Goal: Task Accomplishment & Management: Use online tool/utility

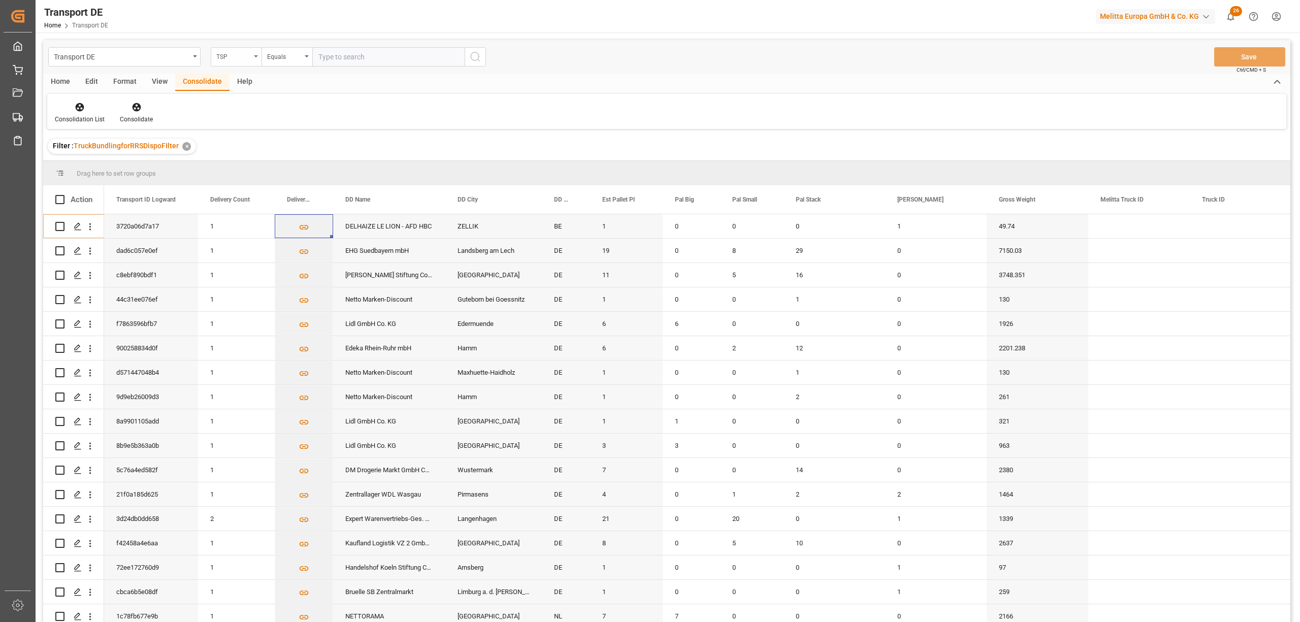
click at [238, 57] on div "TSP" at bounding box center [233, 56] width 35 height 12
type input "route"
click at [248, 104] on div "Route" at bounding box center [286, 103] width 151 height 21
click at [273, 60] on div "Equals" at bounding box center [284, 56] width 35 height 12
click at [283, 169] on div "Starts with" at bounding box center [337, 167] width 151 height 21
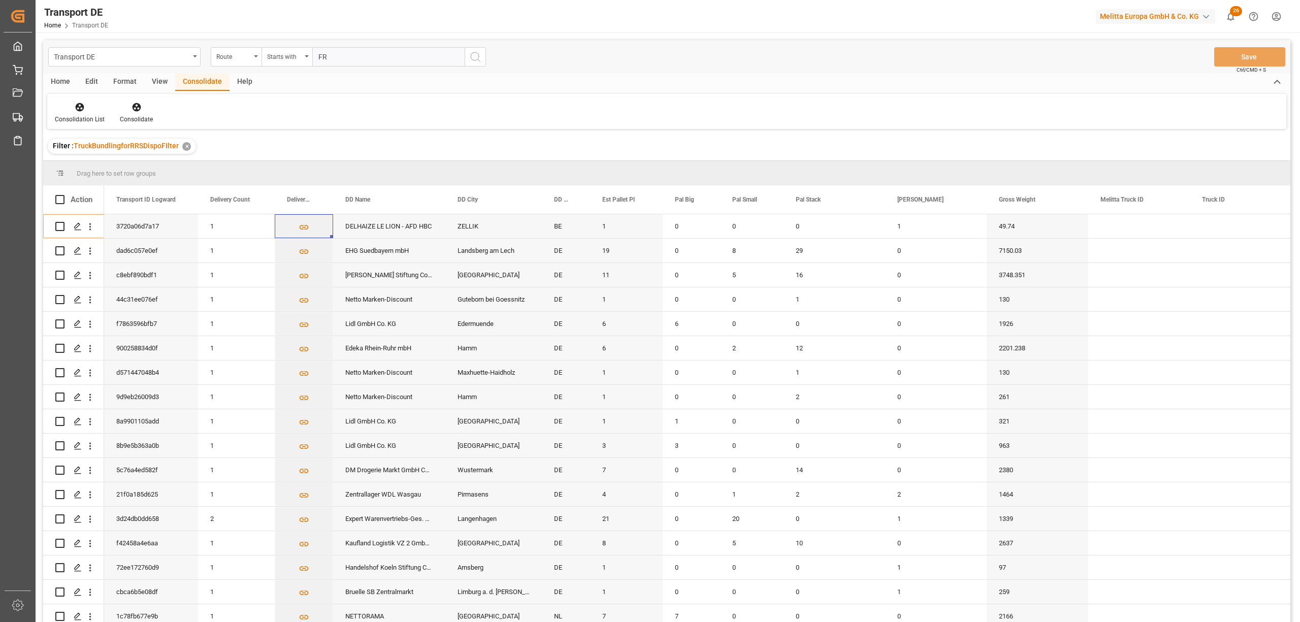
type input "FR"
click at [470, 57] on icon "search button" at bounding box center [475, 57] width 12 height 12
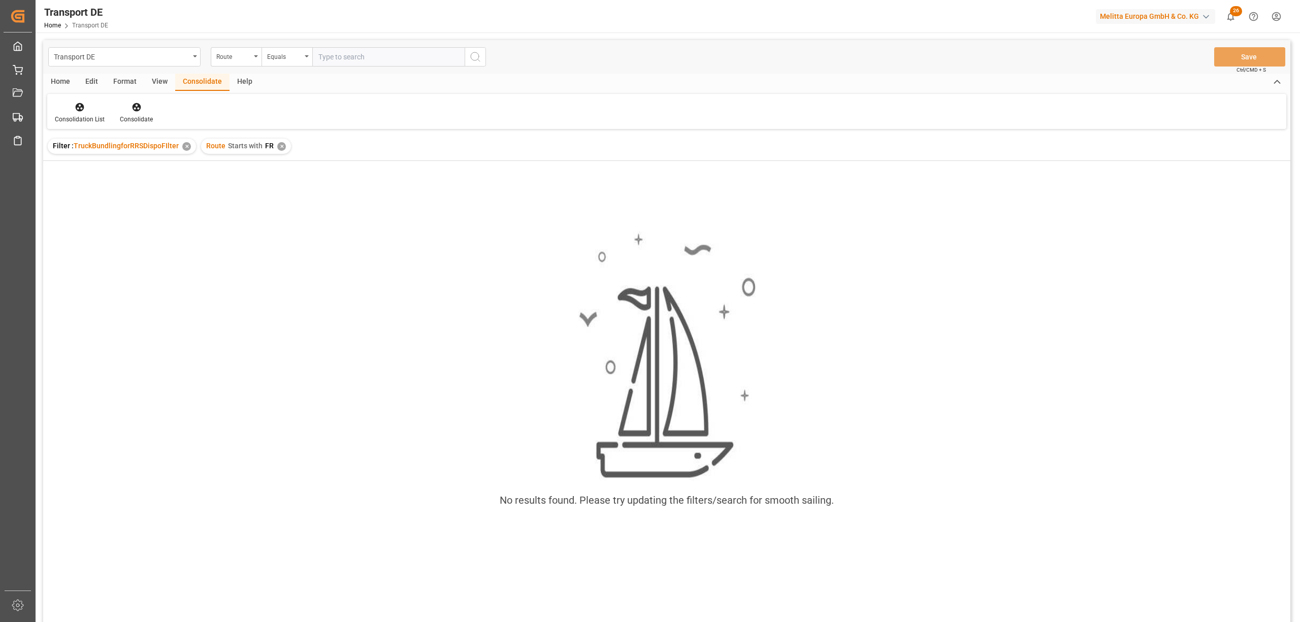
click at [277, 146] on div "✕" at bounding box center [281, 146] width 9 height 9
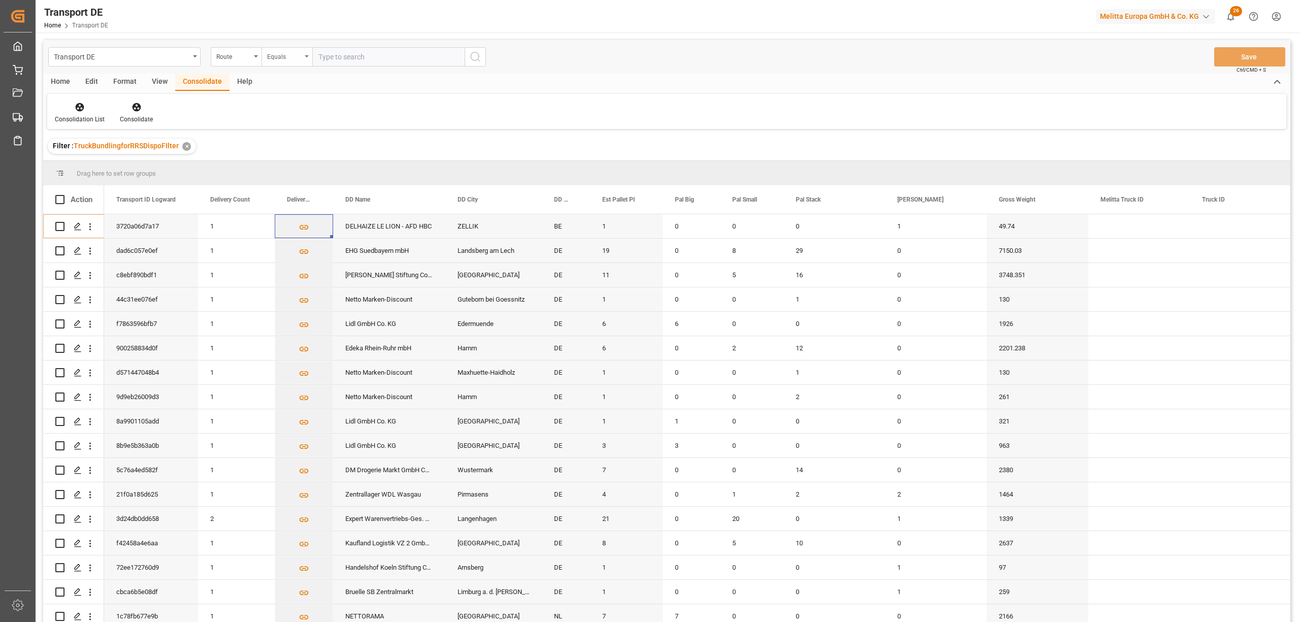
click at [283, 57] on div "Equals" at bounding box center [284, 56] width 35 height 12
click at [293, 163] on div "Starts with" at bounding box center [337, 167] width 151 height 21
type input "FR"
click at [473, 57] on icon "search button" at bounding box center [475, 57] width 12 height 12
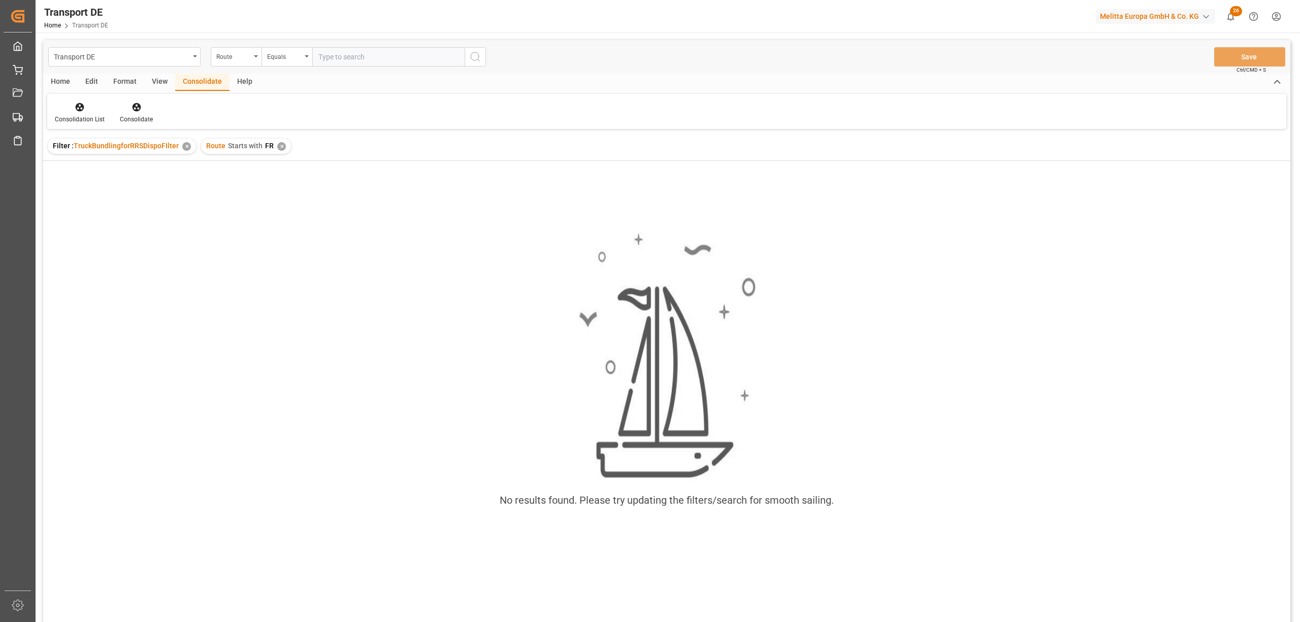
click at [279, 148] on div "✕" at bounding box center [281, 146] width 9 height 9
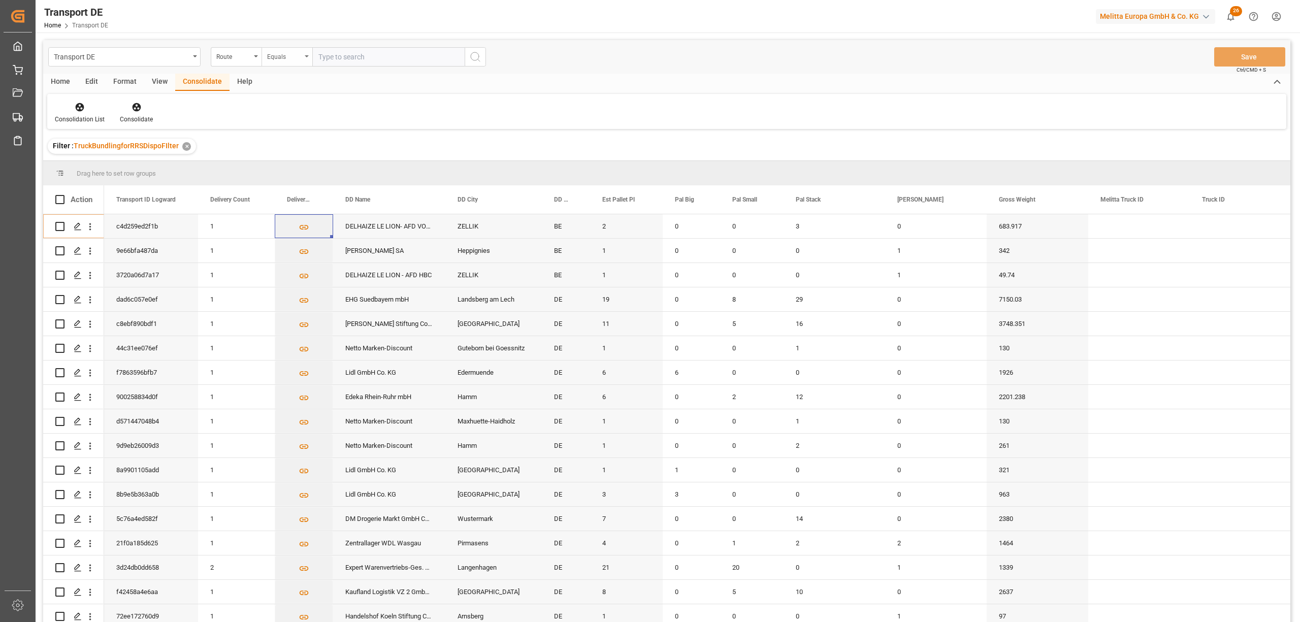
click at [271, 59] on div "Equals" at bounding box center [284, 56] width 35 height 12
click at [298, 168] on div "Starts with" at bounding box center [337, 167] width 151 height 21
type input "FR"
click at [472, 61] on icon "search button" at bounding box center [475, 57] width 12 height 12
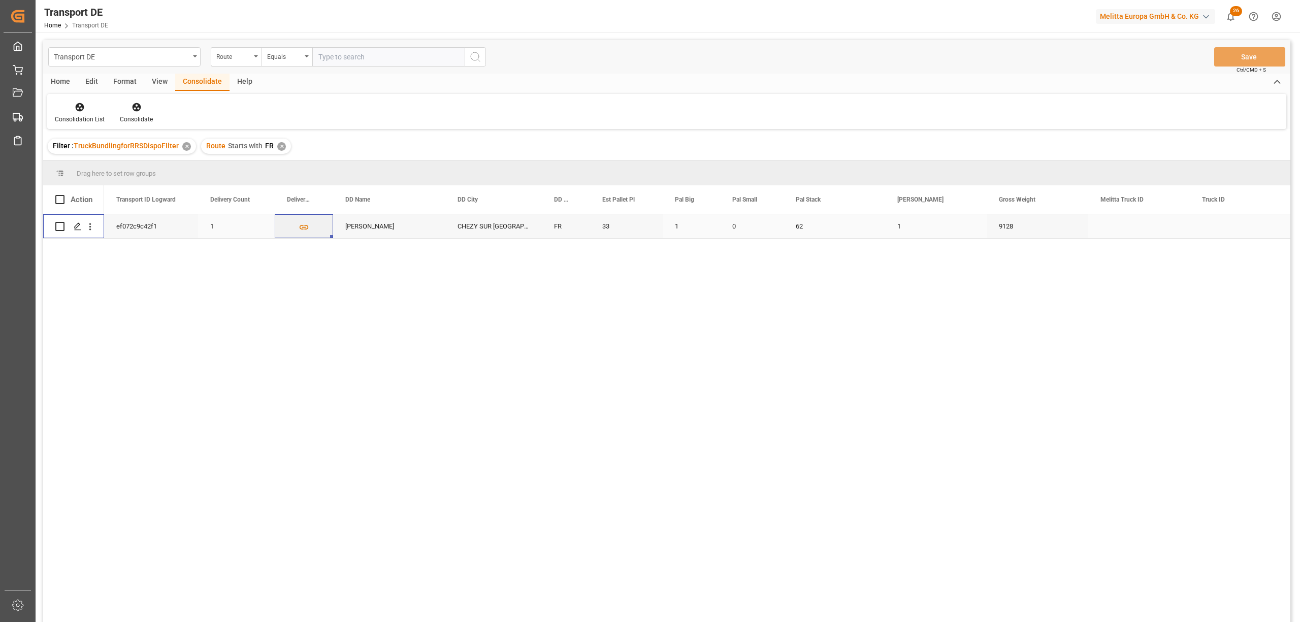
click at [59, 224] on input "Press Space to toggle row selection (unchecked)" at bounding box center [59, 226] width 9 height 9
checkbox input "true"
click at [137, 112] on icon at bounding box center [137, 107] width 10 height 10
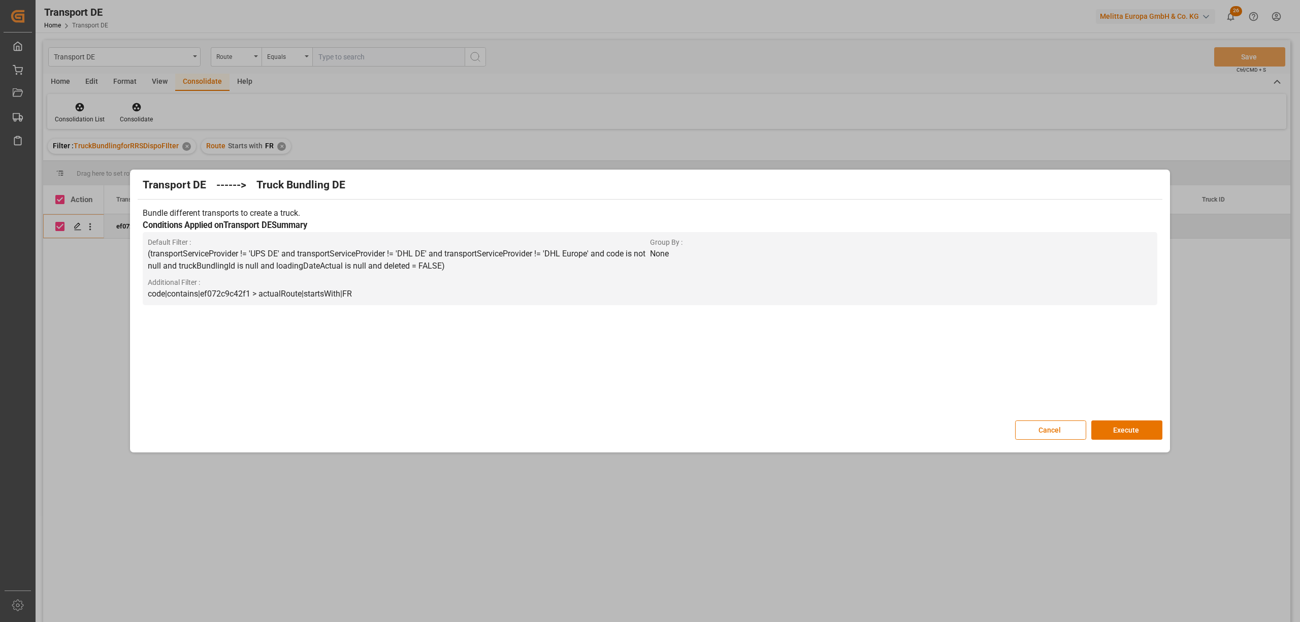
drag, startPoint x: 1126, startPoint y: 427, endPoint x: 748, endPoint y: 551, distance: 398.1
click at [1126, 431] on button "Execute" at bounding box center [1126, 429] width 71 height 19
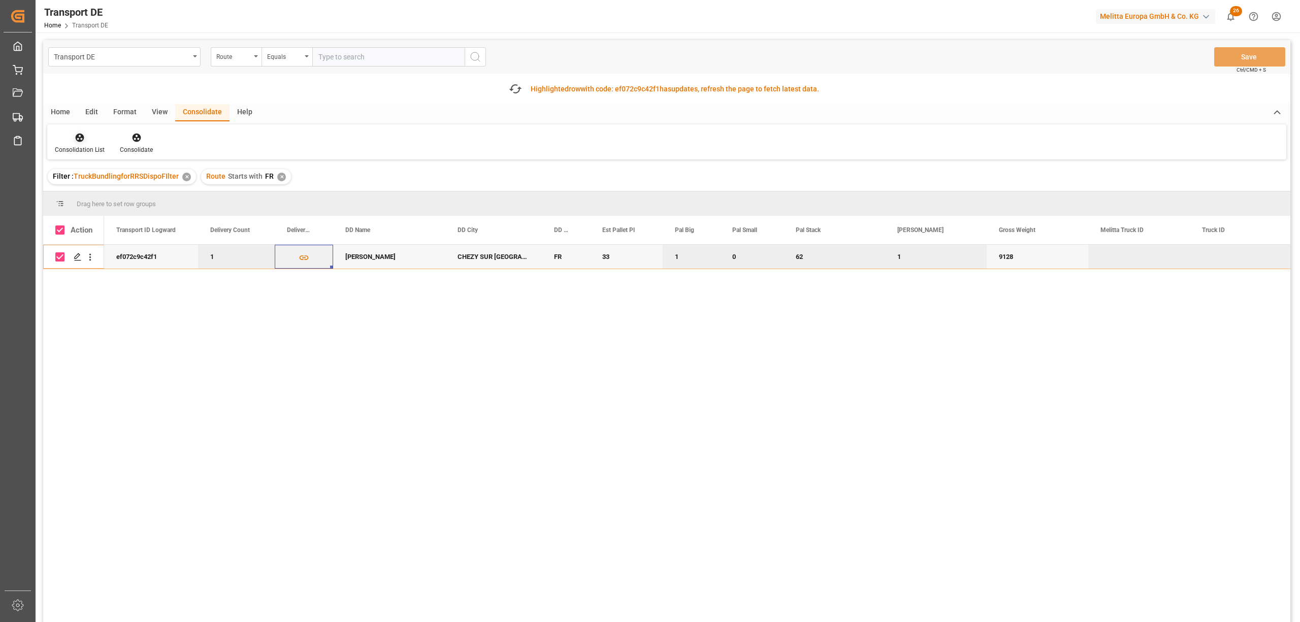
click at [82, 139] on icon at bounding box center [80, 138] width 9 height 9
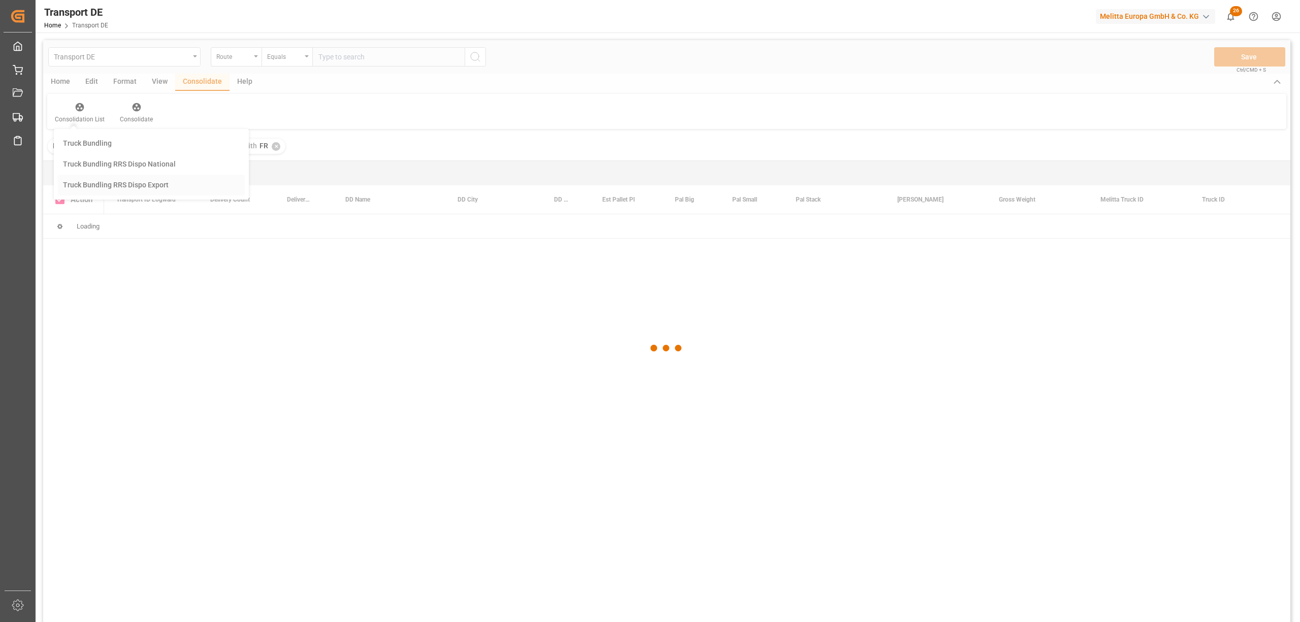
click at [165, 184] on div "Transport DE Route Equals Save Ctrl/CMD + S Home Edit Format View Consolidate H…" at bounding box center [666, 344] width 1247 height 609
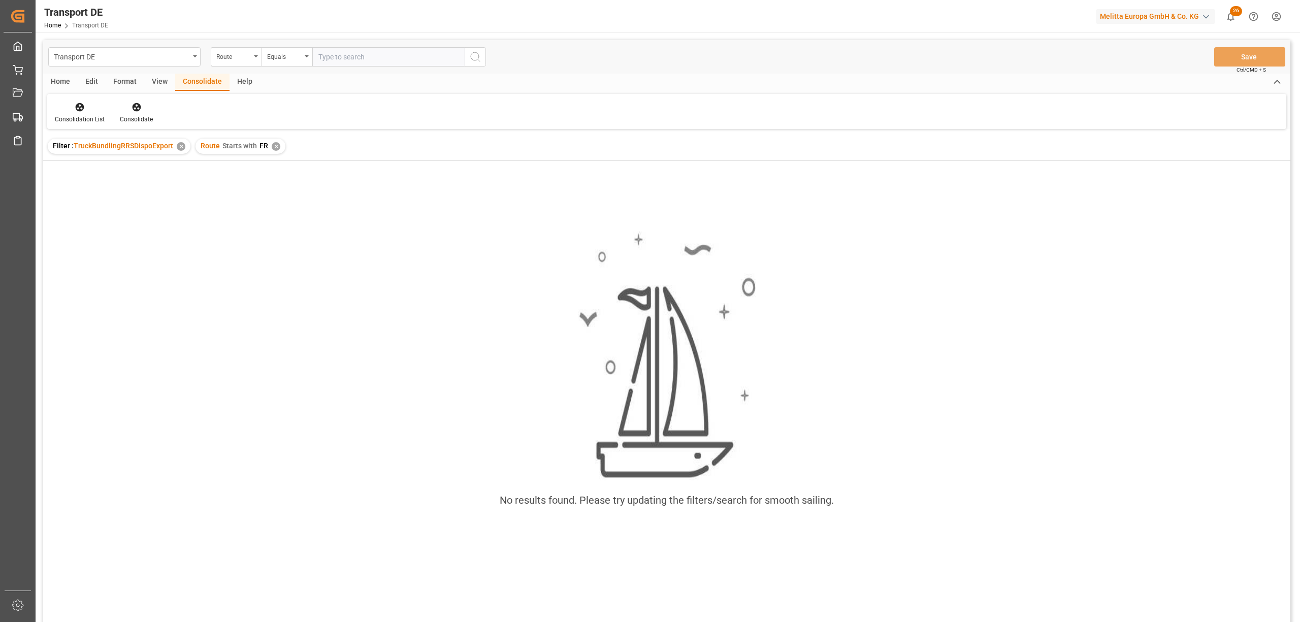
click at [277, 147] on div "✕" at bounding box center [276, 146] width 9 height 9
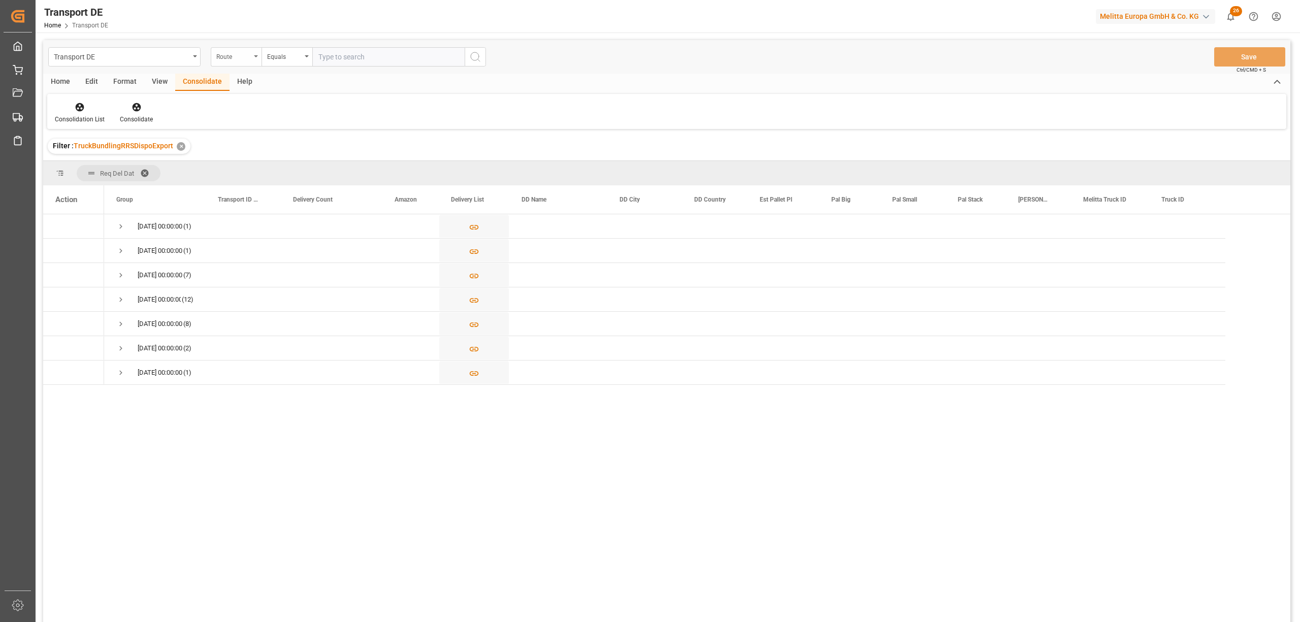
click at [240, 59] on div "Route" at bounding box center [233, 56] width 35 height 12
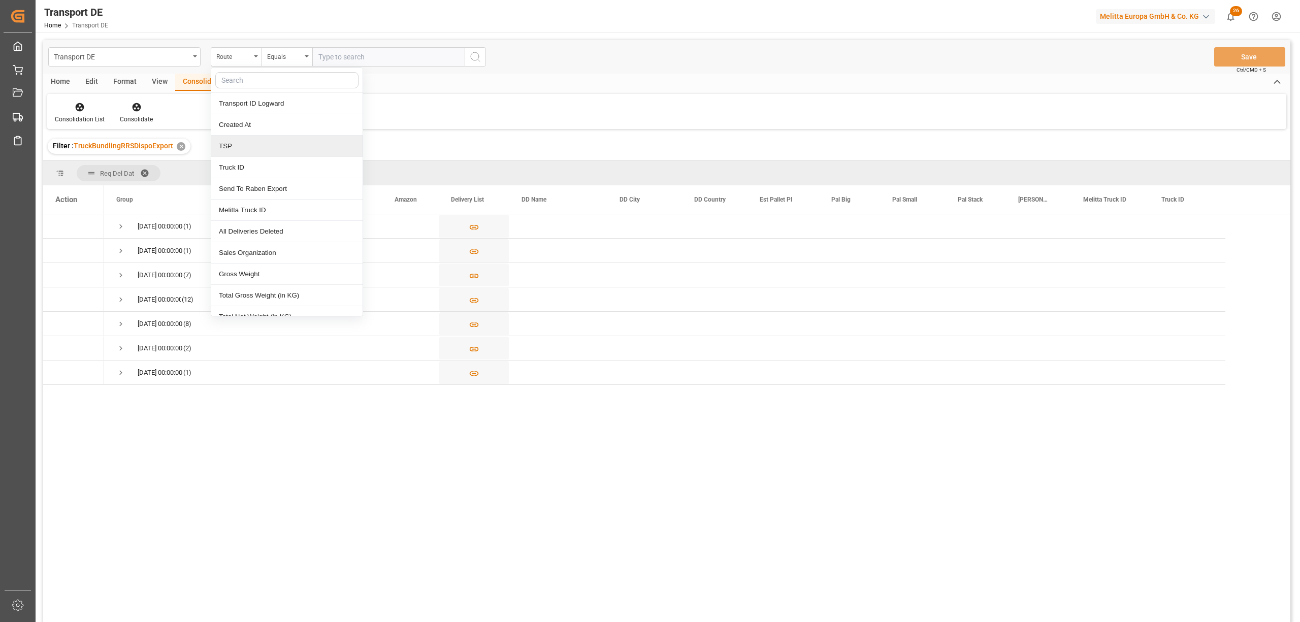
click at [258, 149] on div "TSP" at bounding box center [286, 146] width 151 height 21
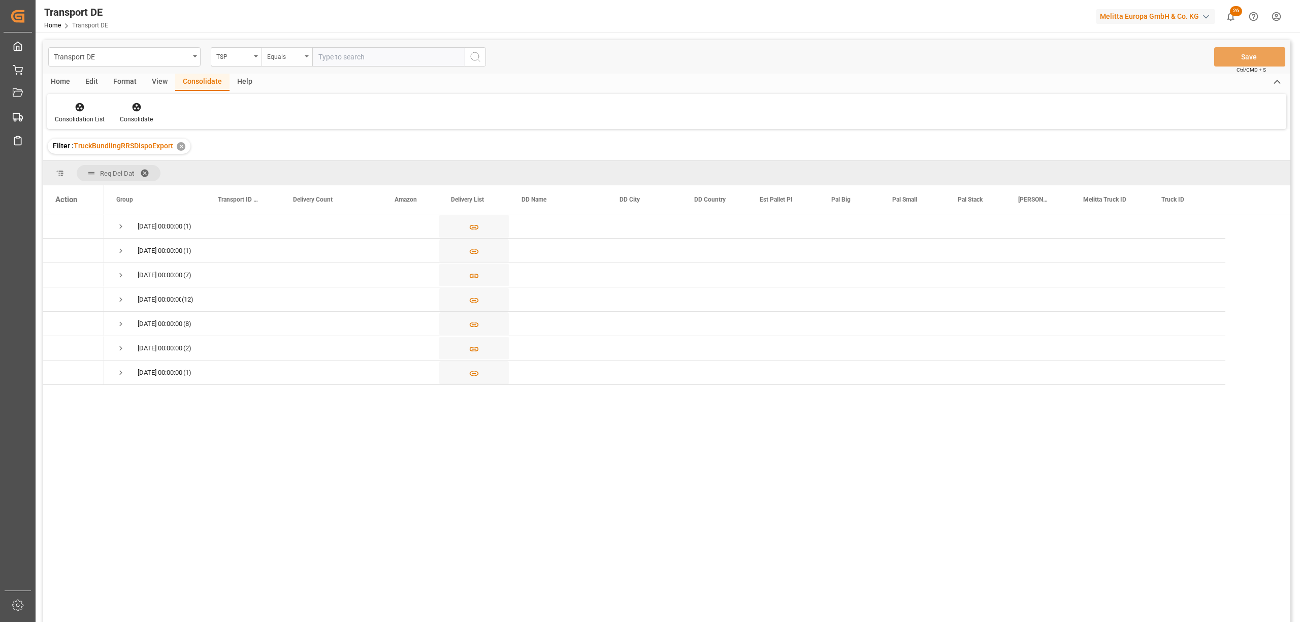
click at [275, 56] on div "Equals" at bounding box center [284, 56] width 35 height 12
click at [293, 172] on div "Starts with" at bounding box center [337, 167] width 151 height 21
type input "Hoelke"
click at [478, 57] on icon "search button" at bounding box center [475, 57] width 12 height 12
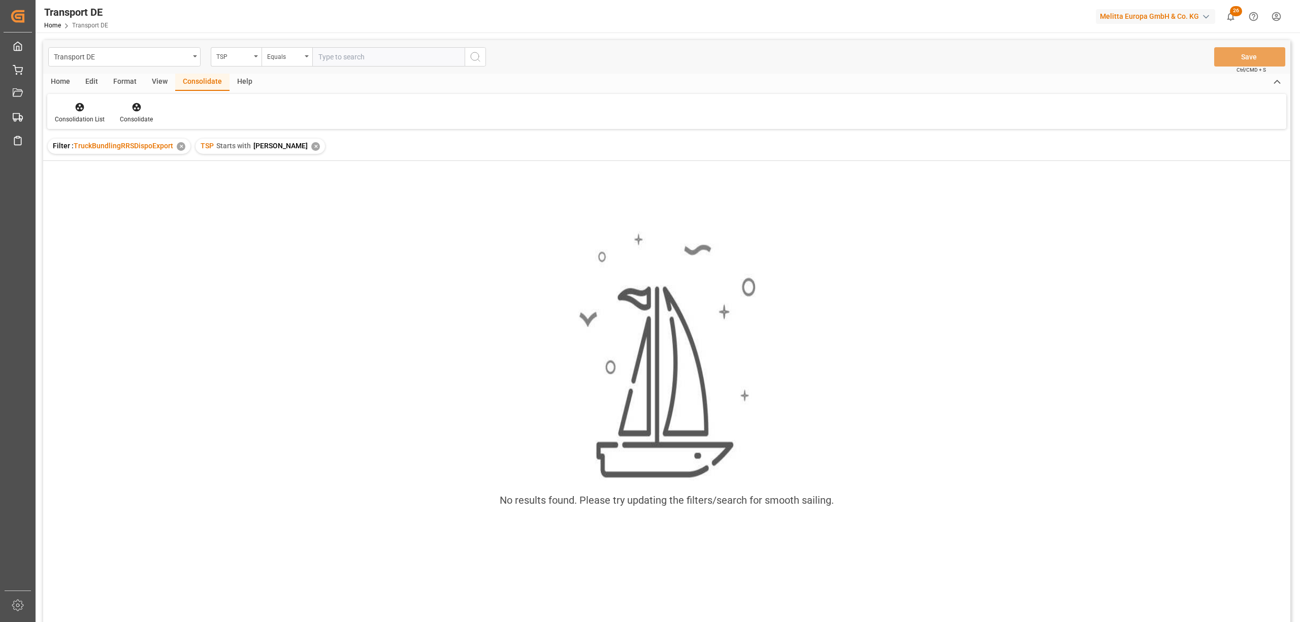
click at [311, 144] on div "✕" at bounding box center [315, 146] width 9 height 9
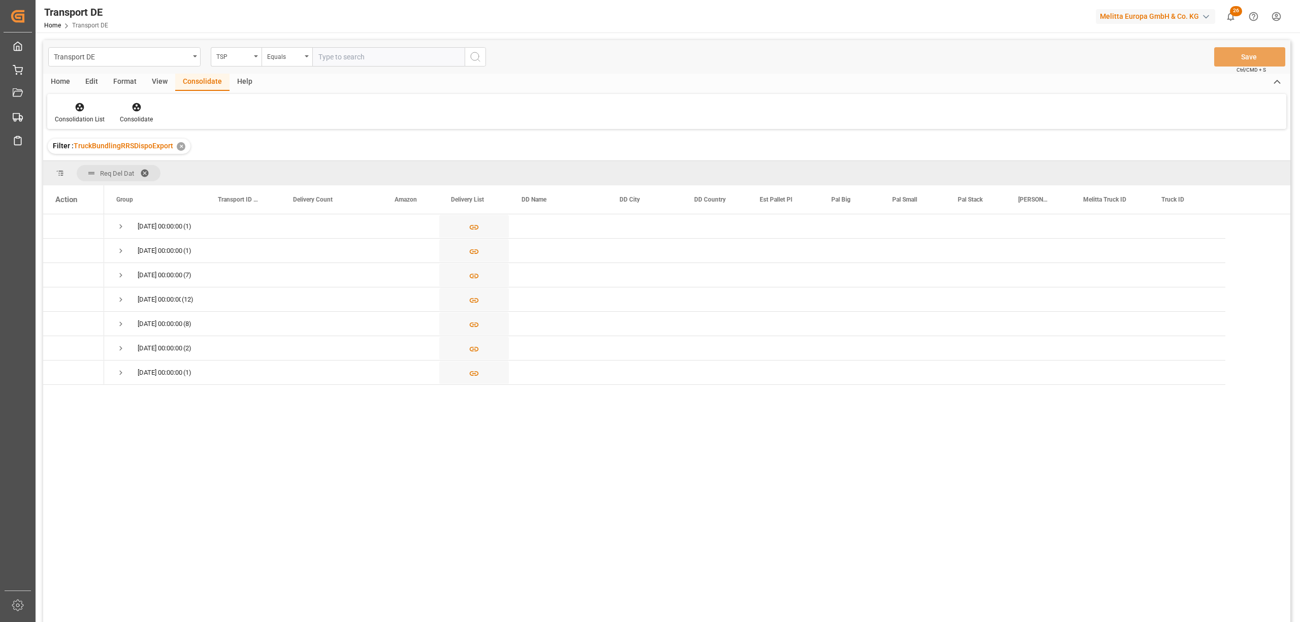
click at [329, 60] on input "text" at bounding box center [388, 56] width 152 height 19
type input "Hölkem"
click at [472, 61] on icon "search button" at bounding box center [475, 57] width 12 height 12
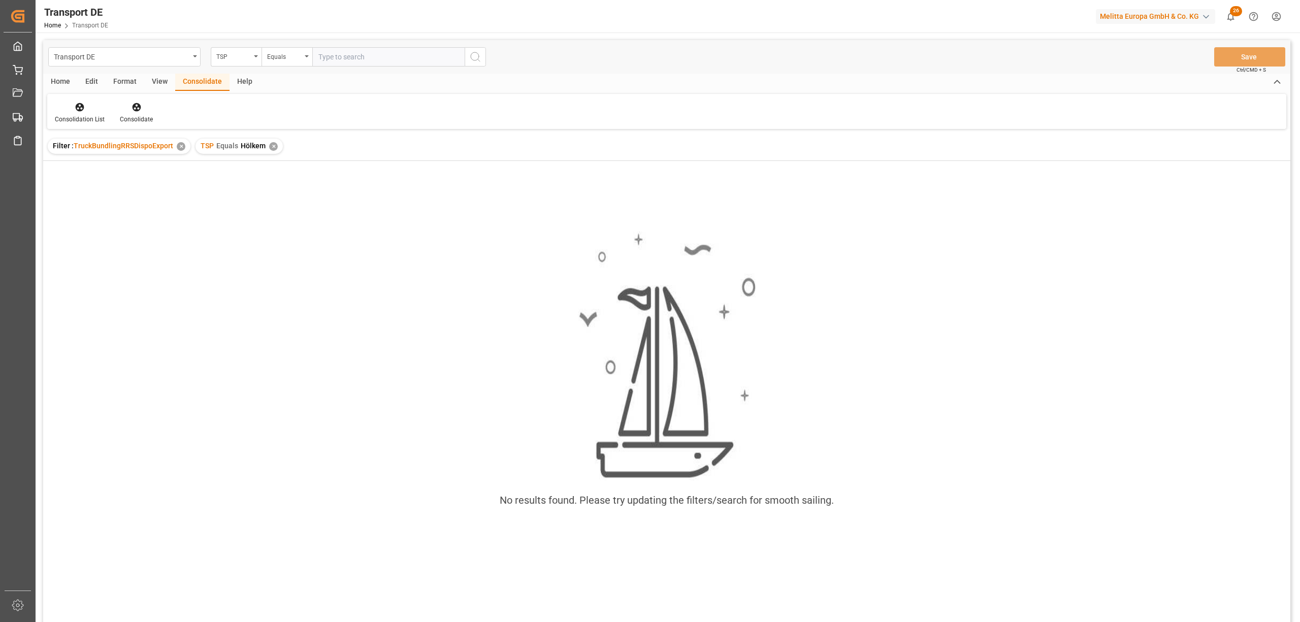
click at [271, 145] on div "✕" at bounding box center [273, 146] width 9 height 9
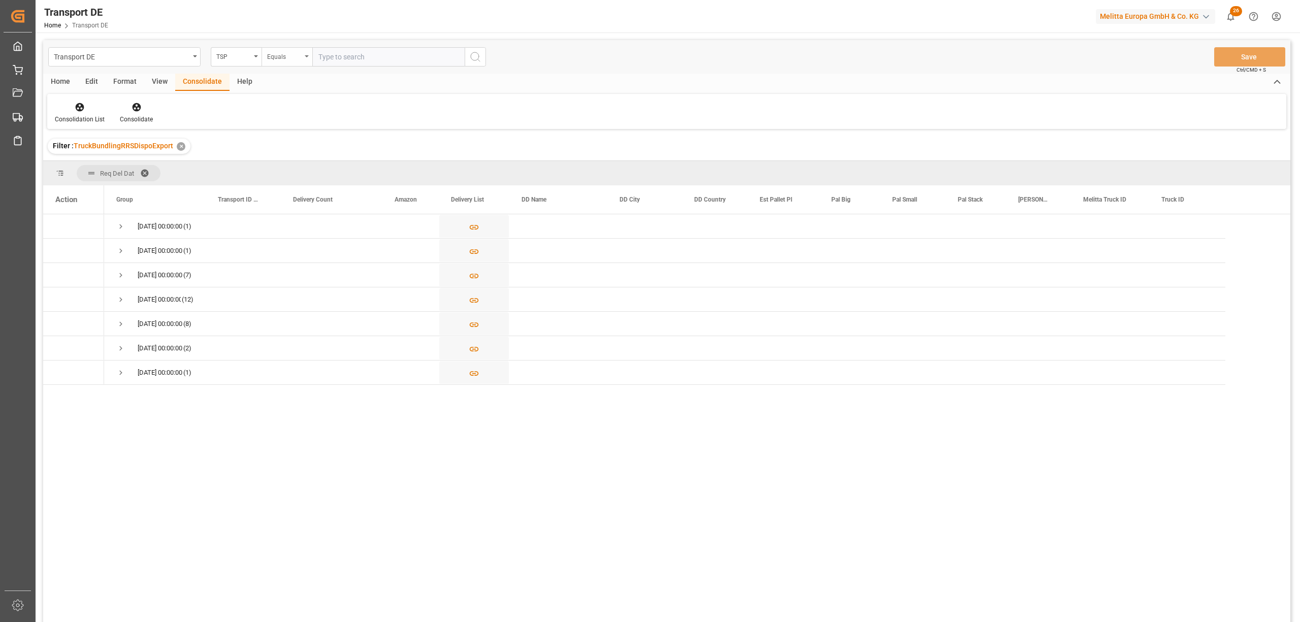
click at [284, 59] on div "Equals" at bounding box center [284, 56] width 35 height 12
click at [278, 171] on div "Starts with" at bounding box center [337, 167] width 151 height 21
type input "Hölkemeier"
click at [476, 63] on button "search button" at bounding box center [475, 56] width 21 height 19
click at [120, 226] on span "Press SPACE to select this row." at bounding box center [120, 226] width 9 height 9
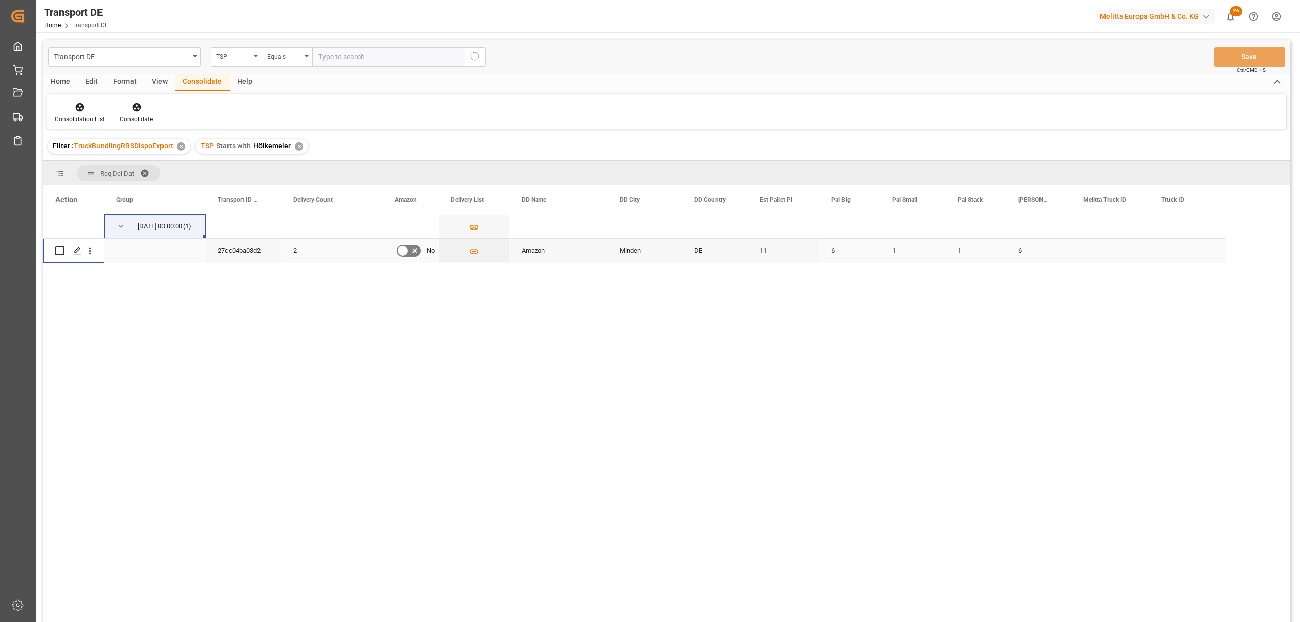
click at [60, 252] on input "Press Space to toggle row selection (unchecked)" at bounding box center [59, 250] width 9 height 9
checkbox input "true"
click at [133, 106] on icon at bounding box center [136, 107] width 9 height 9
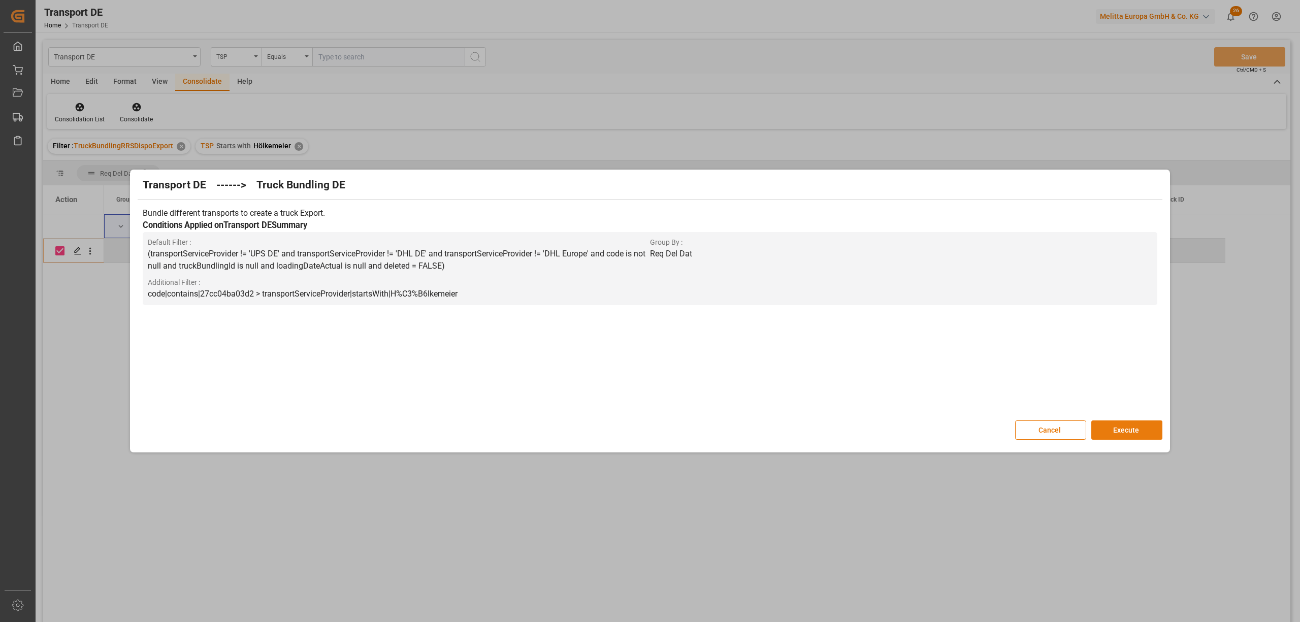
click at [1114, 430] on button "Execute" at bounding box center [1126, 429] width 71 height 19
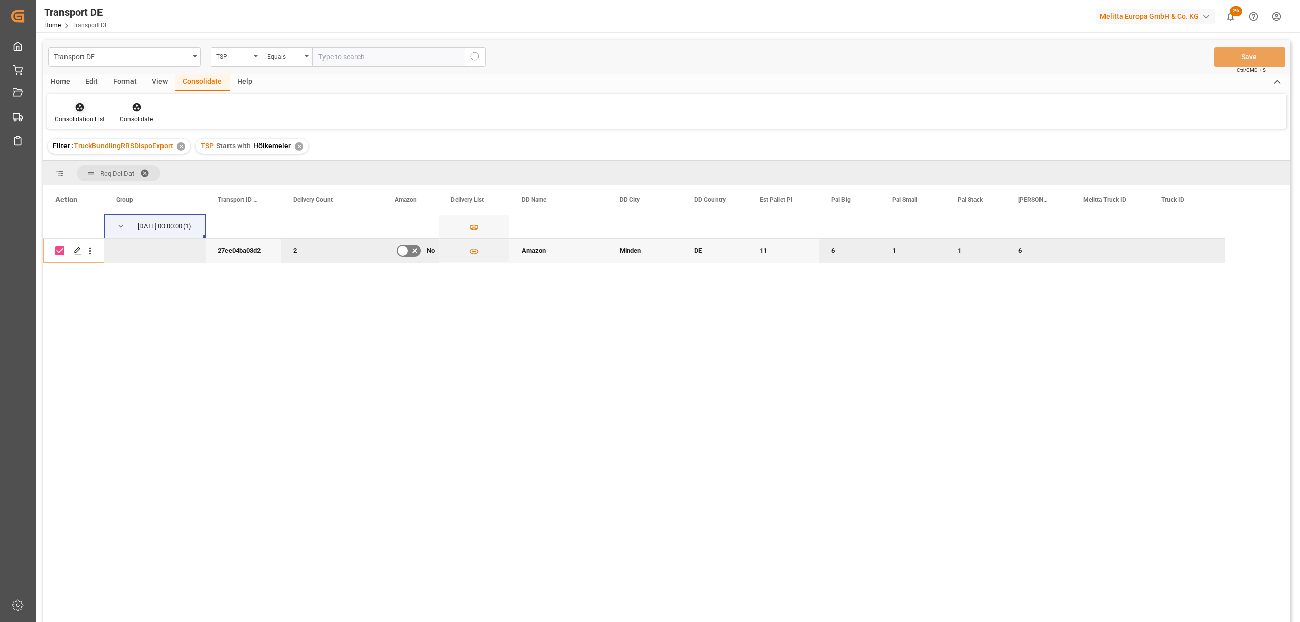
click at [72, 109] on div at bounding box center [80, 107] width 50 height 11
click at [82, 164] on div "Transport DE TSP Equals Save Ctrl/CMD + S Home Edit Format View Consolidate Hel…" at bounding box center [666, 344] width 1247 height 609
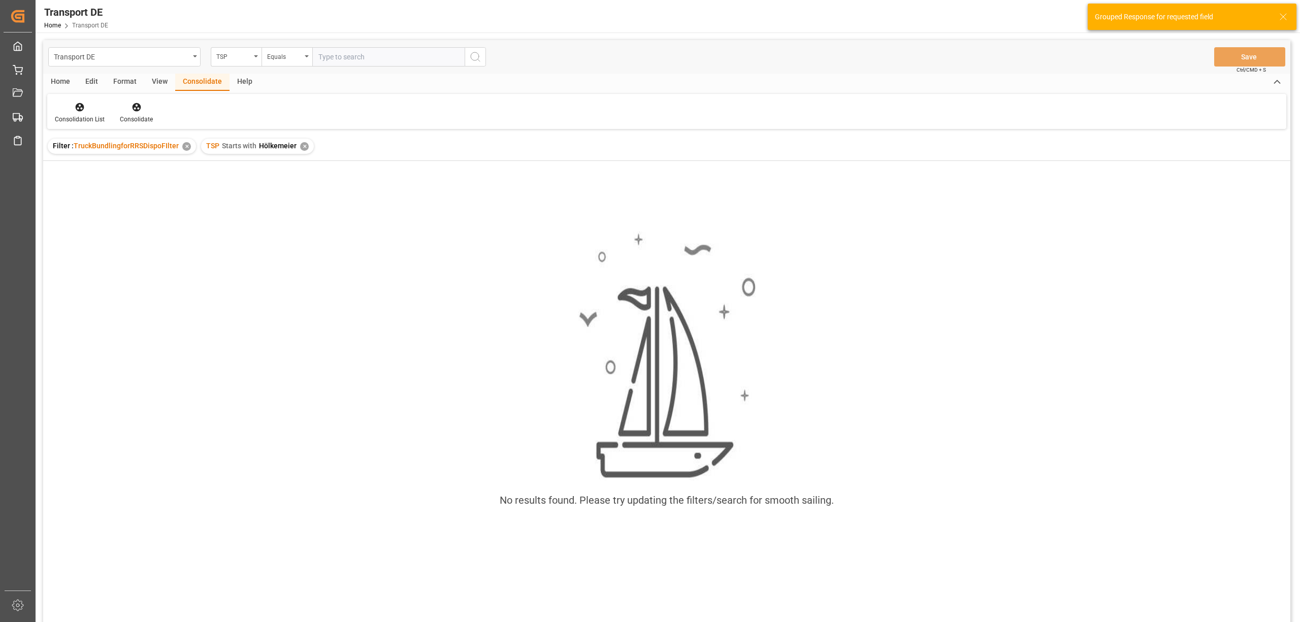
click at [301, 146] on div "✕" at bounding box center [304, 146] width 9 height 9
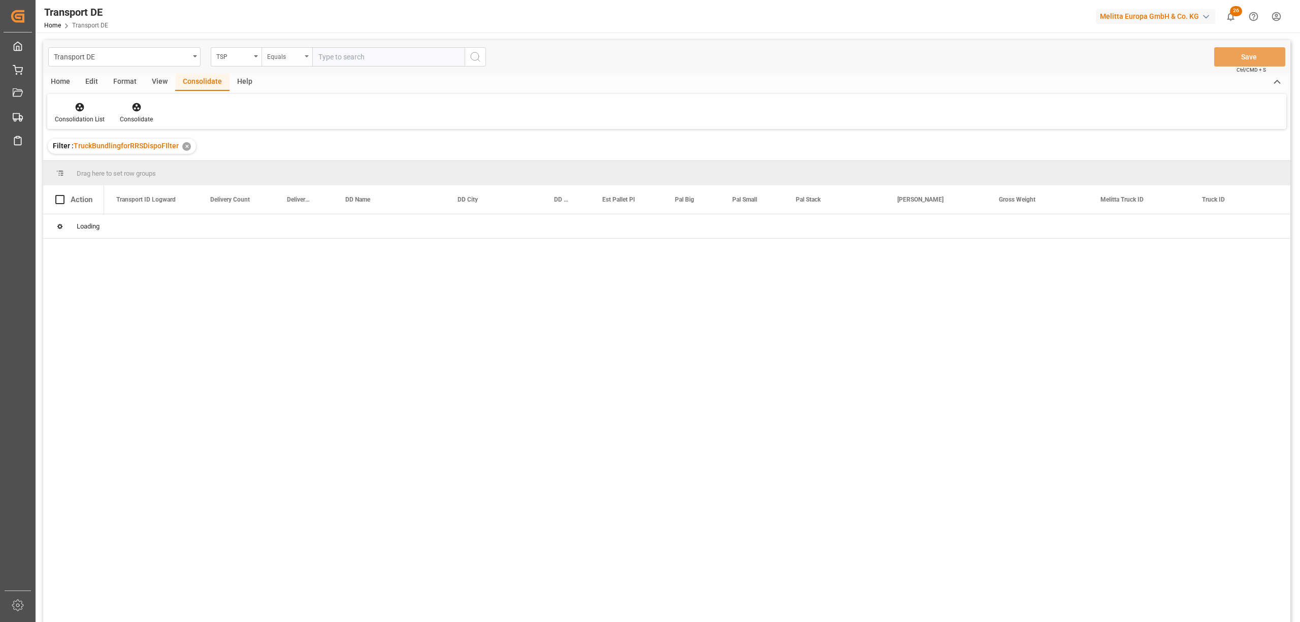
click at [282, 57] on div "Equals" at bounding box center [284, 56] width 35 height 12
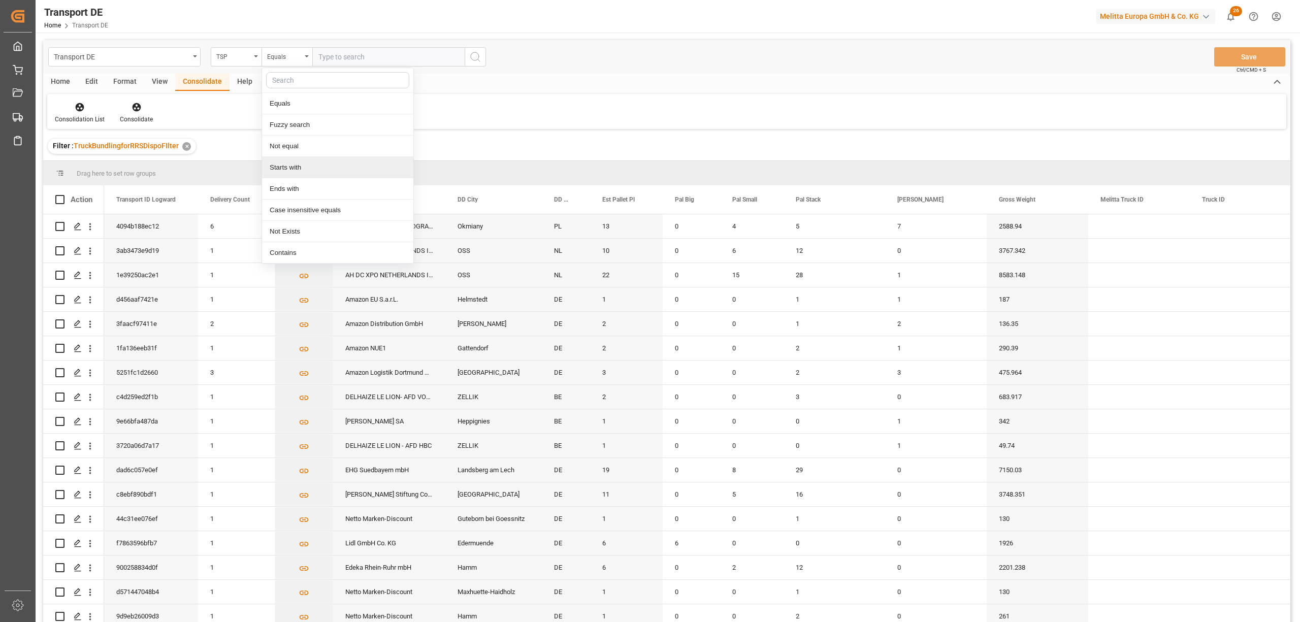
click at [293, 170] on div "Starts with" at bounding box center [337, 167] width 151 height 21
type input "LIT DE"
click at [475, 54] on icon "search button" at bounding box center [475, 57] width 12 height 12
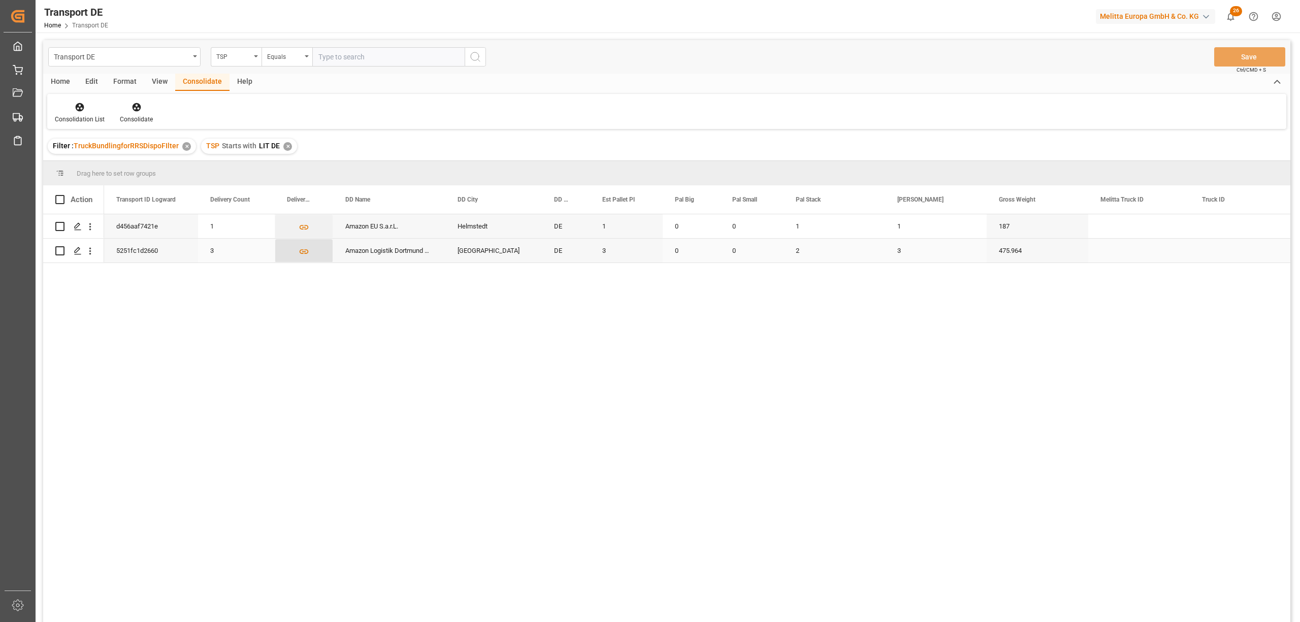
click at [306, 250] on icon "Press SPACE to select this row." at bounding box center [304, 251] width 11 height 11
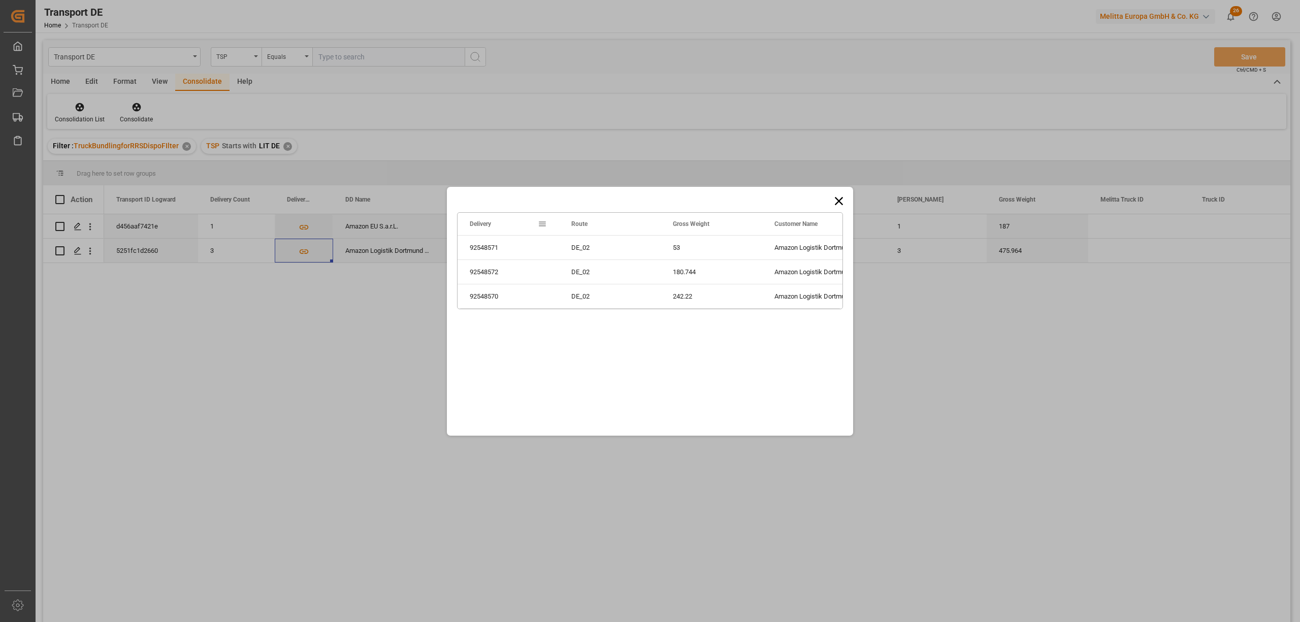
click at [242, 401] on div "Drag here to set row groups Drag here to set column labels Delivery Route Gross…" at bounding box center [650, 311] width 1300 height 622
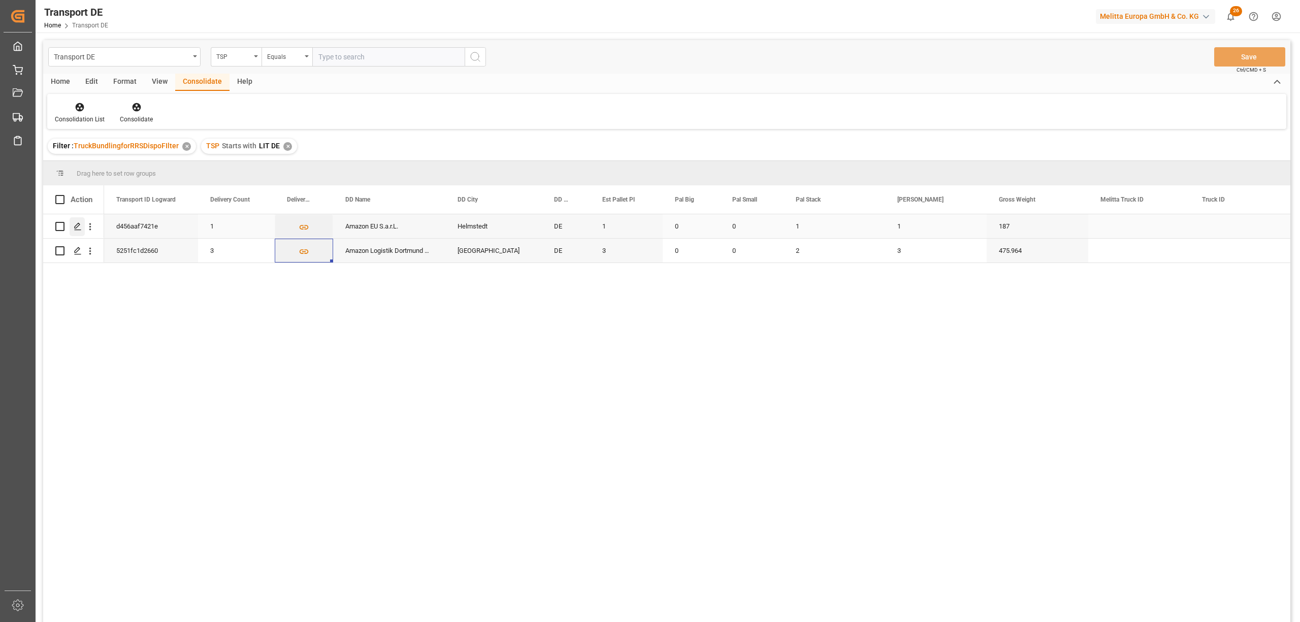
drag, startPoint x: 59, startPoint y: 229, endPoint x: 81, endPoint y: 220, distance: 24.0
click at [59, 228] on input "Press Space to toggle row selection (unchecked)" at bounding box center [59, 226] width 9 height 9
click at [135, 107] on icon at bounding box center [136, 107] width 9 height 9
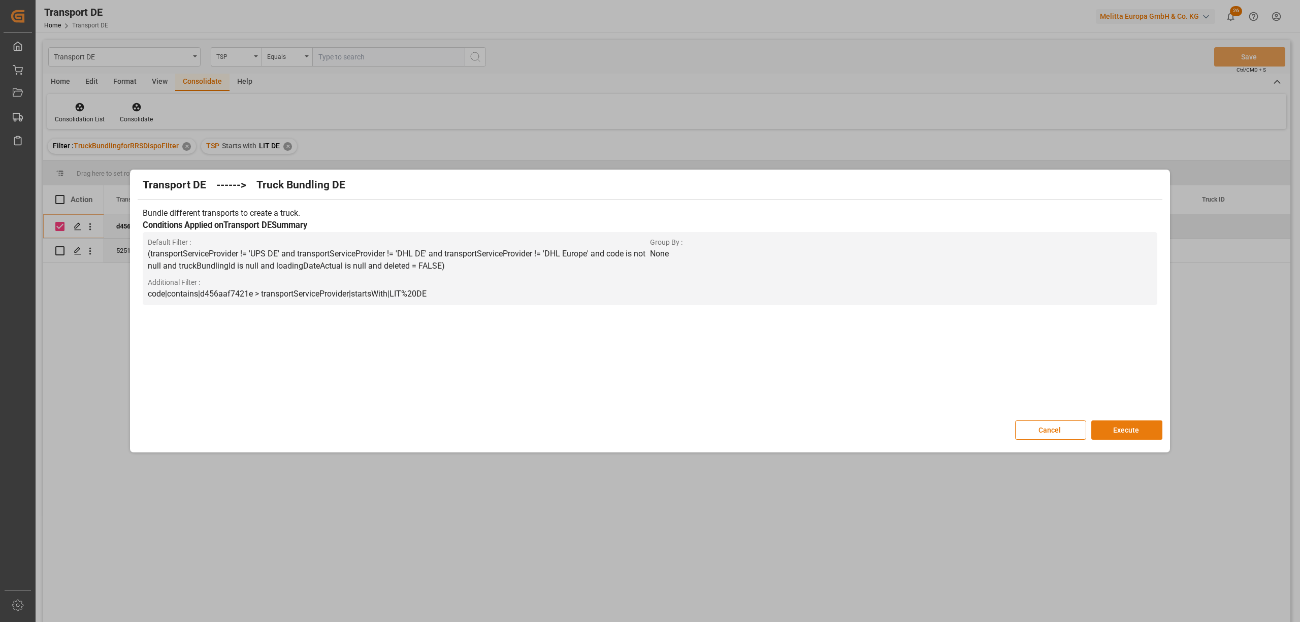
click at [1132, 429] on button "Execute" at bounding box center [1126, 429] width 71 height 19
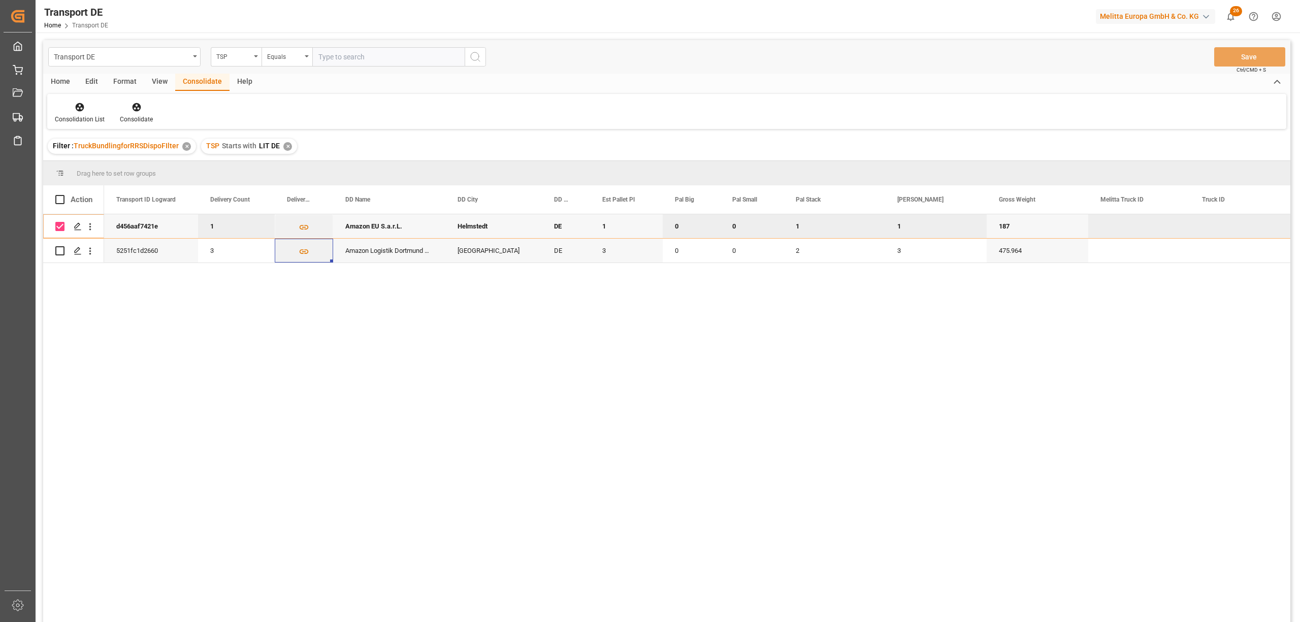
click at [61, 224] on input "Press Space to toggle row selection (checked)" at bounding box center [59, 226] width 9 height 9
checkbox input "false"
click at [57, 249] on input "Press Space to toggle row selection (unchecked)" at bounding box center [59, 250] width 9 height 9
checkbox input "true"
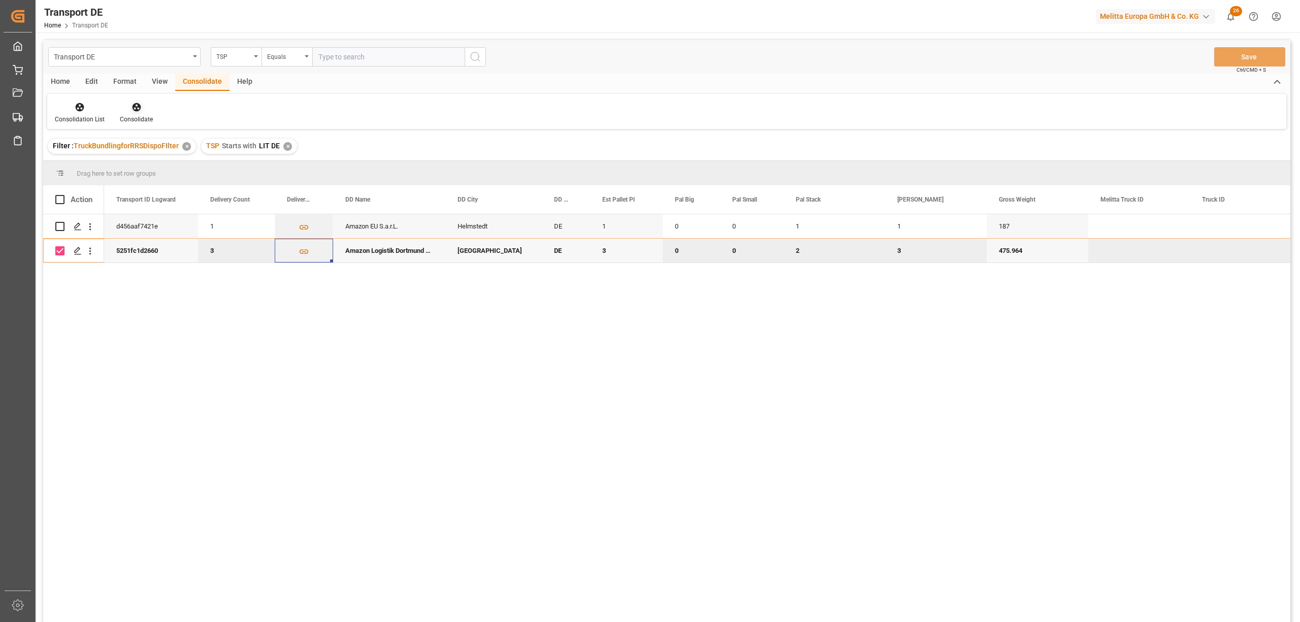
click at [133, 106] on icon at bounding box center [136, 107] width 9 height 9
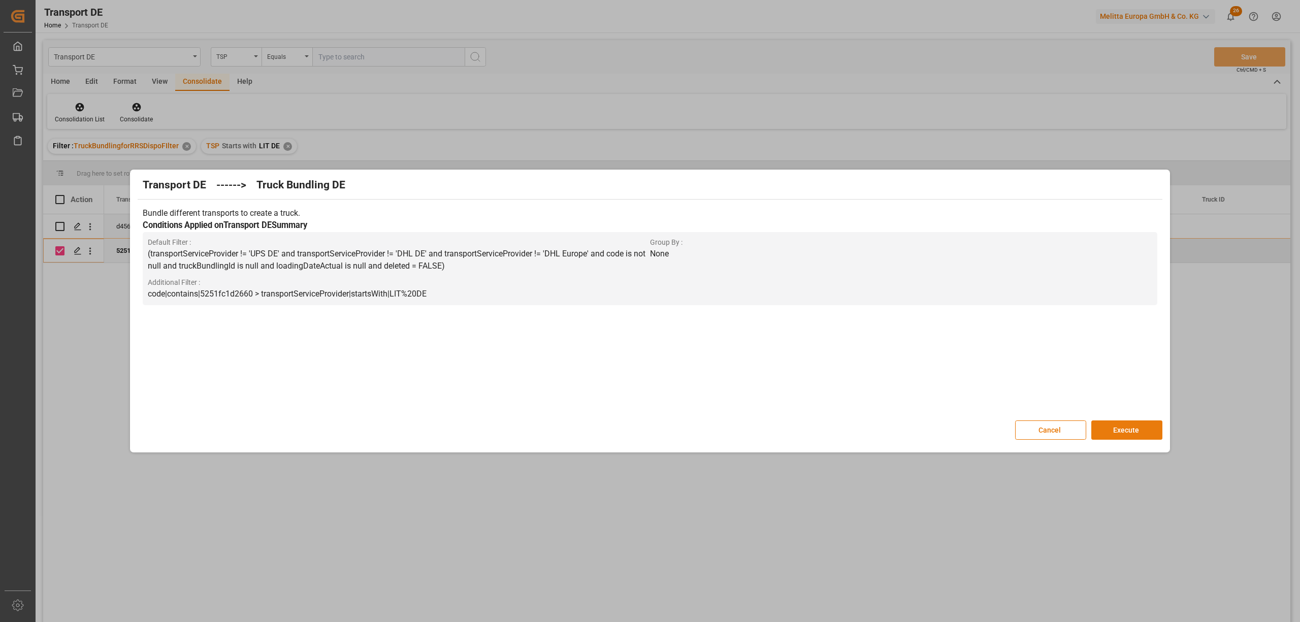
click at [1129, 428] on button "Execute" at bounding box center [1126, 429] width 71 height 19
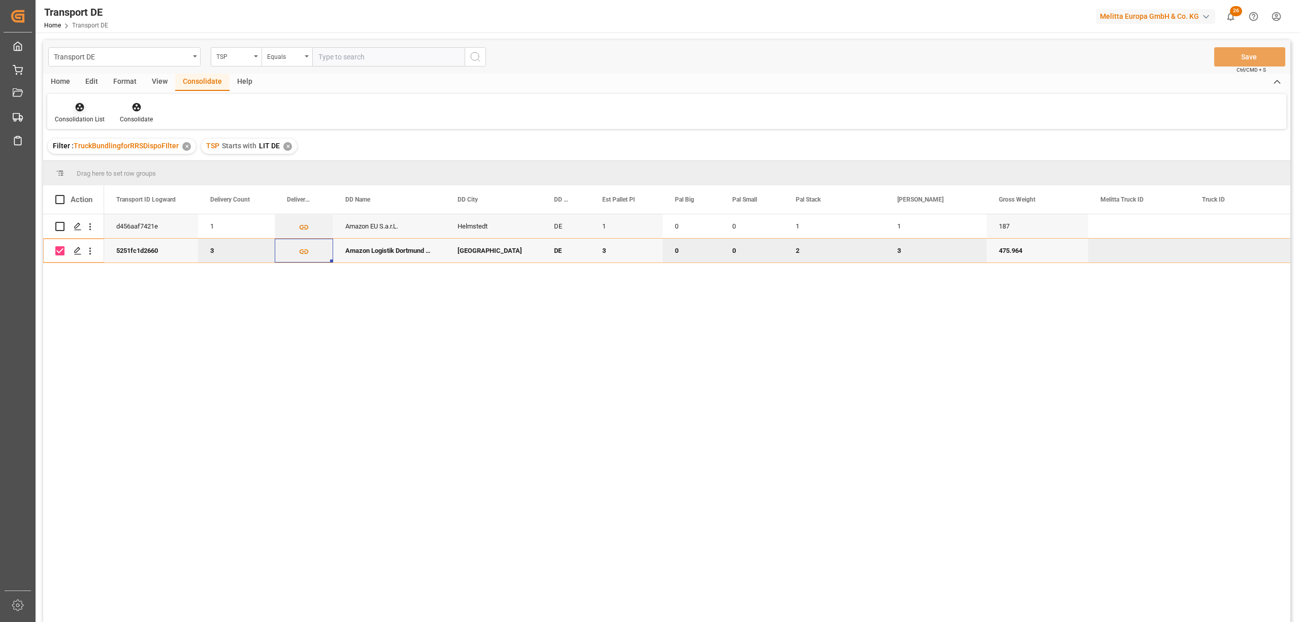
click at [65, 112] on div "Consolidation List" at bounding box center [79, 113] width 65 height 22
click at [131, 159] on div "Transport DE TSP Equals Save Ctrl/CMD + S Home Edit Format View Consolidate Hel…" at bounding box center [666, 344] width 1247 height 609
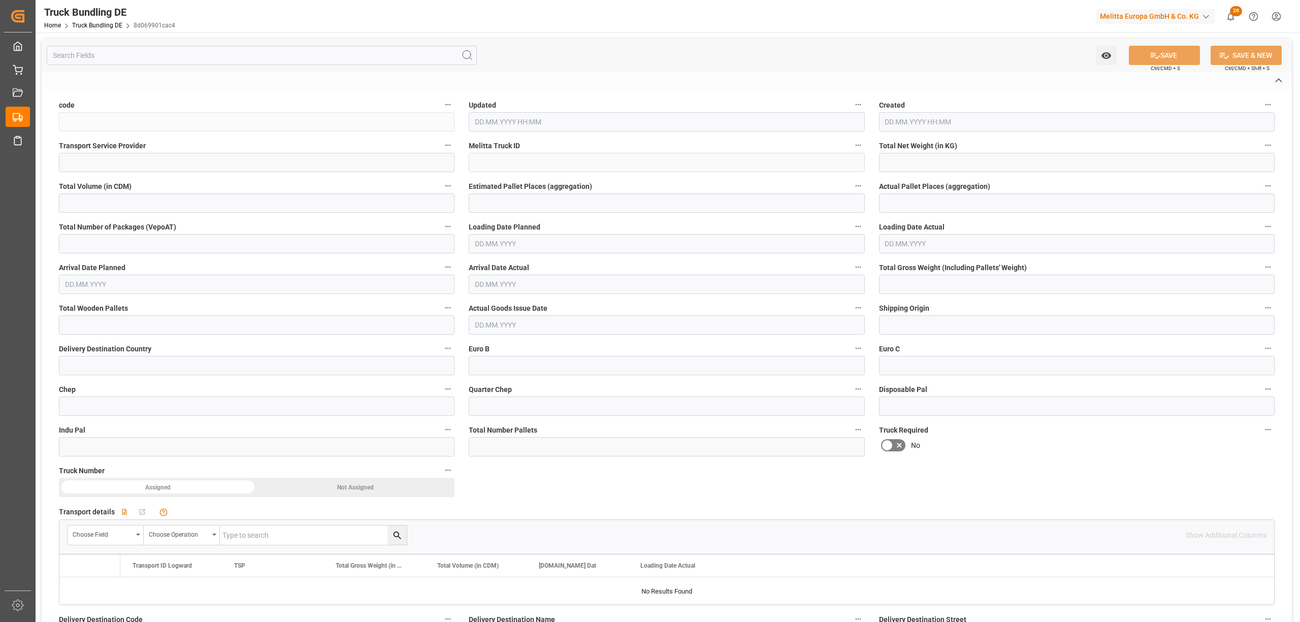
type input "8d069901cac4"
type input "Placeholder"
type input "600001646"
type input "DE-32423"
type input "FR"
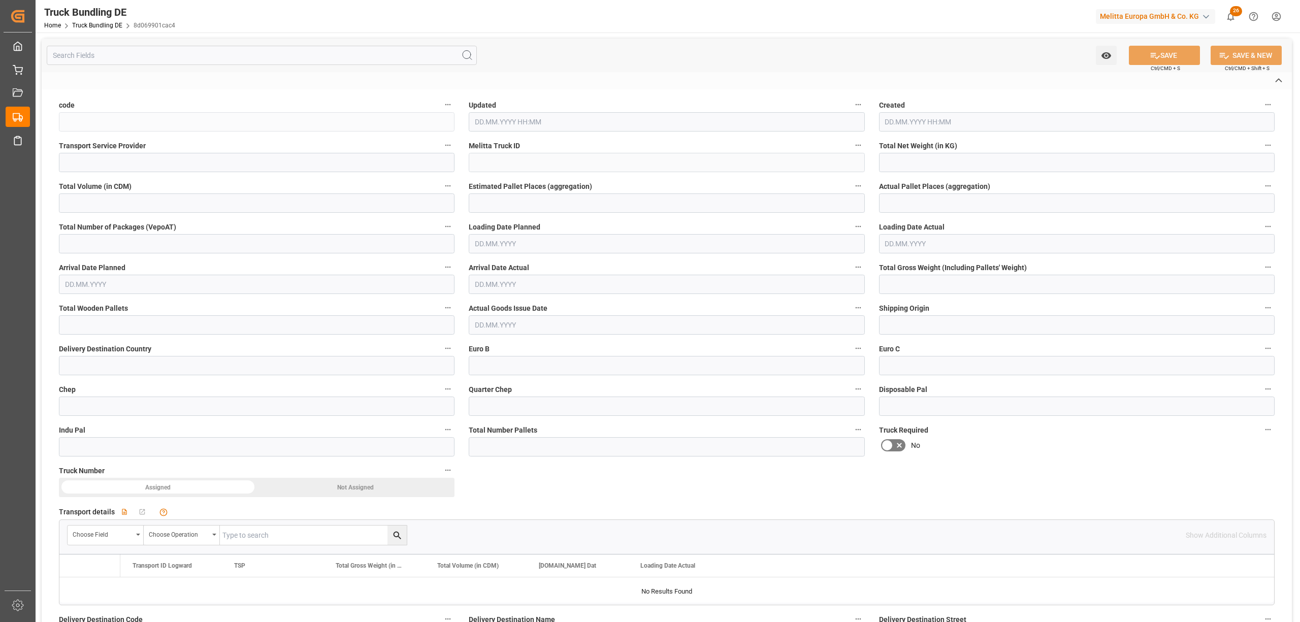
type textarea "0000912073"
type textarea "MELITTA FRANCE"
type textarea "9, RUE ST. FIACRE"
type textarea "02570"
type textarea "CHEZY SUR MARNE"
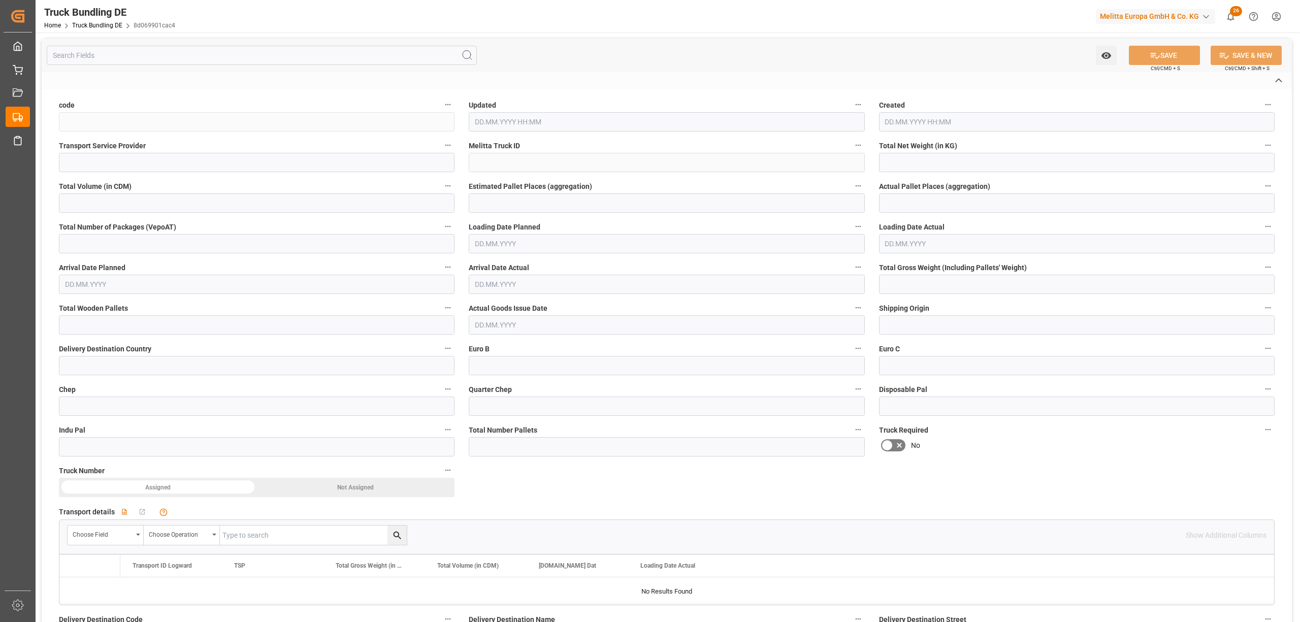
type textarea "2"
type input "5773.264"
type input "57434.312"
type input "33"
type input "0"
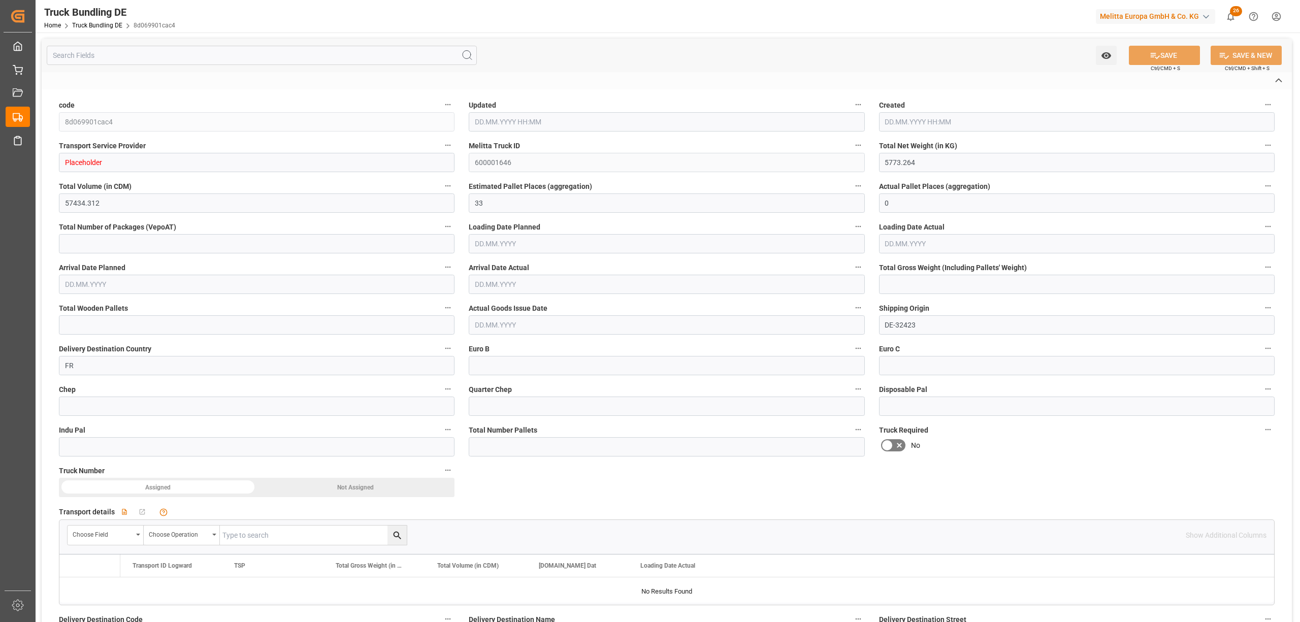
type input "0"
type input "9128"
type input "64"
type input "0"
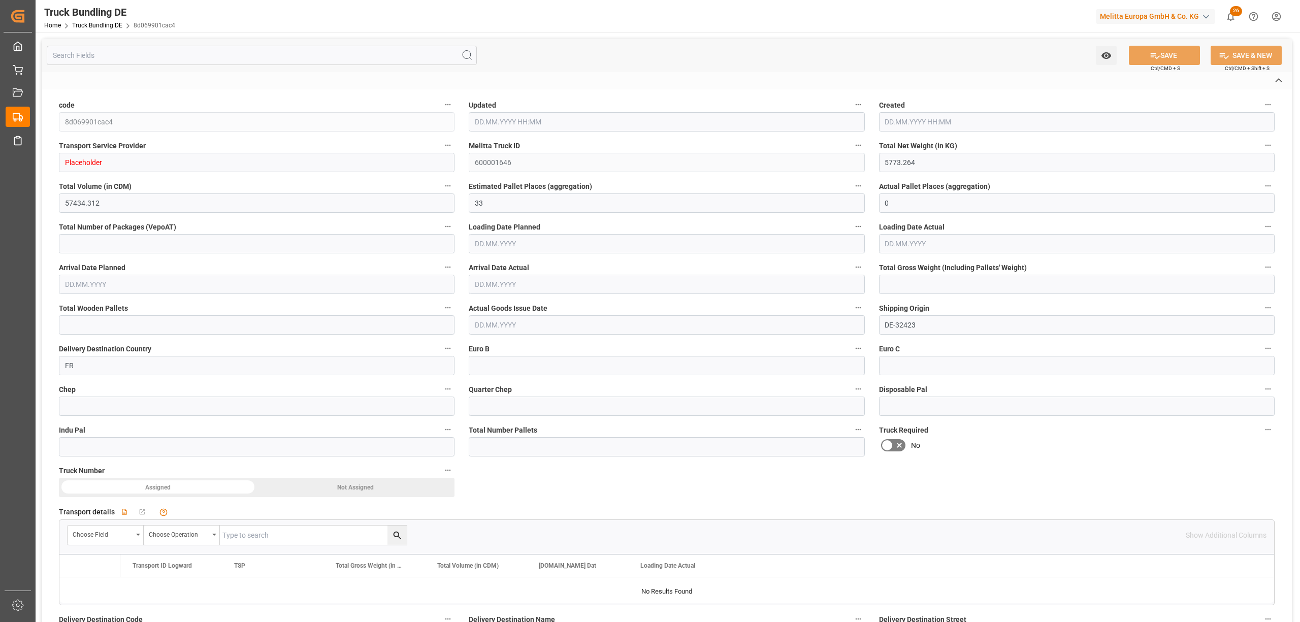
type input "0"
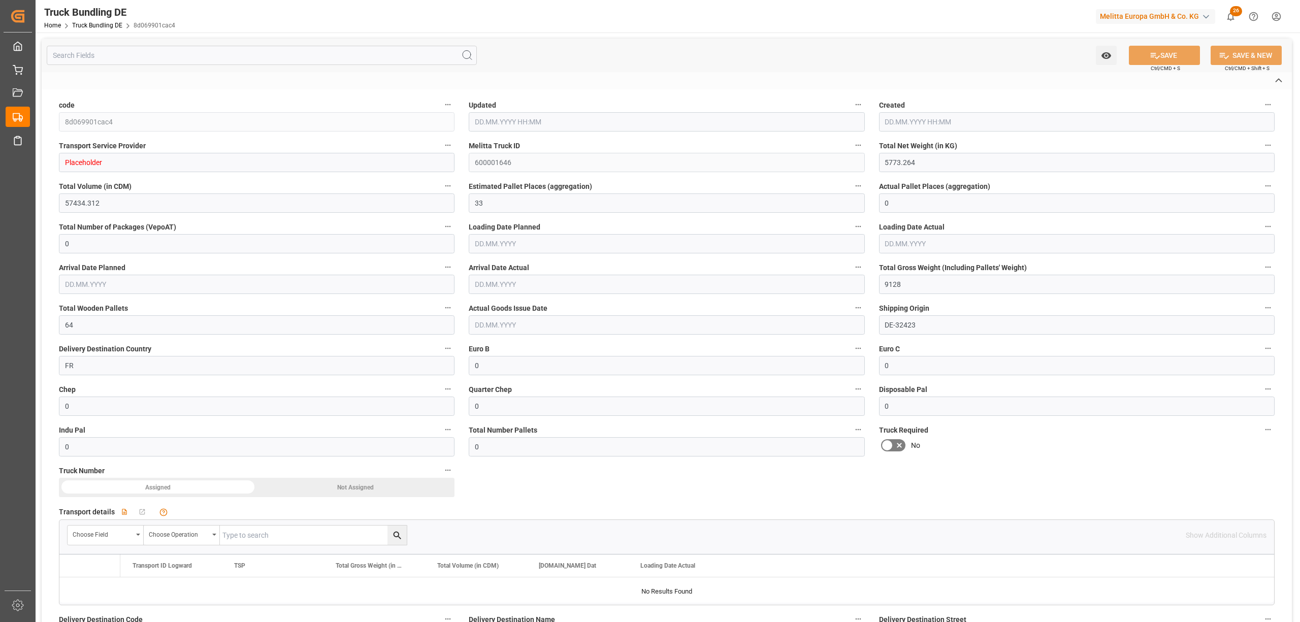
type input "13.08.2025 11:34"
type input "14.08.2025"
type input "18.08.2025"
type input "13.08.2025"
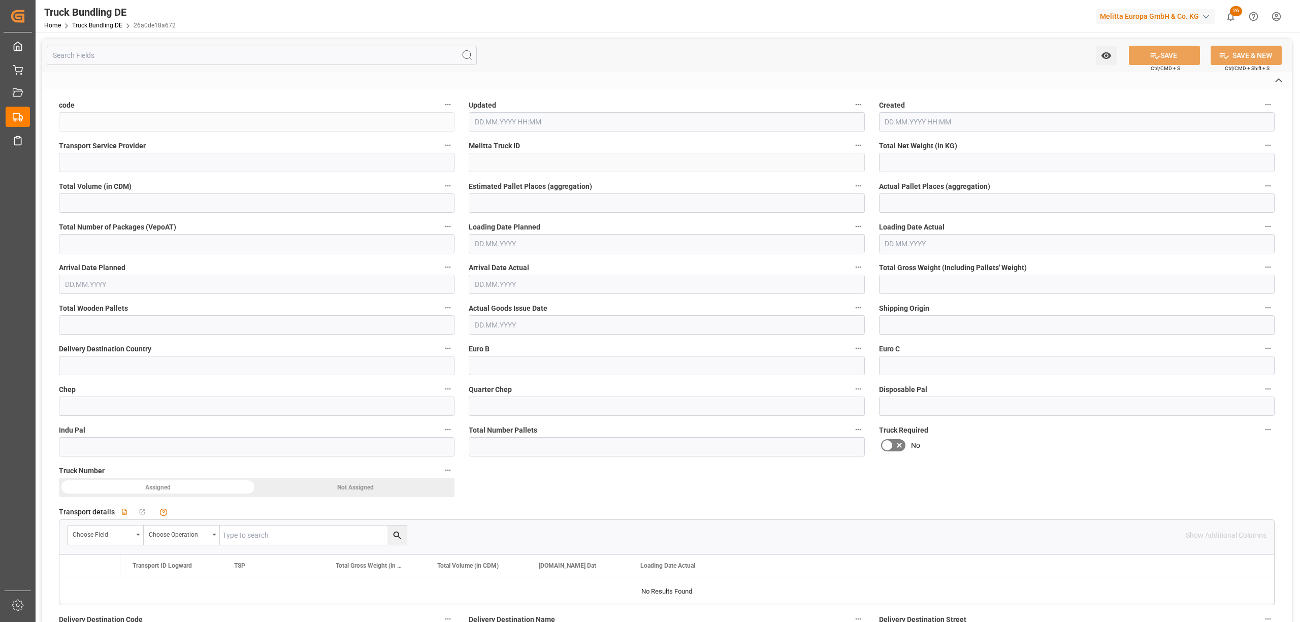
type input "26a0de18a672"
type input "Hölkemeier"
type input "600001647"
type input "DE-32423"
type input "DE"
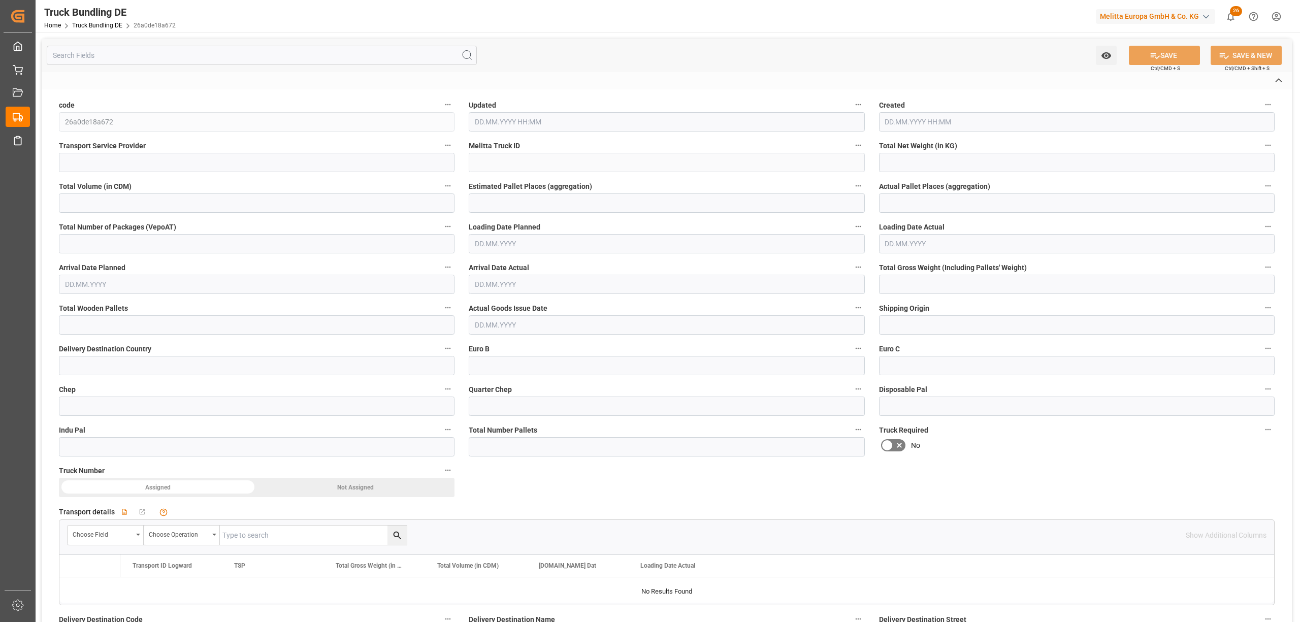
type textarea "0000020575"
type textarea "Amazon"
type textarea "[STREET_ADDRESS]"
type textarea "32423"
type textarea "Minden"
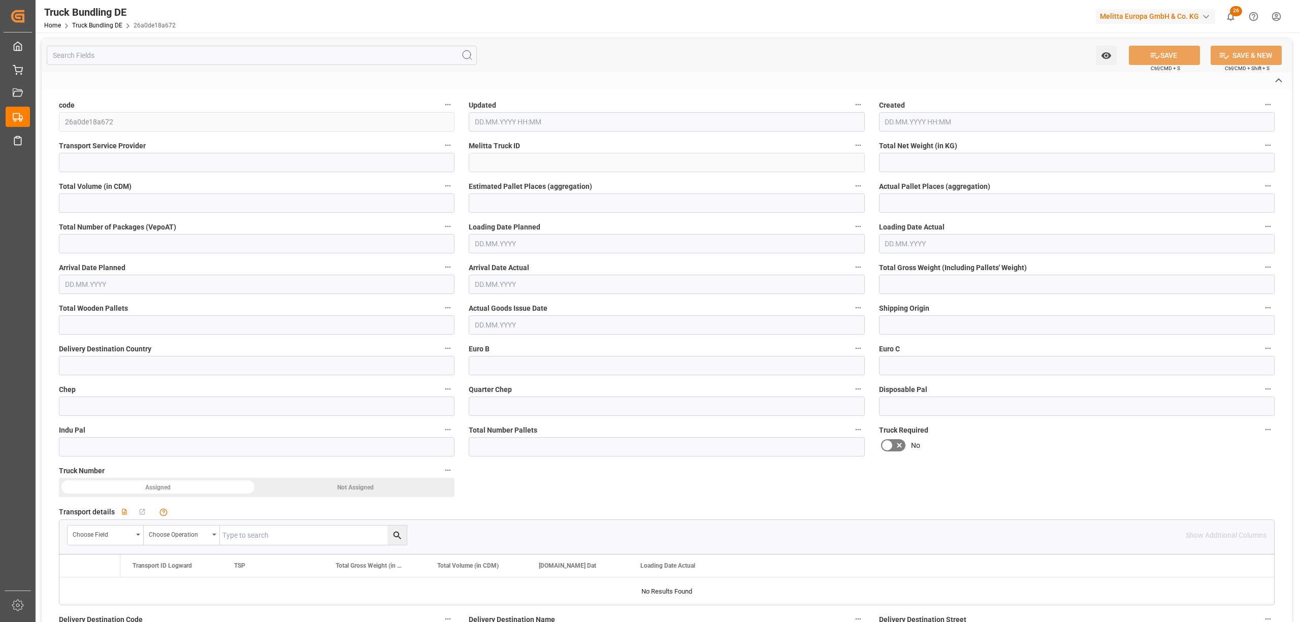
type textarea "32"
type input "1828.744"
type input "19406.557"
type input "11"
type input "0"
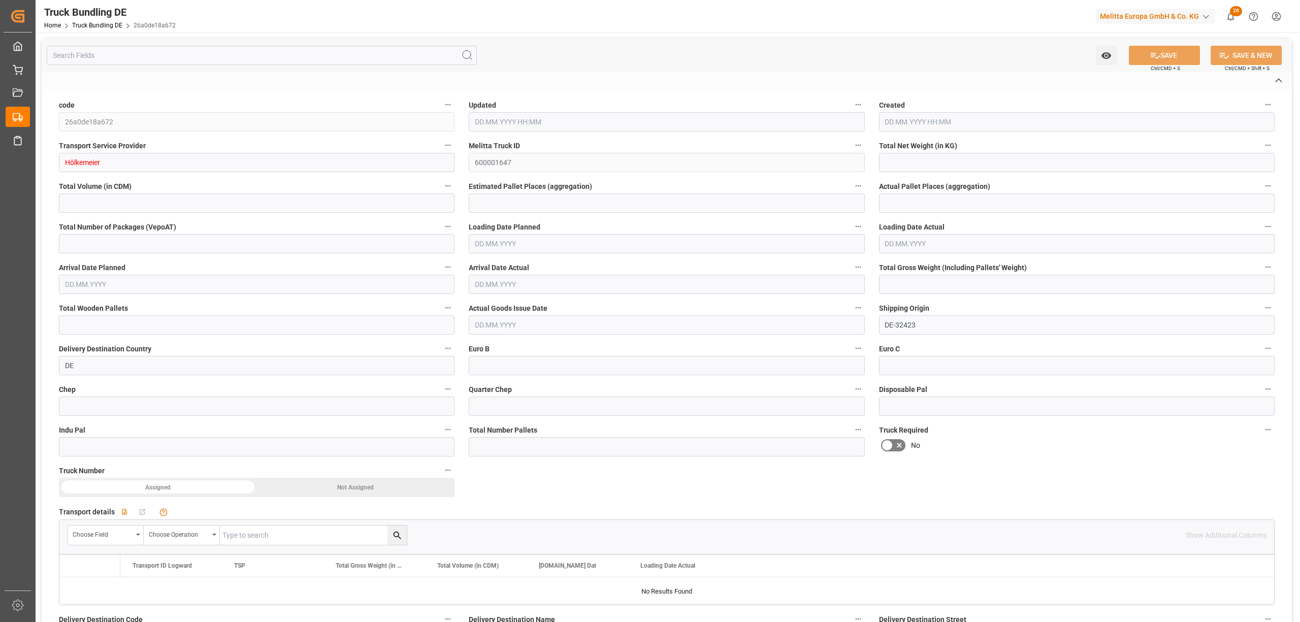
type input "0"
type input "2764.168"
type input "22"
type input "0"
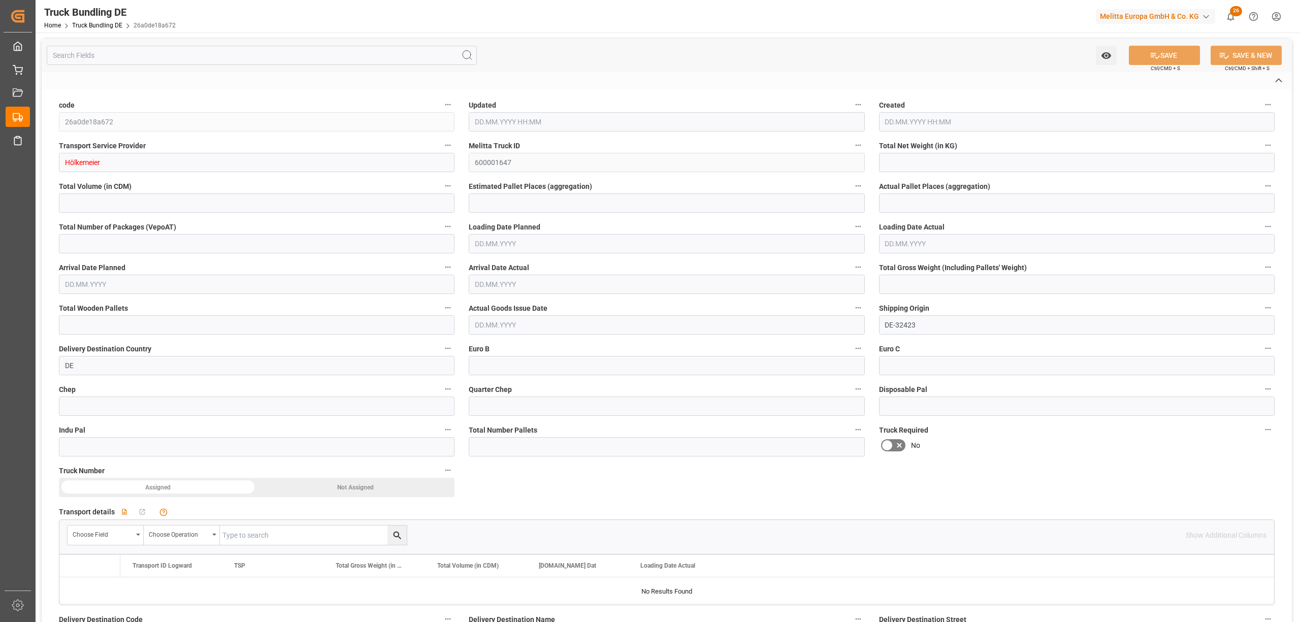
type input "0"
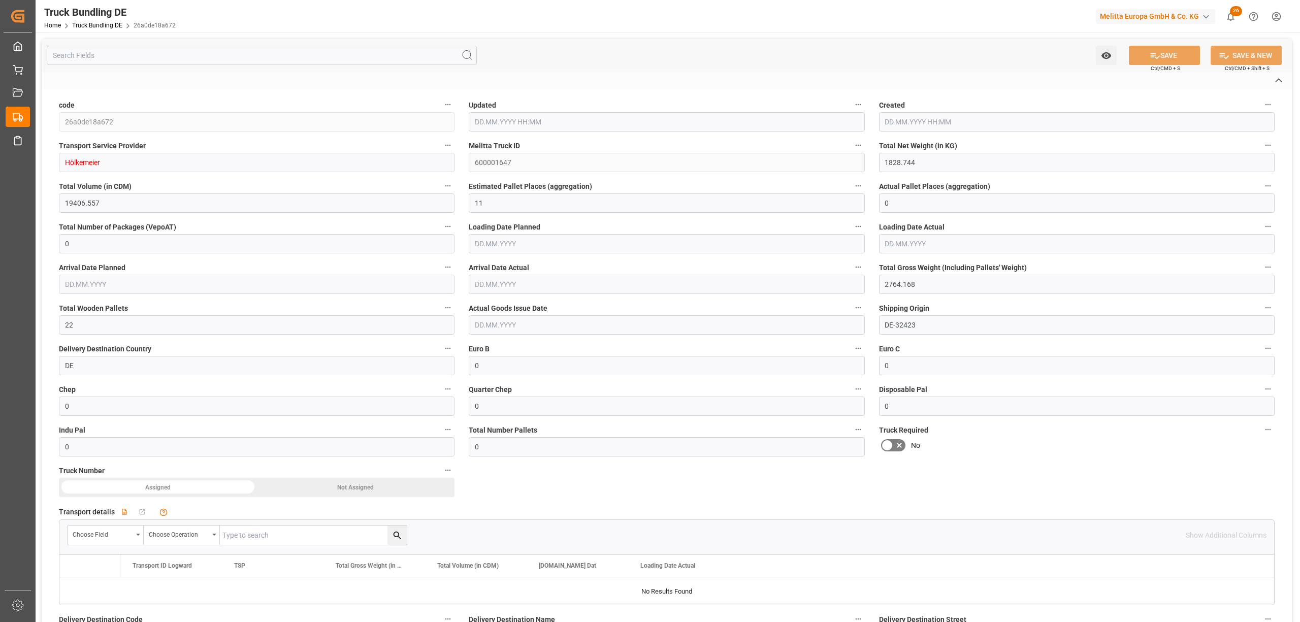
type input "13.08.2025 11:39"
type input "13.08.2025"
type input "[DATE]"
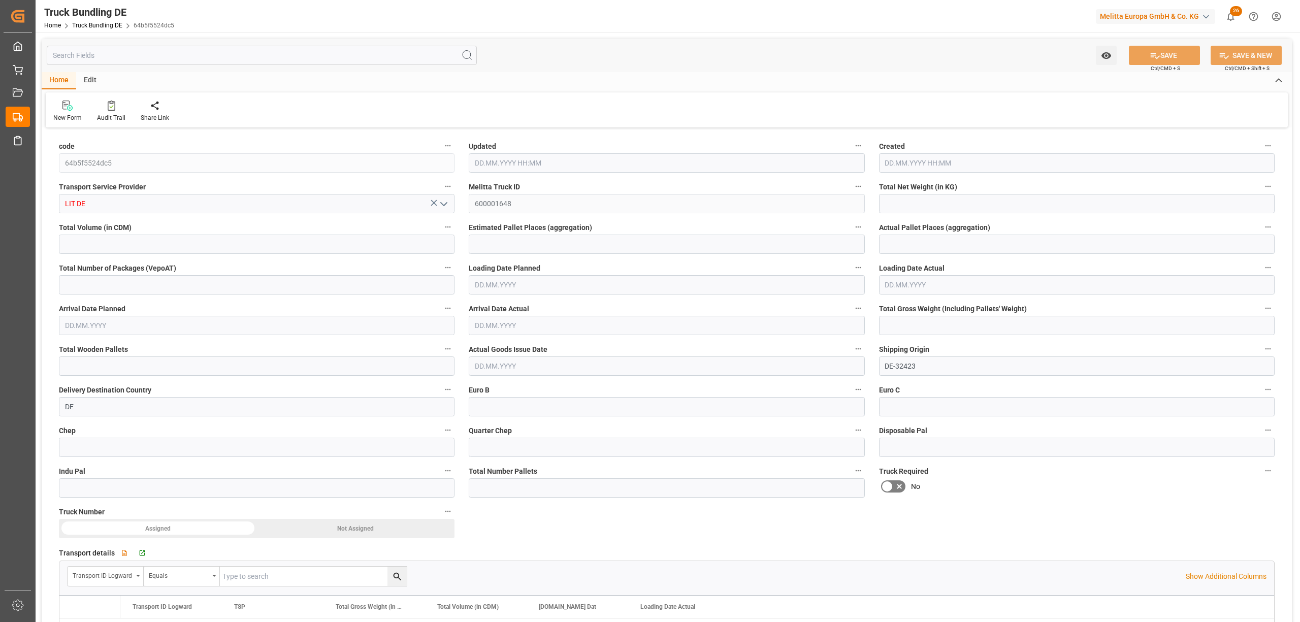
type input "113.019"
type input "1732.824"
type input "1"
type input "0"
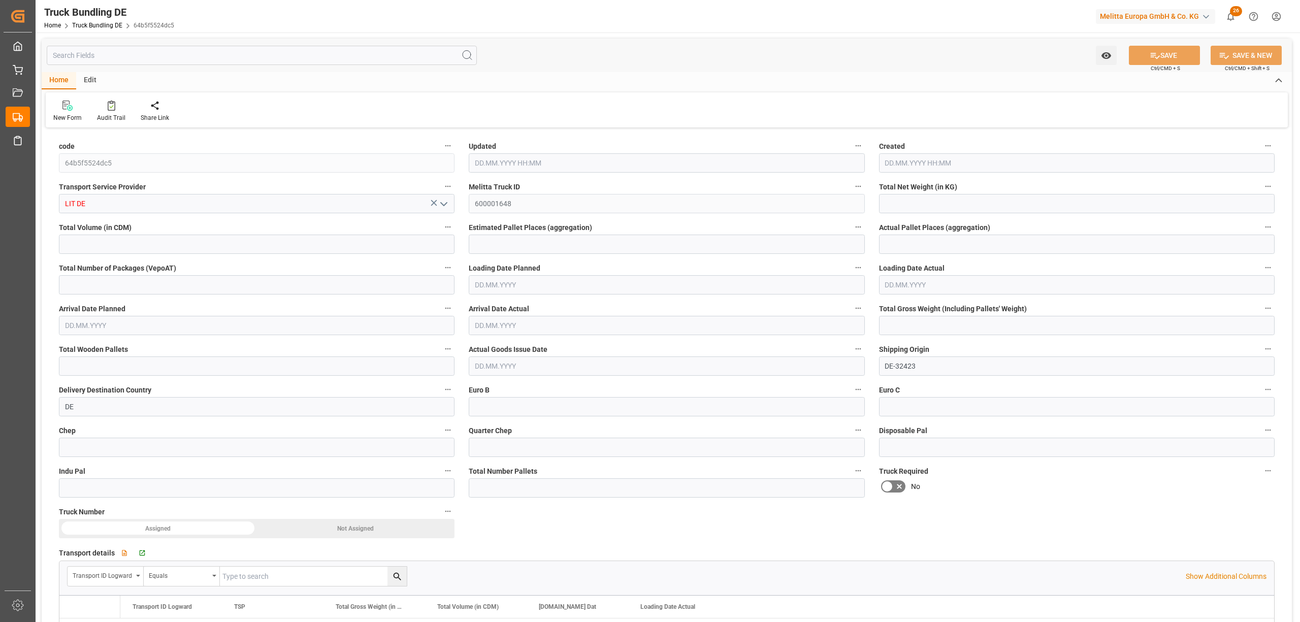
type input "187"
type input "2"
type input "0"
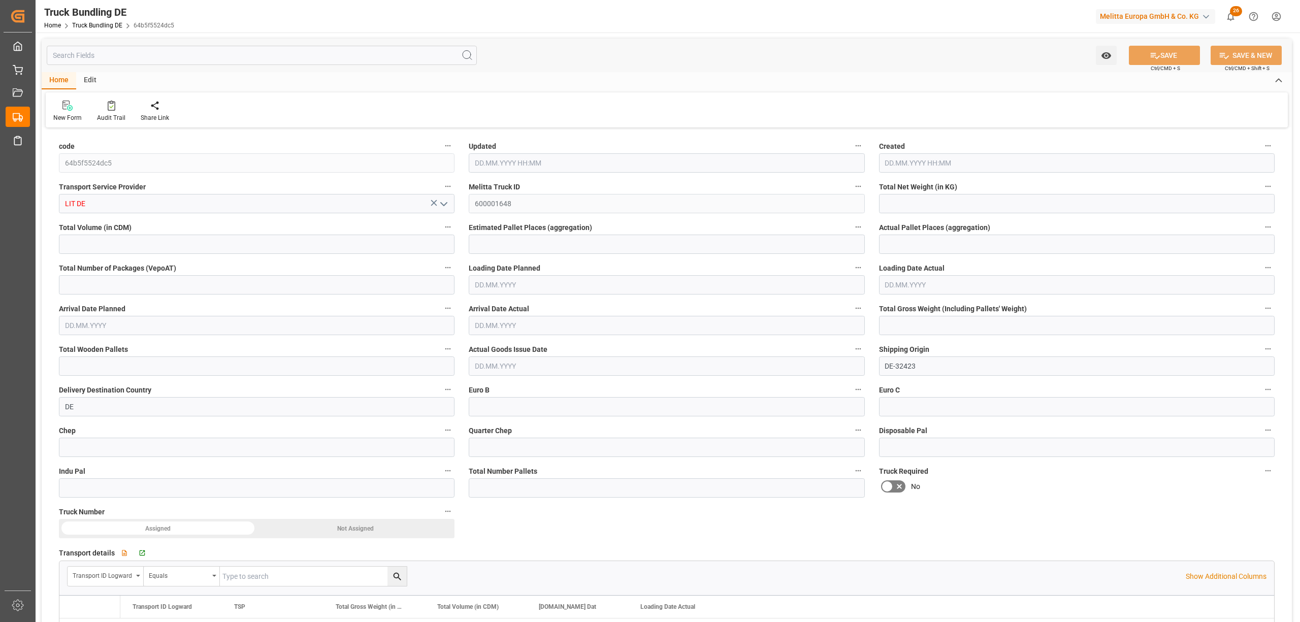
type input "0"
type input "13.08.2025 12:03"
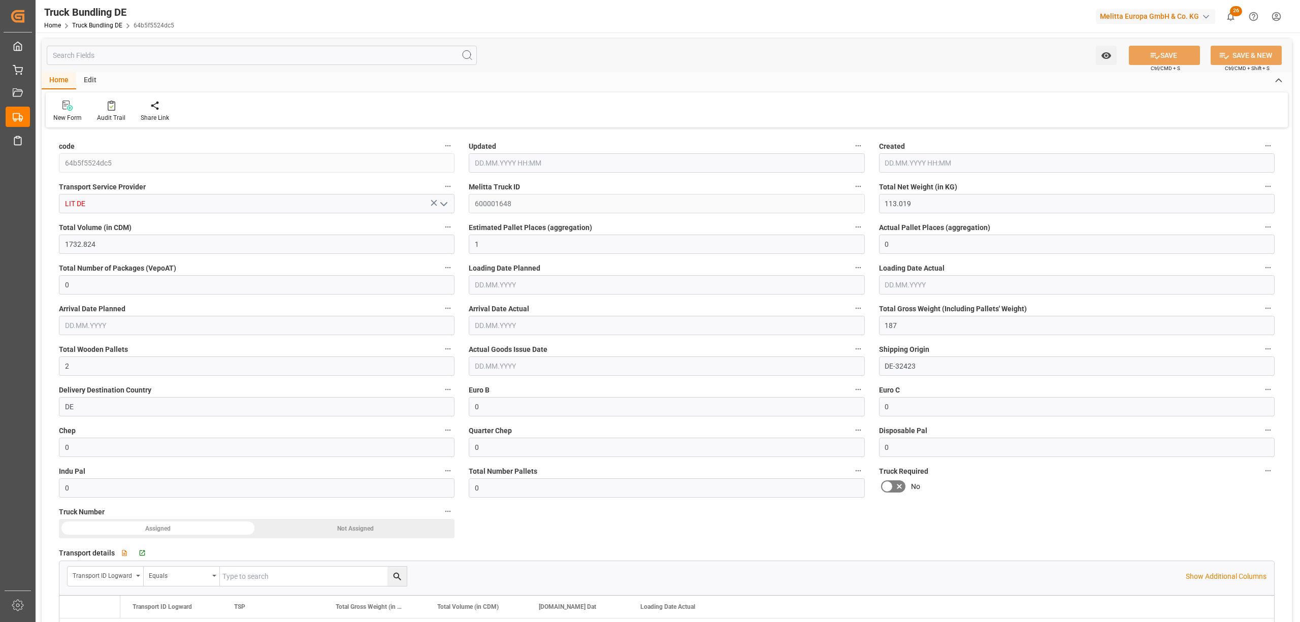
type input "13.08.2025 12:03"
type input "15.08.2025"
type input "19.08.2025"
type input "[DATE]"
type input "13.08.2025 12:03"
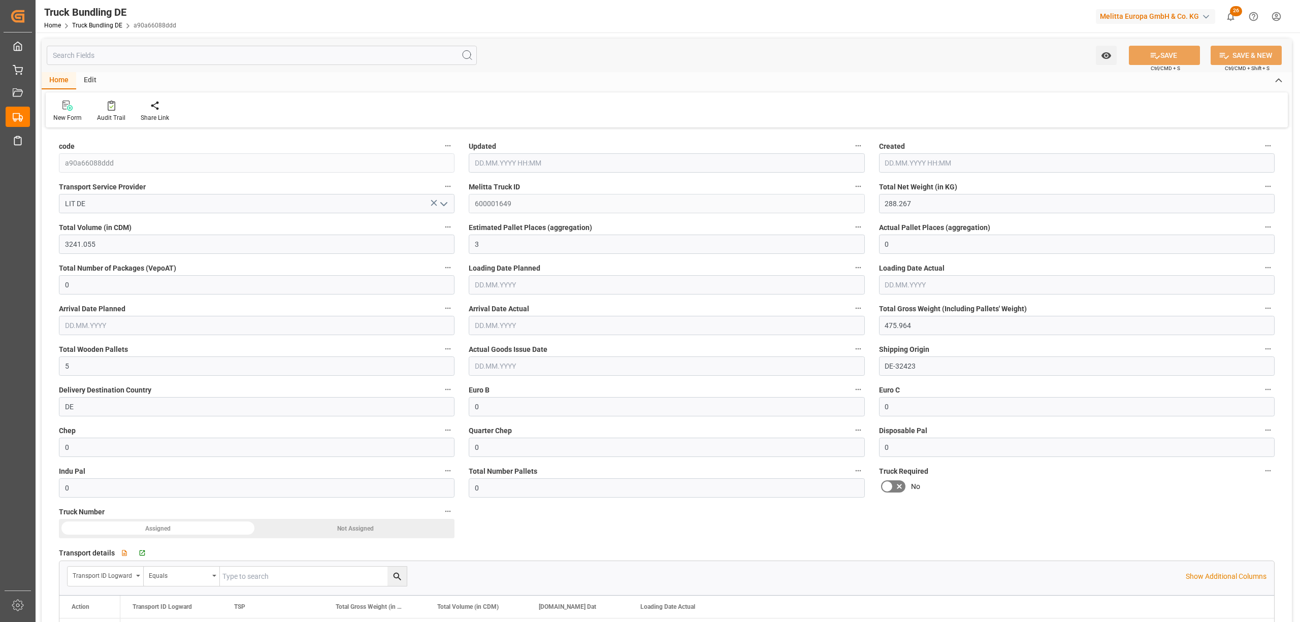
type input "13.08.2025 12:03"
type input "[DATE]"
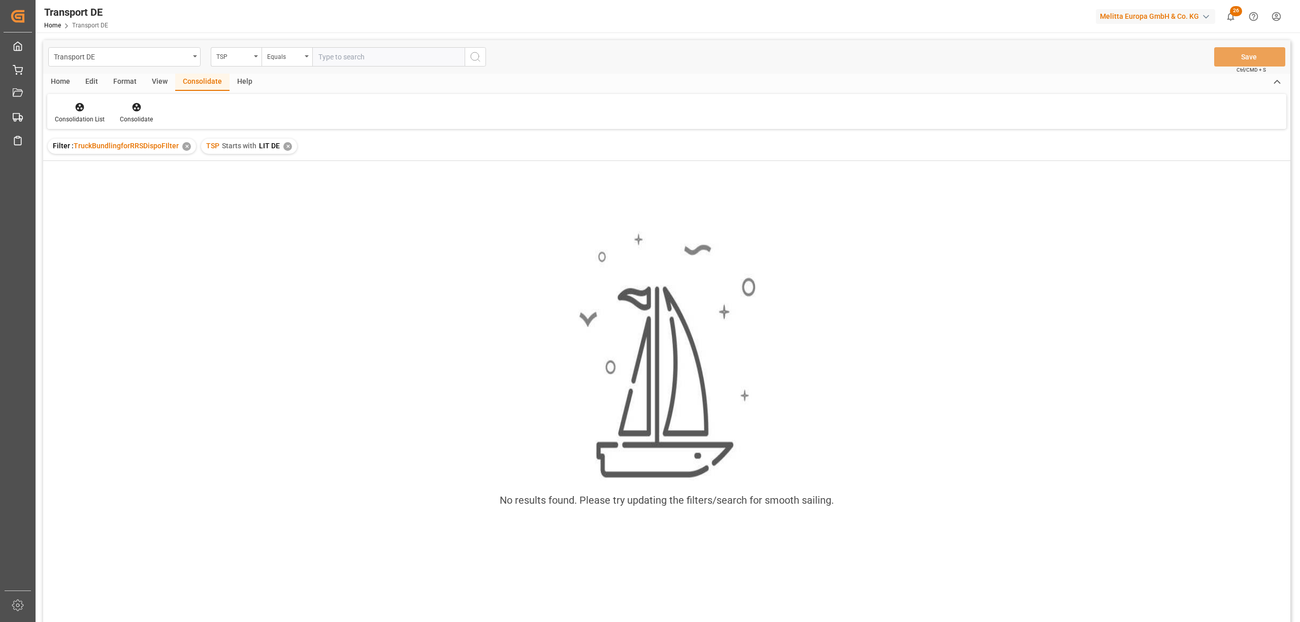
click at [289, 145] on div "✕" at bounding box center [287, 146] width 9 height 9
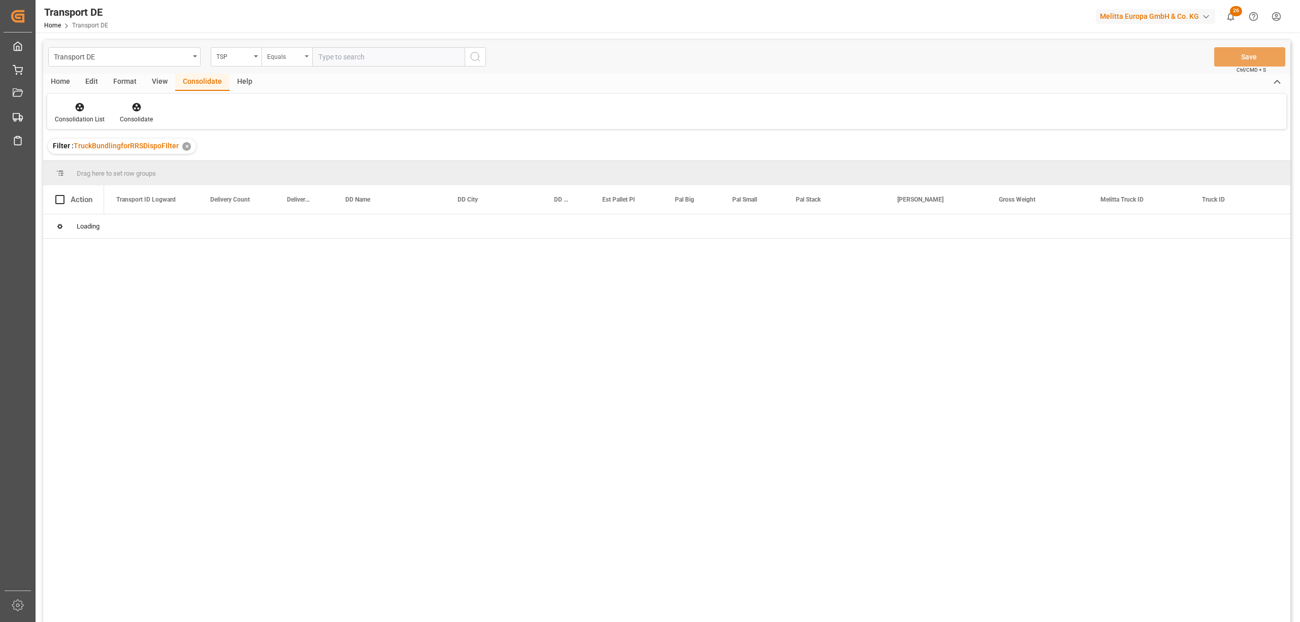
click at [285, 61] on div "Equals" at bounding box center [287, 56] width 51 height 19
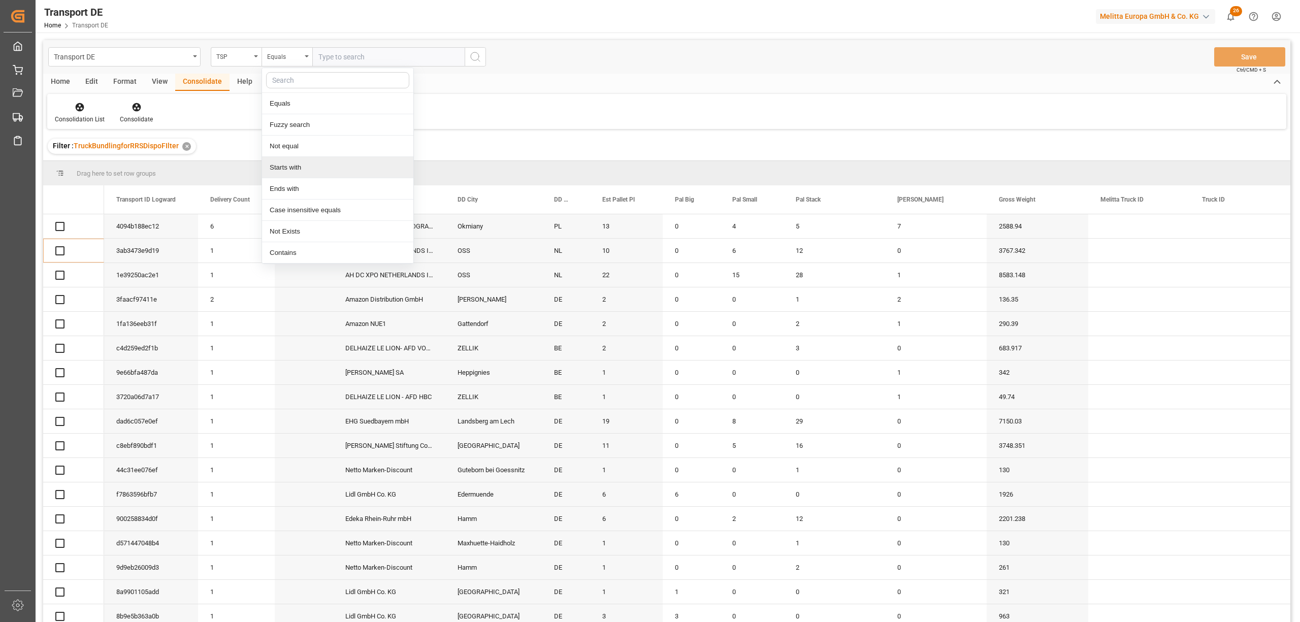
click at [313, 166] on div "Starts with" at bounding box center [337, 167] width 151 height 21
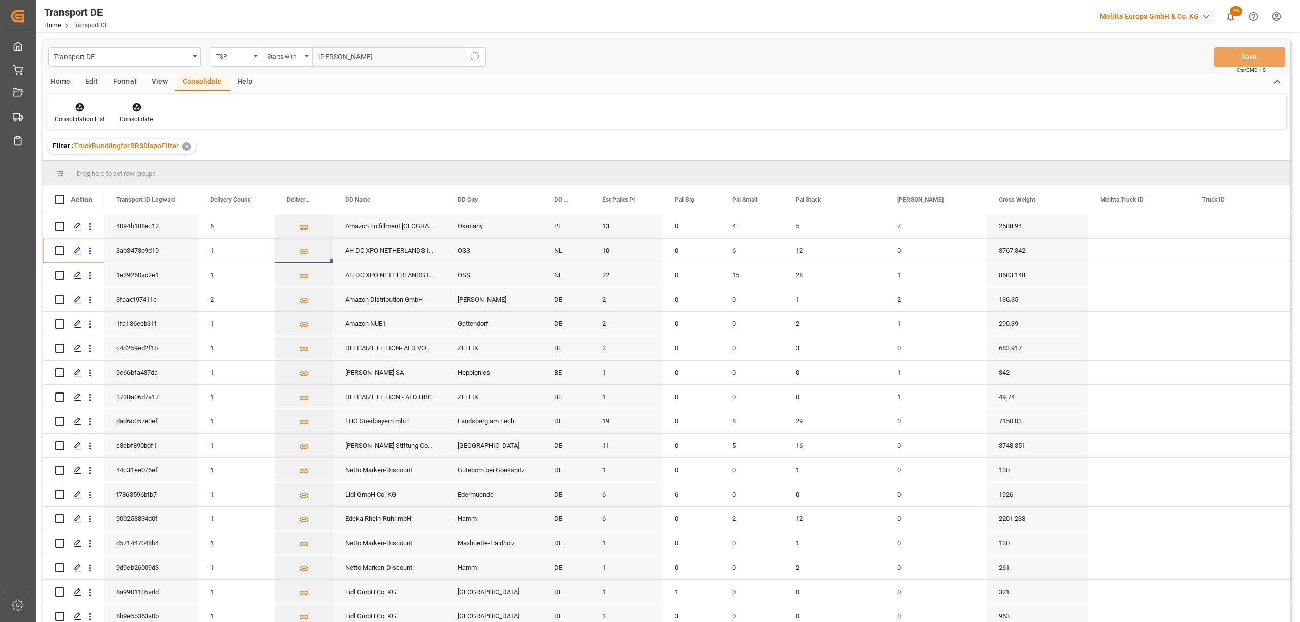
type input "Moeller"
click at [476, 59] on icon "search button" at bounding box center [475, 57] width 12 height 12
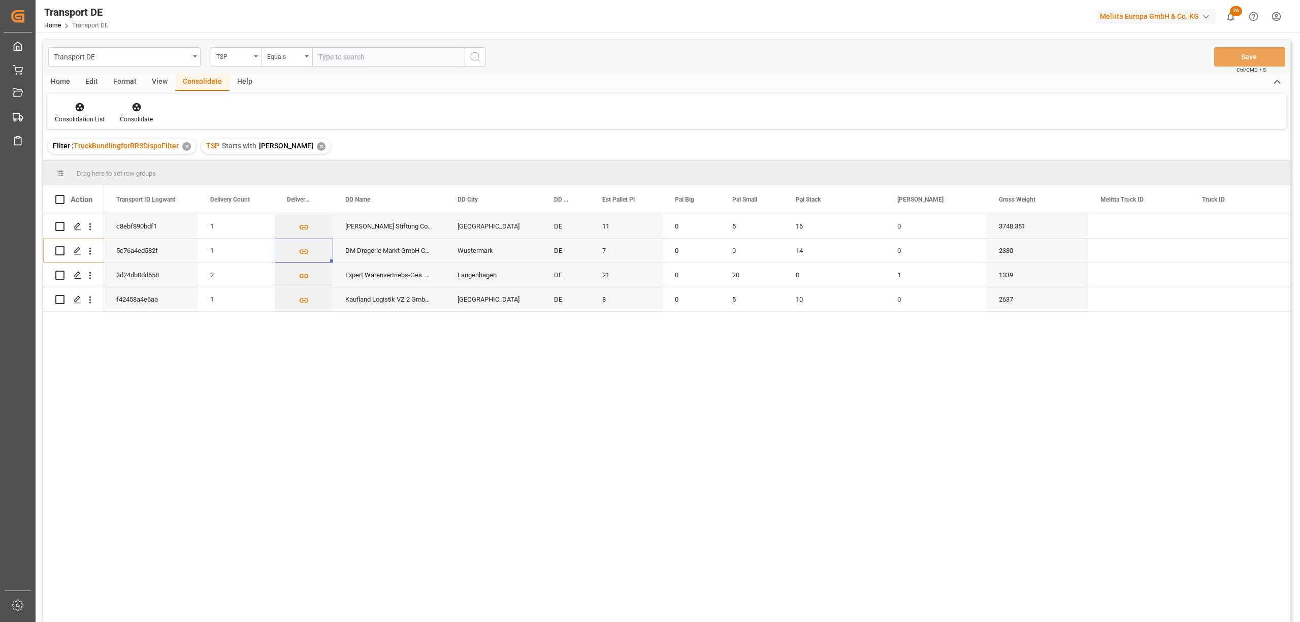
click at [317, 149] on div "✕" at bounding box center [321, 146] width 9 height 9
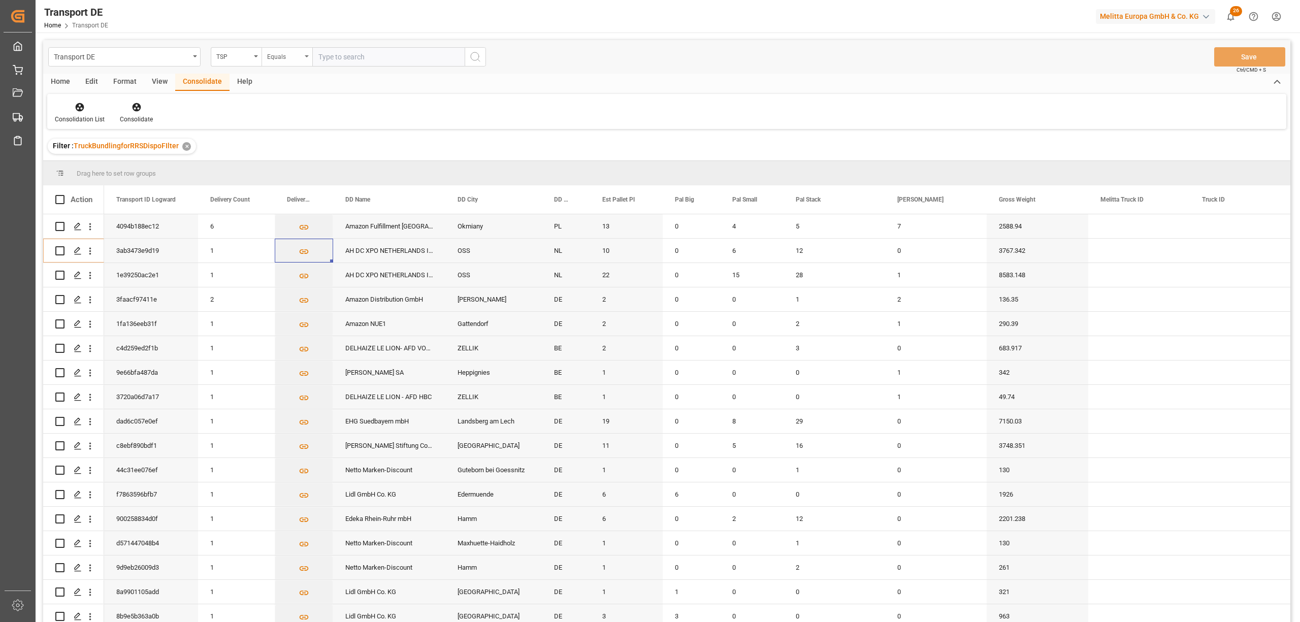
click at [278, 55] on div "Equals" at bounding box center [284, 56] width 35 height 12
click at [298, 163] on div "Starts with" at bounding box center [337, 167] width 151 height 21
type input "Dachser"
click at [480, 56] on icon "search button" at bounding box center [475, 57] width 12 height 12
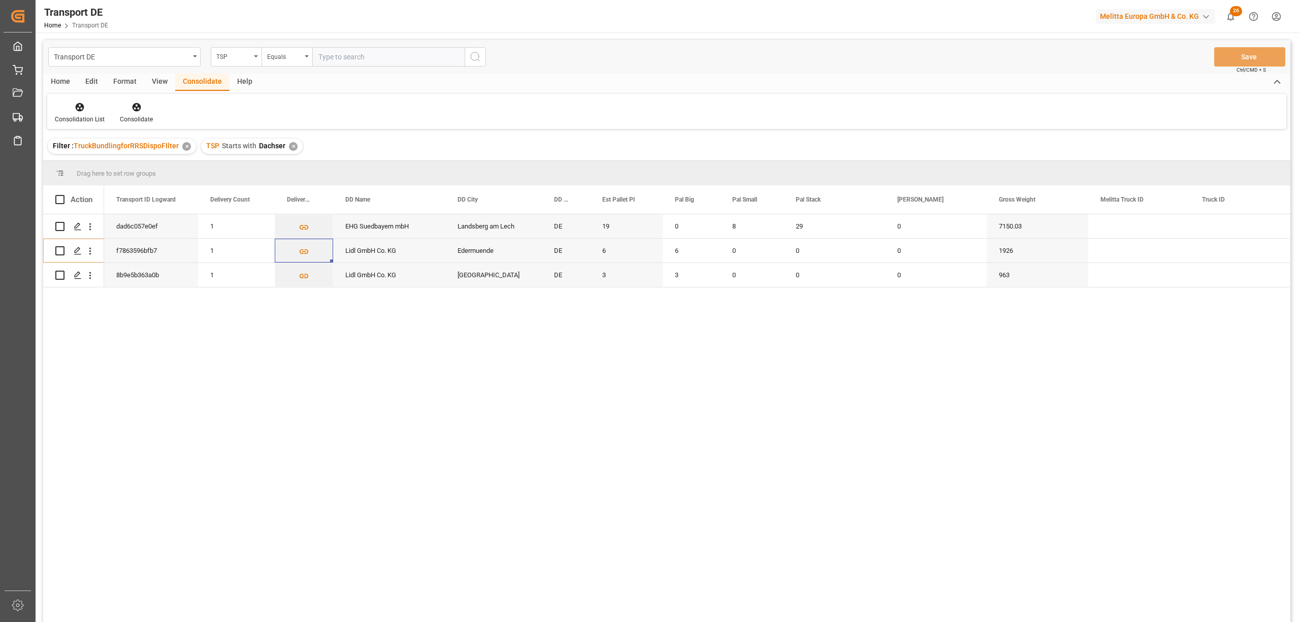
click at [289, 144] on div "✕" at bounding box center [293, 146] width 9 height 9
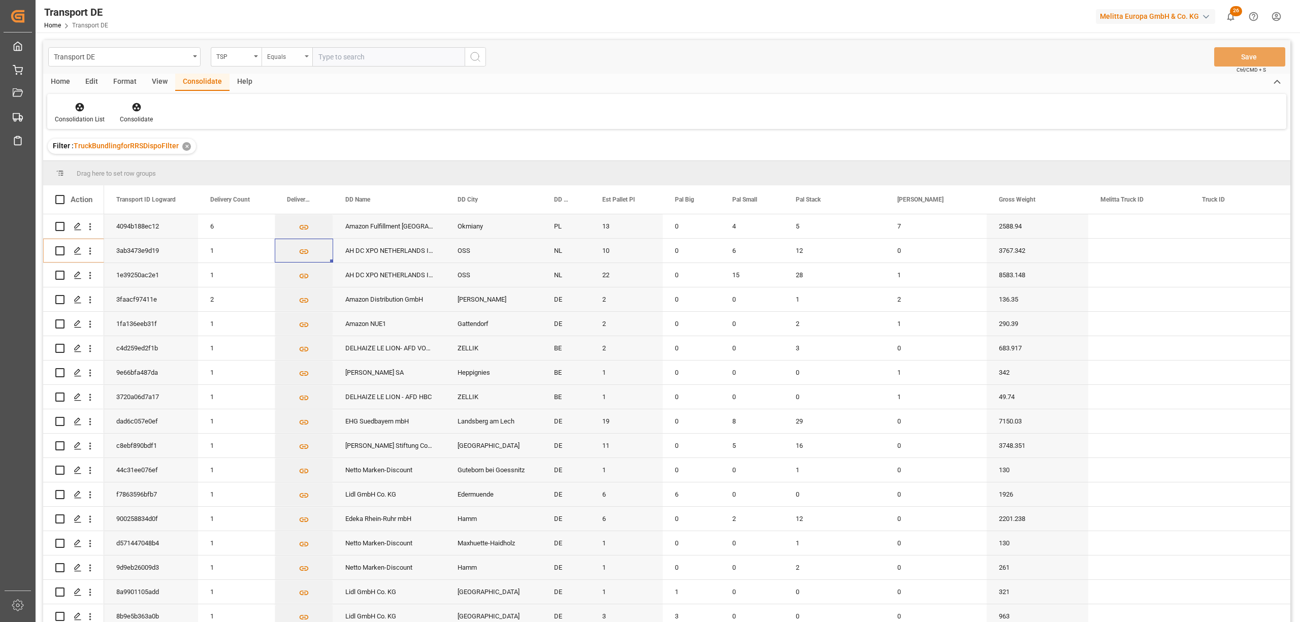
click at [279, 59] on div "Equals" at bounding box center [284, 56] width 35 height 12
click at [299, 173] on div "Starts with" at bounding box center [337, 167] width 151 height 21
type input "Hartmann"
click at [472, 57] on icon "search button" at bounding box center [475, 57] width 12 height 12
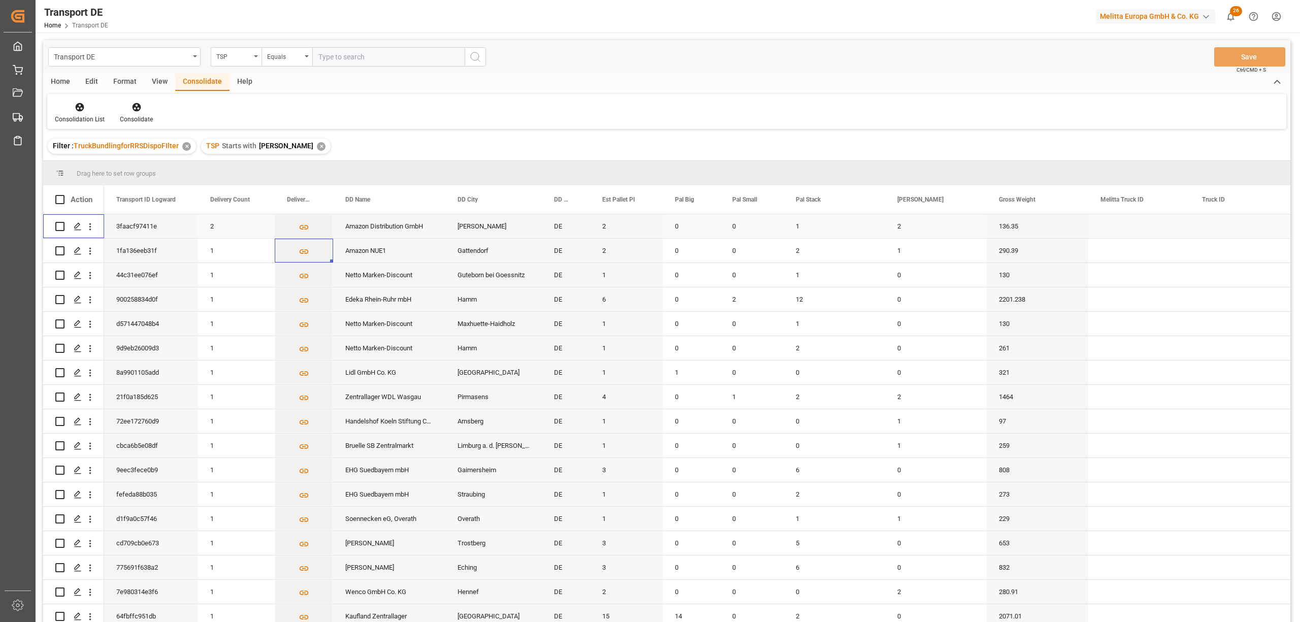
click at [63, 224] on input "Press Space to toggle row selection (unchecked)" at bounding box center [59, 226] width 9 height 9
click at [139, 110] on icon at bounding box center [137, 107] width 10 height 10
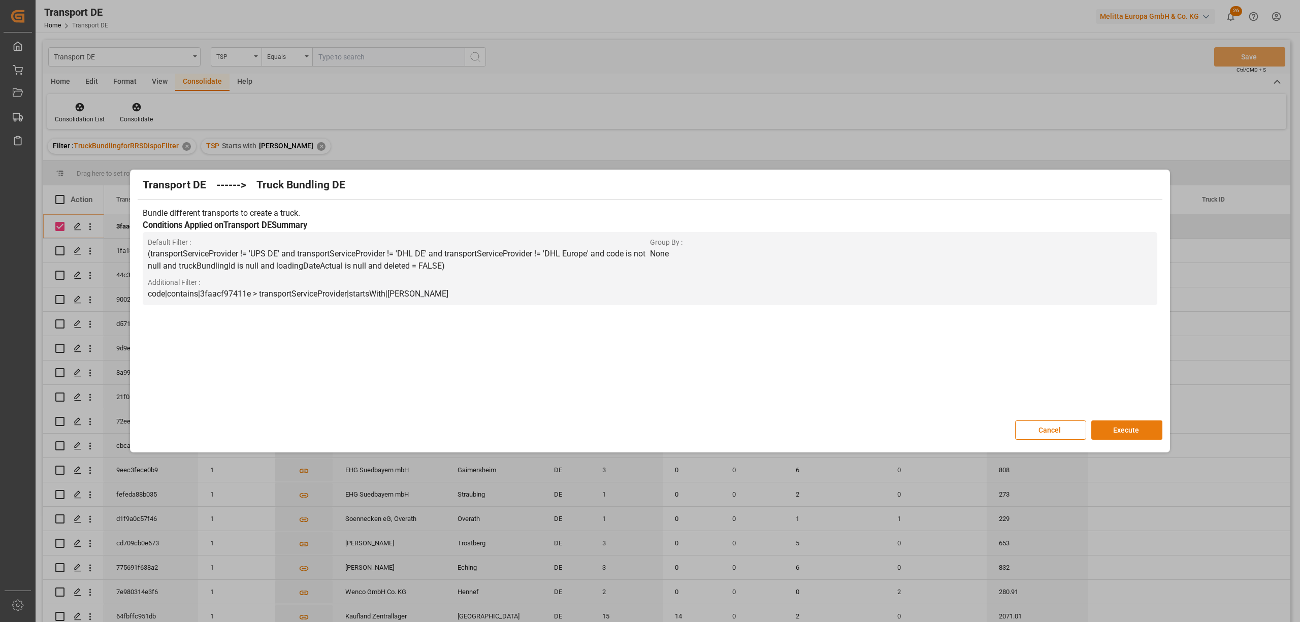
click at [1136, 435] on button "Execute" at bounding box center [1126, 429] width 71 height 19
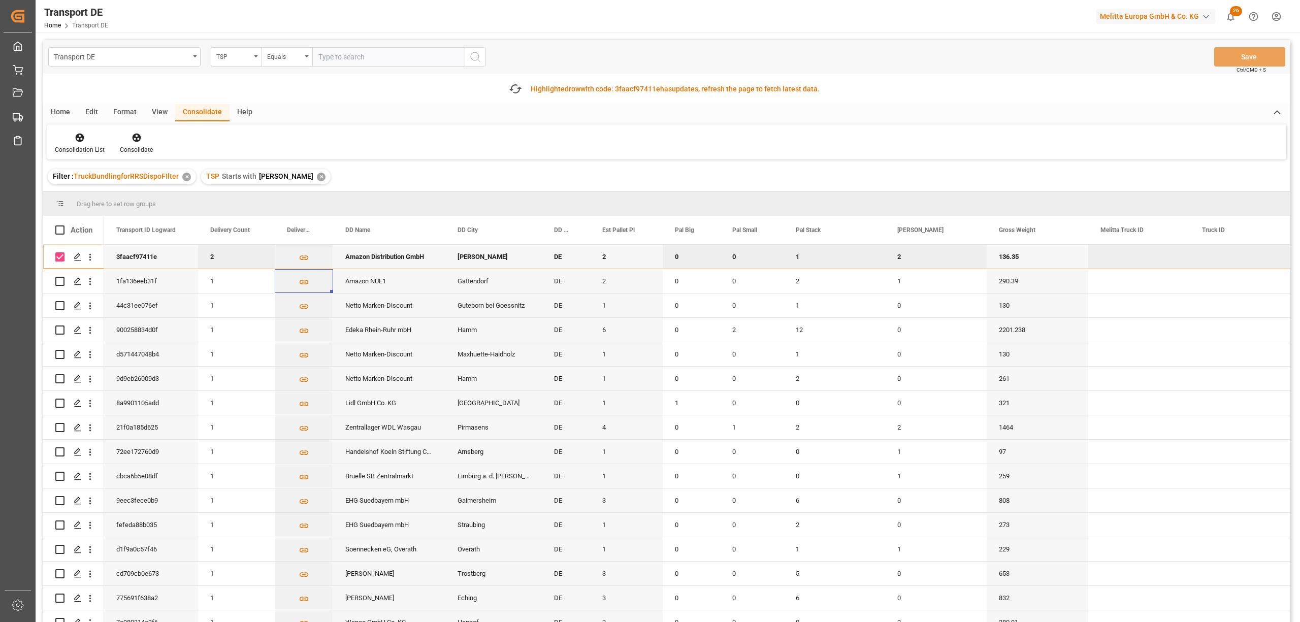
click at [60, 256] on input "Press Space to toggle row selection (checked)" at bounding box center [59, 256] width 9 height 9
checkbox input "false"
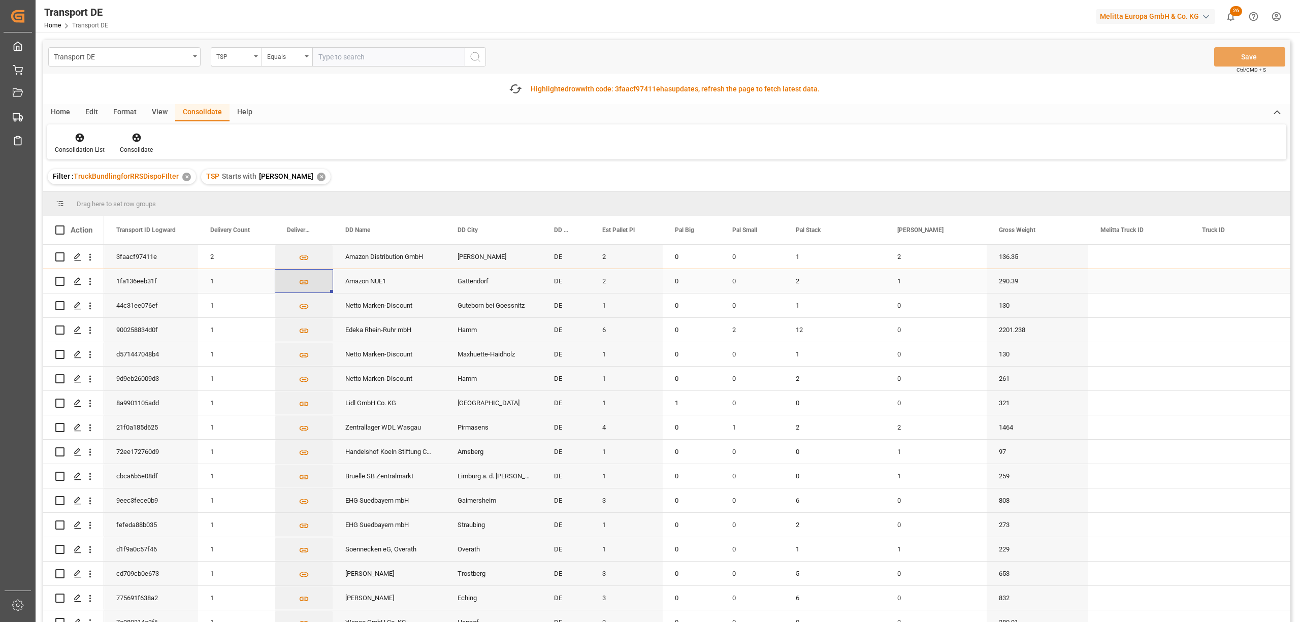
click at [303, 281] on icon "Press SPACE to select this row." at bounding box center [304, 282] width 9 height 5
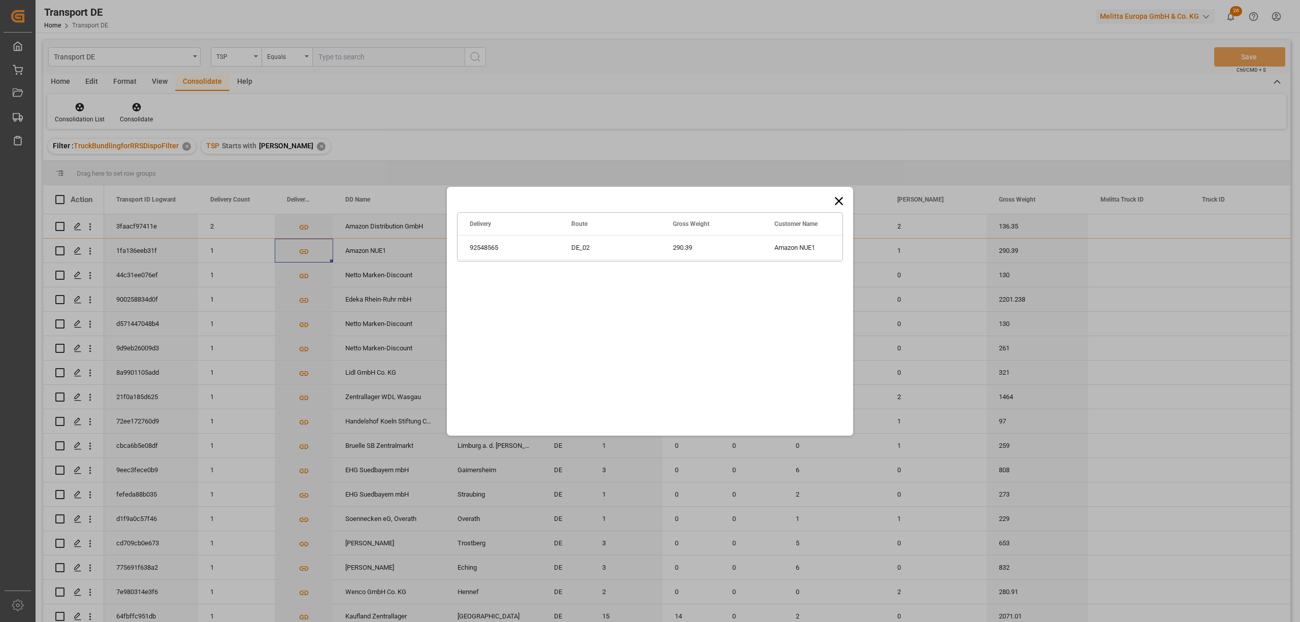
click at [839, 197] on icon at bounding box center [839, 201] width 14 height 14
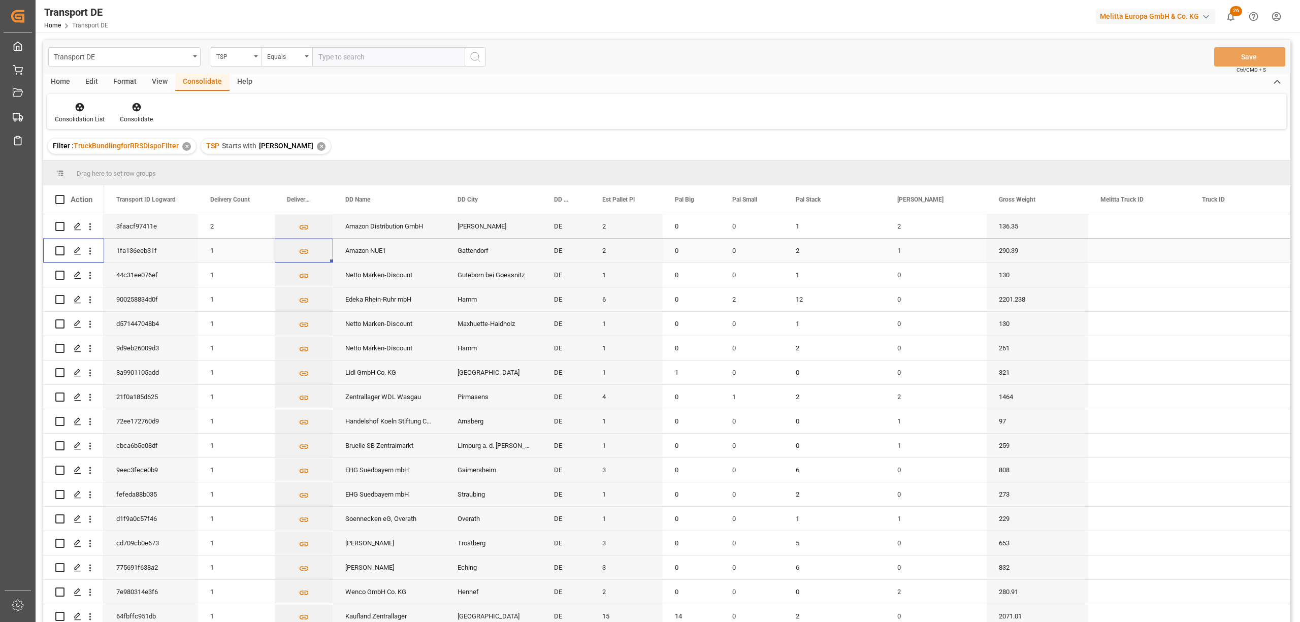
click at [60, 251] on input "Press Space to toggle row selection (unchecked)" at bounding box center [59, 250] width 9 height 9
checkbox input "true"
click at [132, 104] on icon at bounding box center [137, 107] width 10 height 10
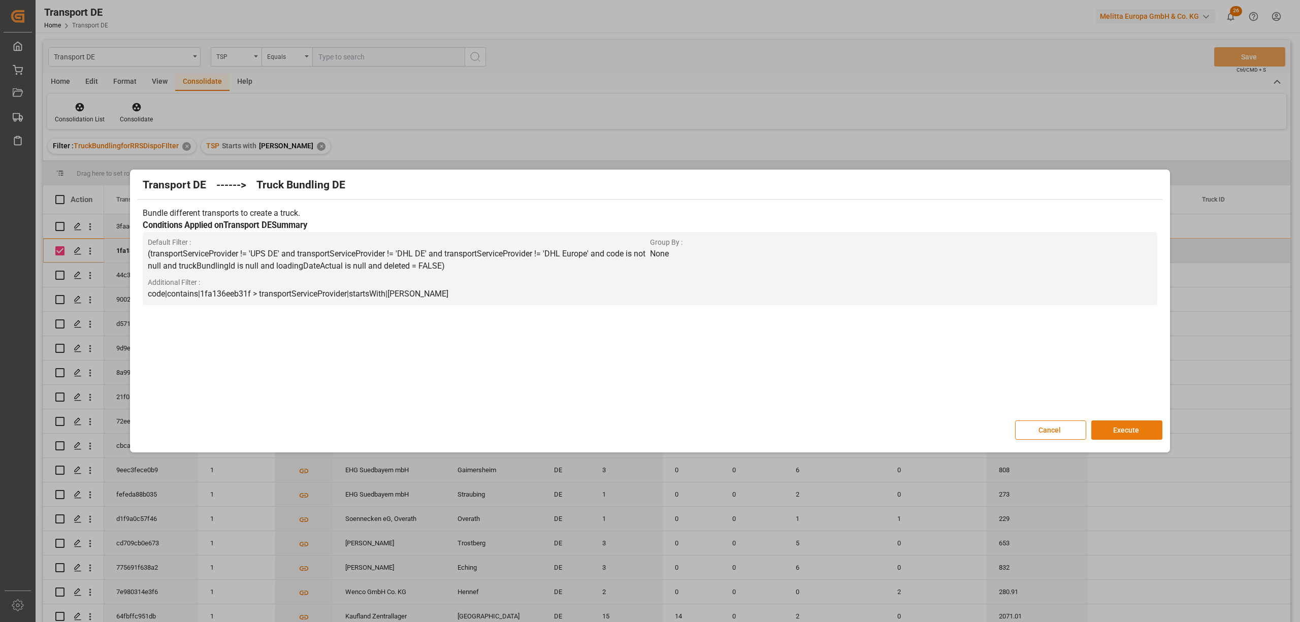
click at [1116, 431] on button "Execute" at bounding box center [1126, 429] width 71 height 19
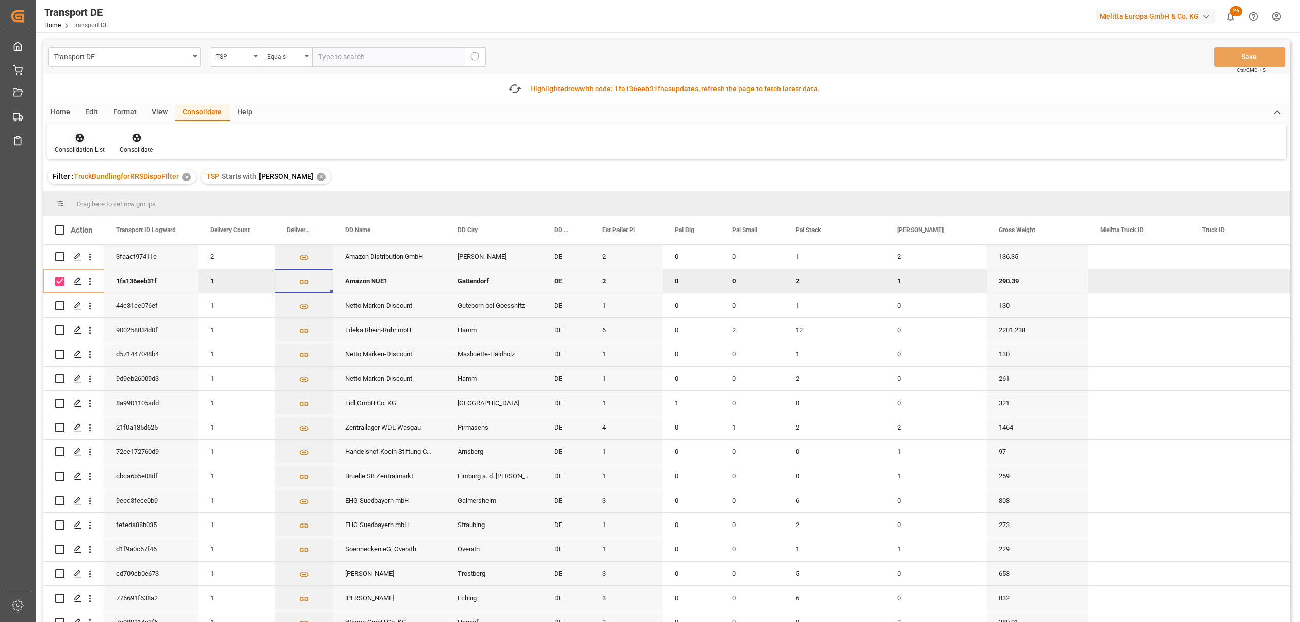
click at [76, 141] on icon at bounding box center [80, 138] width 10 height 10
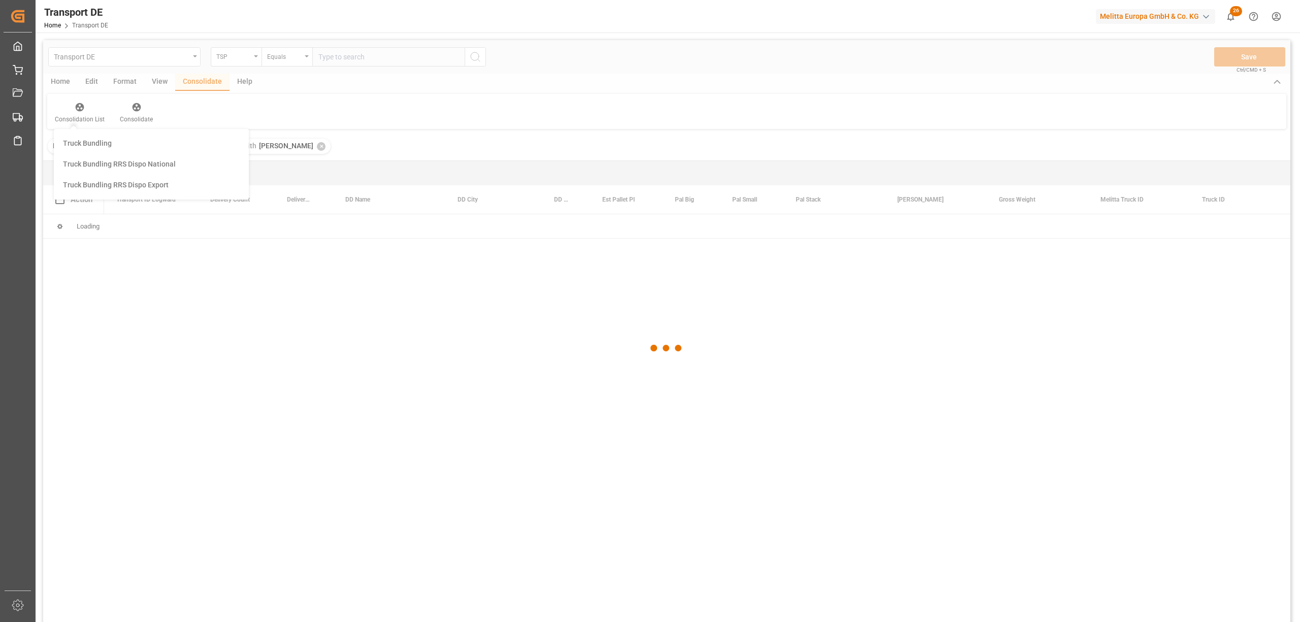
drag, startPoint x: 108, startPoint y: 196, endPoint x: 224, endPoint y: 216, distance: 118.0
click at [109, 196] on div "Transport DE TSP Equals Save Ctrl/CMD + S Home Edit Format View Consolidate Hel…" at bounding box center [666, 344] width 1247 height 609
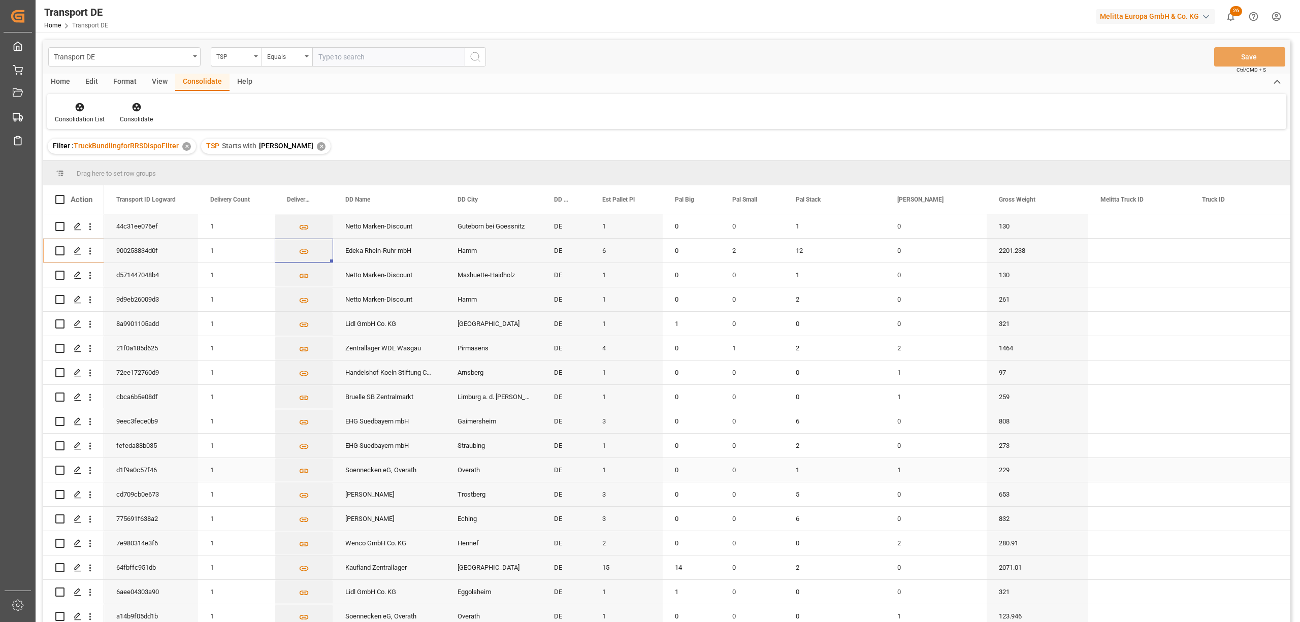
scroll to position [7, 0]
click at [279, 57] on div "Equals" at bounding box center [284, 56] width 35 height 12
click at [311, 170] on div "Starts with" at bounding box center [337, 167] width 151 height 21
type input "PL"
click at [474, 59] on icon "search button" at bounding box center [475, 57] width 12 height 12
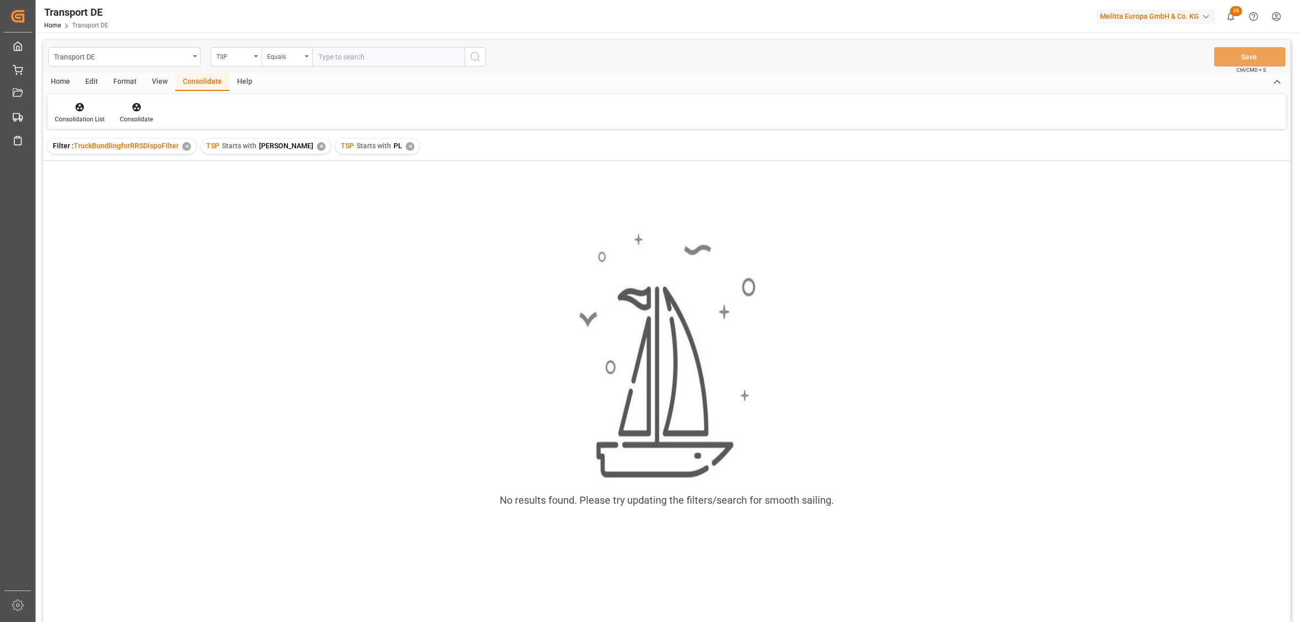
click at [291, 143] on div "TSP Starts with Hartmann ✕" at bounding box center [265, 146] width 129 height 15
click at [317, 144] on div "✕" at bounding box center [321, 146] width 9 height 9
click at [471, 56] on circle "search button" at bounding box center [475, 56] width 8 height 8
click at [339, 146] on div "✕" at bounding box center [343, 146] width 9 height 9
click at [276, 145] on div "✕" at bounding box center [275, 146] width 9 height 9
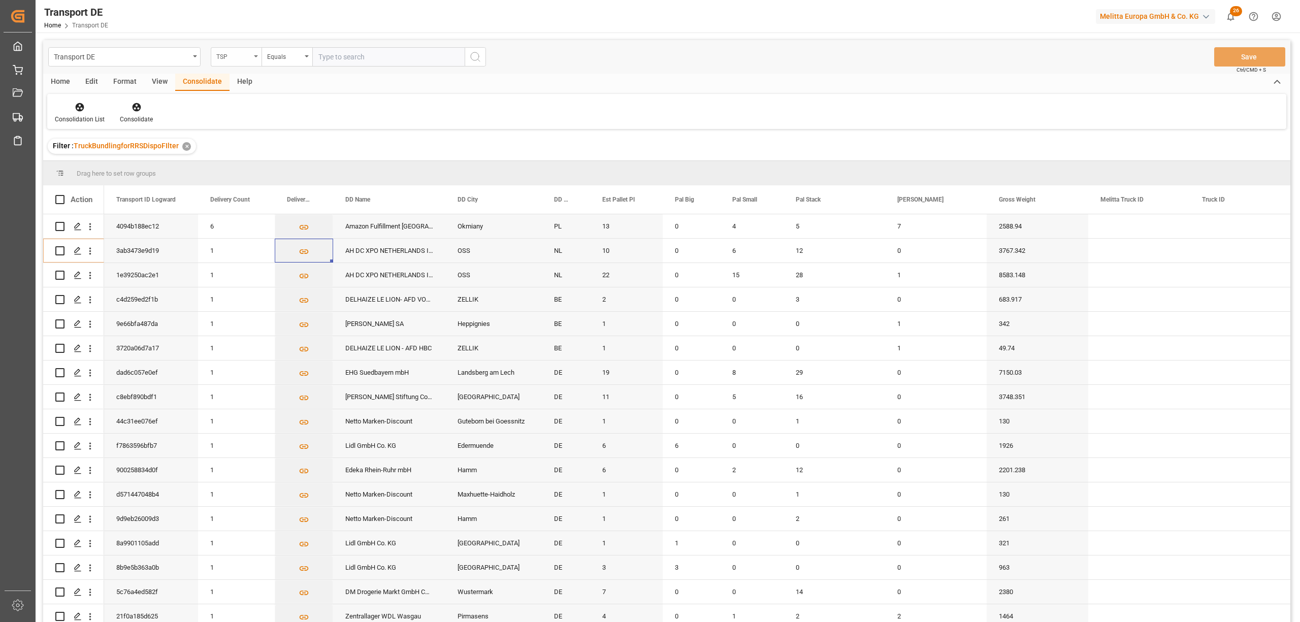
click at [240, 59] on div "TSP" at bounding box center [233, 56] width 35 height 12
type input "route"
drag, startPoint x: 219, startPoint y: 106, endPoint x: 236, endPoint y: 90, distance: 22.6
click at [222, 105] on div "Route" at bounding box center [286, 103] width 151 height 21
click at [273, 55] on div "Equals" at bounding box center [284, 56] width 35 height 12
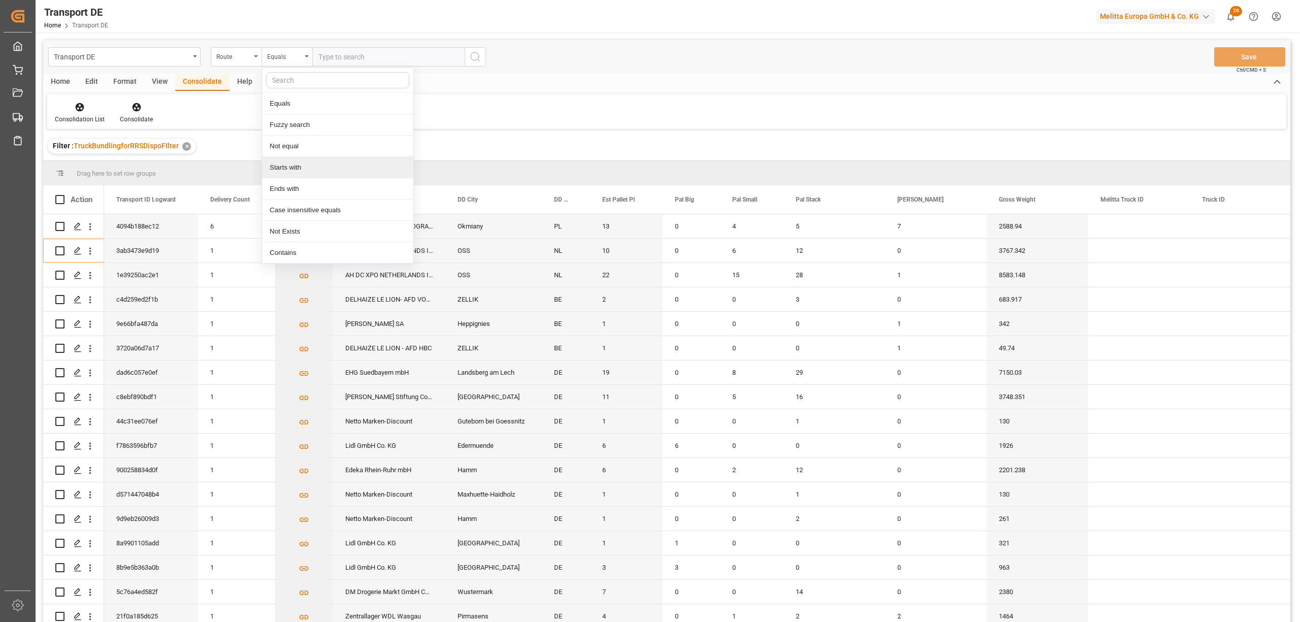
drag, startPoint x: 281, startPoint y: 168, endPoint x: 428, endPoint y: 185, distance: 147.8
click at [282, 168] on div "Starts with" at bounding box center [337, 167] width 151 height 21
type input "PL"
click at [475, 55] on icon "search button" at bounding box center [475, 57] width 12 height 12
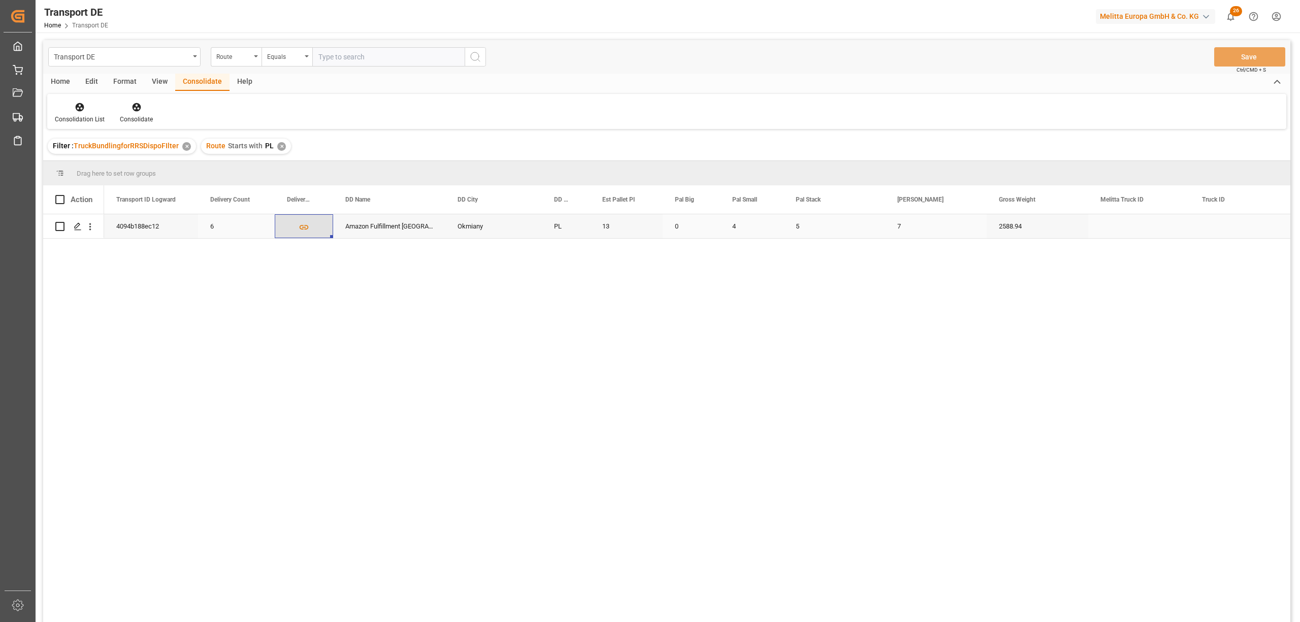
click at [301, 226] on icon "Press SPACE to select this row." at bounding box center [304, 227] width 11 height 11
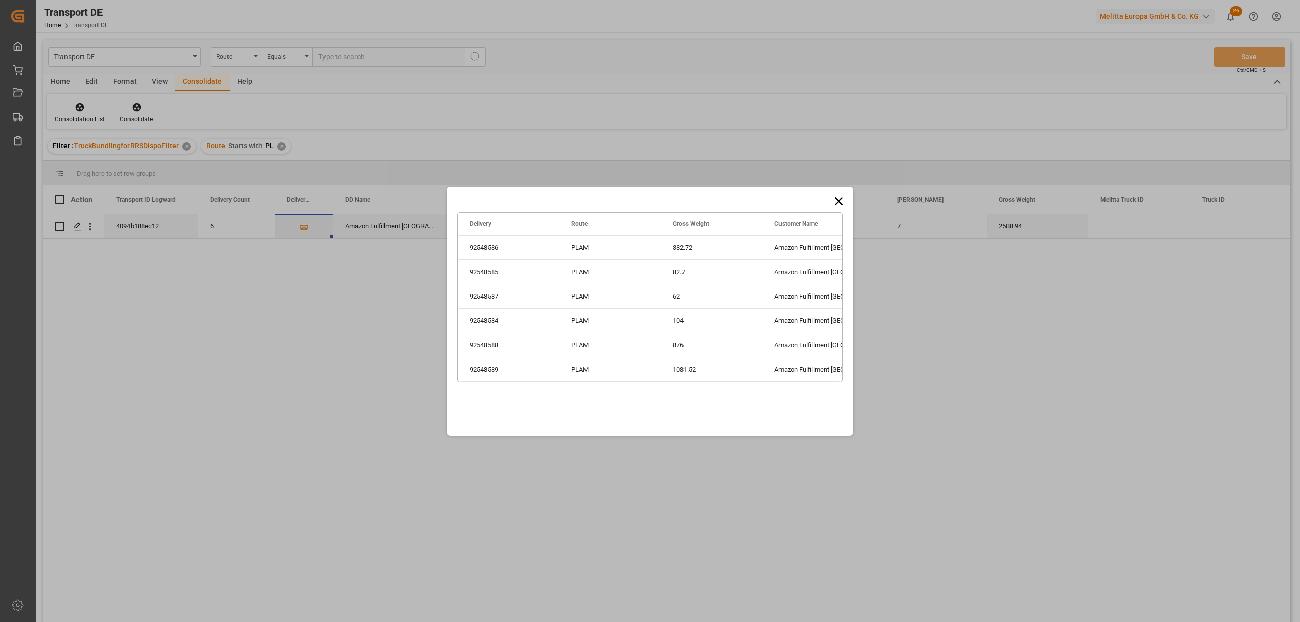
click at [841, 200] on icon at bounding box center [839, 201] width 14 height 14
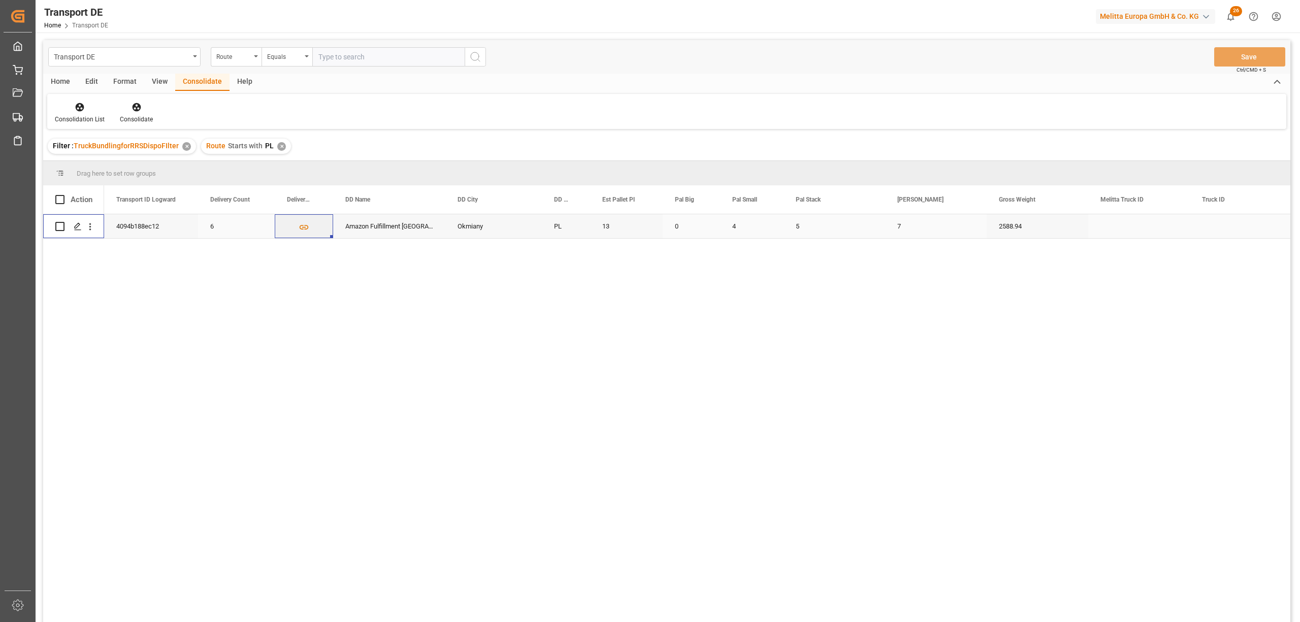
click at [60, 222] on input "Press Space to toggle row selection (unchecked)" at bounding box center [59, 226] width 9 height 9
checkbox input "true"
click at [134, 108] on icon at bounding box center [137, 107] width 10 height 10
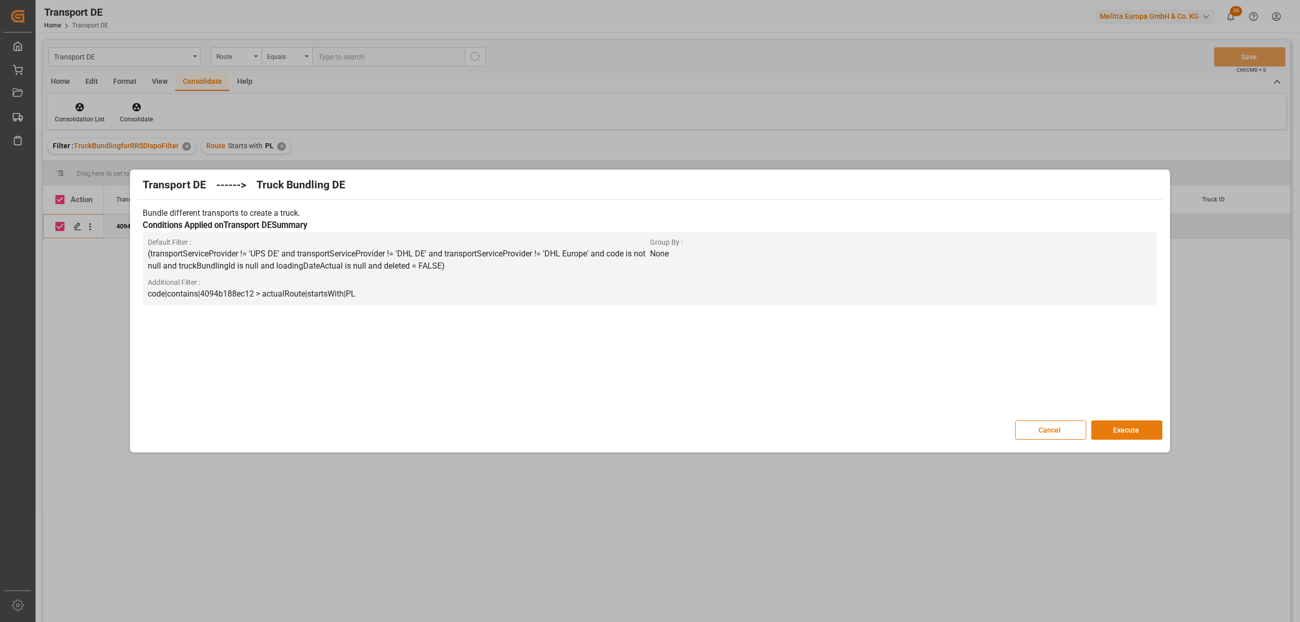
click at [1123, 433] on button "Execute" at bounding box center [1126, 429] width 71 height 19
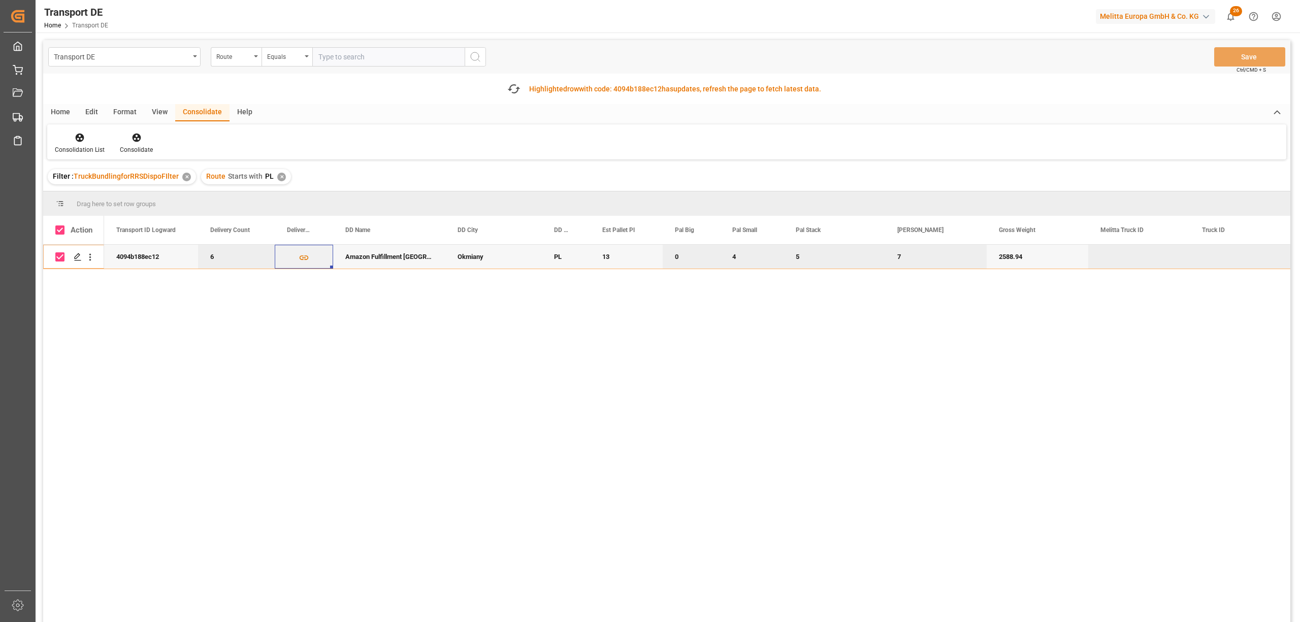
click at [282, 175] on div "✕" at bounding box center [281, 177] width 9 height 9
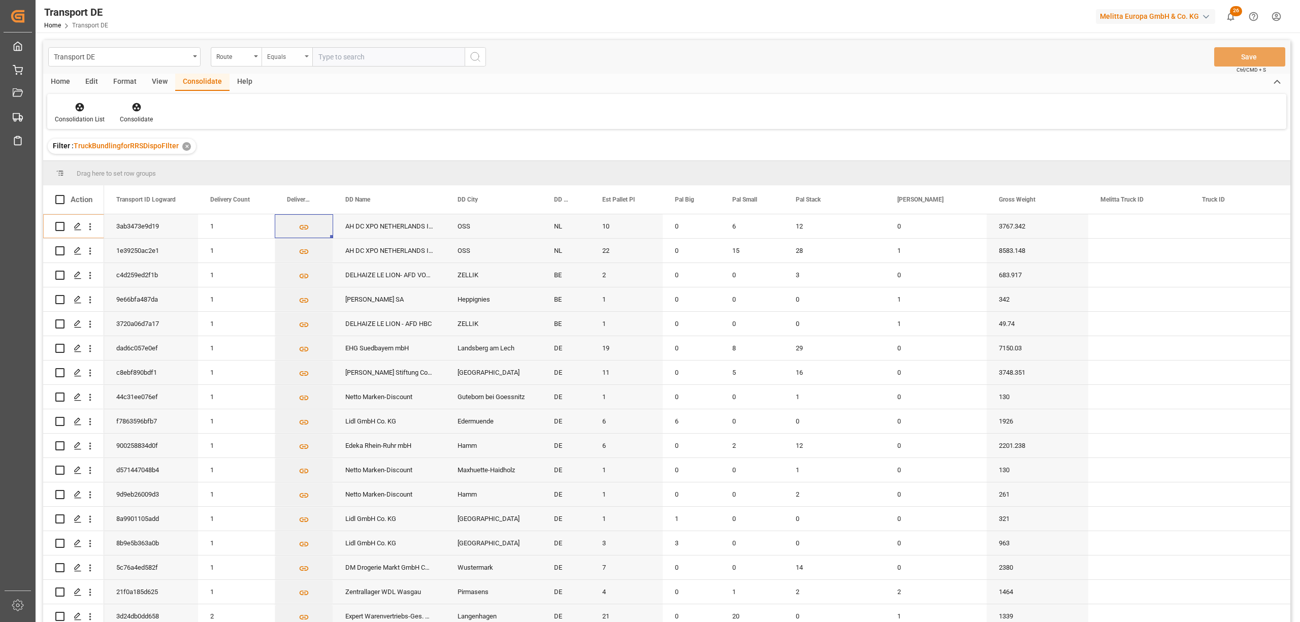
click at [280, 59] on div "Equals" at bounding box center [284, 56] width 35 height 12
click at [295, 166] on div "Starts with" at bounding box center [337, 167] width 151 height 21
type input "CZ"
click at [477, 57] on icon "search button" at bounding box center [475, 57] width 12 height 12
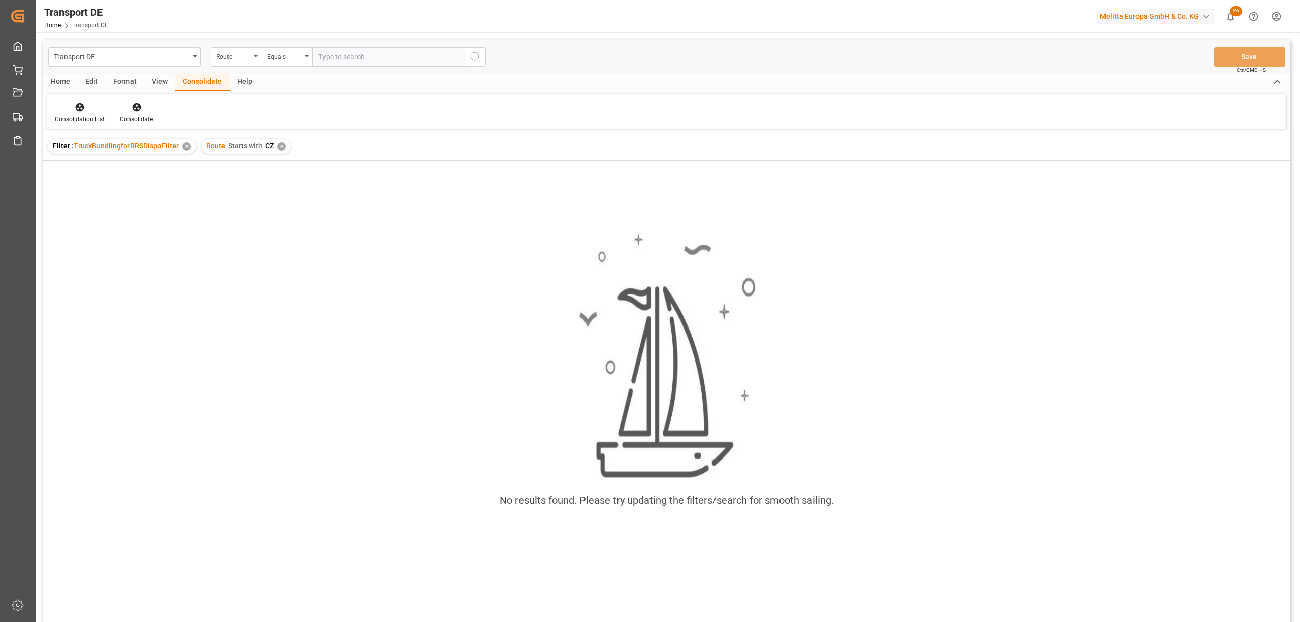
click at [277, 147] on div "✕" at bounding box center [281, 146] width 9 height 9
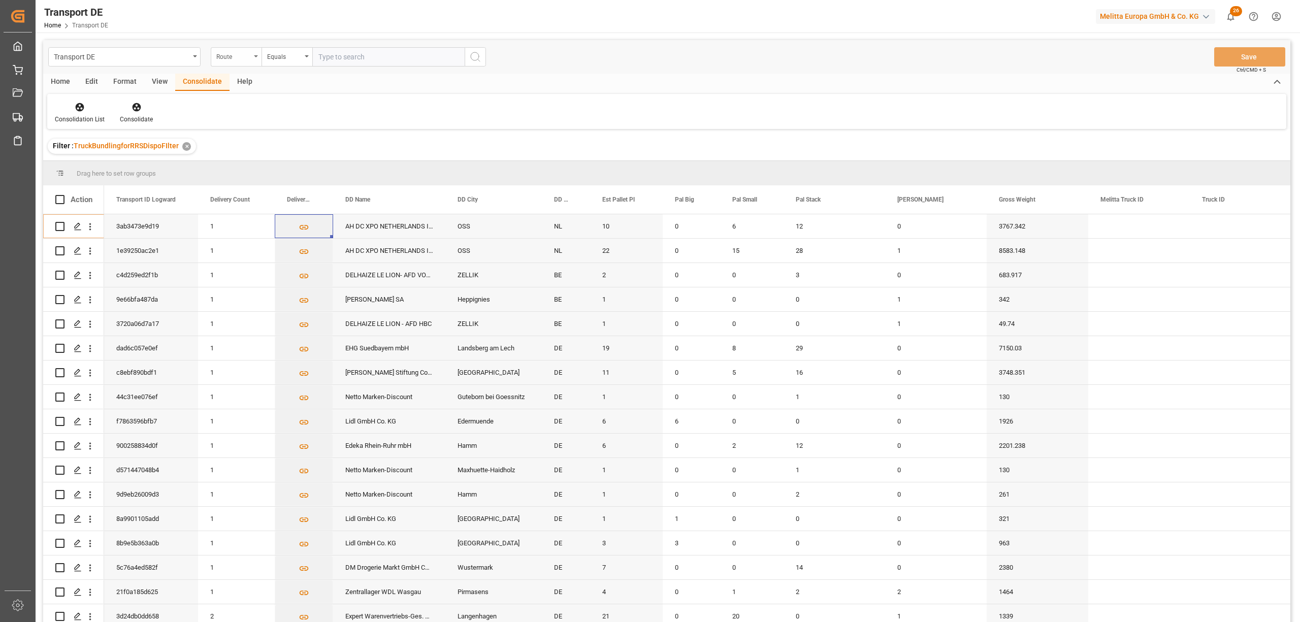
click at [232, 57] on div "Route" at bounding box center [233, 56] width 35 height 12
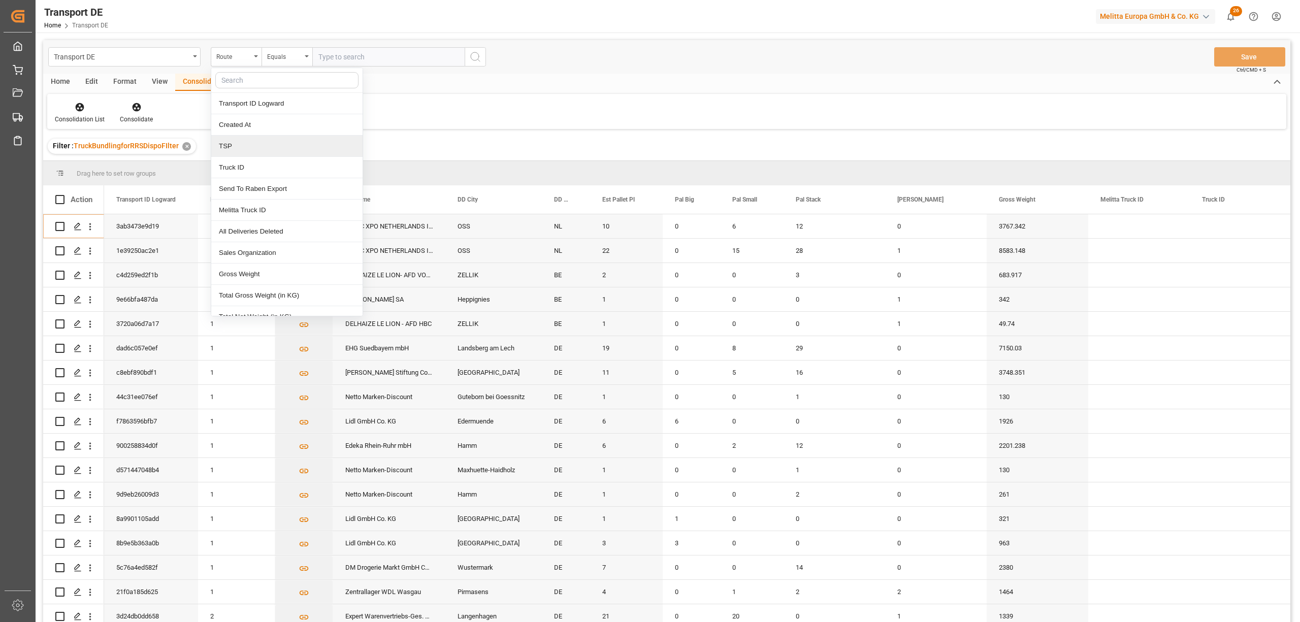
click at [242, 151] on div "TSP" at bounding box center [286, 146] width 151 height 21
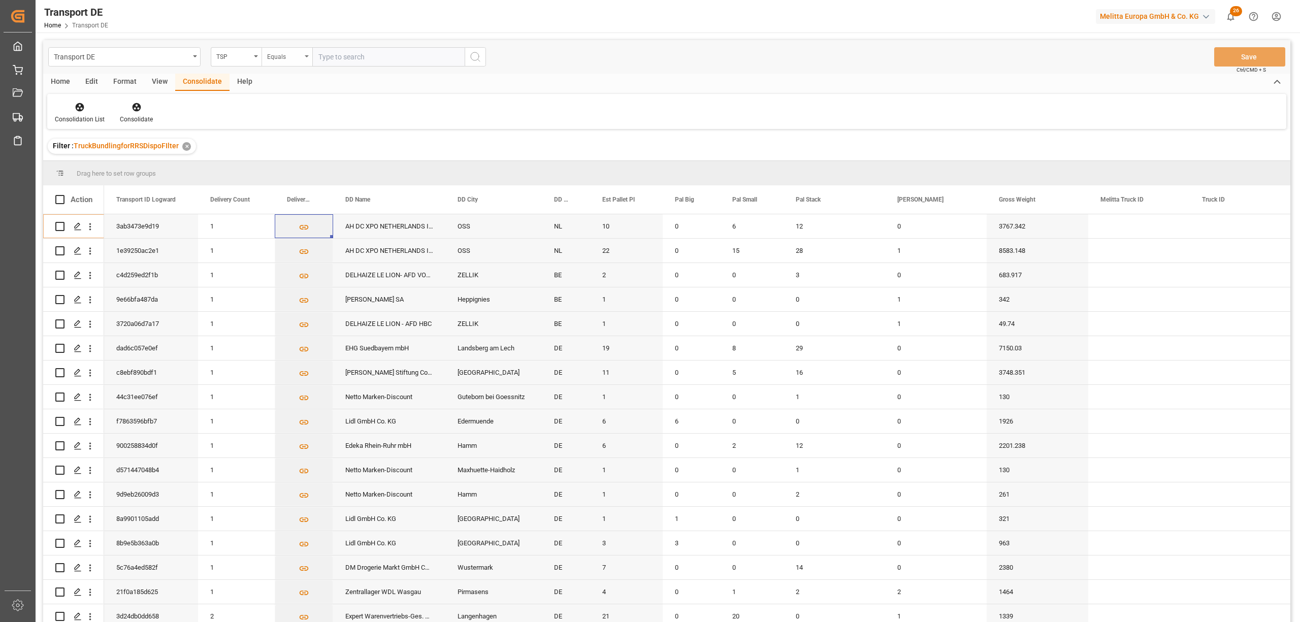
click at [275, 57] on div "Equals" at bounding box center [284, 56] width 35 height 12
drag, startPoint x: 307, startPoint y: 168, endPoint x: 322, endPoint y: 104, distance: 65.3
click at [307, 164] on div "Starts with" at bounding box center [337, 167] width 151 height 21
type input "UPS DE"
click at [472, 57] on icon "search button" at bounding box center [475, 57] width 12 height 12
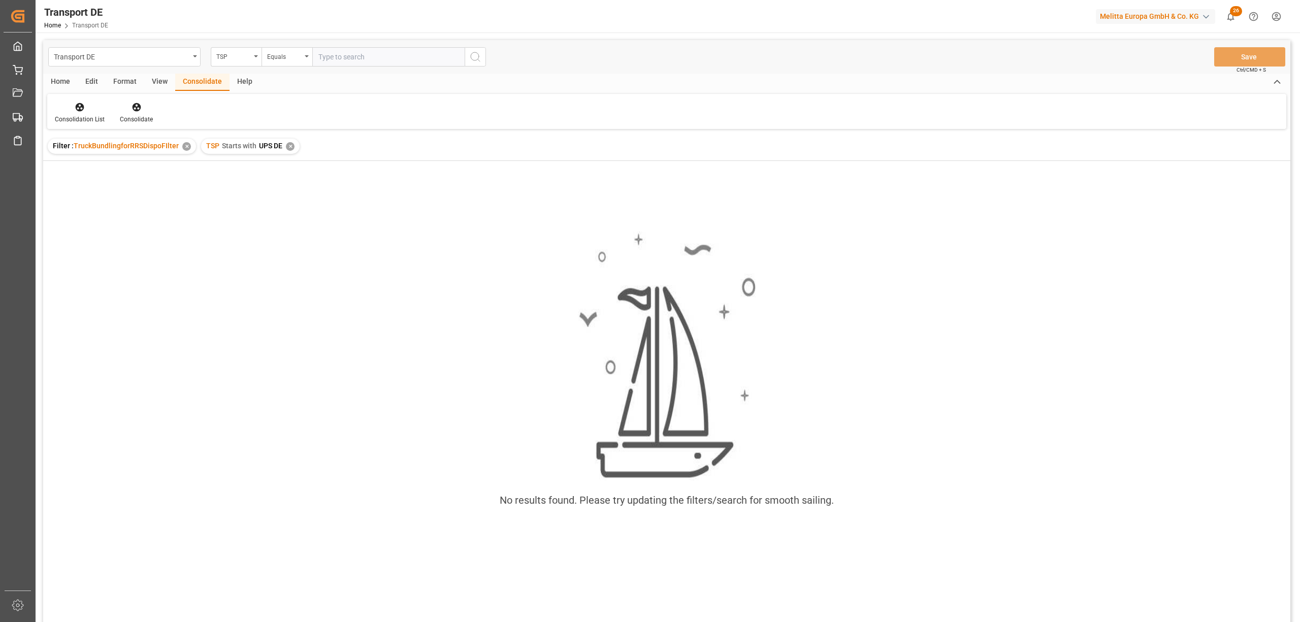
click at [288, 145] on div "✕" at bounding box center [290, 146] width 9 height 9
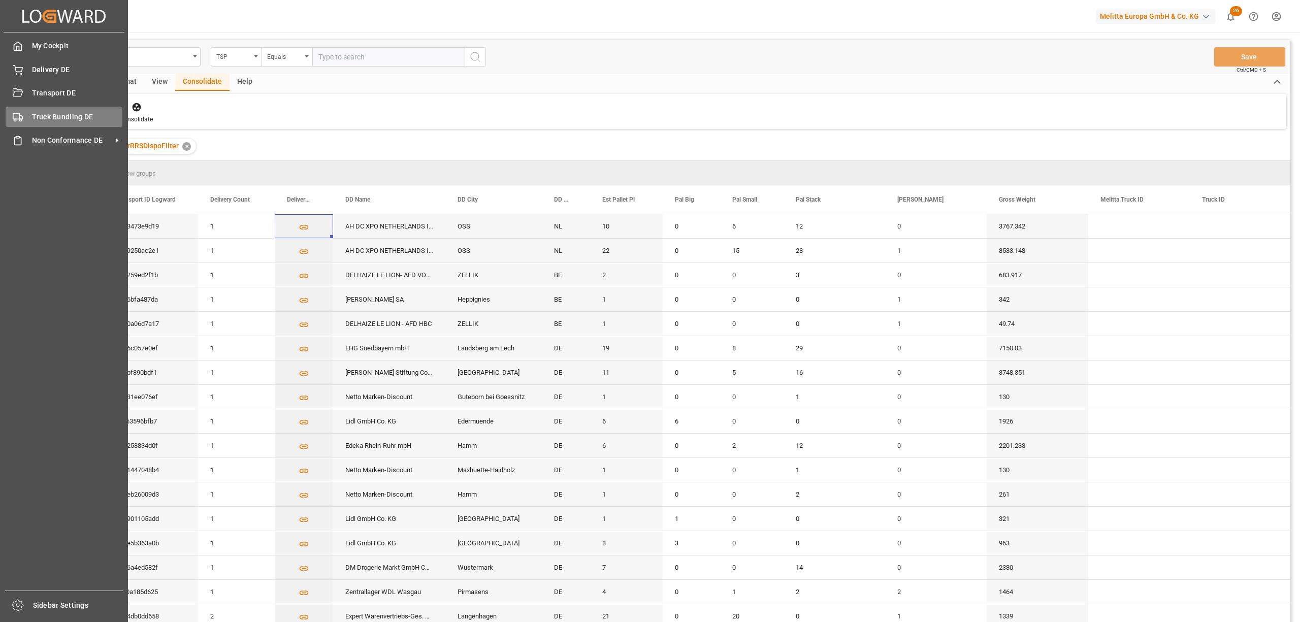
click at [24, 112] on div "Truck Bundling DE Truck Bundling DE" at bounding box center [64, 117] width 117 height 20
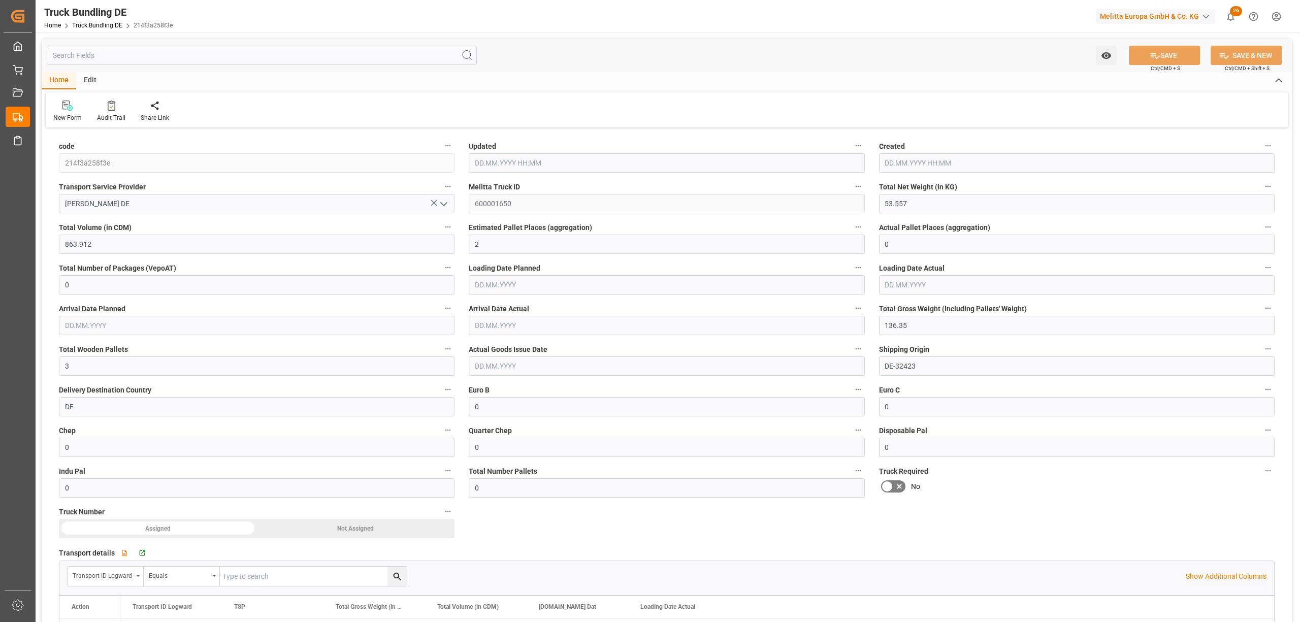
type input "[DATE] 12:06"
type input "[DATE]"
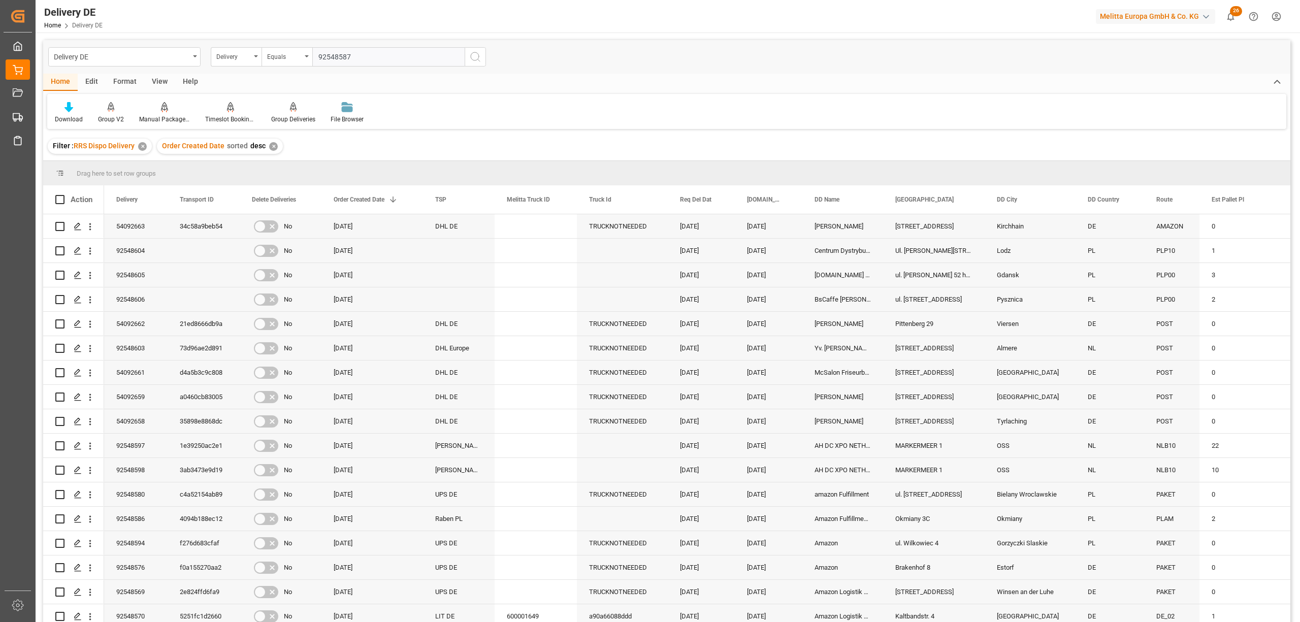
type input "92548587"
click at [474, 57] on icon "search button" at bounding box center [475, 57] width 12 height 12
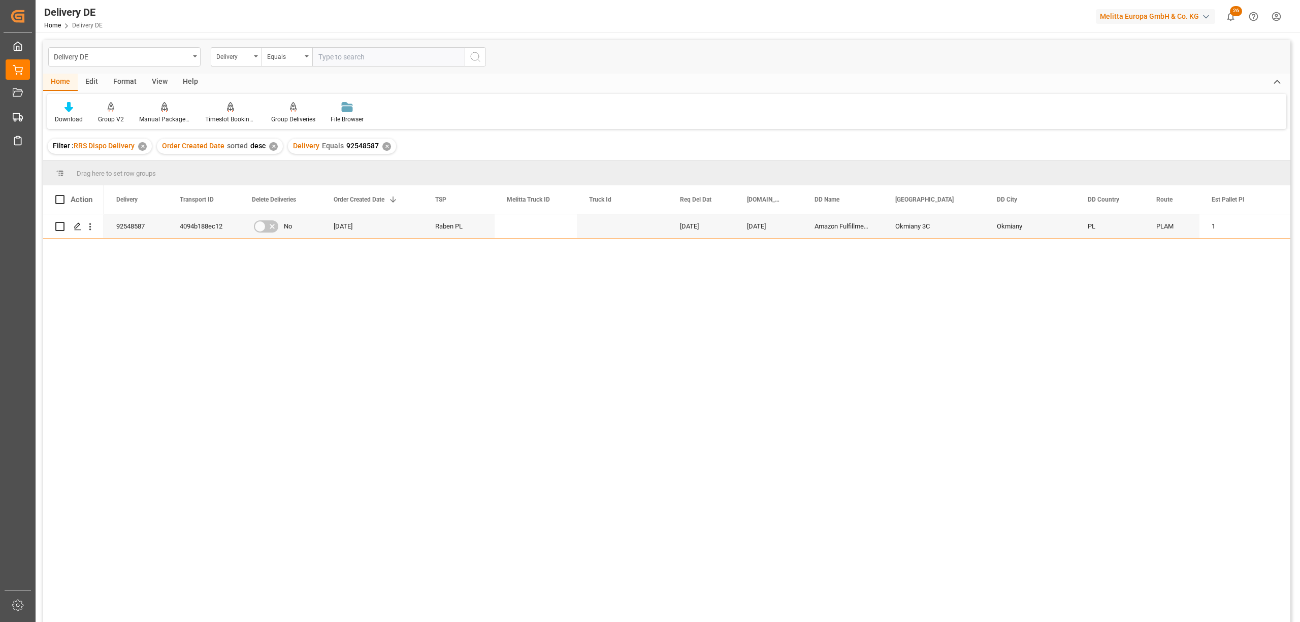
drag, startPoint x: 382, startPoint y: 146, endPoint x: 382, endPoint y: 135, distance: 11.2
click at [382, 145] on div "✕" at bounding box center [386, 146] width 9 height 9
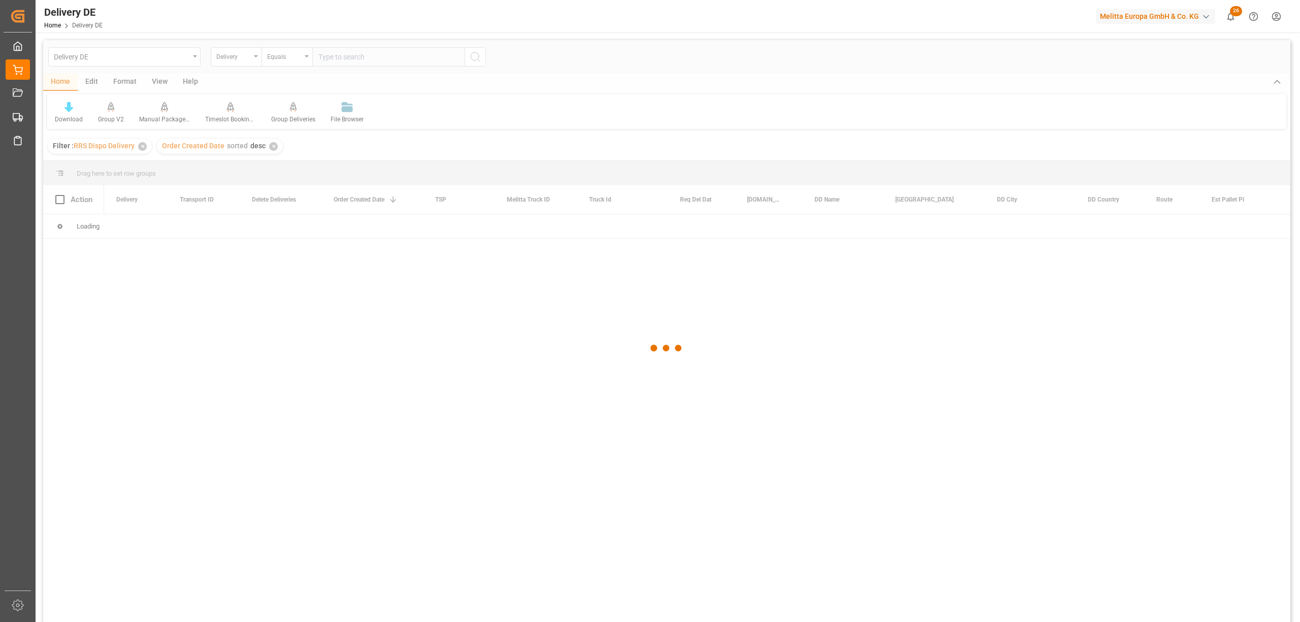
click at [335, 53] on div at bounding box center [666, 348] width 1247 height 616
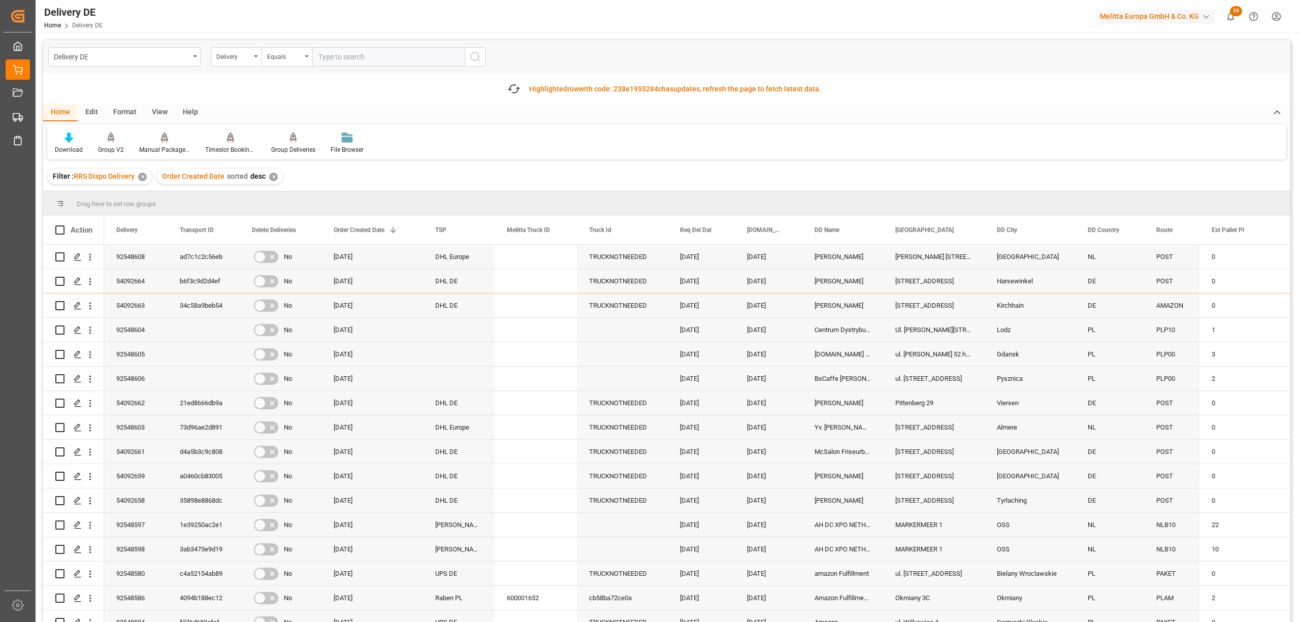
click at [340, 54] on input "text" at bounding box center [388, 56] width 152 height 19
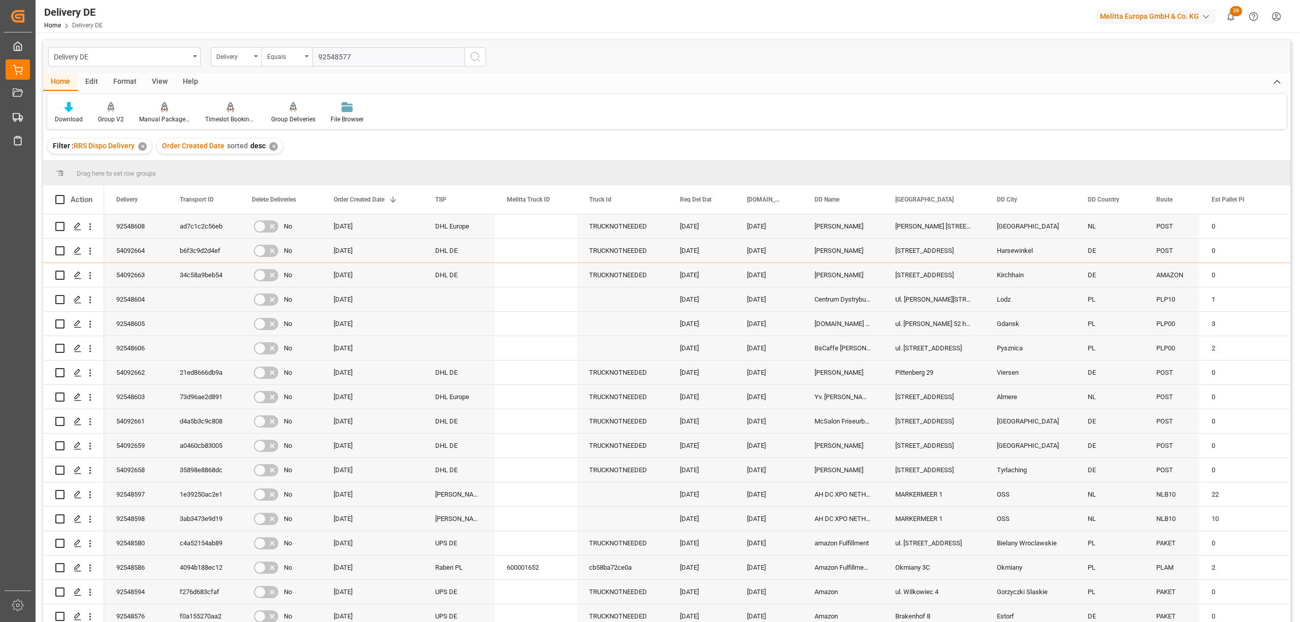
type input "92548577"
click at [473, 58] on icon "search button" at bounding box center [475, 57] width 12 height 12
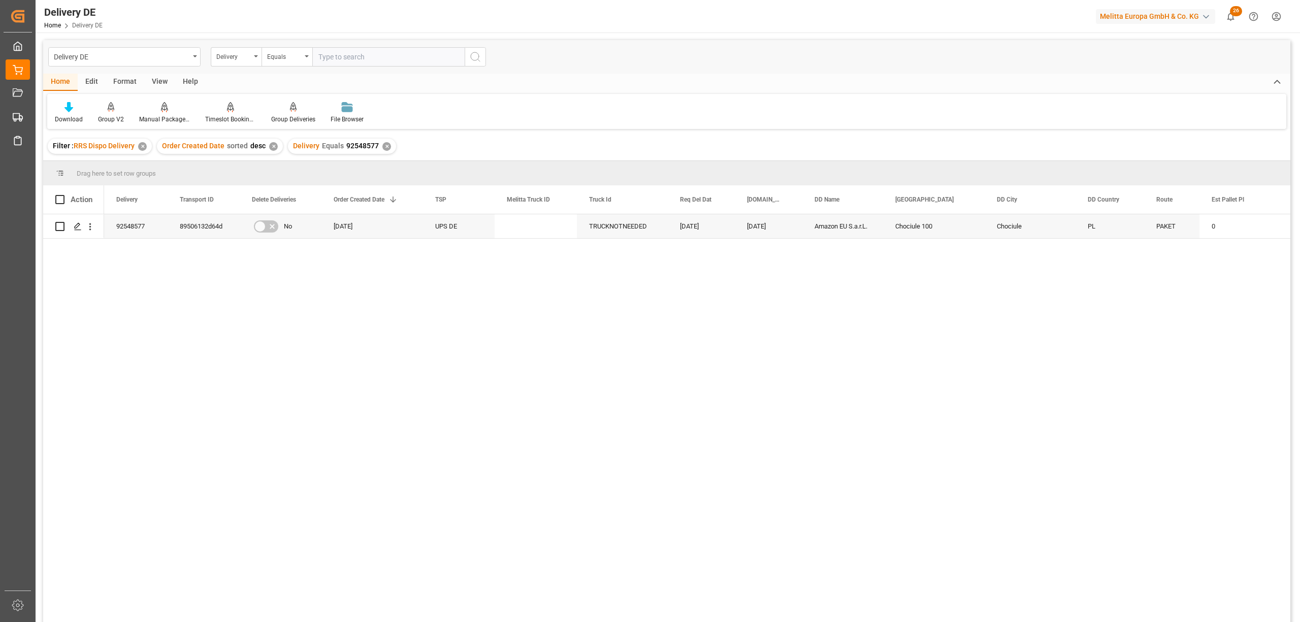
click at [386, 147] on div "✕" at bounding box center [386, 146] width 9 height 9
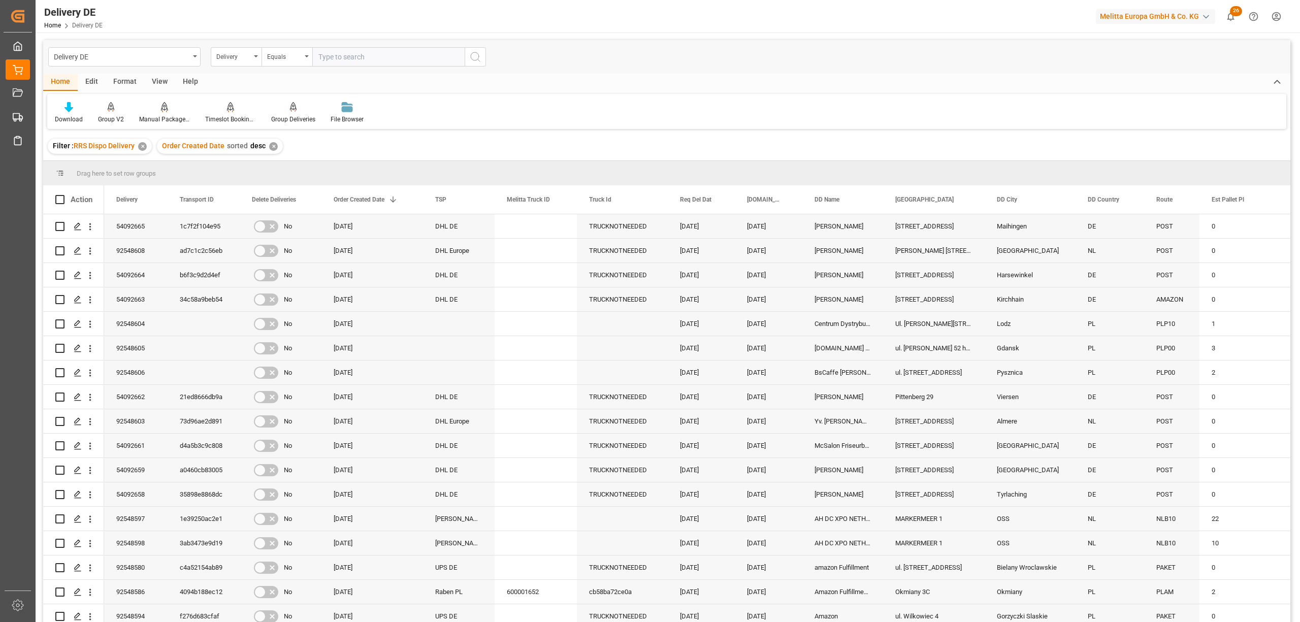
click at [324, 58] on input "text" at bounding box center [388, 56] width 152 height 19
type input "92548568"
click at [468, 59] on button "search button" at bounding box center [475, 56] width 21 height 19
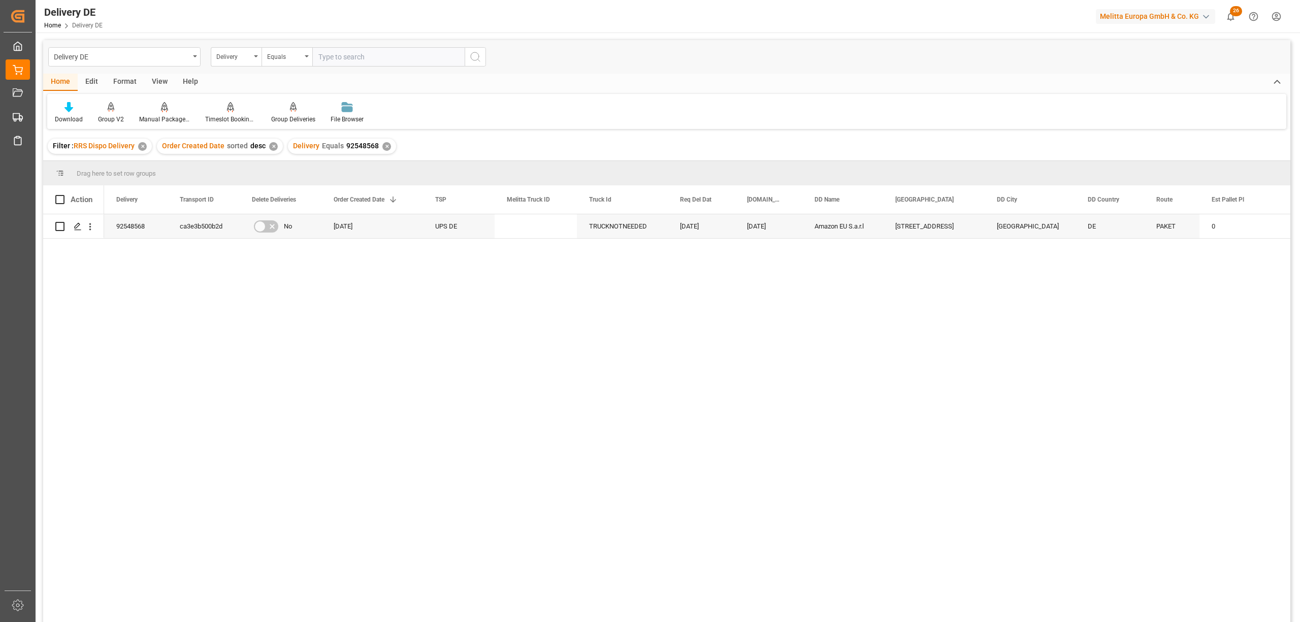
click at [382, 145] on div "✕" at bounding box center [386, 146] width 9 height 9
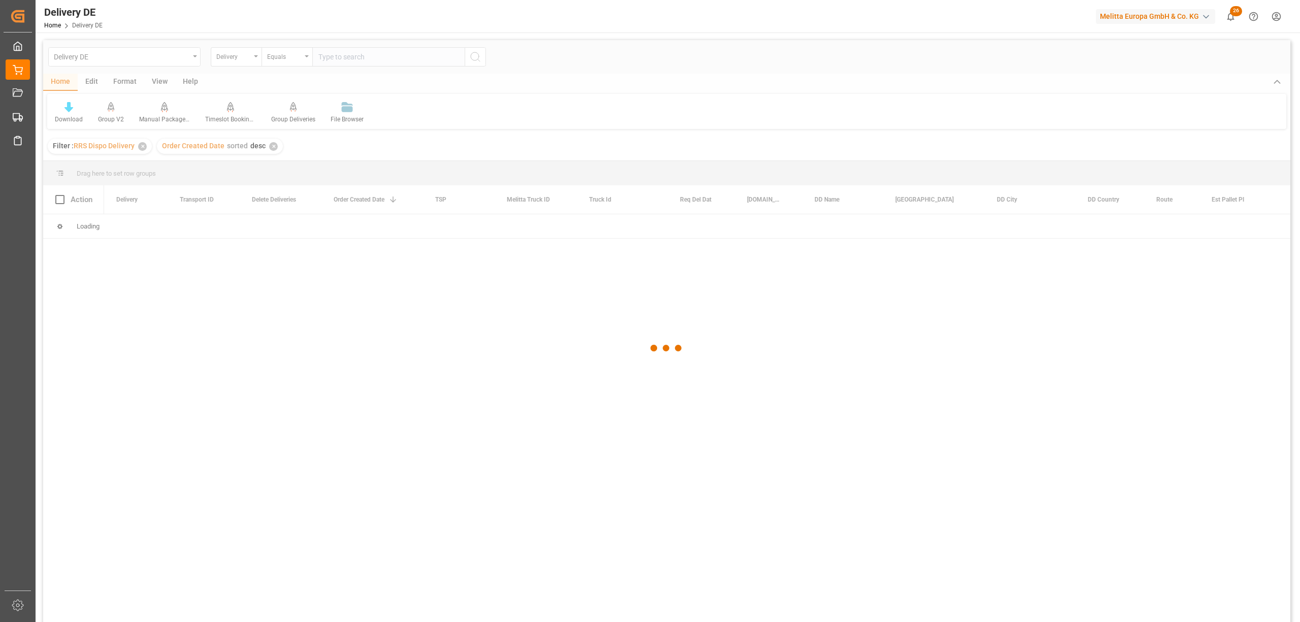
click at [328, 59] on div at bounding box center [666, 348] width 1247 height 616
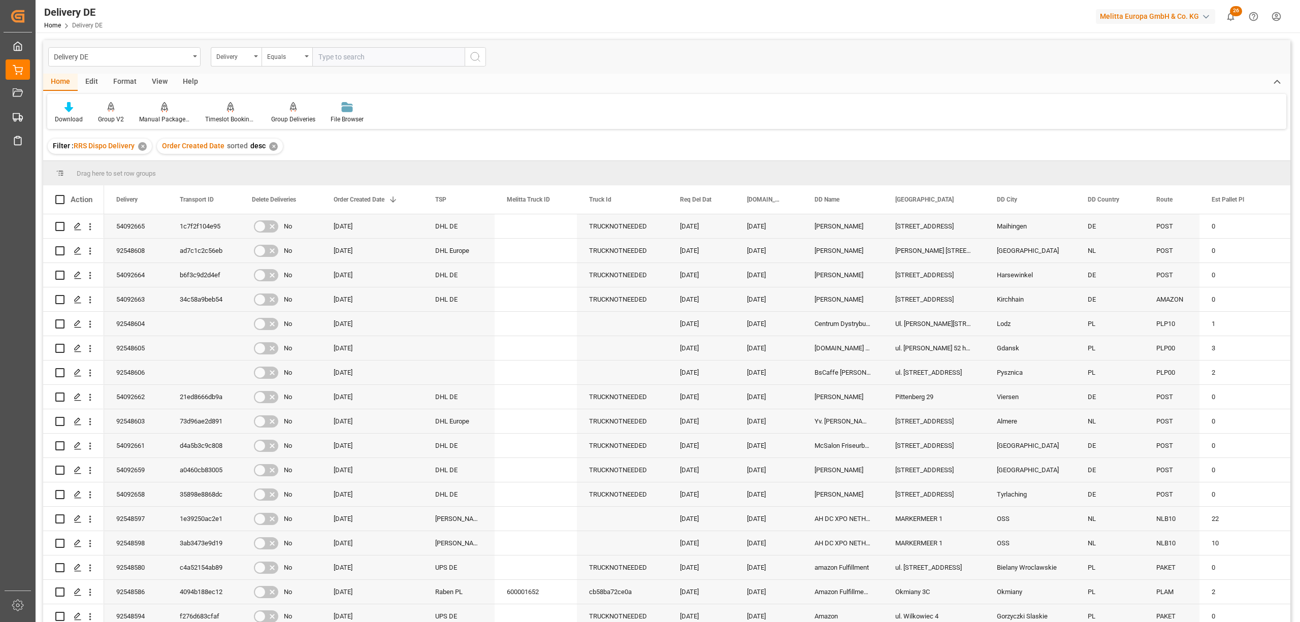
click at [326, 57] on input "text" at bounding box center [388, 56] width 152 height 19
type input "92548567"
click at [472, 55] on icon "search button" at bounding box center [475, 57] width 12 height 12
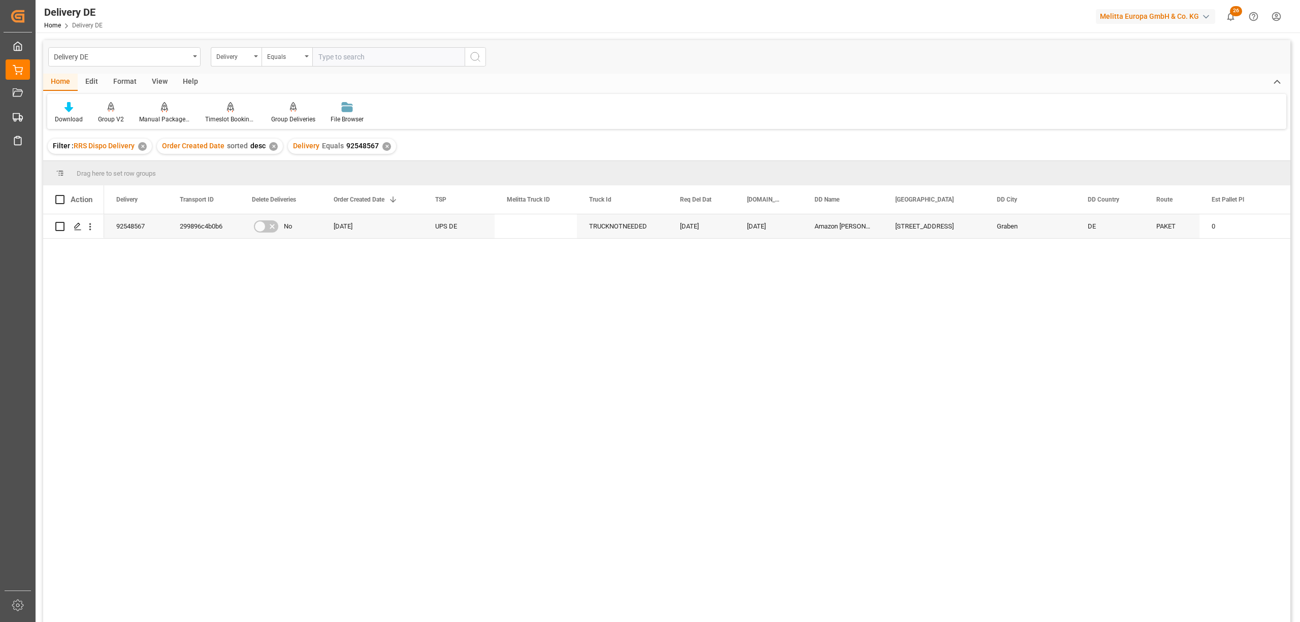
click at [382, 145] on div "✕" at bounding box center [386, 146] width 9 height 9
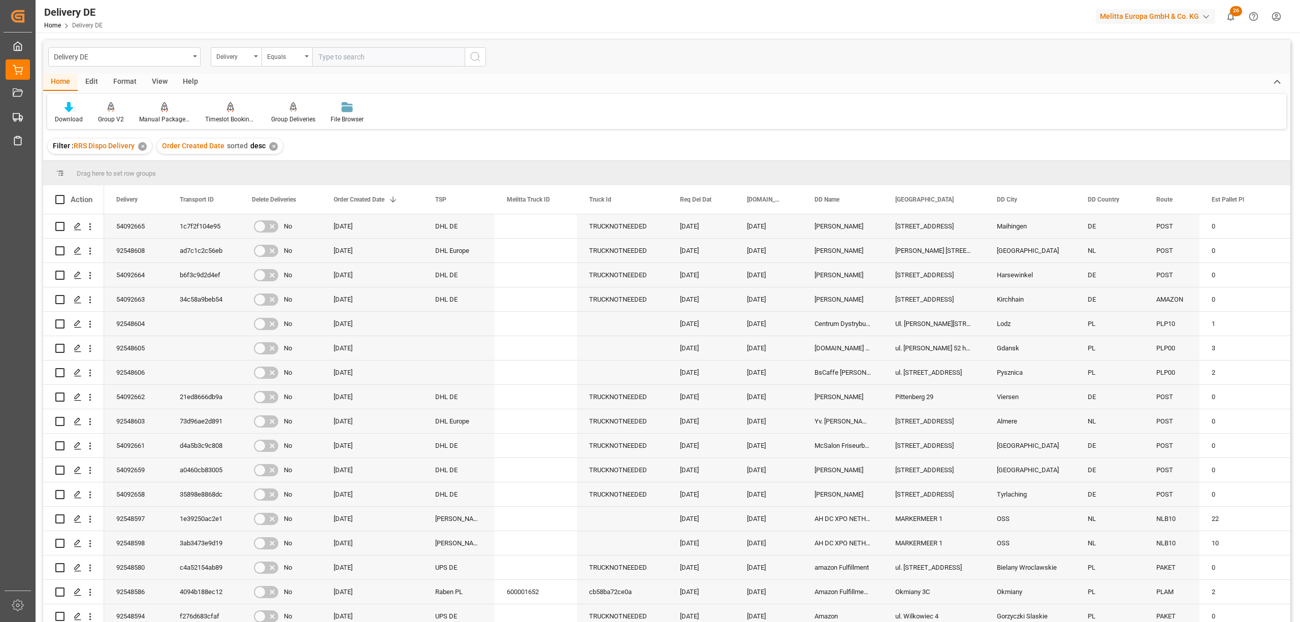
click at [333, 59] on input "text" at bounding box center [388, 56] width 152 height 19
type input "92548581"
click at [470, 53] on icon "search button" at bounding box center [475, 57] width 12 height 12
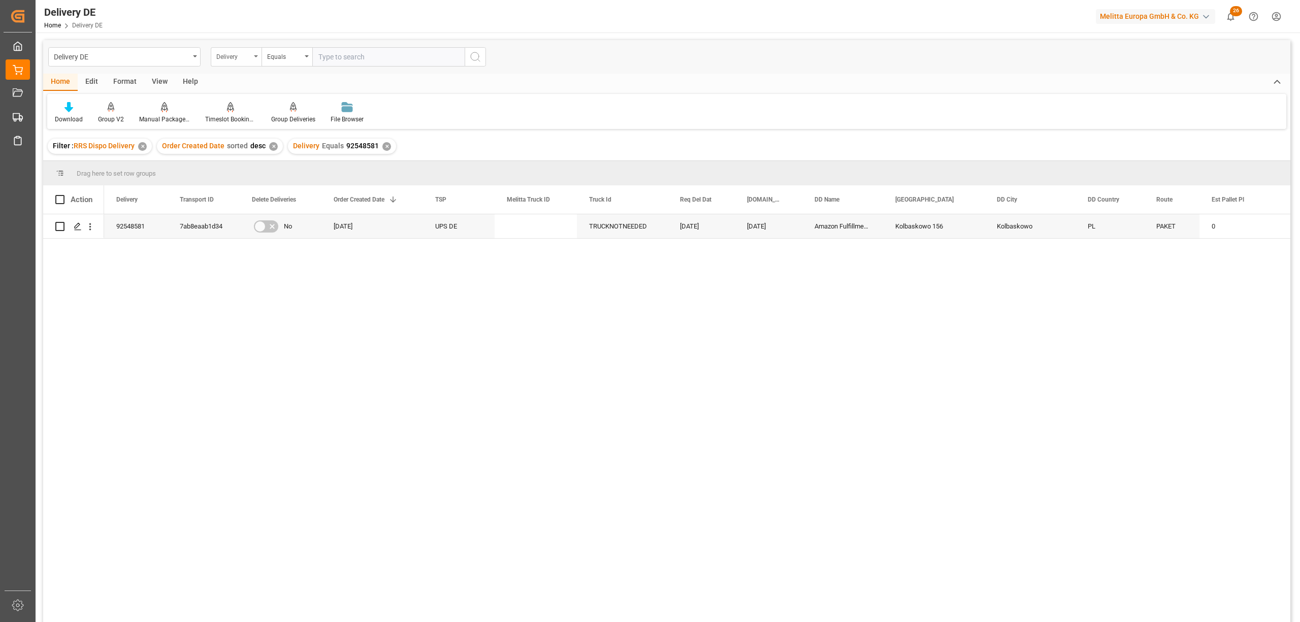
click at [236, 56] on div "Delivery" at bounding box center [233, 56] width 35 height 12
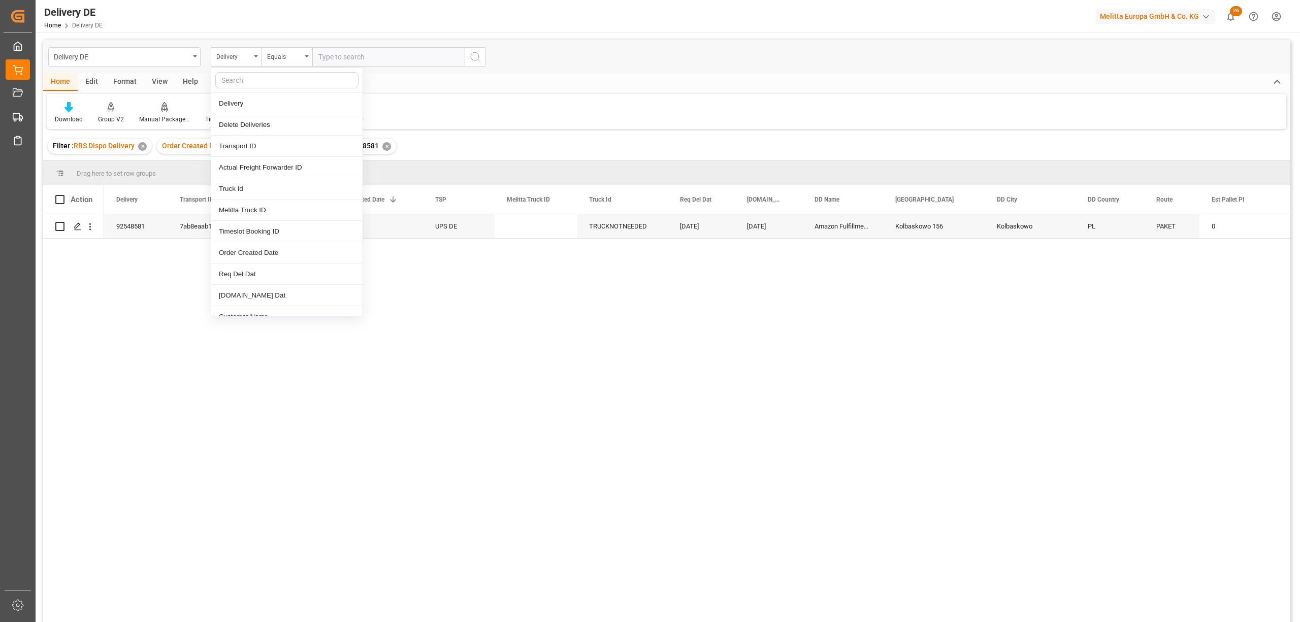
drag, startPoint x: 316, startPoint y: 422, endPoint x: 407, endPoint y: 388, distance: 97.2
click at [317, 423] on div "92548581 7ab8eaab1d34 No 13.08.2025 UPS DE TRUCKNOTNEEDED 19.08.2025 15.08.2025…" at bounding box center [697, 421] width 1186 height 414
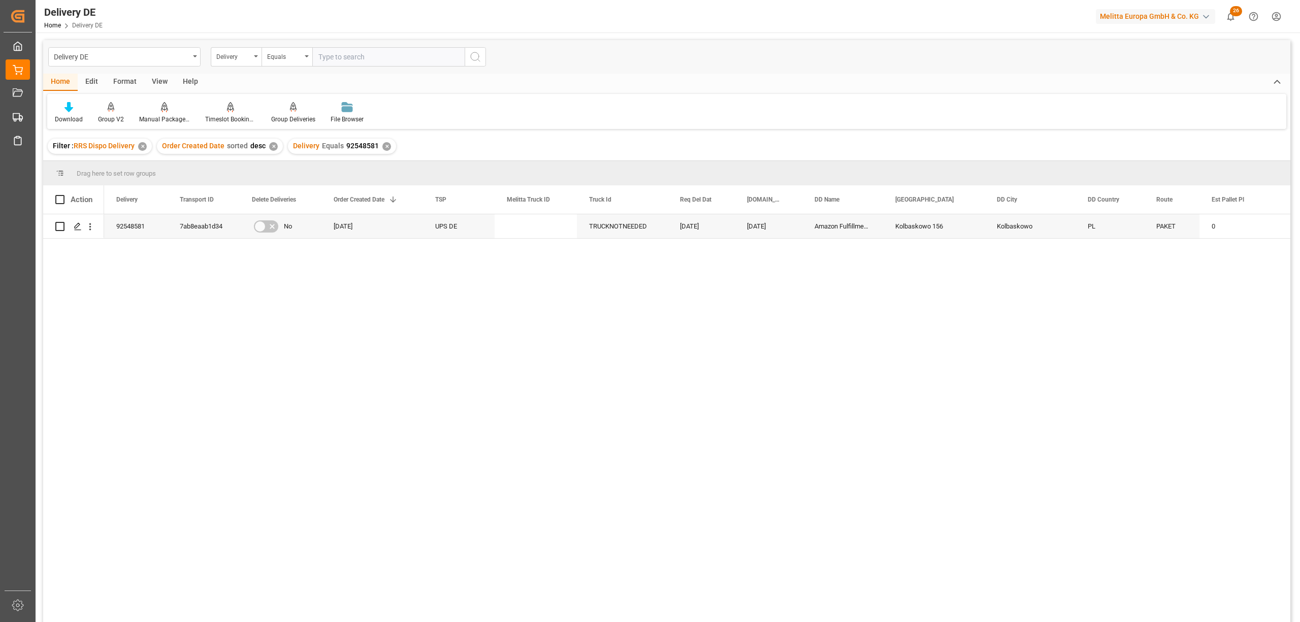
click at [382, 143] on div "✕" at bounding box center [386, 146] width 9 height 9
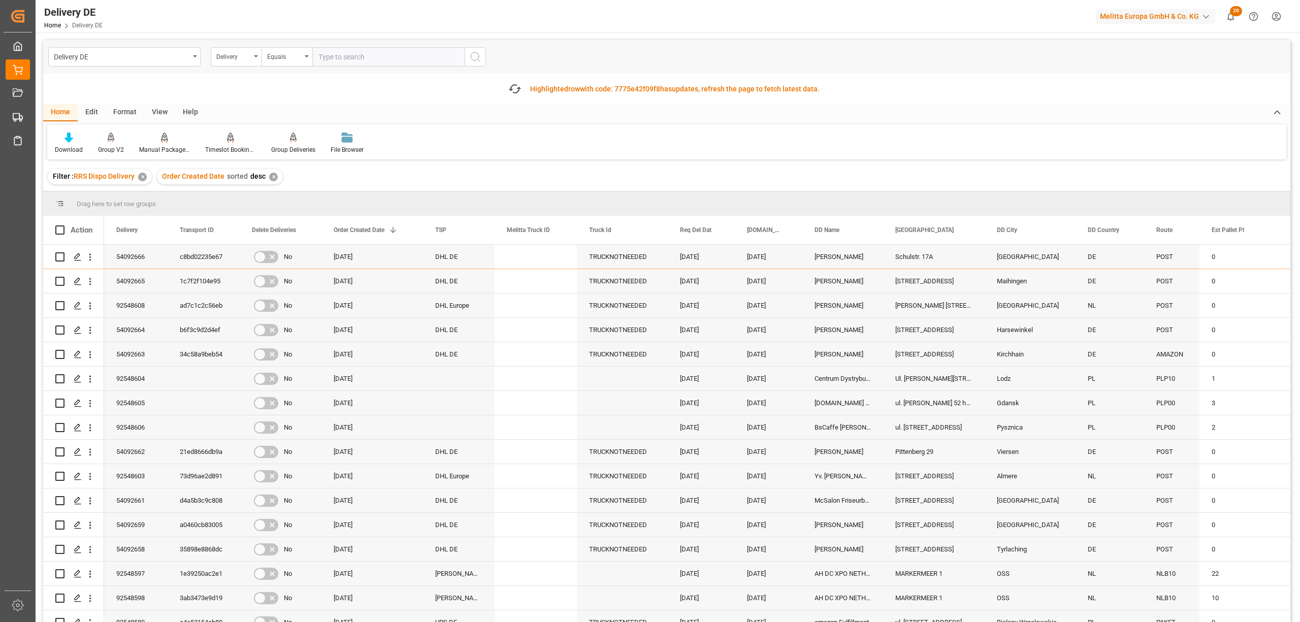
click at [323, 61] on input "text" at bounding box center [388, 56] width 152 height 19
type input "92548582"
click at [472, 53] on circle "search button" at bounding box center [475, 56] width 8 height 8
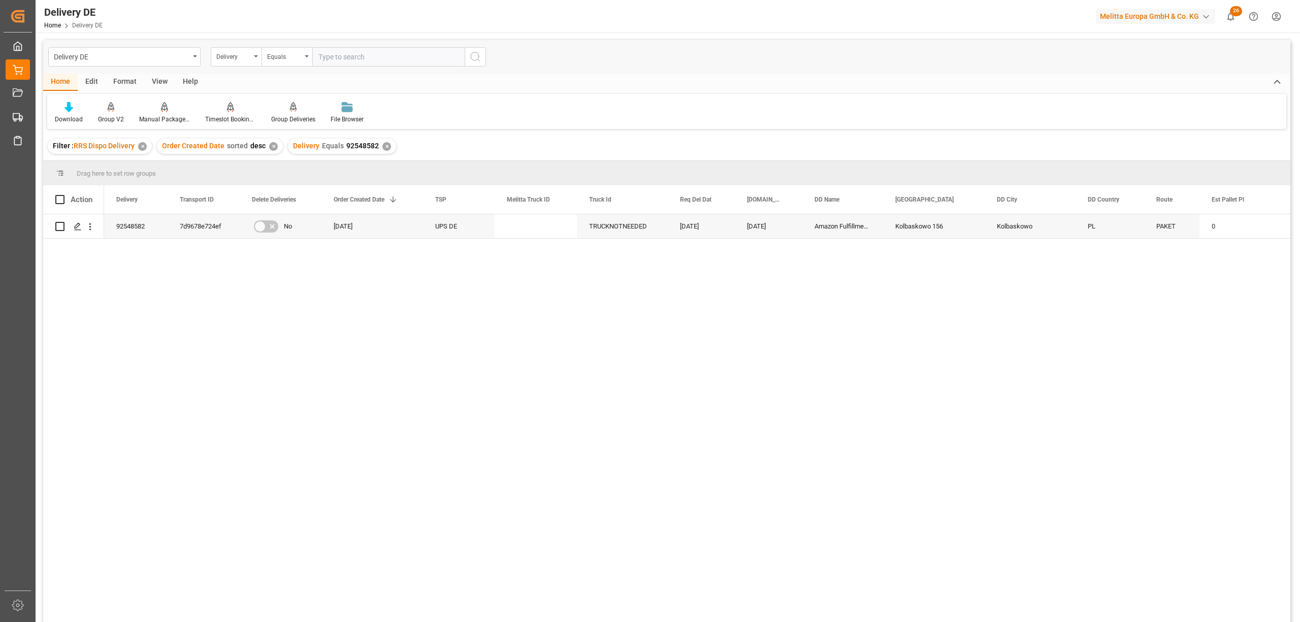
click at [384, 144] on div "✕" at bounding box center [386, 146] width 9 height 9
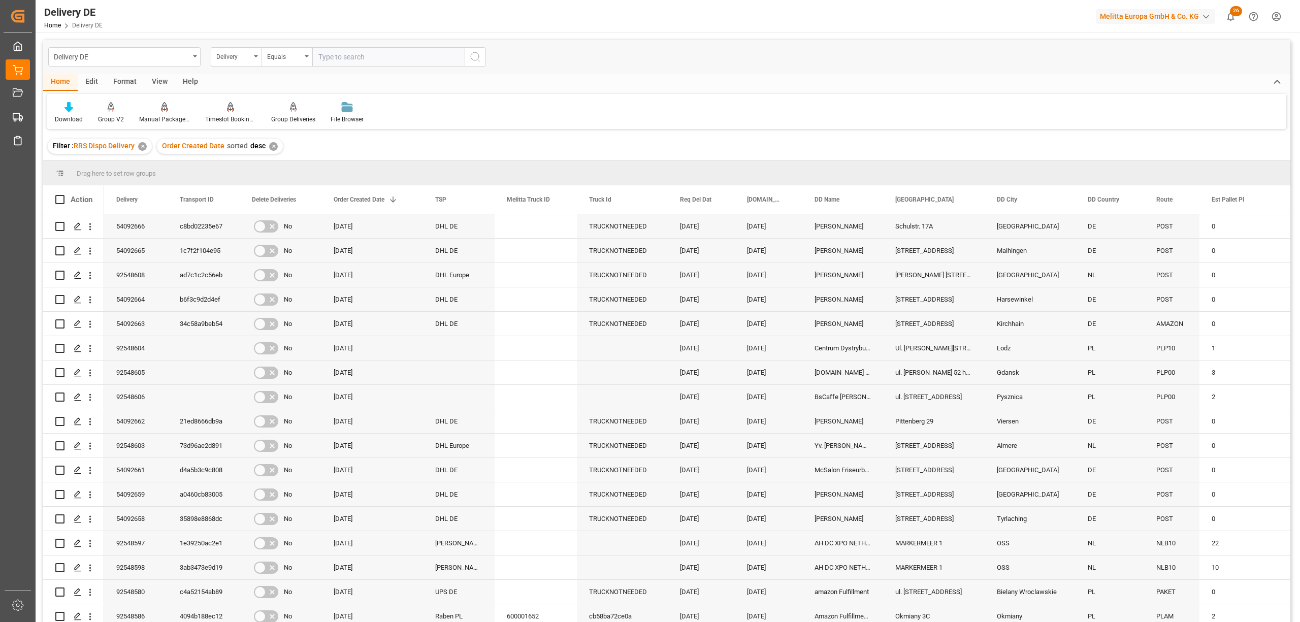
click at [332, 57] on input "text" at bounding box center [388, 56] width 152 height 19
type input "92548583"
click at [474, 54] on icon "search button" at bounding box center [475, 57] width 12 height 12
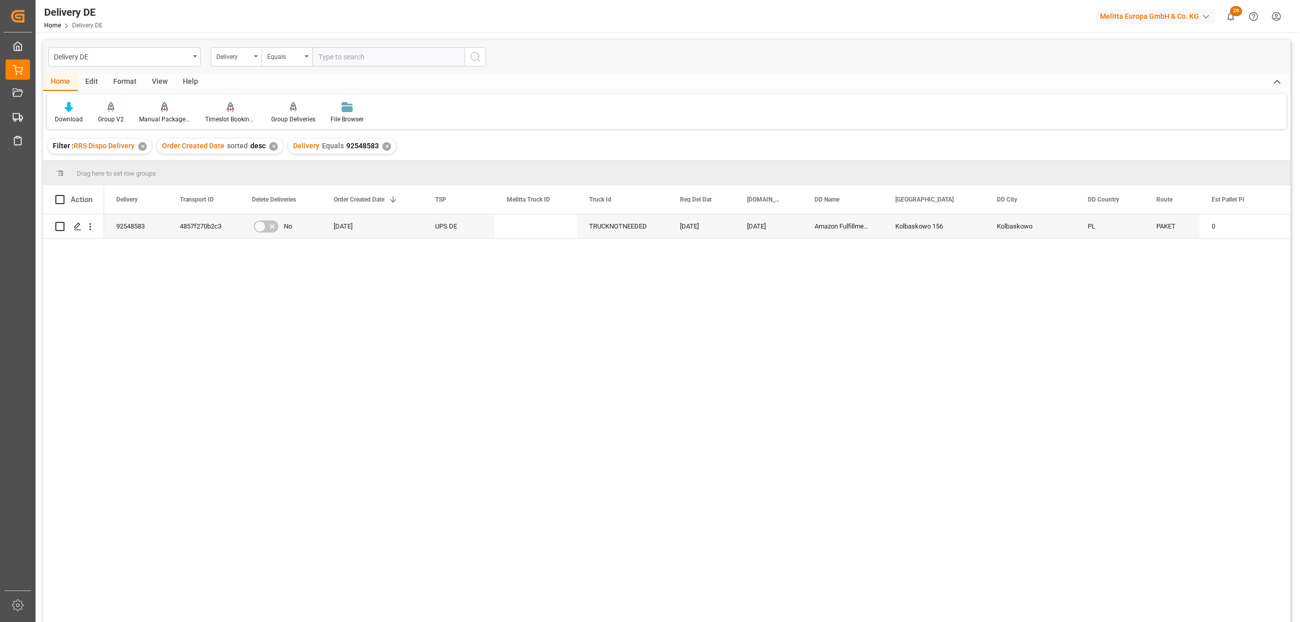
click at [387, 145] on div "Delivery Equals 92548583 ✕" at bounding box center [342, 146] width 108 height 15
click at [384, 145] on div "✕" at bounding box center [386, 146] width 9 height 9
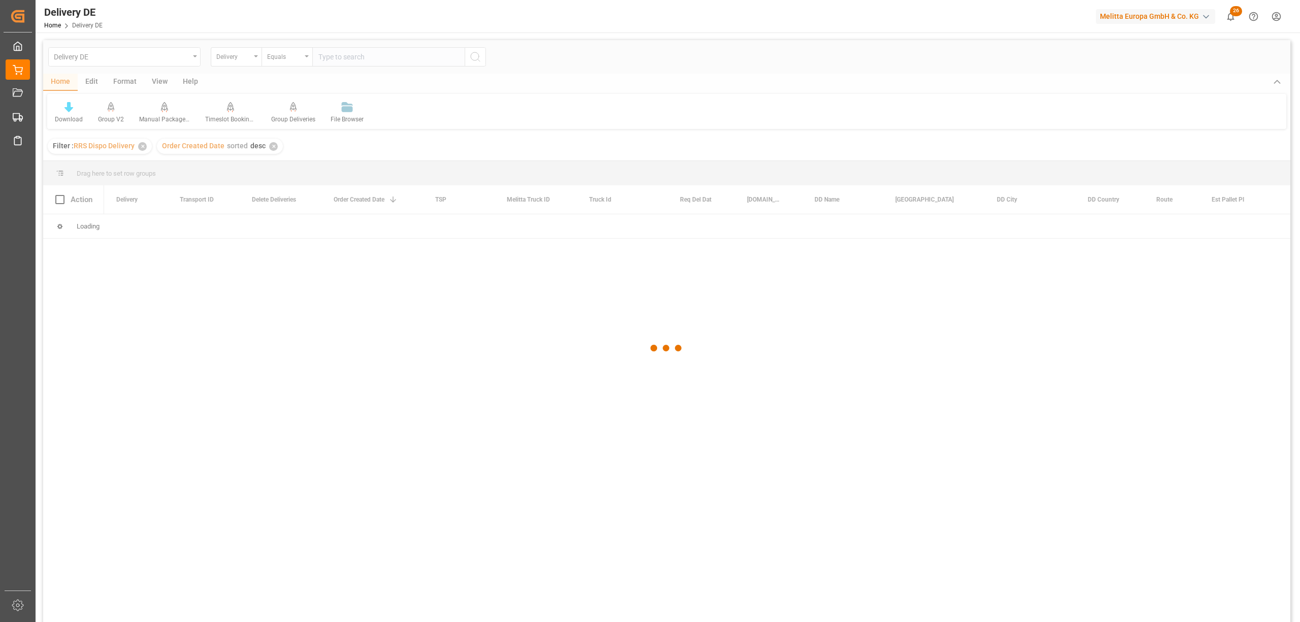
click at [328, 55] on div at bounding box center [666, 348] width 1247 height 616
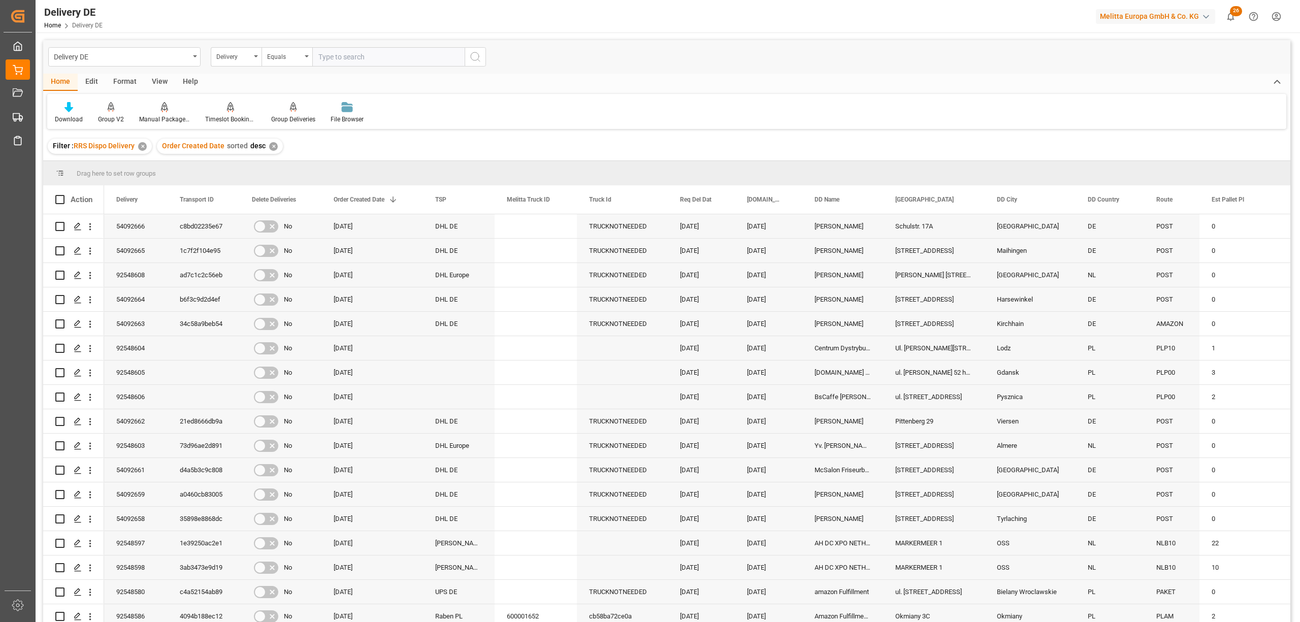
click at [335, 56] on input "text" at bounding box center [388, 56] width 152 height 19
type input "92548592"
click at [472, 58] on icon "search button" at bounding box center [475, 57] width 12 height 12
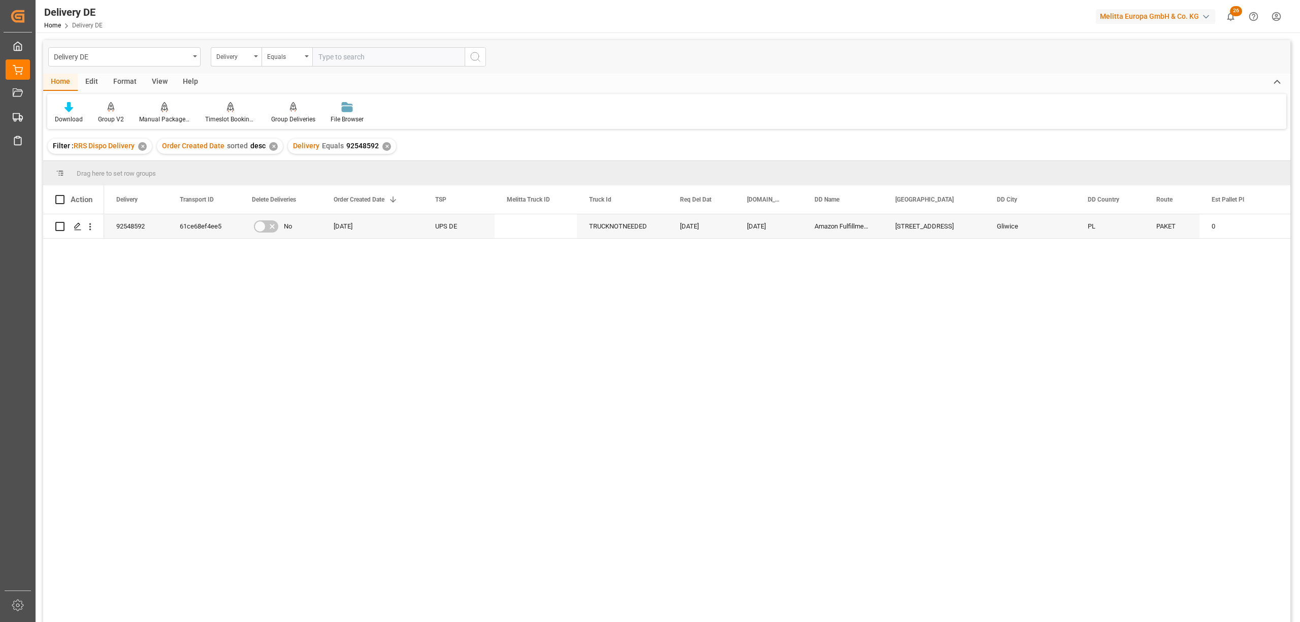
click at [385, 145] on div "✕" at bounding box center [386, 146] width 9 height 9
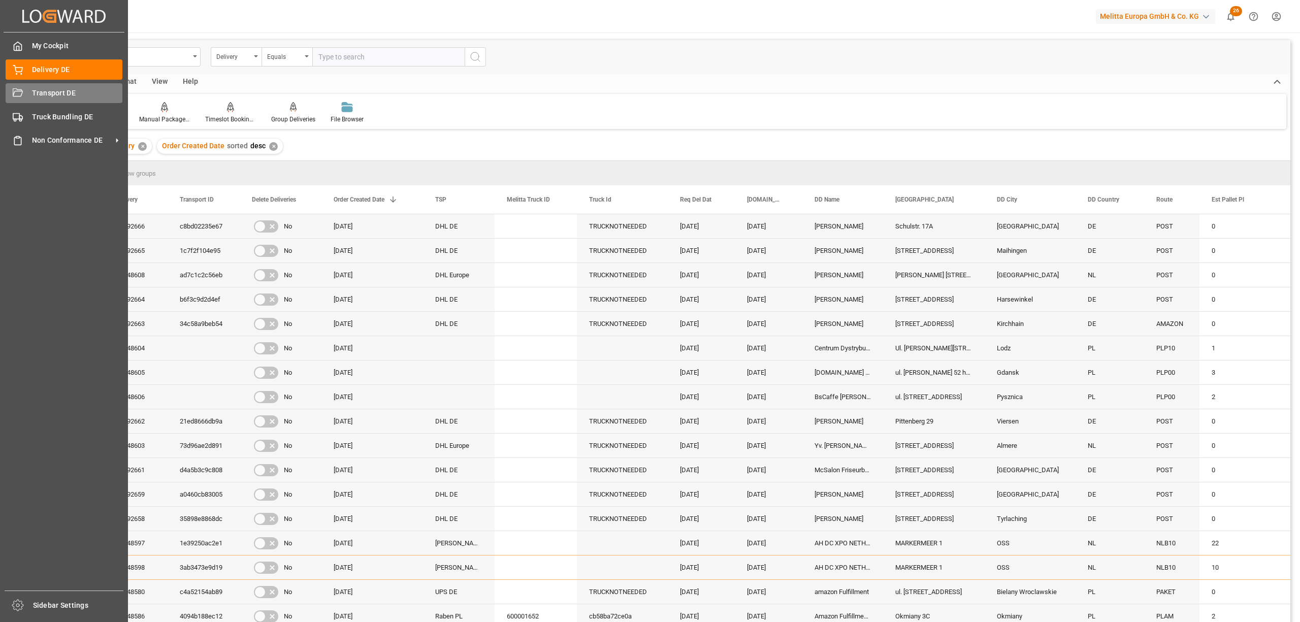
click at [21, 95] on icon at bounding box center [18, 93] width 10 height 10
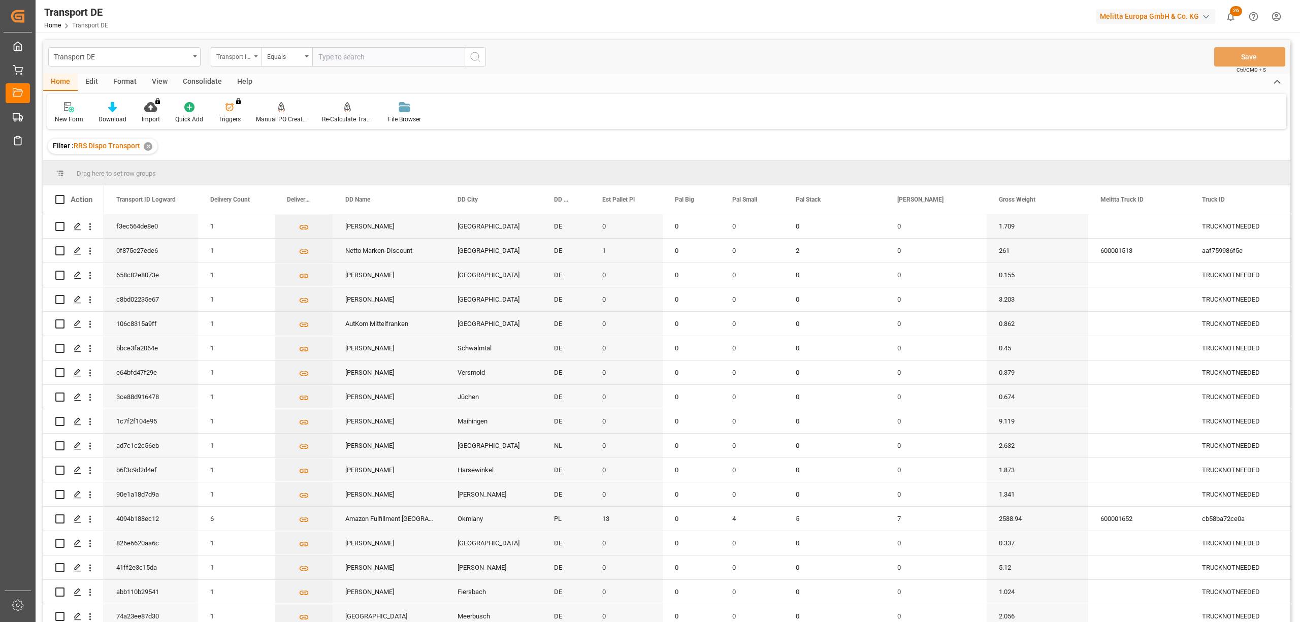
click at [240, 55] on div "Transport ID Logward" at bounding box center [233, 56] width 35 height 12
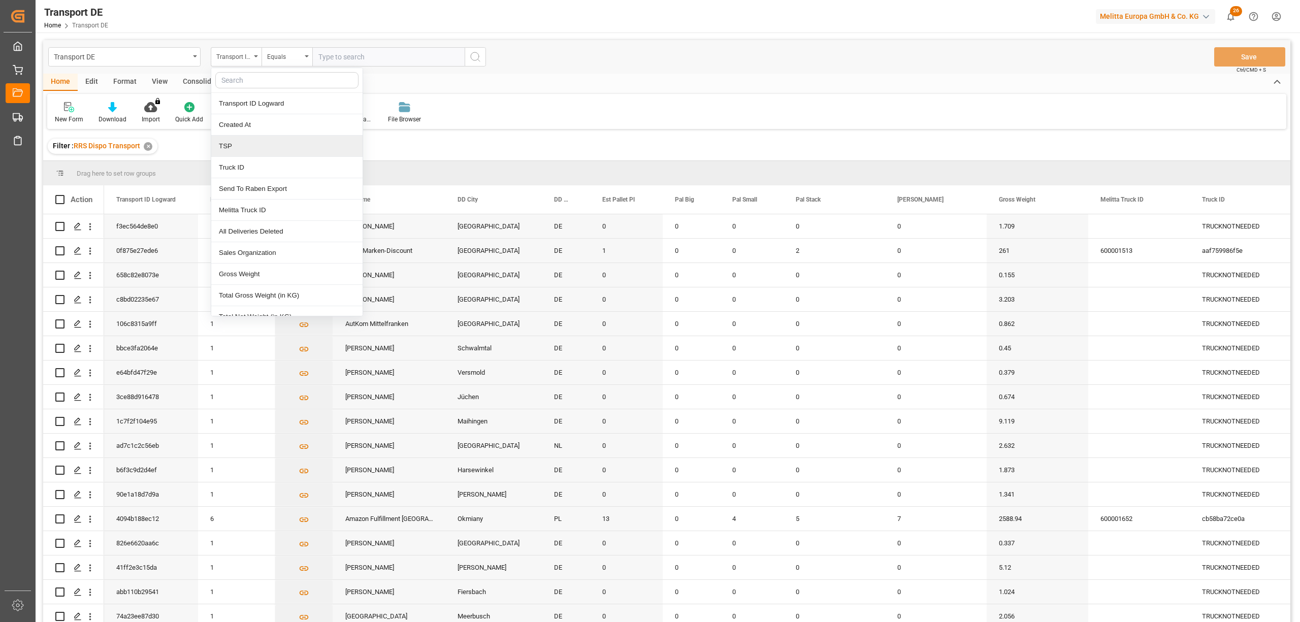
click at [226, 146] on div "TSP" at bounding box center [286, 146] width 151 height 21
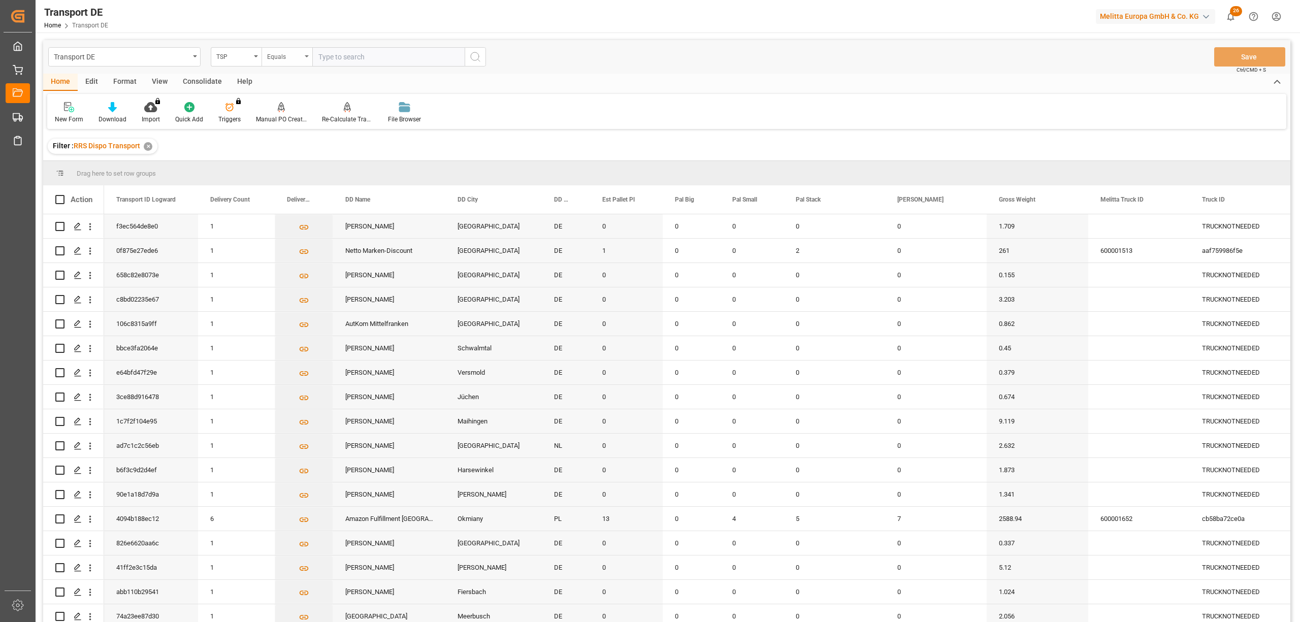
click at [273, 59] on div "Equals" at bounding box center [284, 56] width 35 height 12
click at [287, 163] on div "Starts with" at bounding box center [337, 167] width 151 height 21
type input "UPS"
click at [472, 57] on icon "search button" at bounding box center [475, 57] width 12 height 12
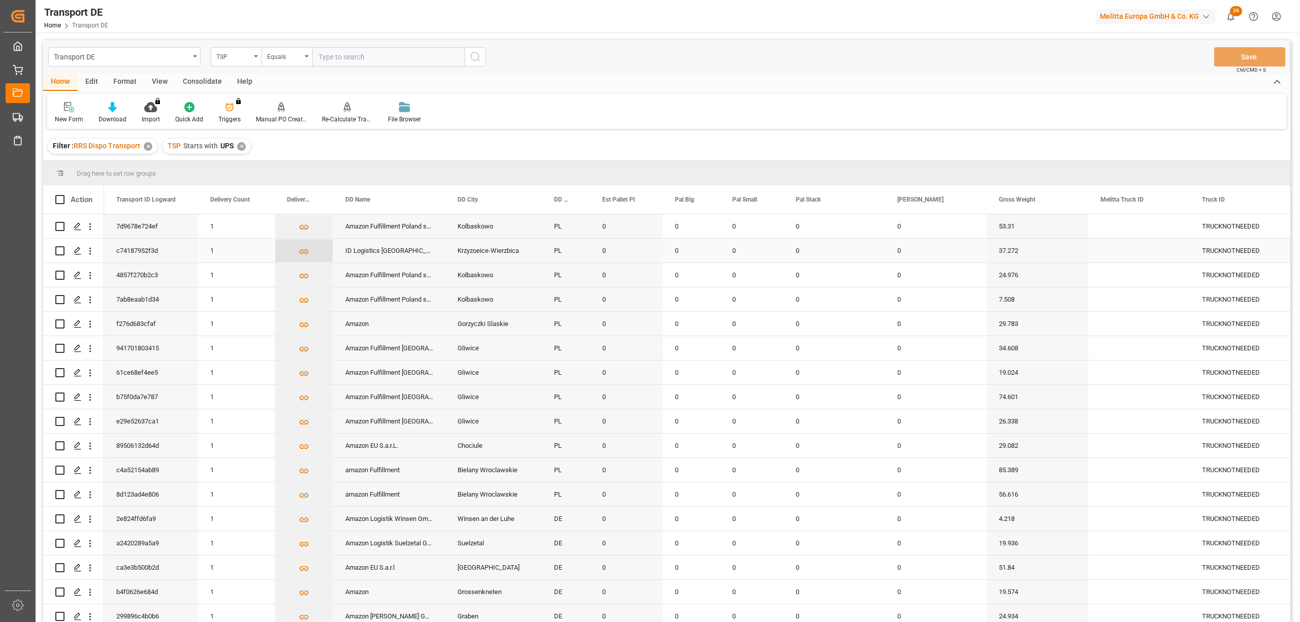
click at [307, 249] on icon "Press SPACE to select this row." at bounding box center [304, 251] width 11 height 11
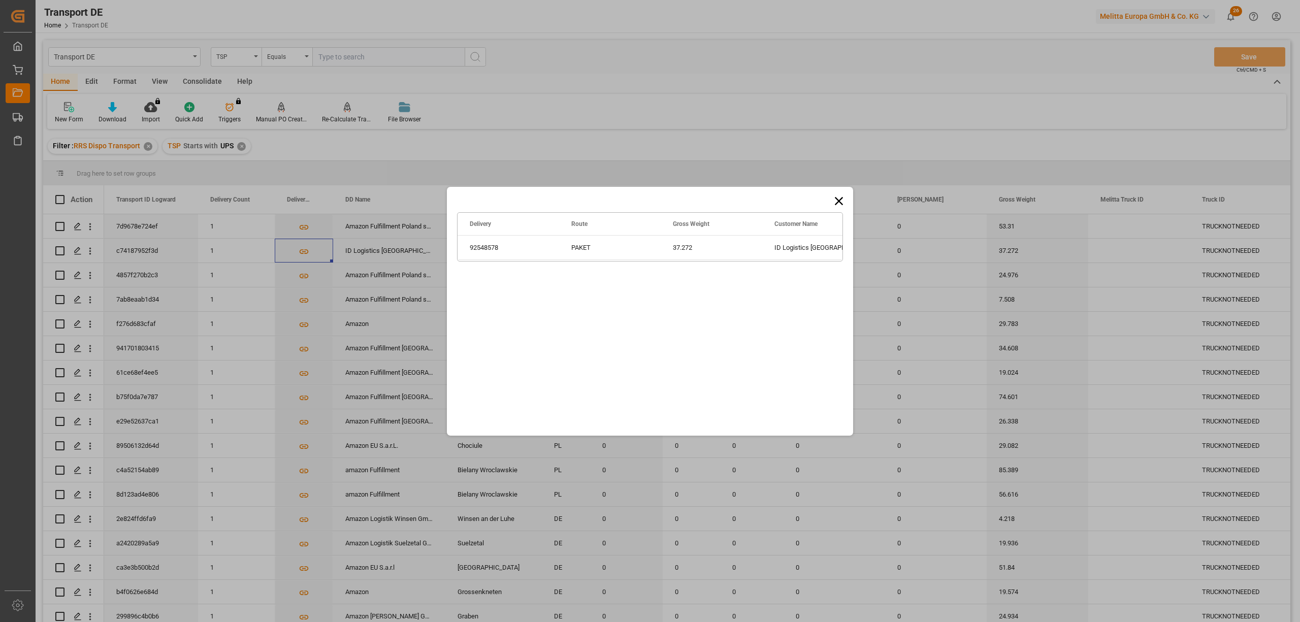
drag, startPoint x: 638, startPoint y: 202, endPoint x: 818, endPoint y: 202, distance: 179.3
click at [818, 202] on div "Drag here to set row groups Drag here to set column labels Delivery Route Gross…" at bounding box center [650, 311] width 406 height 249
click at [839, 200] on icon at bounding box center [839, 201] width 8 height 8
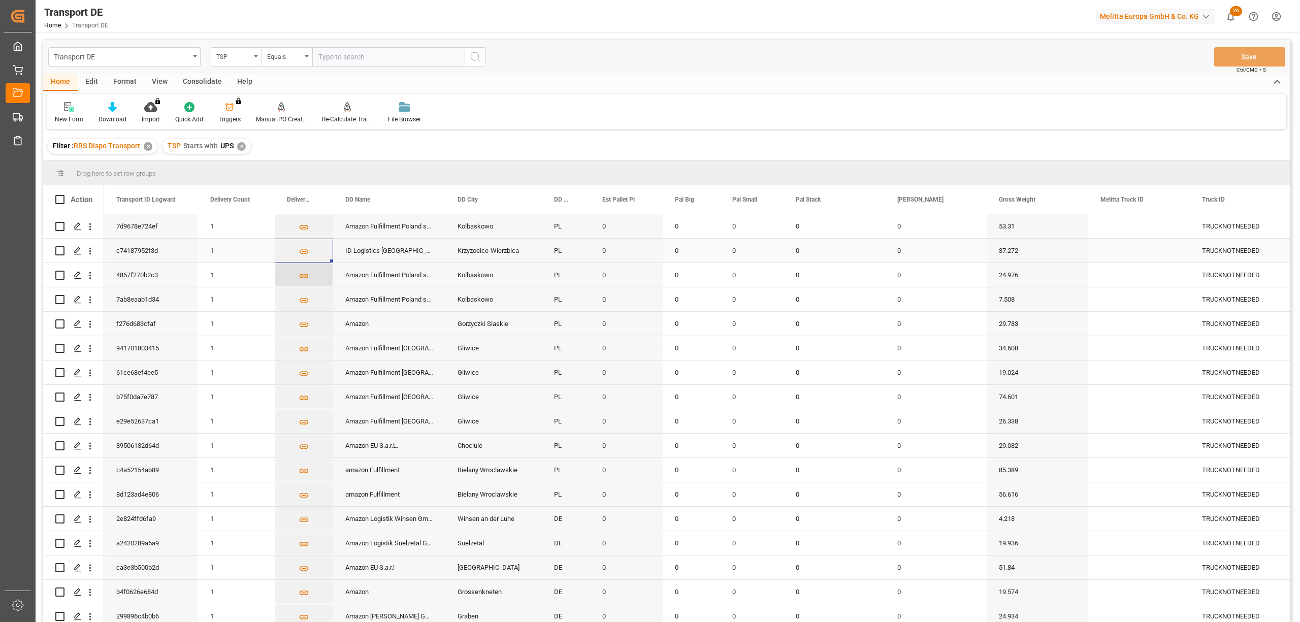
click at [303, 253] on icon "Press SPACE to select this row." at bounding box center [304, 251] width 9 height 5
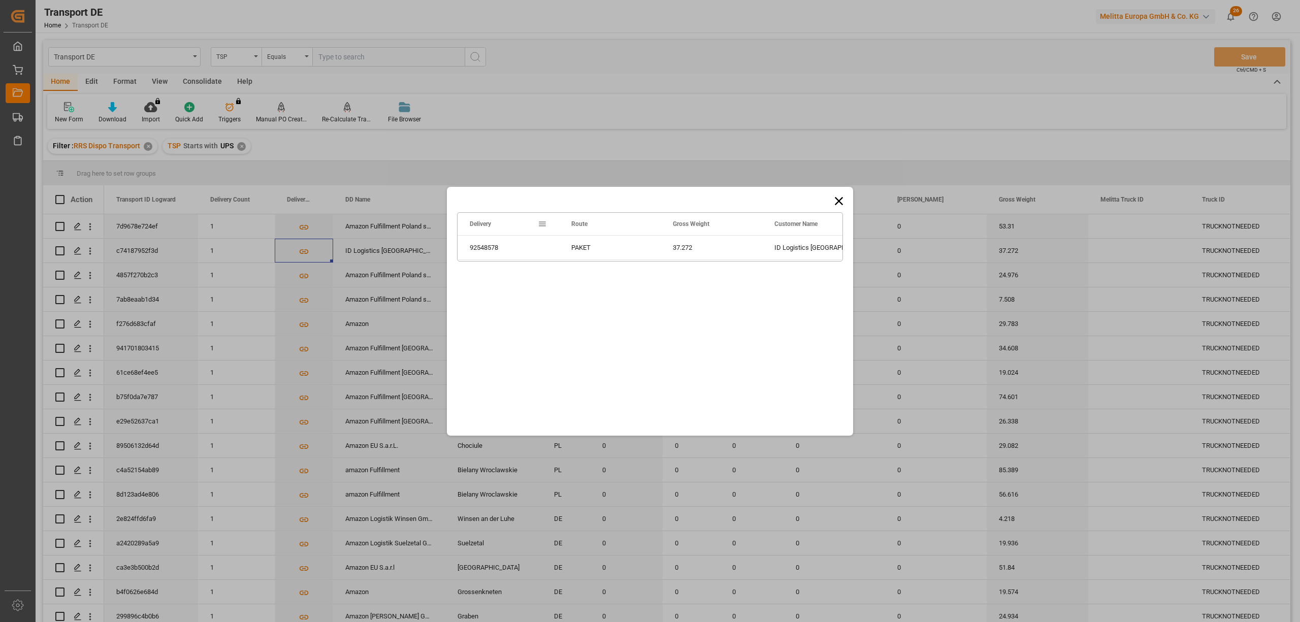
click at [839, 200] on icon at bounding box center [839, 201] width 8 height 8
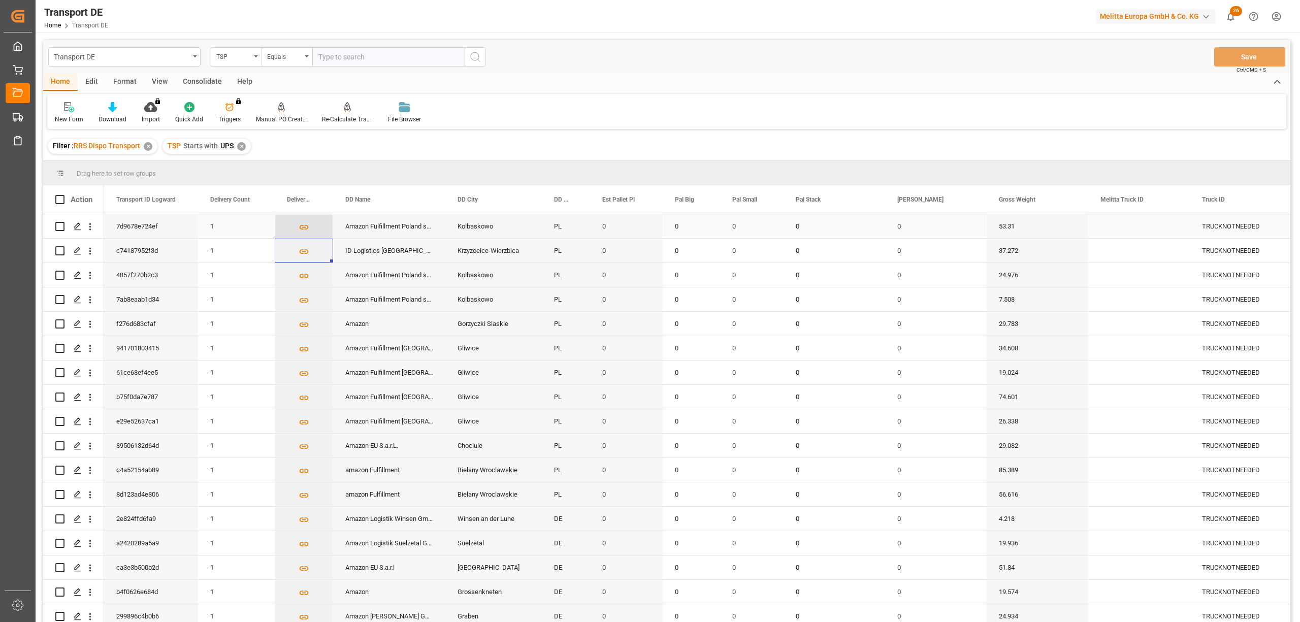
click at [303, 226] on icon "Press SPACE to select this row." at bounding box center [304, 227] width 11 height 11
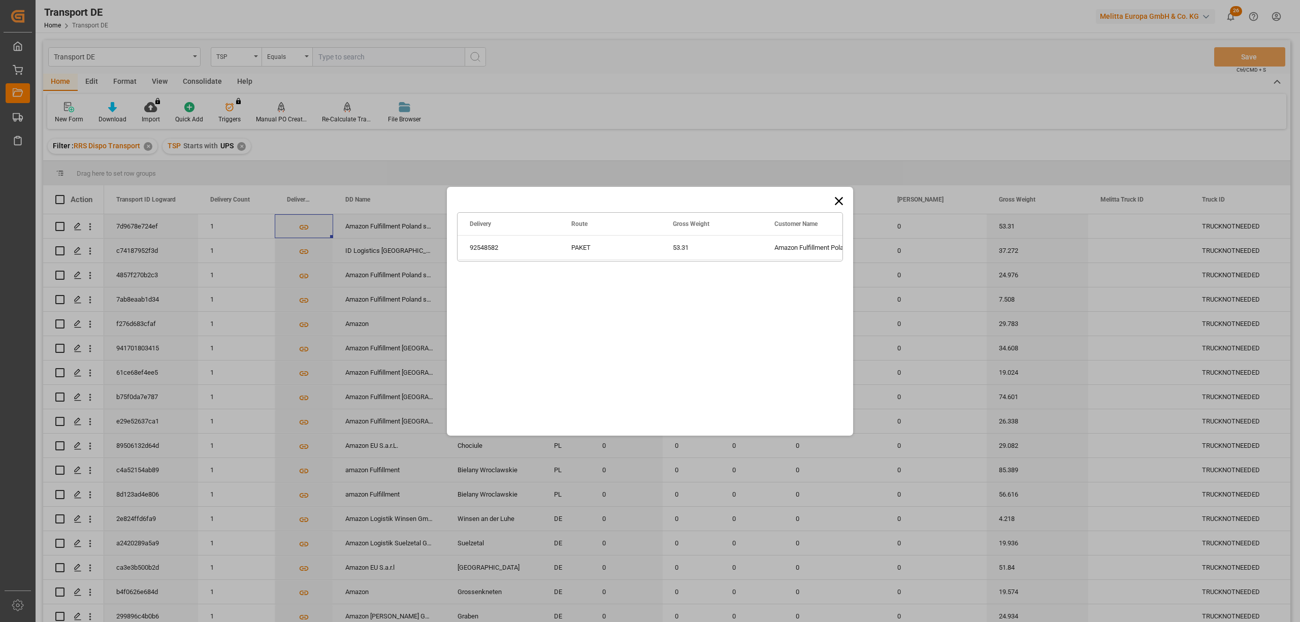
click at [837, 198] on icon at bounding box center [839, 201] width 14 height 14
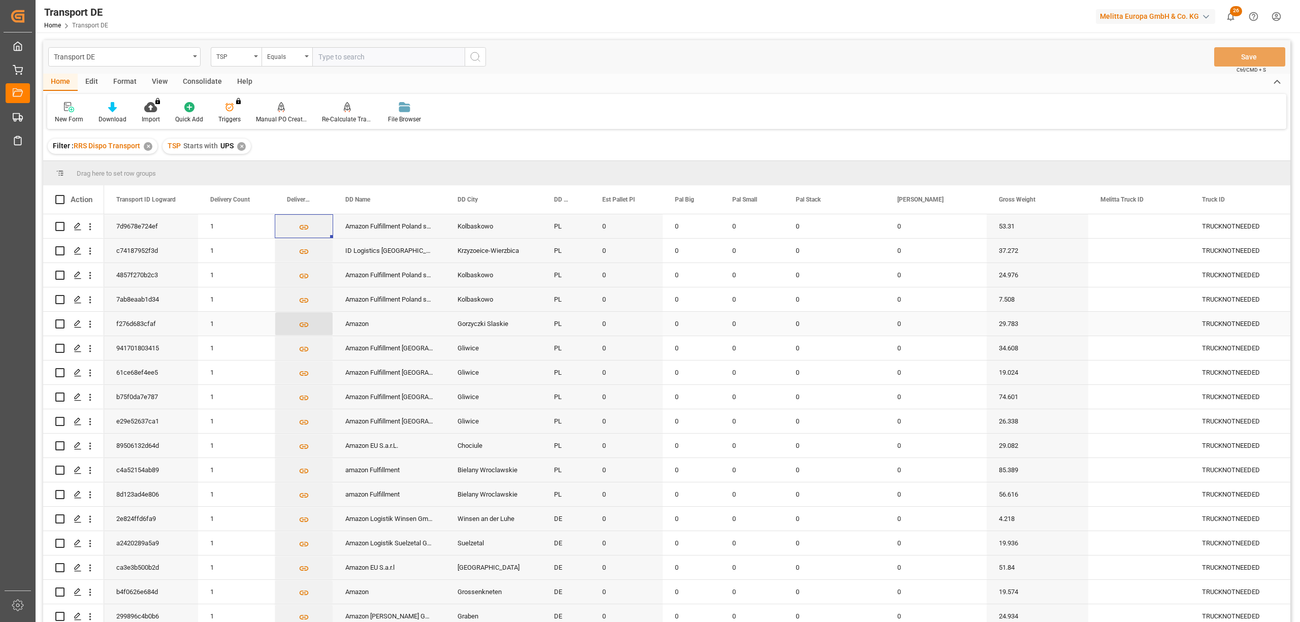
click at [305, 325] on icon "Press SPACE to select this row." at bounding box center [304, 324] width 11 height 11
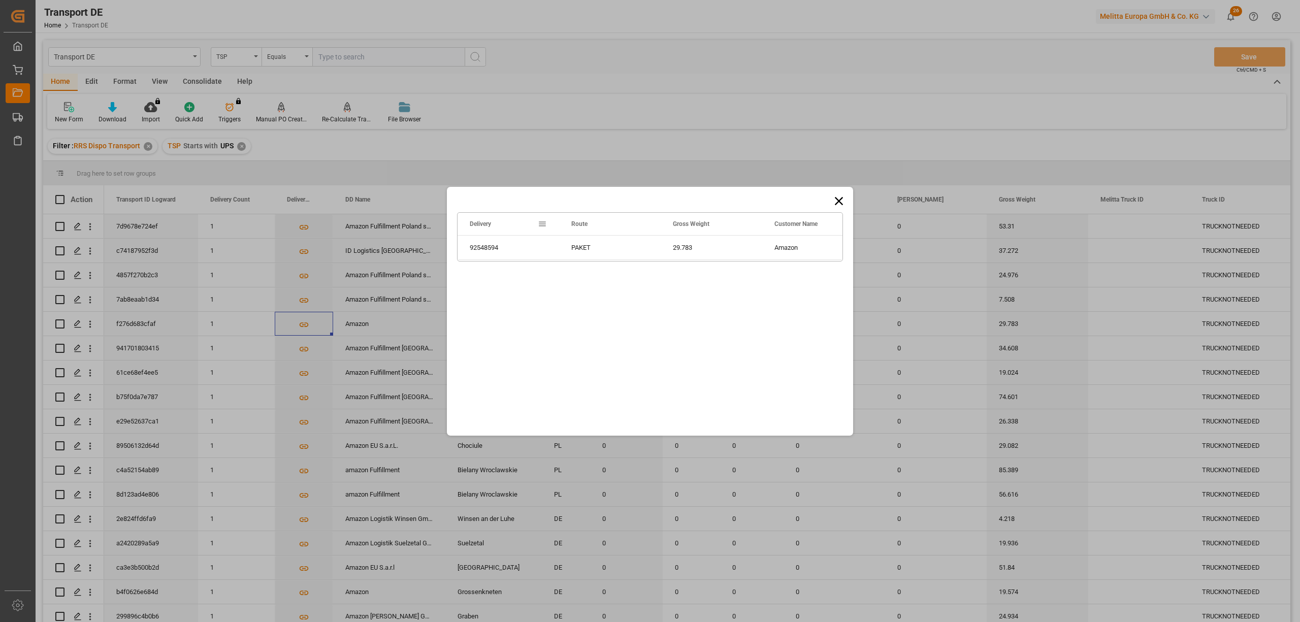
click at [844, 196] on icon at bounding box center [839, 201] width 14 height 14
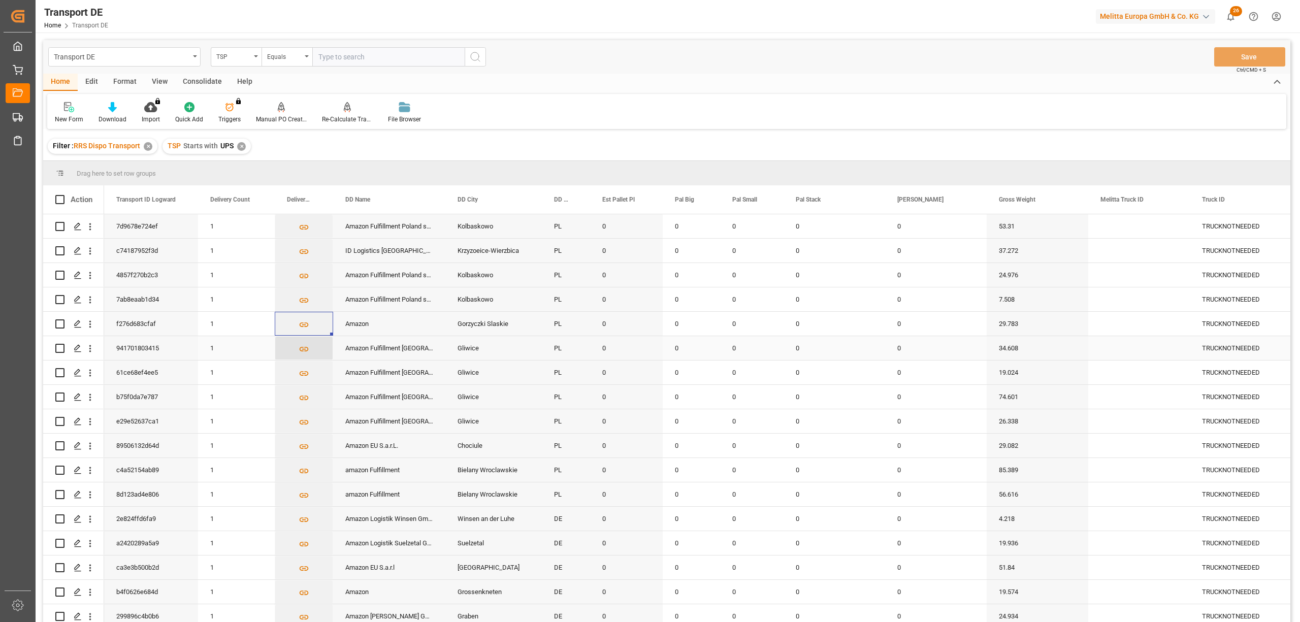
click at [303, 350] on icon "Press SPACE to select this row." at bounding box center [304, 349] width 11 height 11
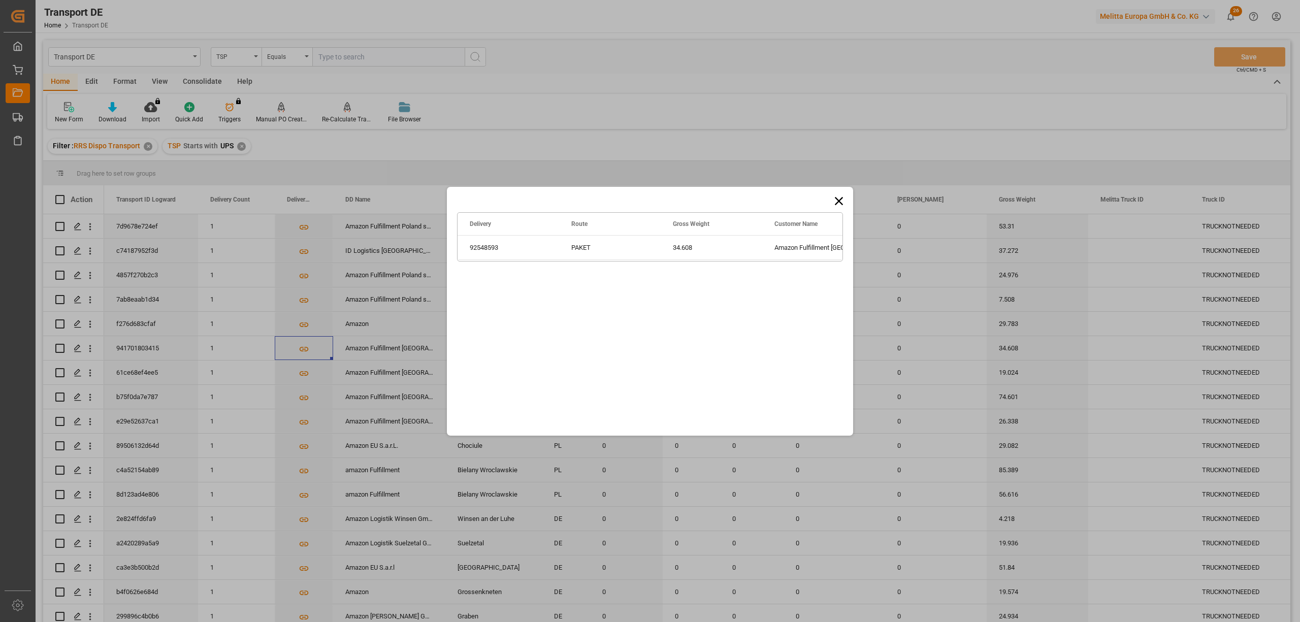
click at [840, 202] on icon at bounding box center [839, 201] width 8 height 8
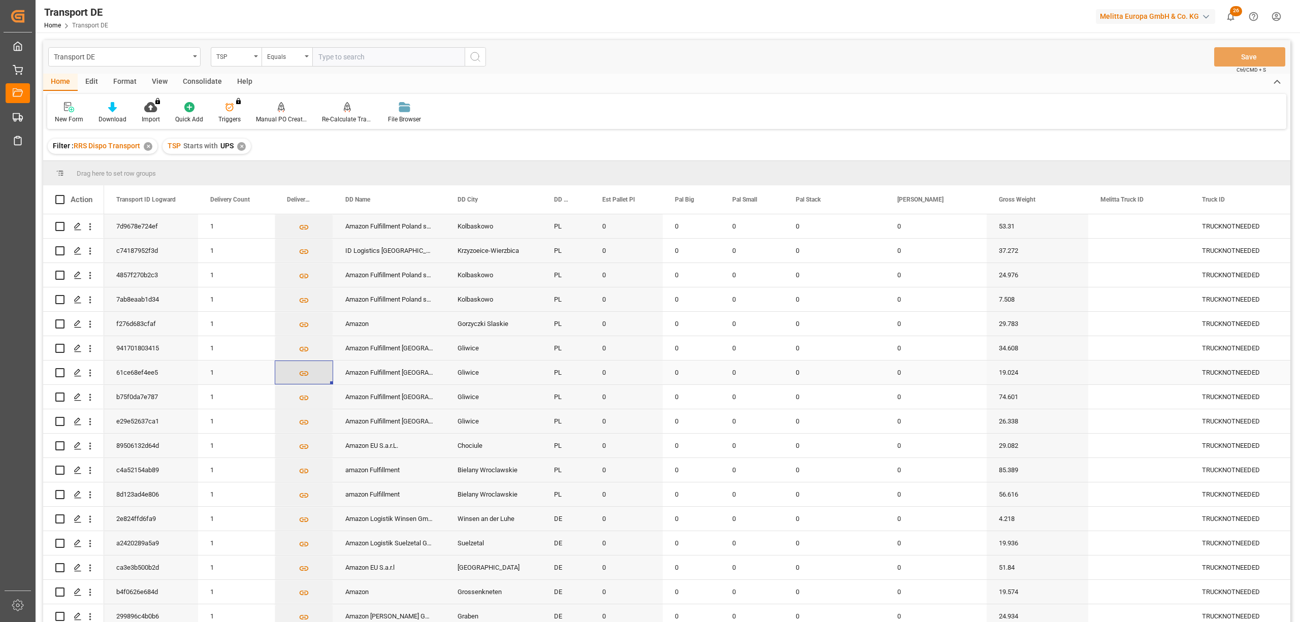
click at [303, 374] on icon "Press SPACE to select this row." at bounding box center [304, 373] width 11 height 11
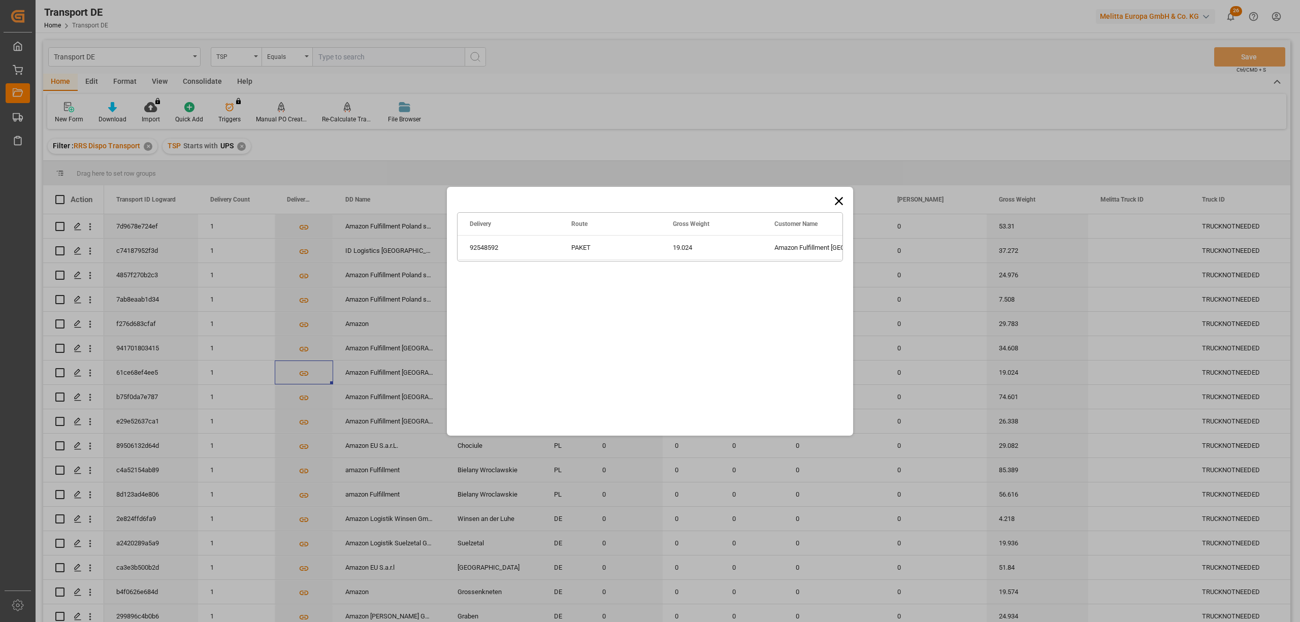
click at [846, 201] on icon at bounding box center [839, 201] width 14 height 14
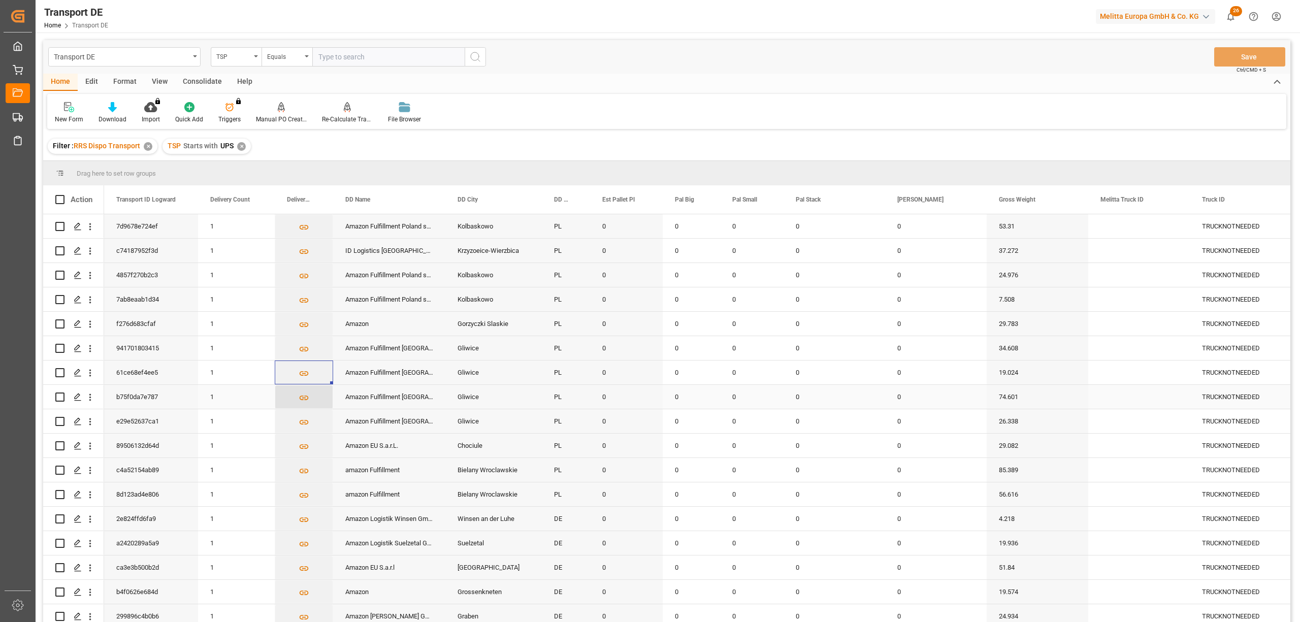
click at [302, 399] on icon "Press SPACE to select this row." at bounding box center [304, 398] width 11 height 11
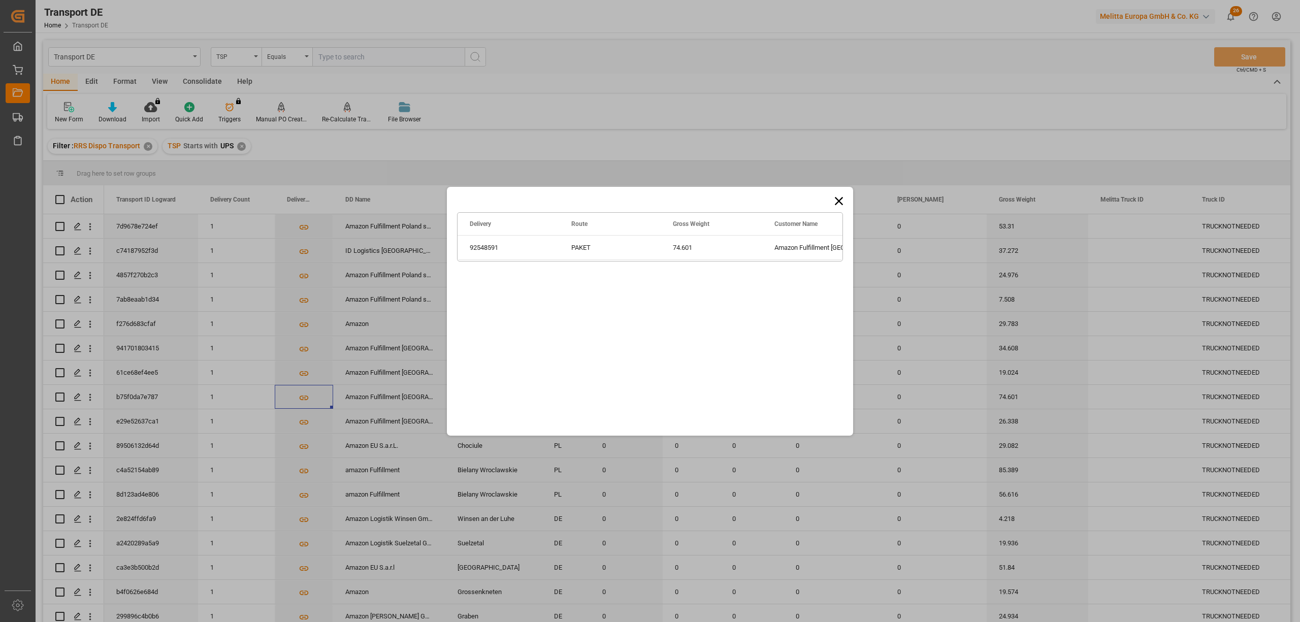
click at [838, 197] on icon at bounding box center [839, 201] width 14 height 14
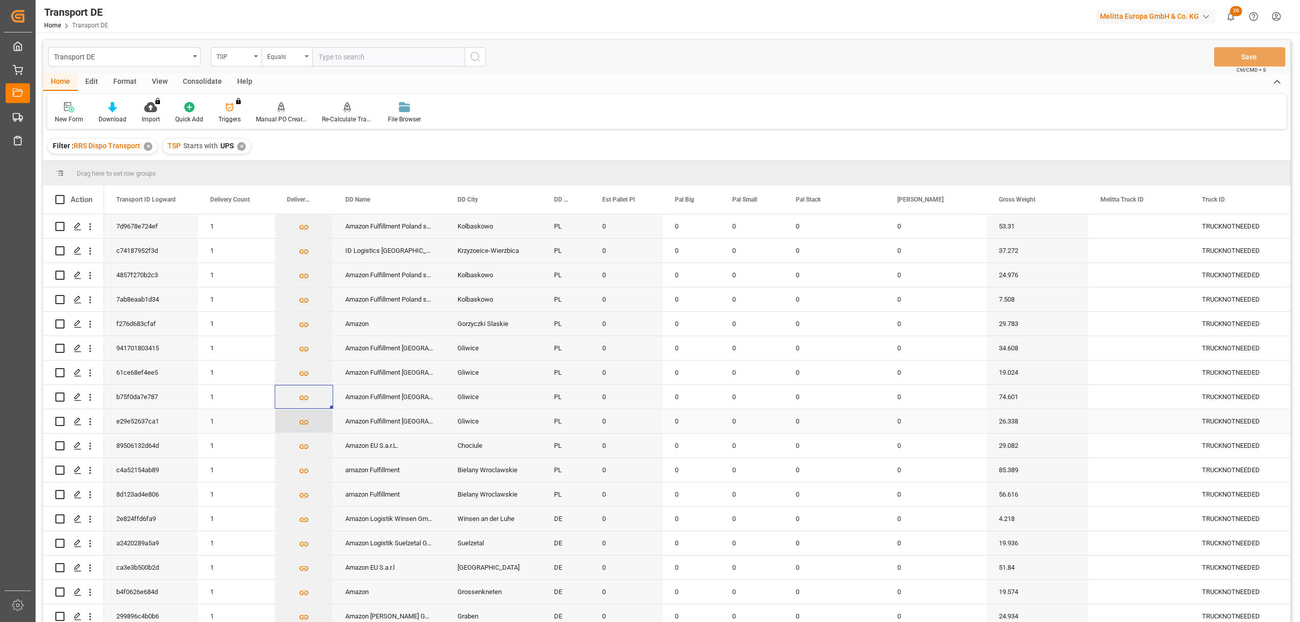
click at [305, 420] on icon "Press SPACE to select this row." at bounding box center [304, 422] width 9 height 5
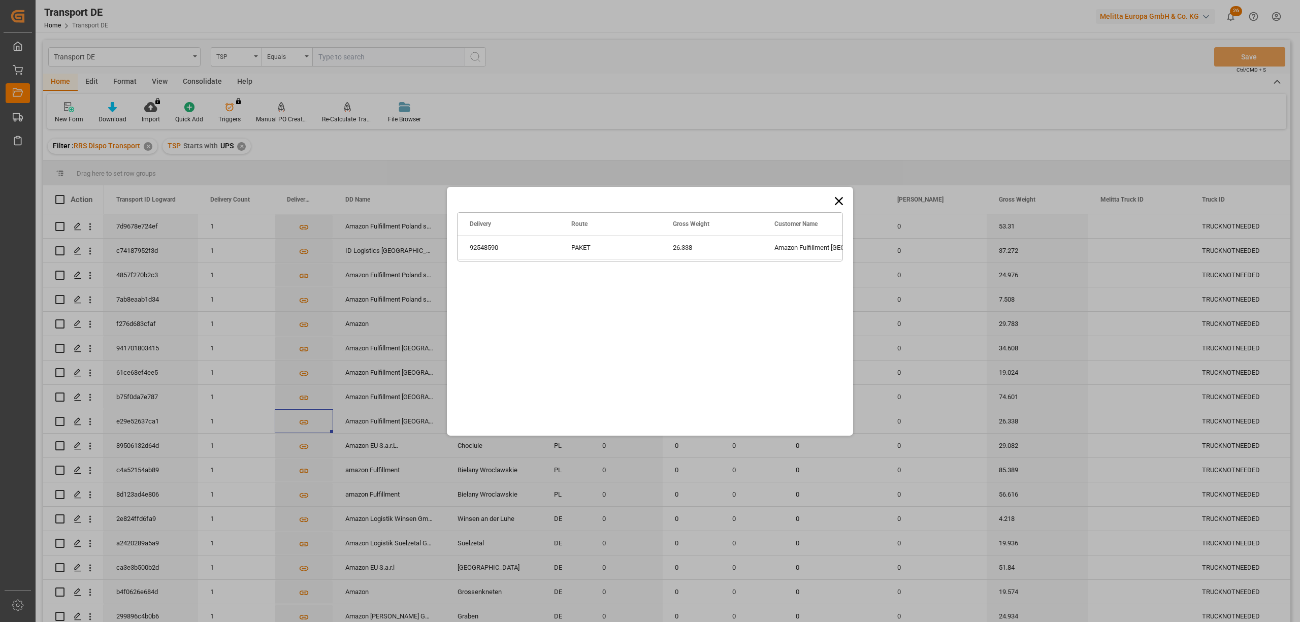
click at [844, 198] on icon at bounding box center [839, 201] width 14 height 14
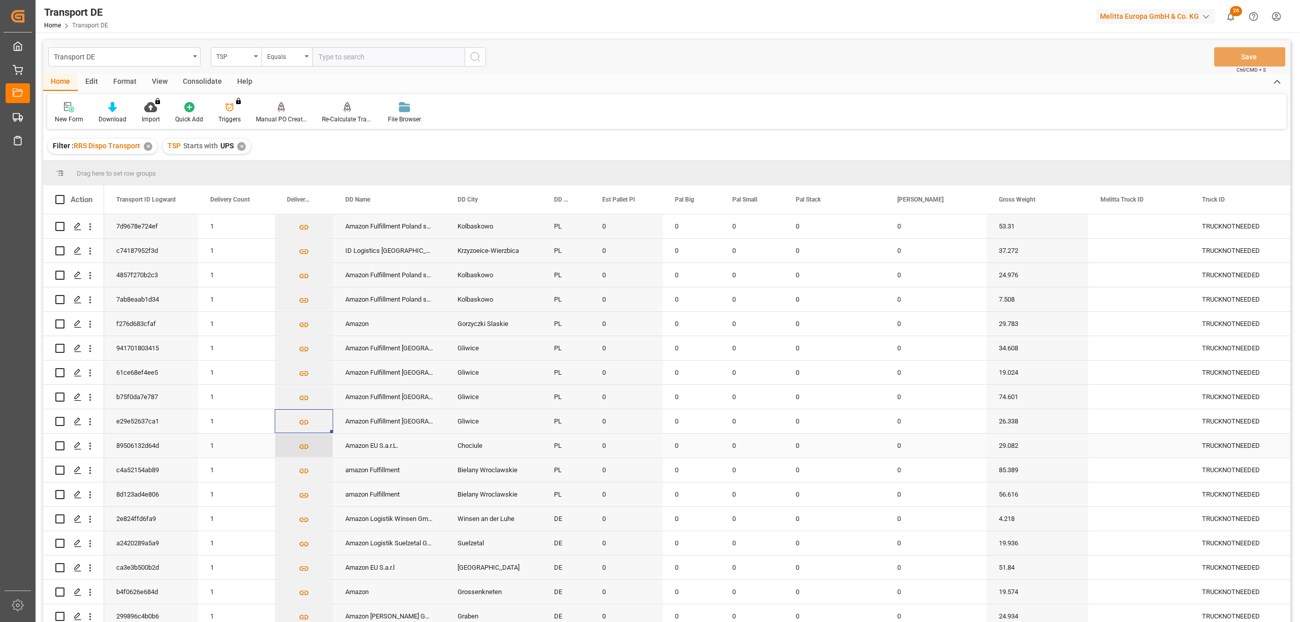
click at [301, 443] on icon "Press SPACE to select this row." at bounding box center [304, 446] width 11 height 11
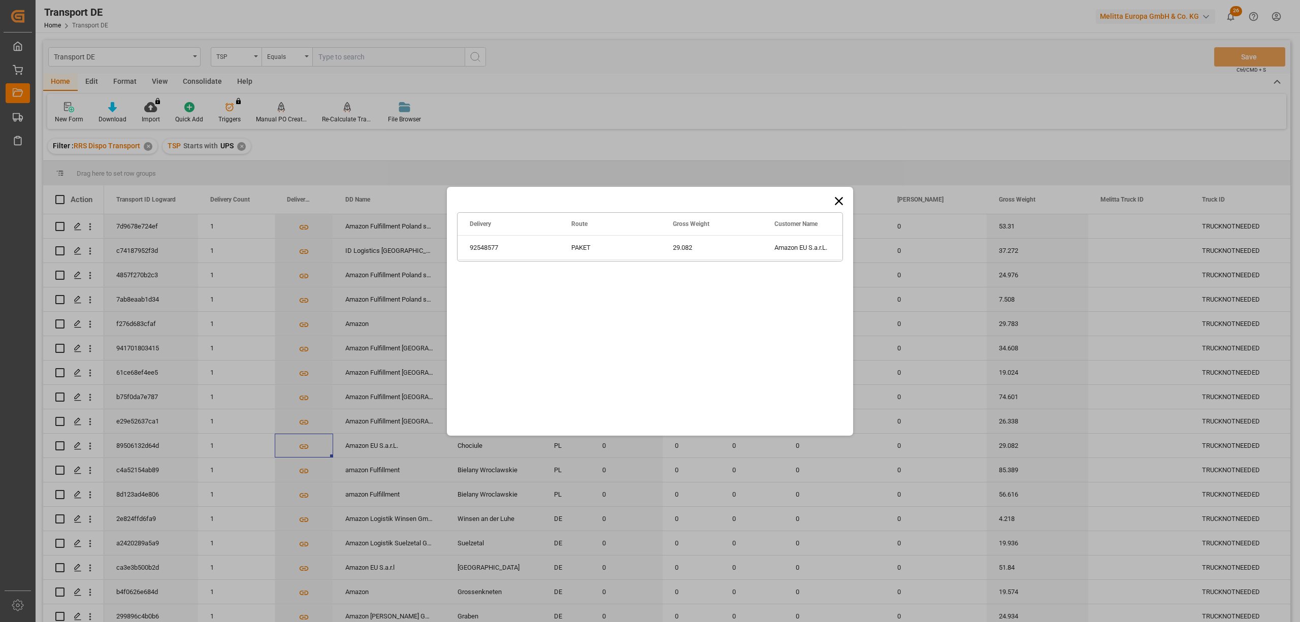
click at [841, 194] on icon at bounding box center [839, 201] width 14 height 14
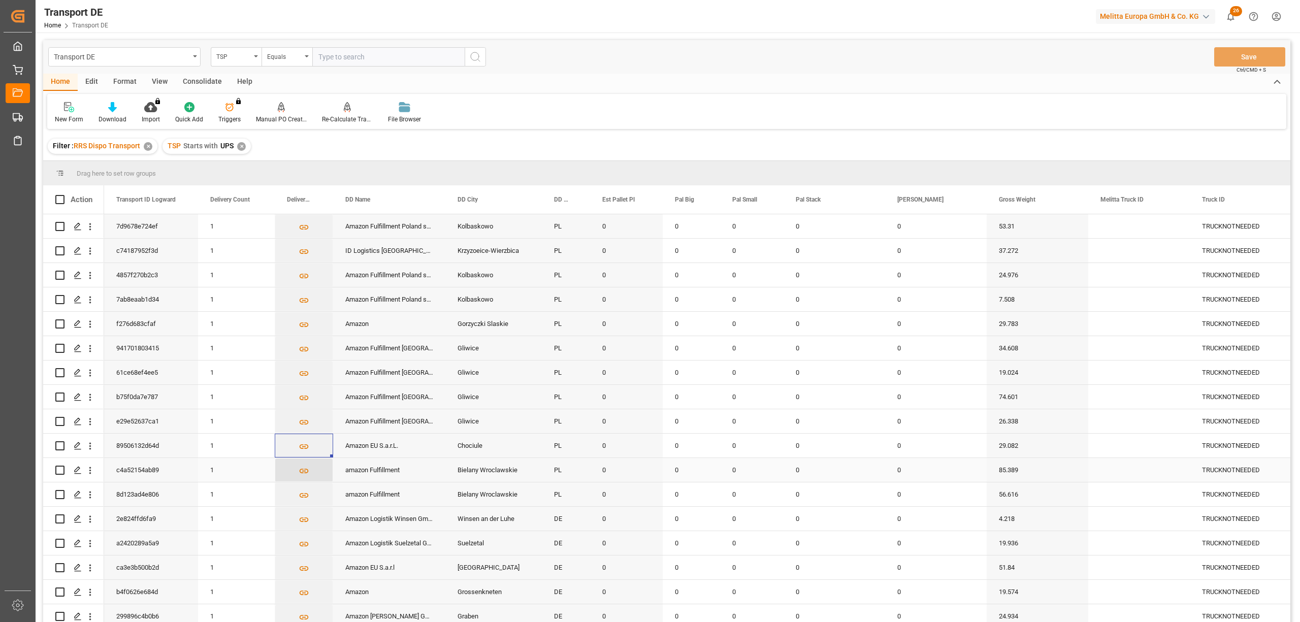
click at [305, 470] on icon "Press SPACE to select this row." at bounding box center [304, 471] width 11 height 11
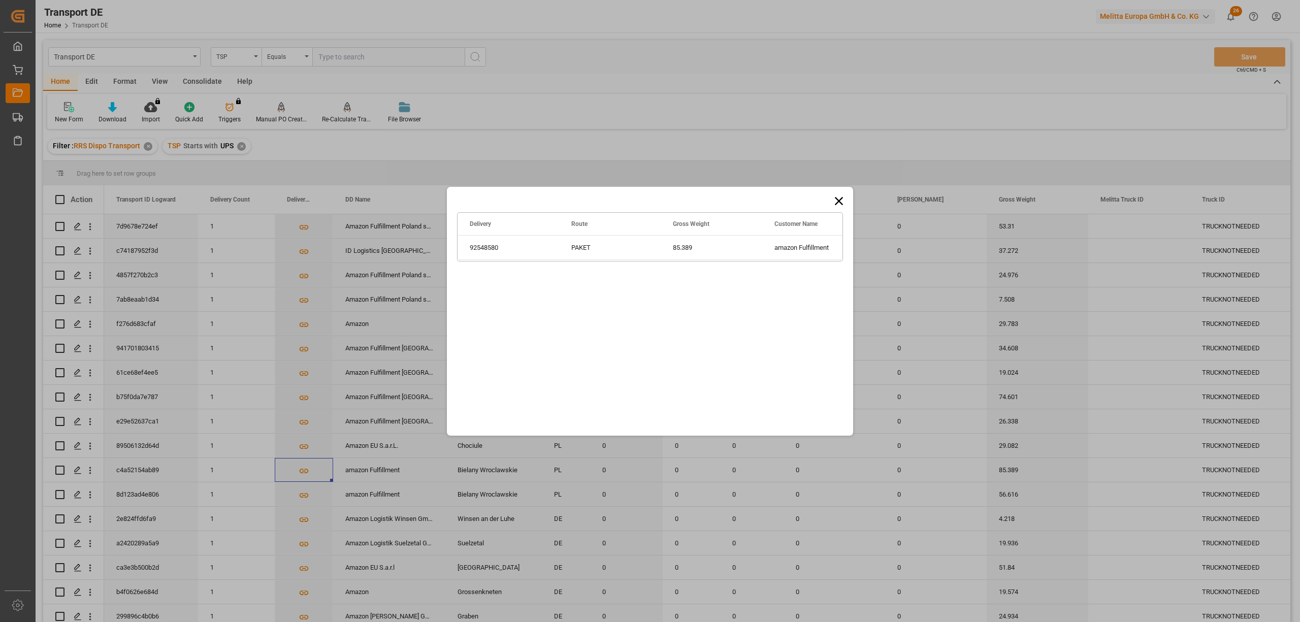
click at [835, 200] on icon at bounding box center [839, 201] width 14 height 14
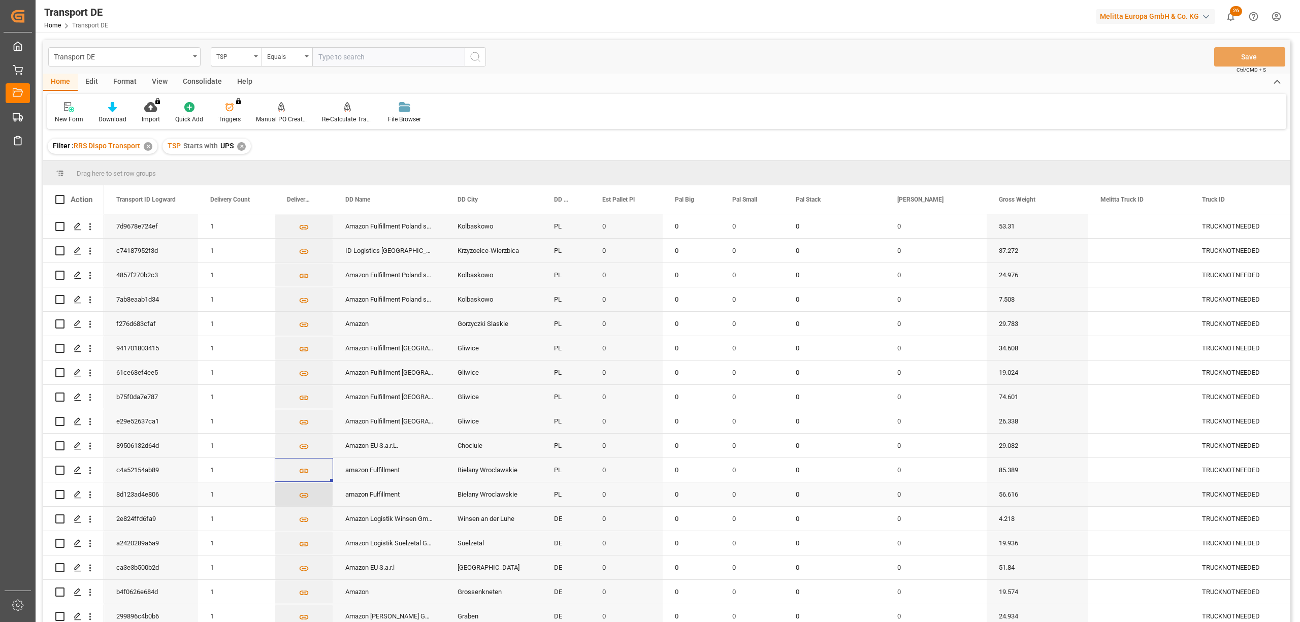
click at [303, 494] on icon "Press SPACE to select this row." at bounding box center [304, 495] width 11 height 11
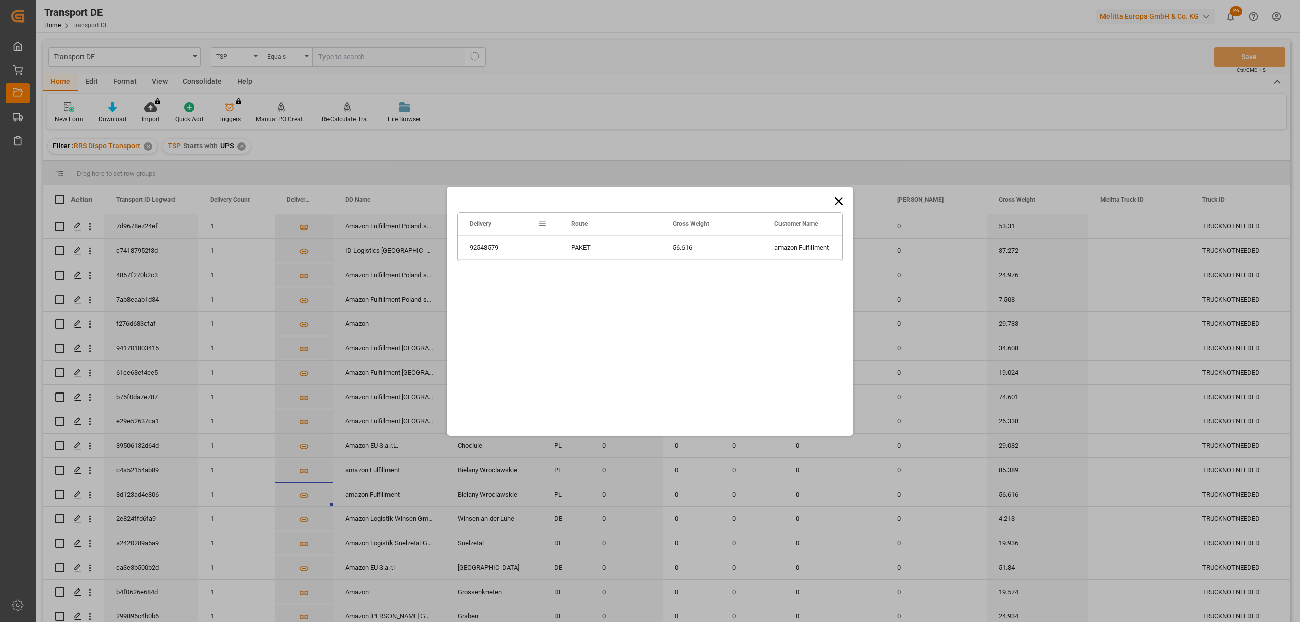
click at [836, 201] on icon at bounding box center [839, 201] width 14 height 14
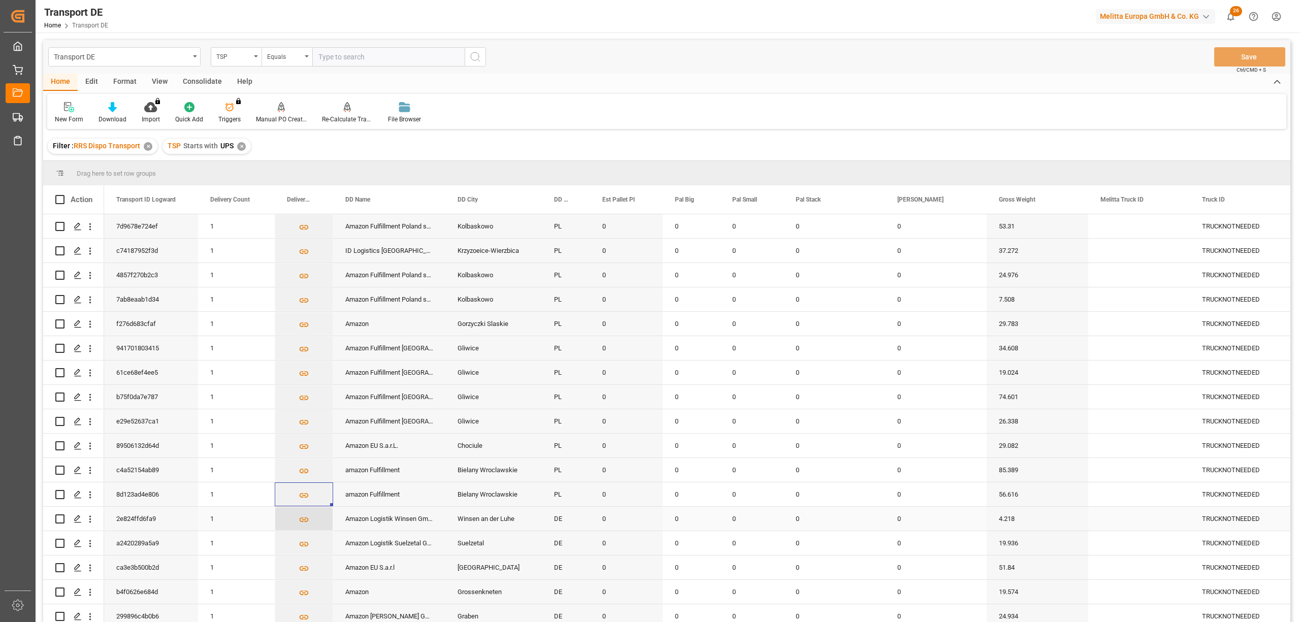
click at [303, 520] on icon "Press SPACE to select this row." at bounding box center [304, 519] width 11 height 11
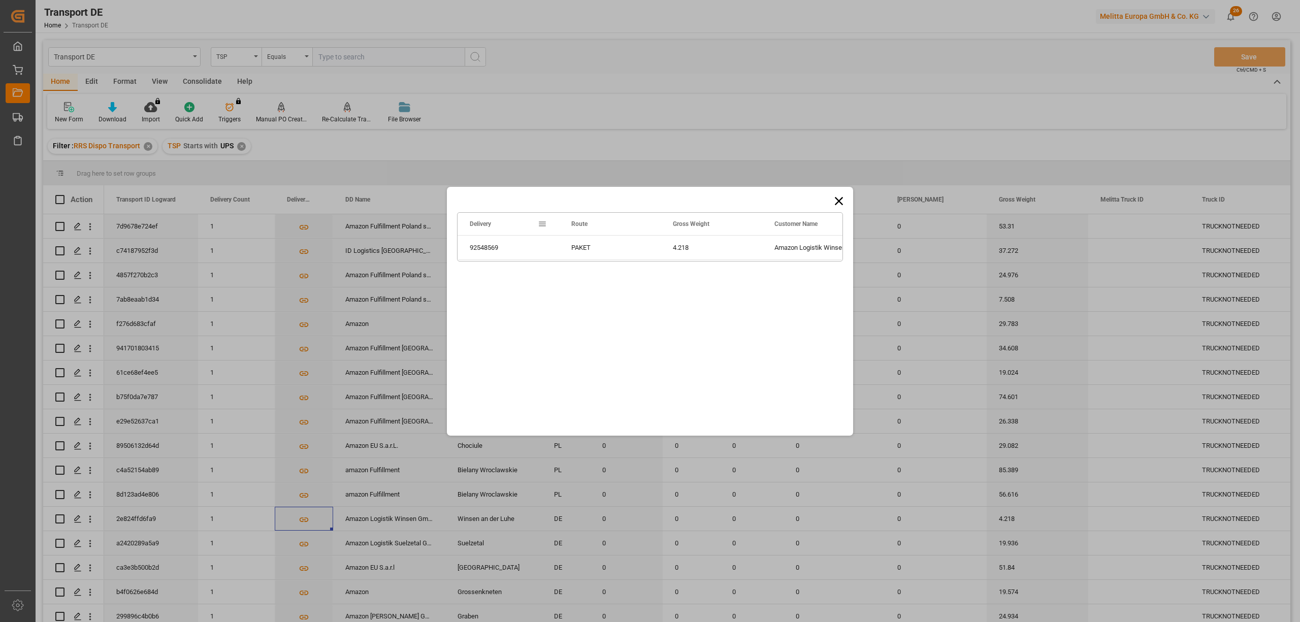
click at [843, 199] on icon at bounding box center [839, 201] width 14 height 14
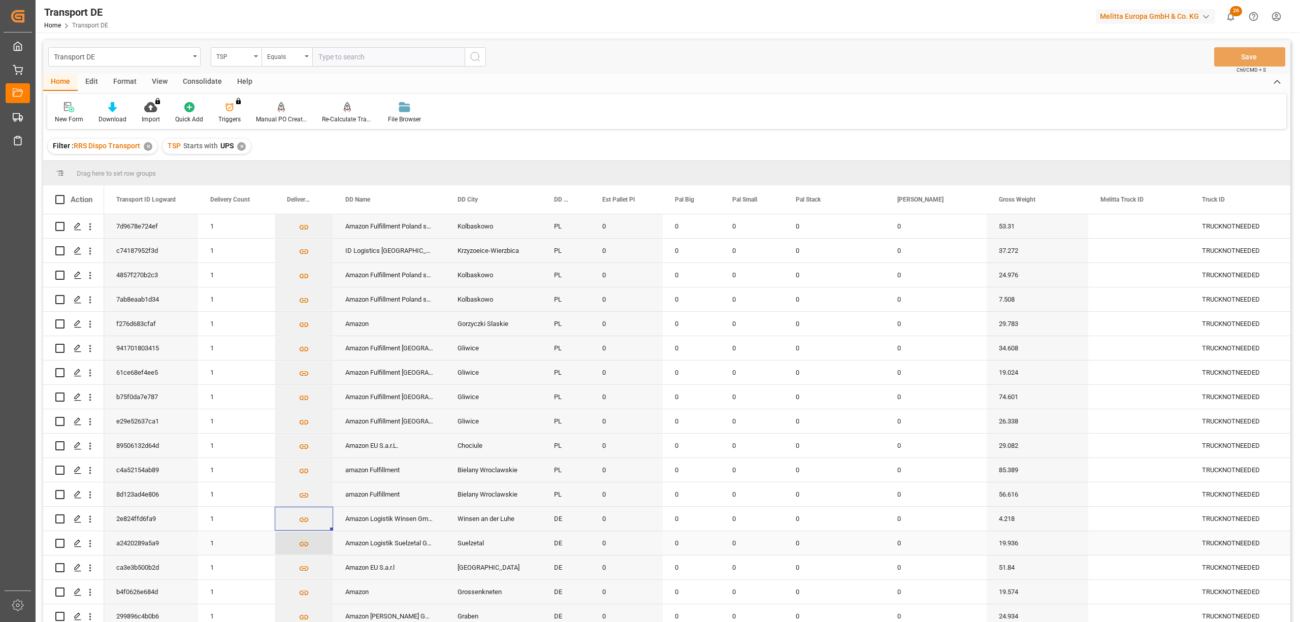
click at [306, 545] on icon "Press SPACE to select this row." at bounding box center [304, 544] width 11 height 11
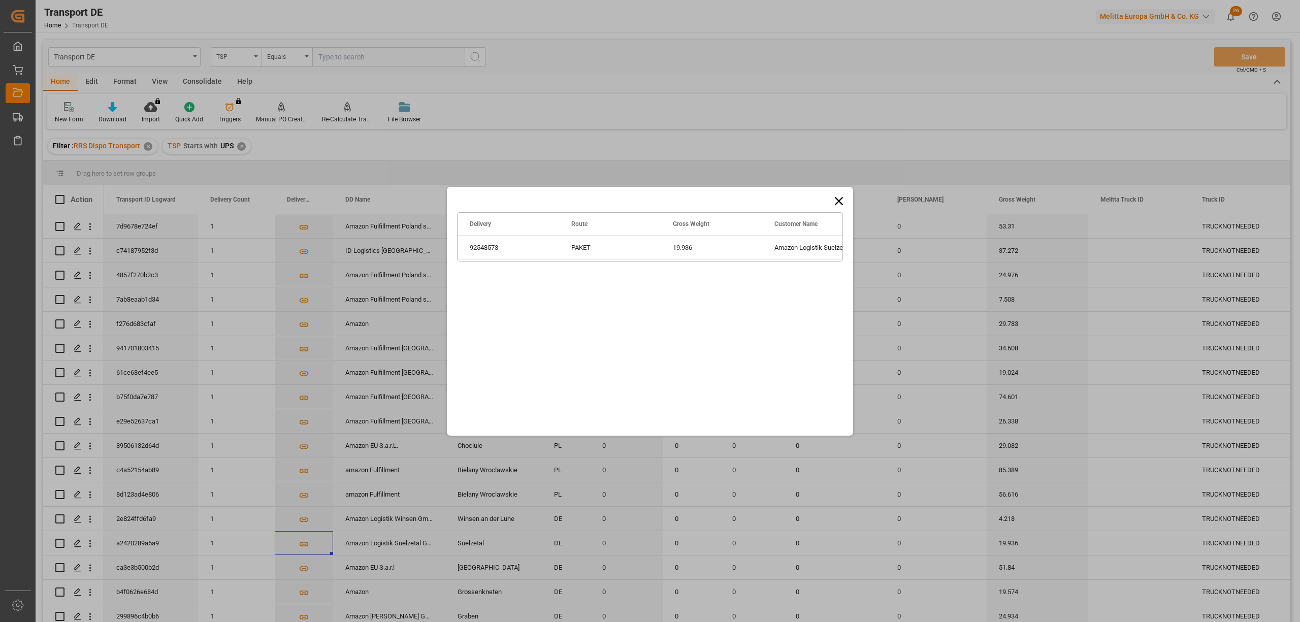
click at [841, 201] on icon at bounding box center [839, 201] width 14 height 14
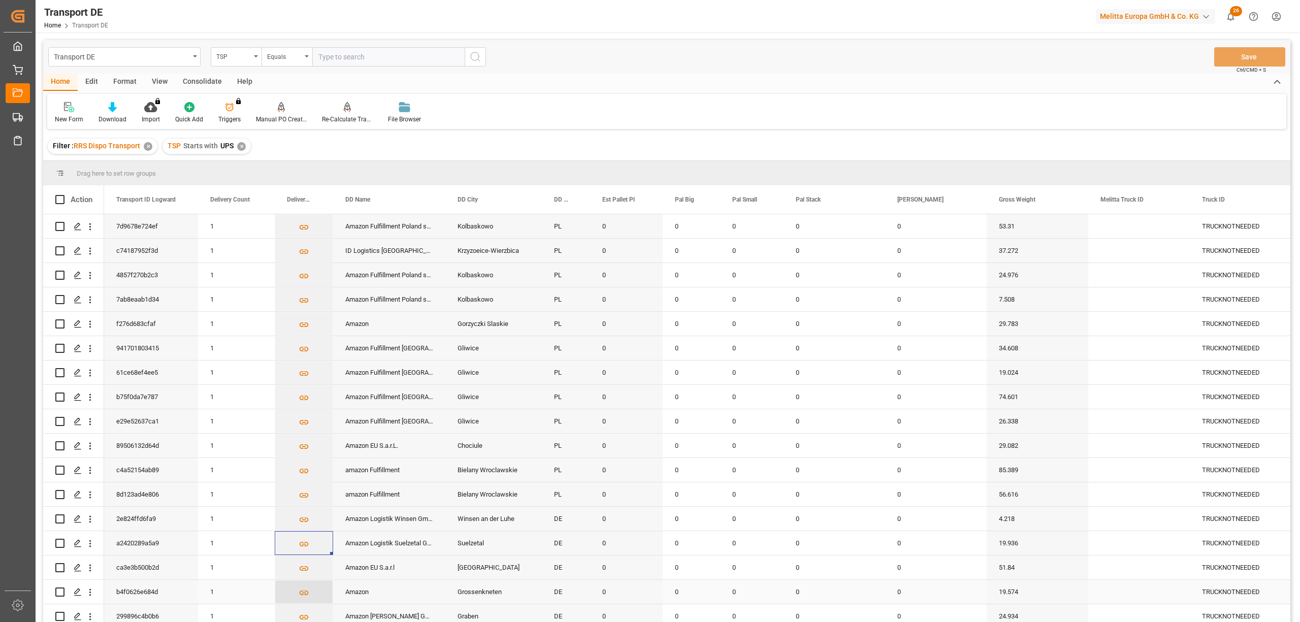
click at [303, 591] on icon "Press SPACE to select this row." at bounding box center [304, 593] width 11 height 11
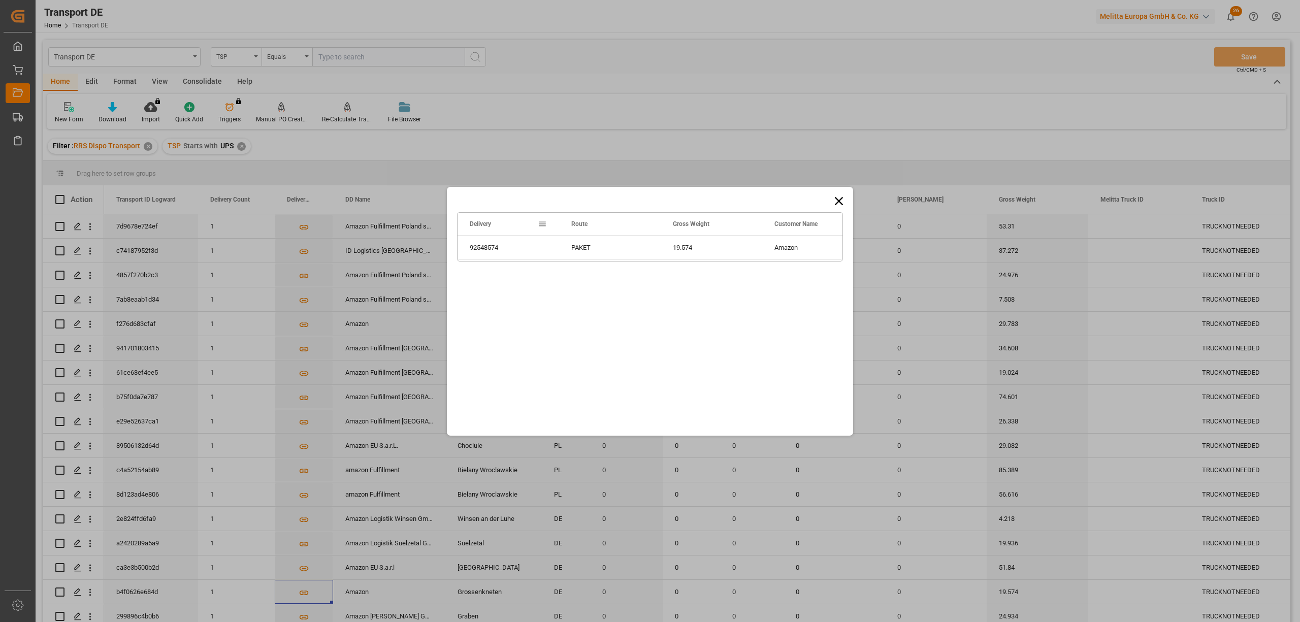
click at [838, 198] on icon at bounding box center [839, 201] width 14 height 14
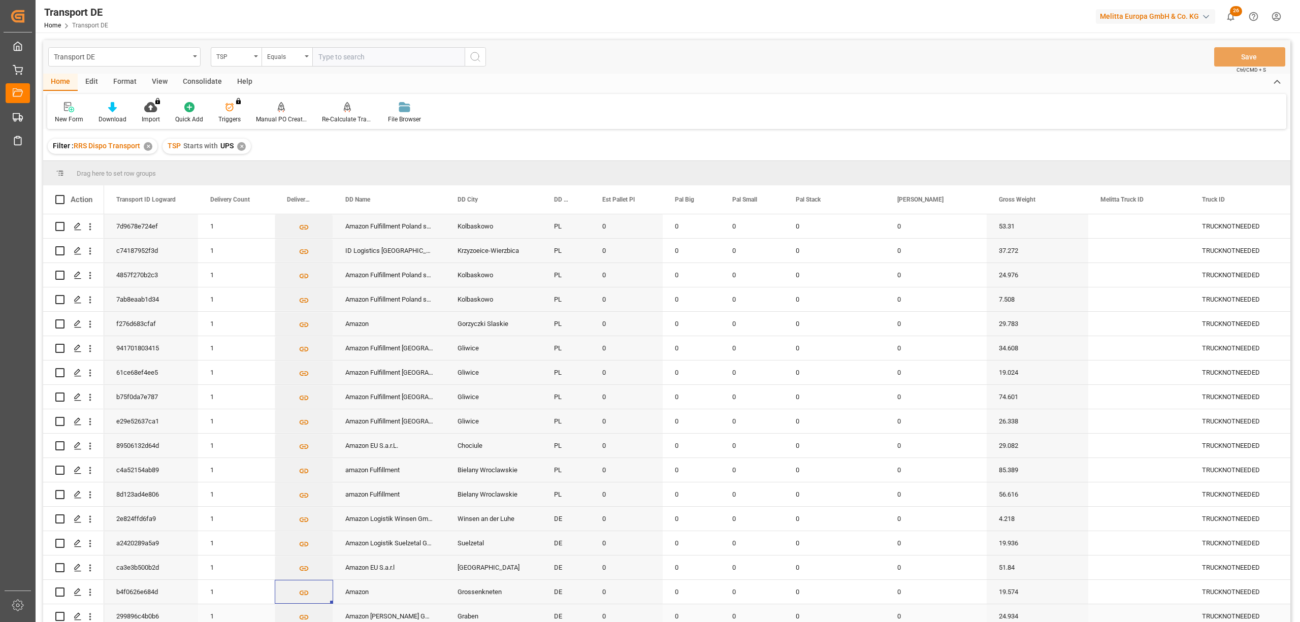
scroll to position [203, 0]
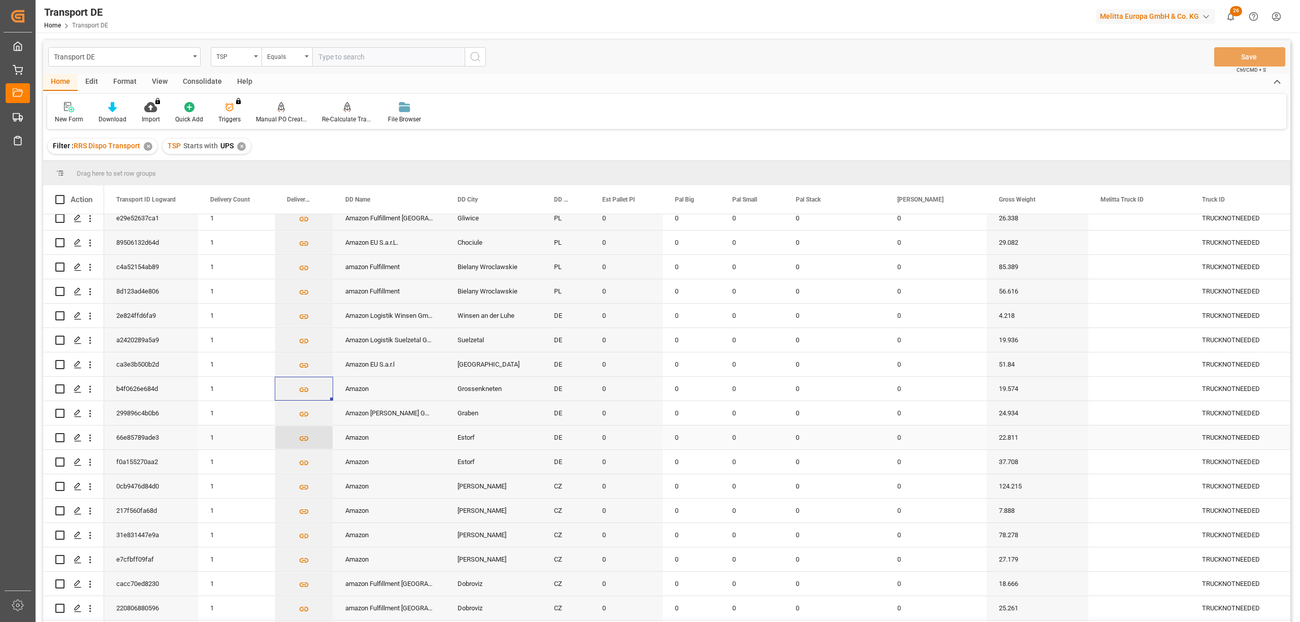
click at [305, 435] on icon "Press SPACE to select this row." at bounding box center [304, 438] width 11 height 11
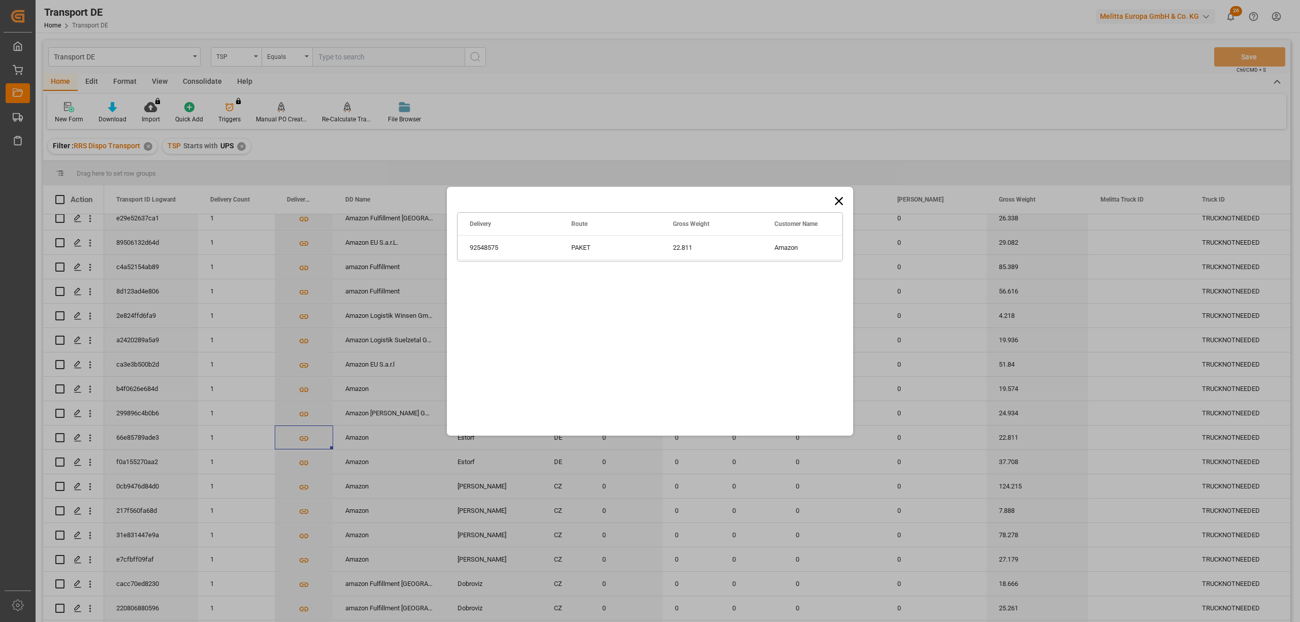
drag, startPoint x: 836, startPoint y: 200, endPoint x: 683, endPoint y: 307, distance: 187.1
click at [835, 200] on icon at bounding box center [839, 201] width 14 height 14
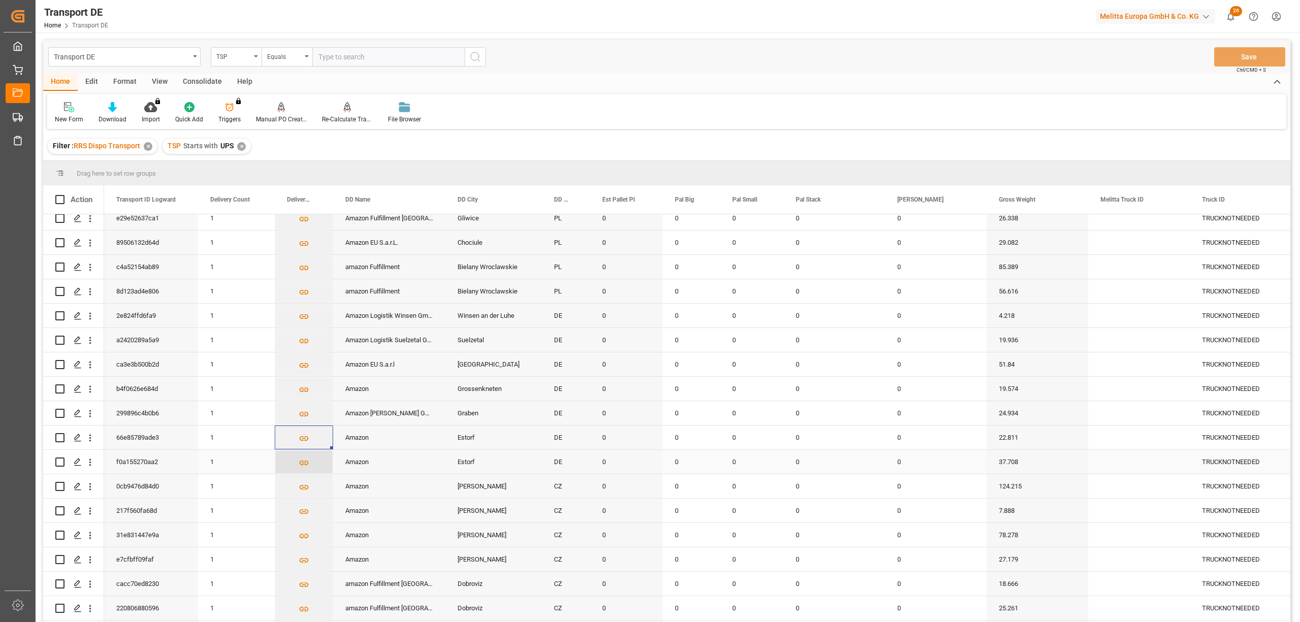
click at [303, 462] on icon "Press SPACE to select this row." at bounding box center [304, 463] width 9 height 5
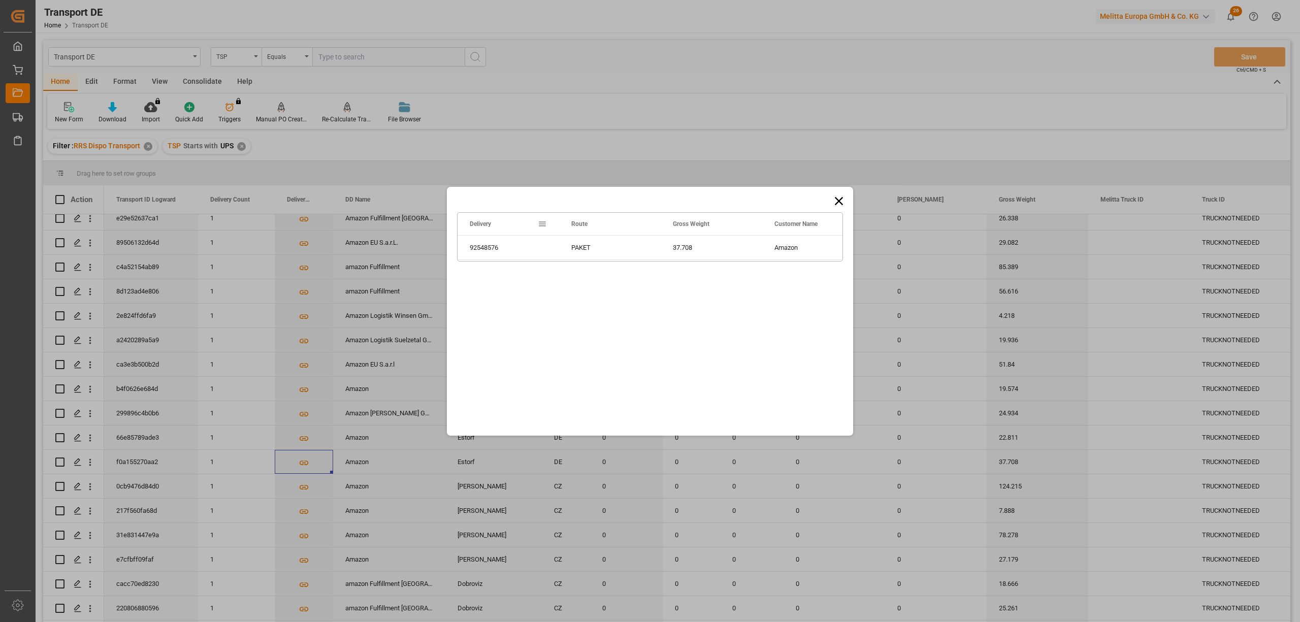
click at [834, 198] on icon at bounding box center [839, 201] width 14 height 14
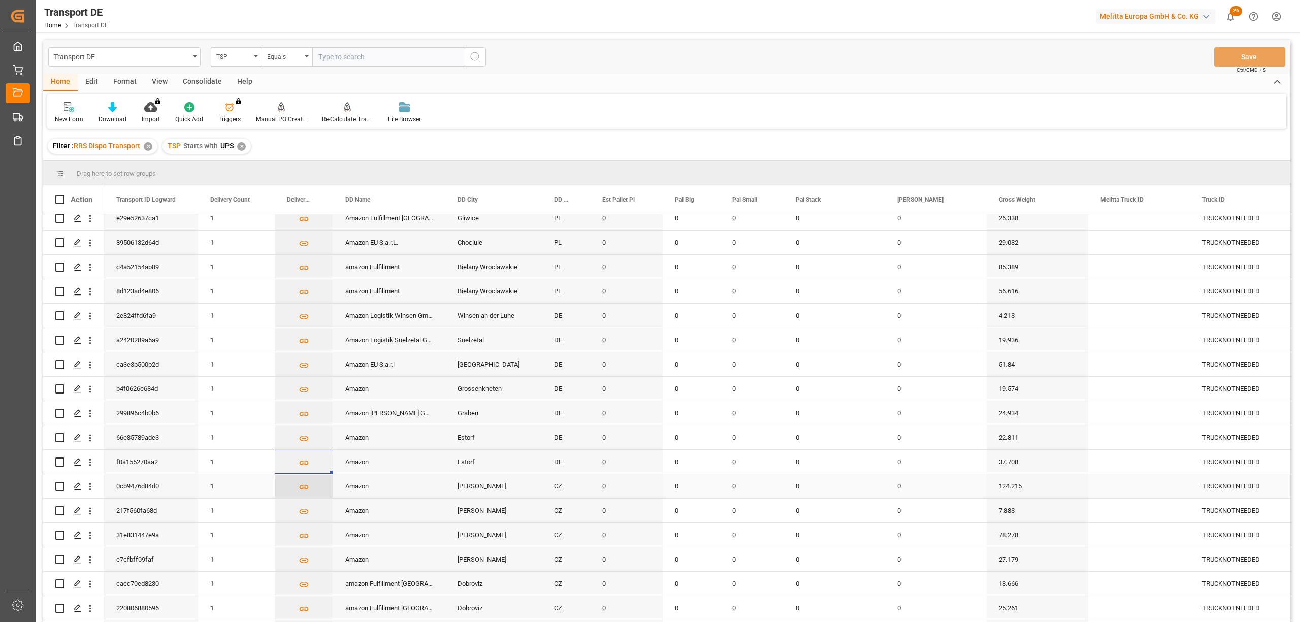
click at [301, 488] on icon "Press SPACE to select this row." at bounding box center [304, 487] width 9 height 5
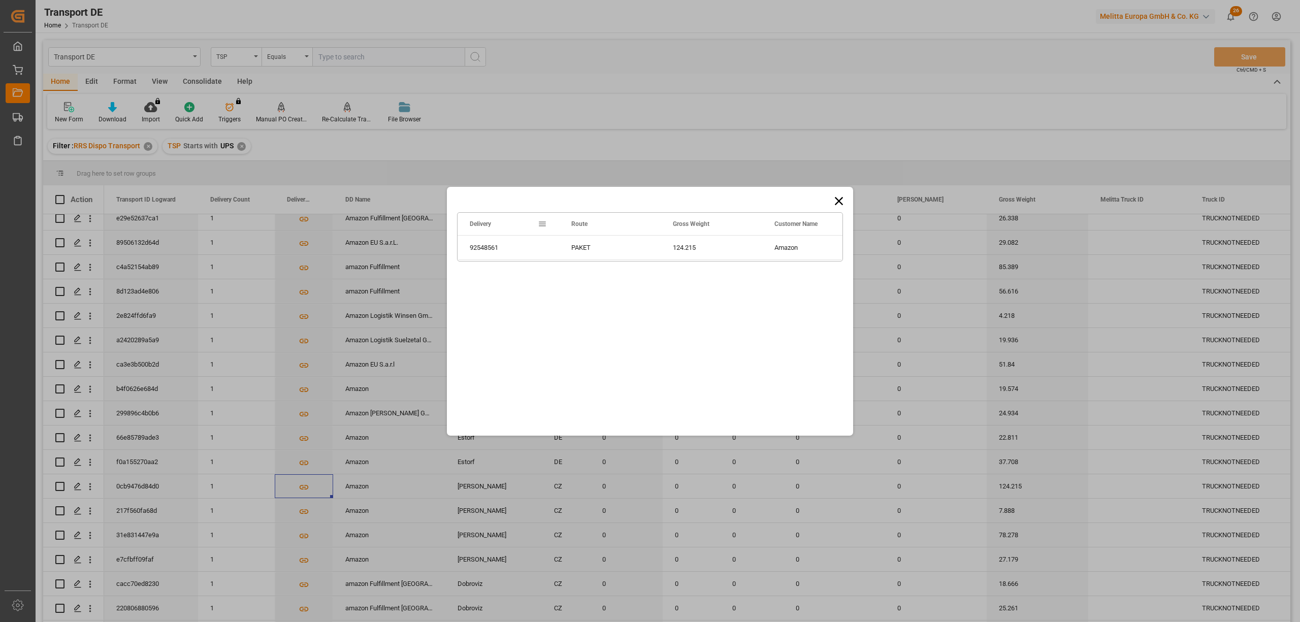
click at [839, 200] on icon at bounding box center [839, 201] width 8 height 8
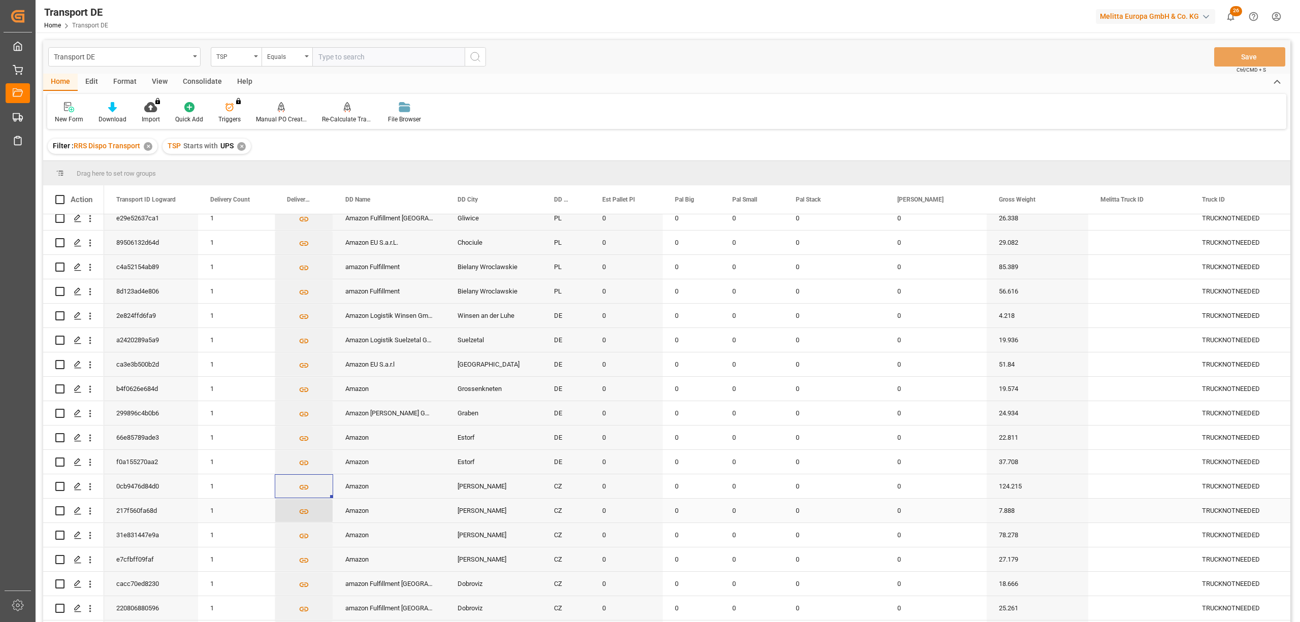
click at [300, 511] on icon "Press SPACE to select this row." at bounding box center [304, 511] width 9 height 5
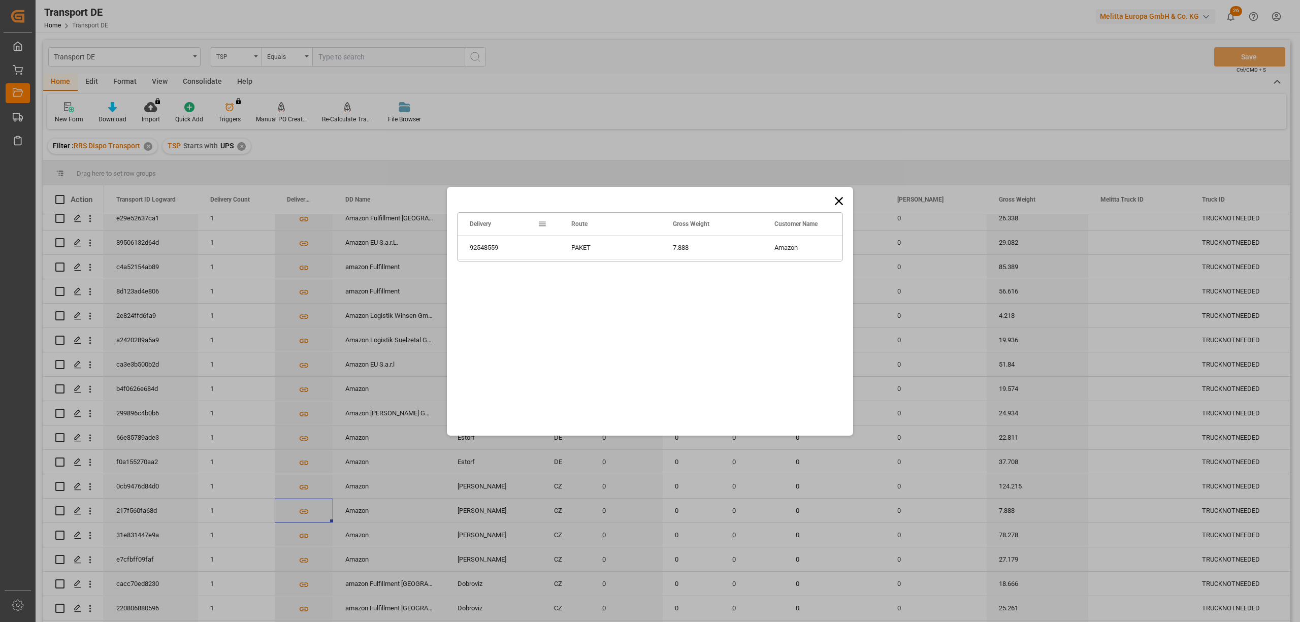
click at [837, 201] on icon at bounding box center [839, 201] width 14 height 14
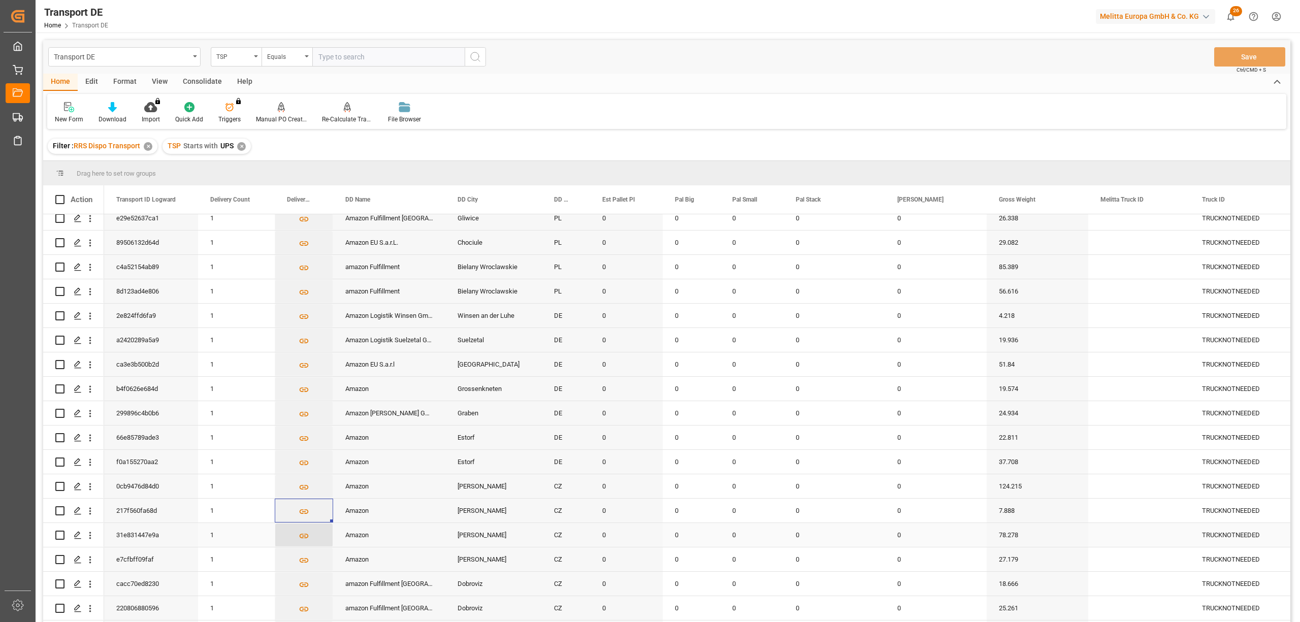
click at [305, 535] on icon "Press SPACE to select this row." at bounding box center [304, 536] width 9 height 5
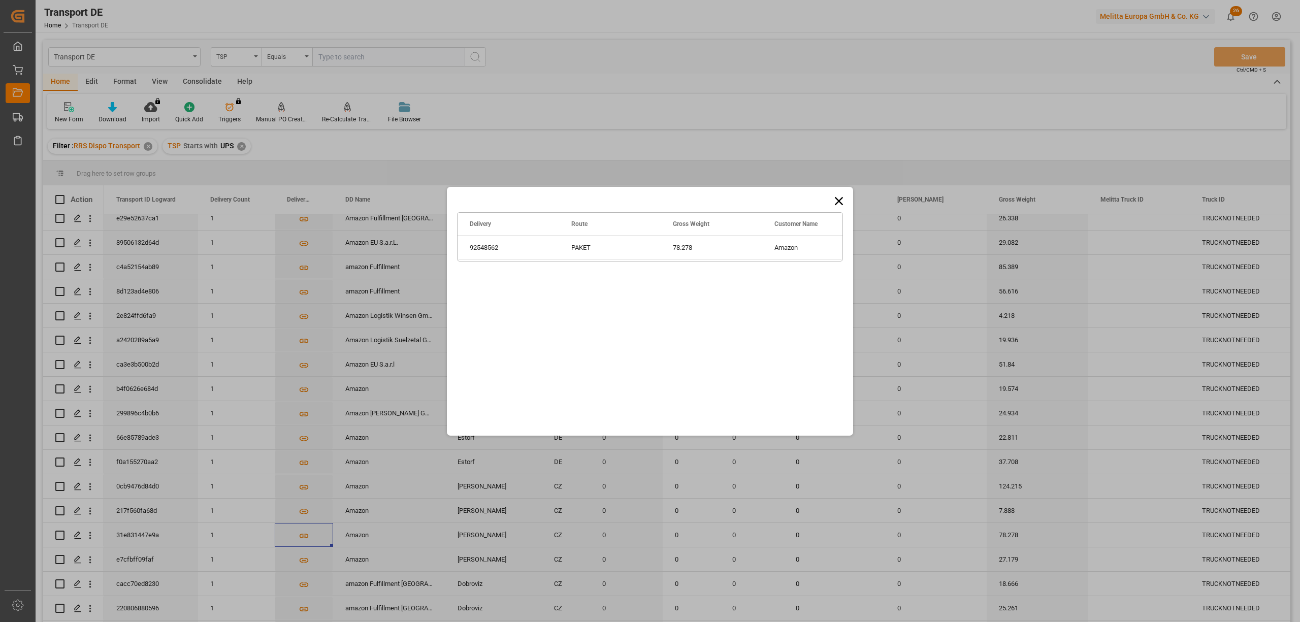
click at [841, 204] on icon at bounding box center [839, 201] width 8 height 8
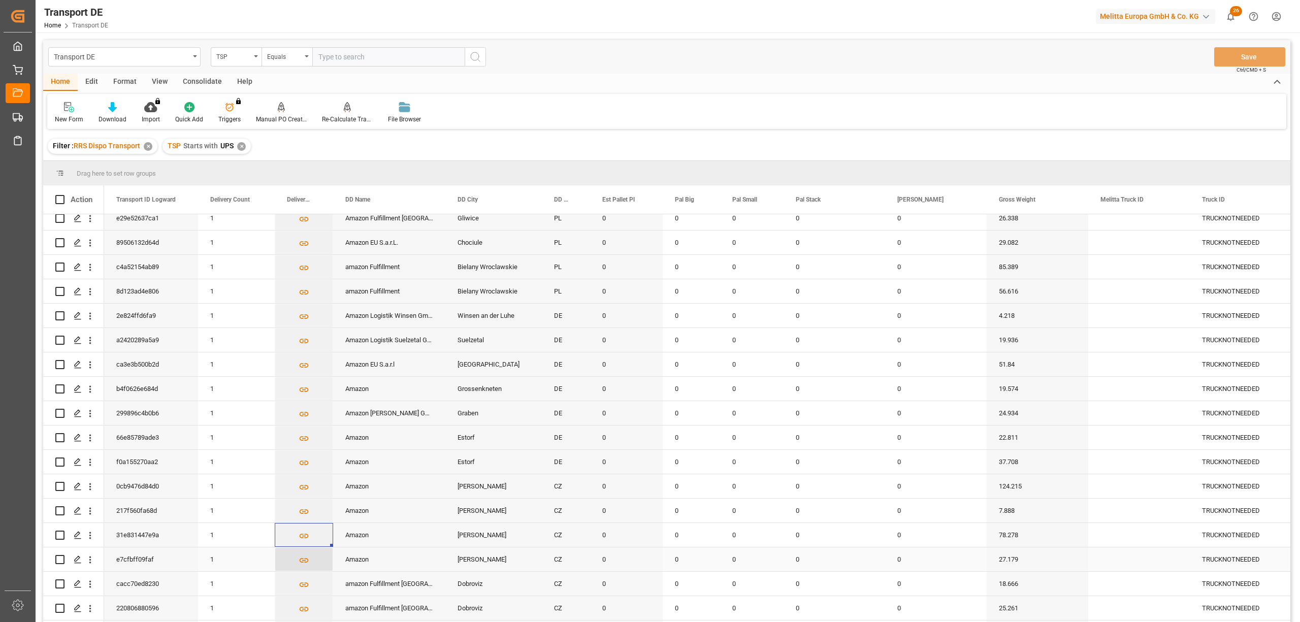
click at [303, 563] on icon "Press SPACE to select this row." at bounding box center [304, 560] width 11 height 11
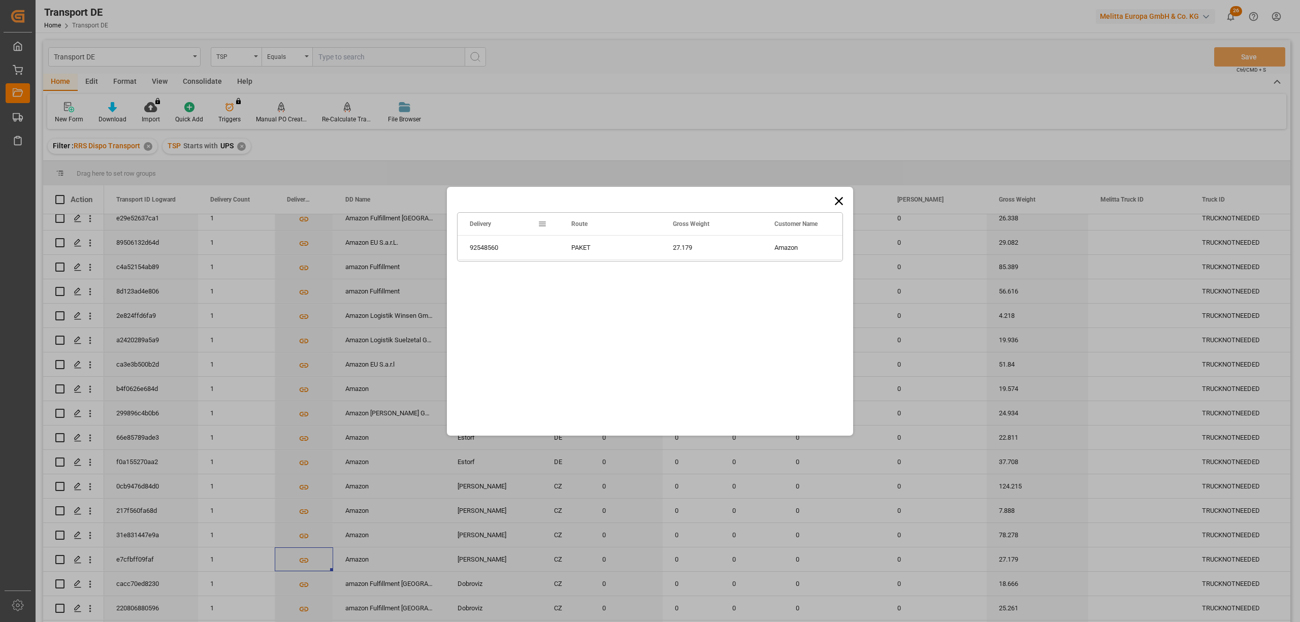
click at [844, 198] on icon at bounding box center [839, 201] width 14 height 14
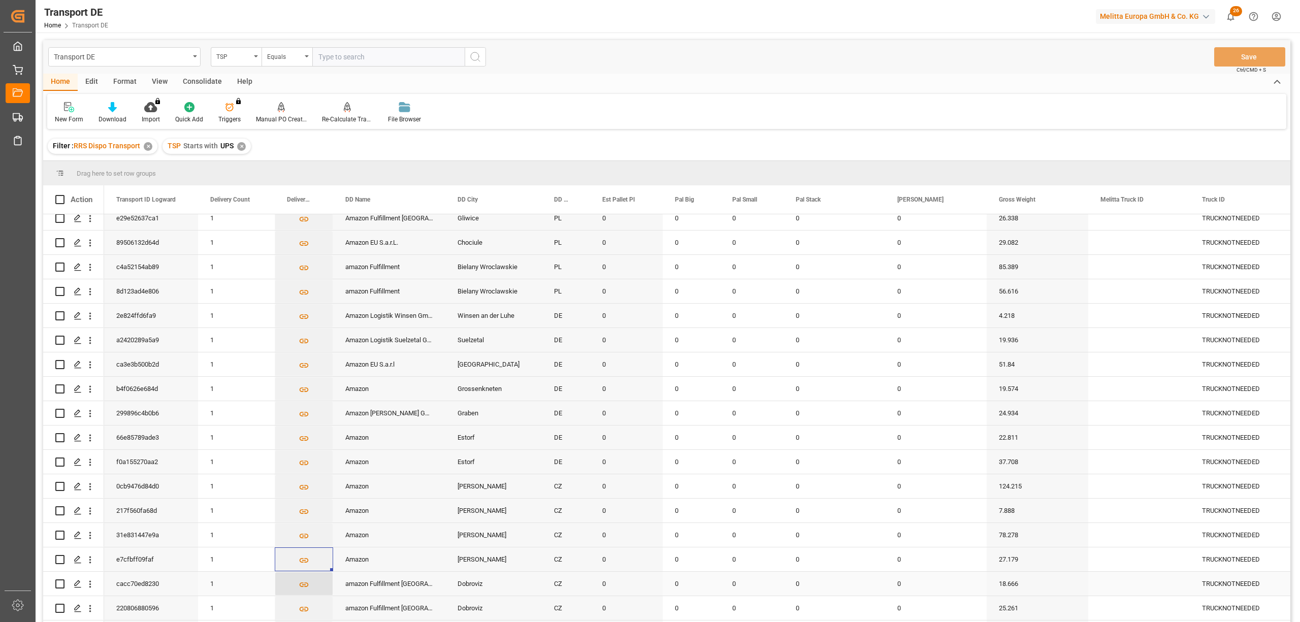
click at [302, 584] on icon "Press SPACE to select this row." at bounding box center [304, 584] width 11 height 11
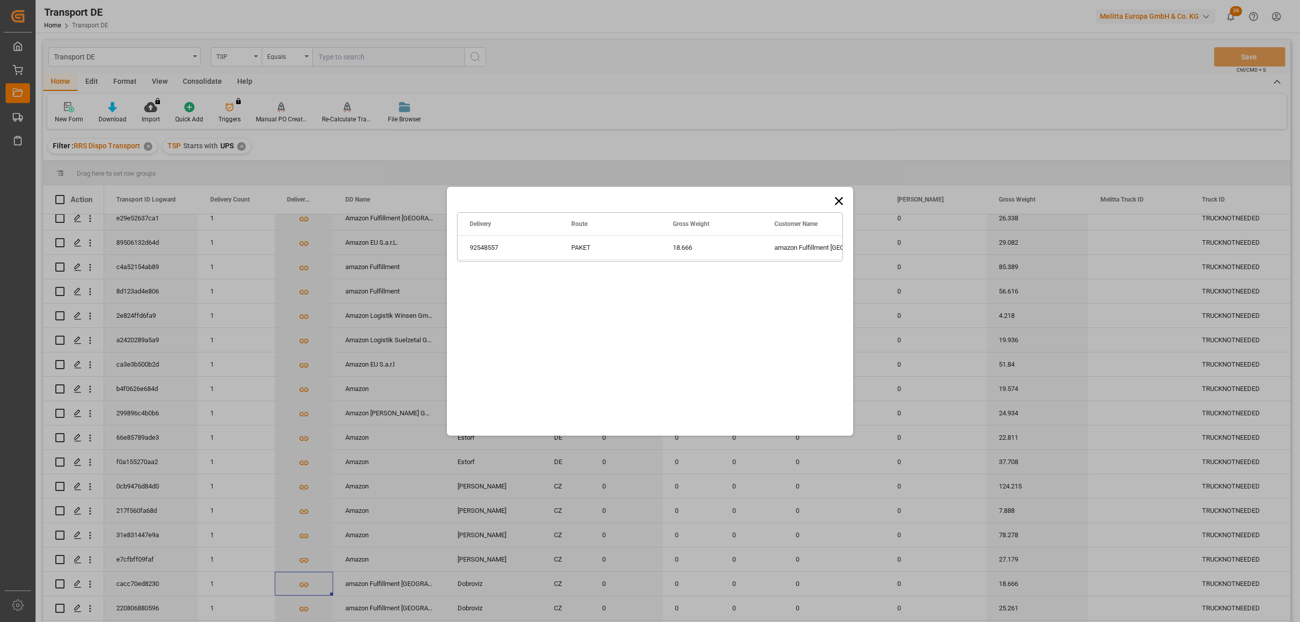
click at [842, 196] on icon at bounding box center [839, 201] width 14 height 14
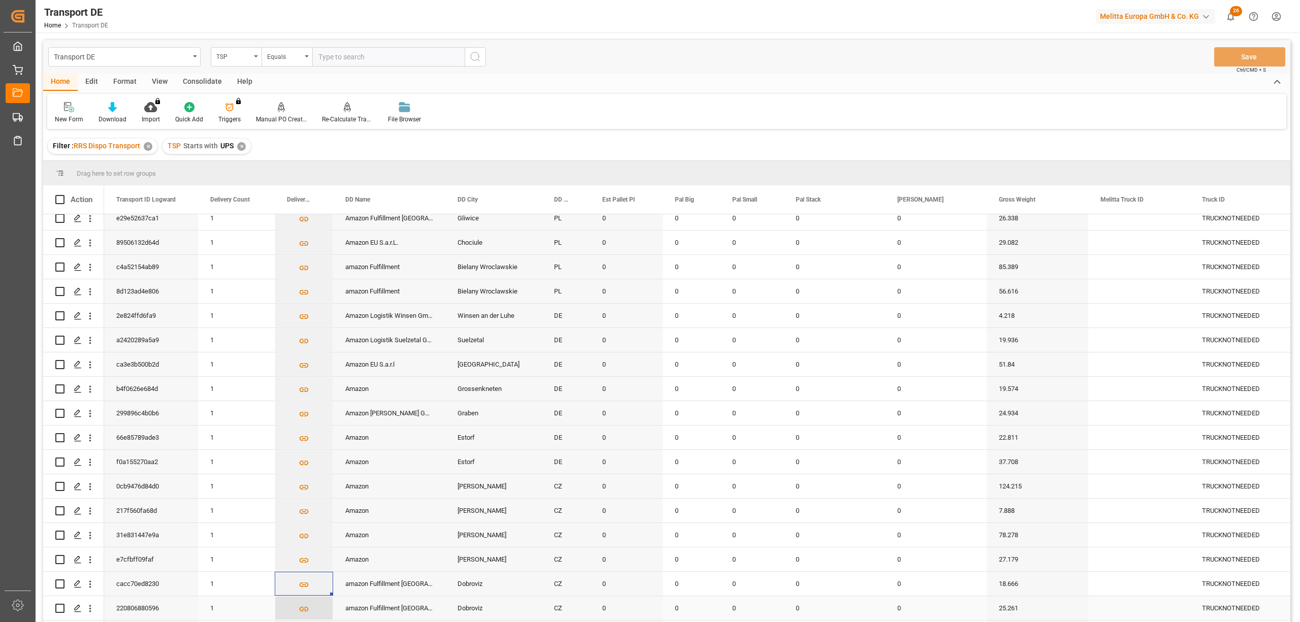
click at [301, 609] on icon "Press SPACE to select this row." at bounding box center [304, 609] width 11 height 11
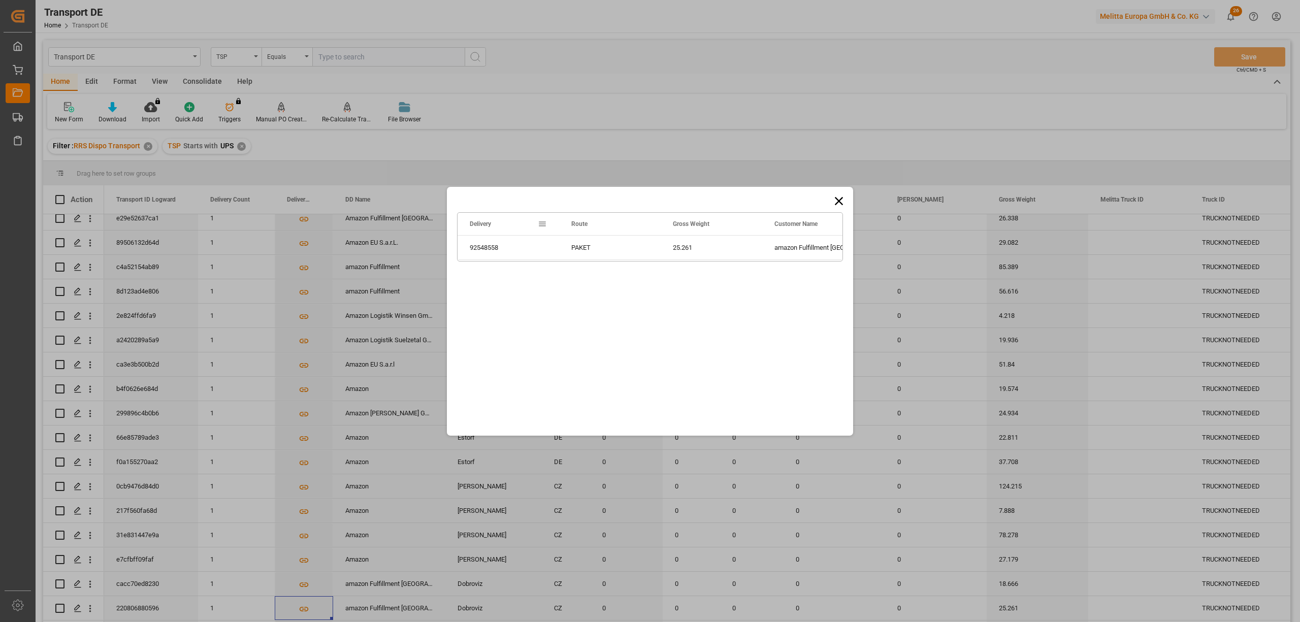
click at [841, 201] on icon at bounding box center [839, 201] width 14 height 14
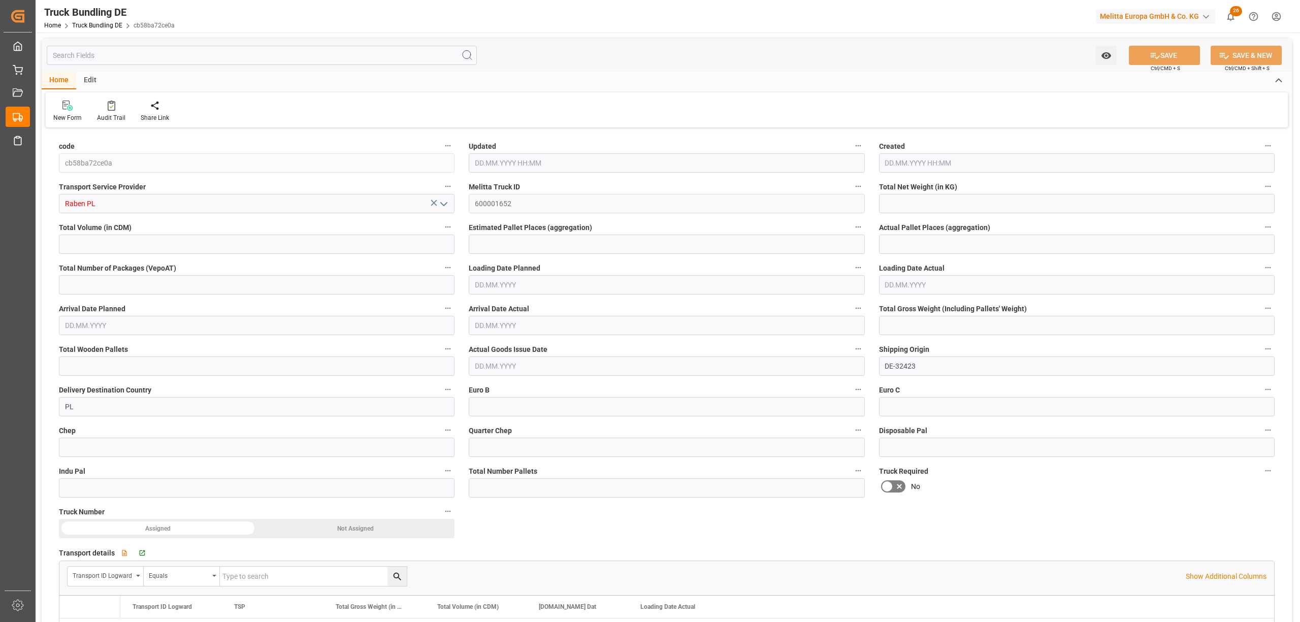
type input "1901.372"
type input "13343.917"
type input "13"
type input "0"
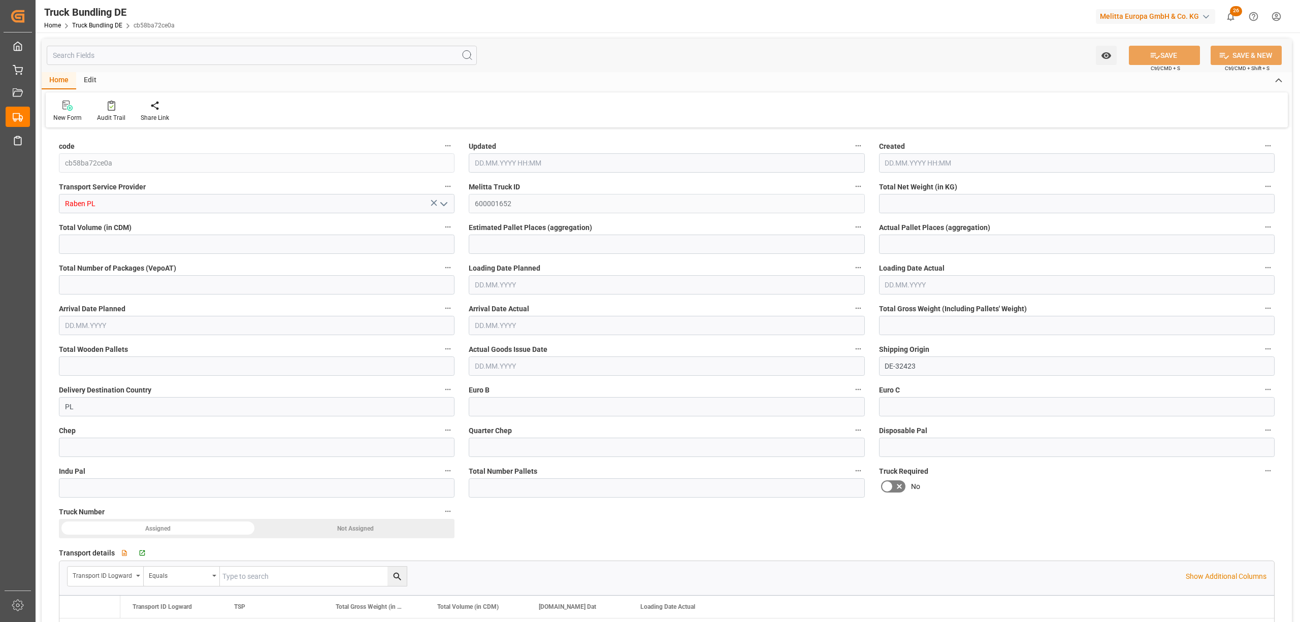
type input "2588.94"
type input "16"
type input "0"
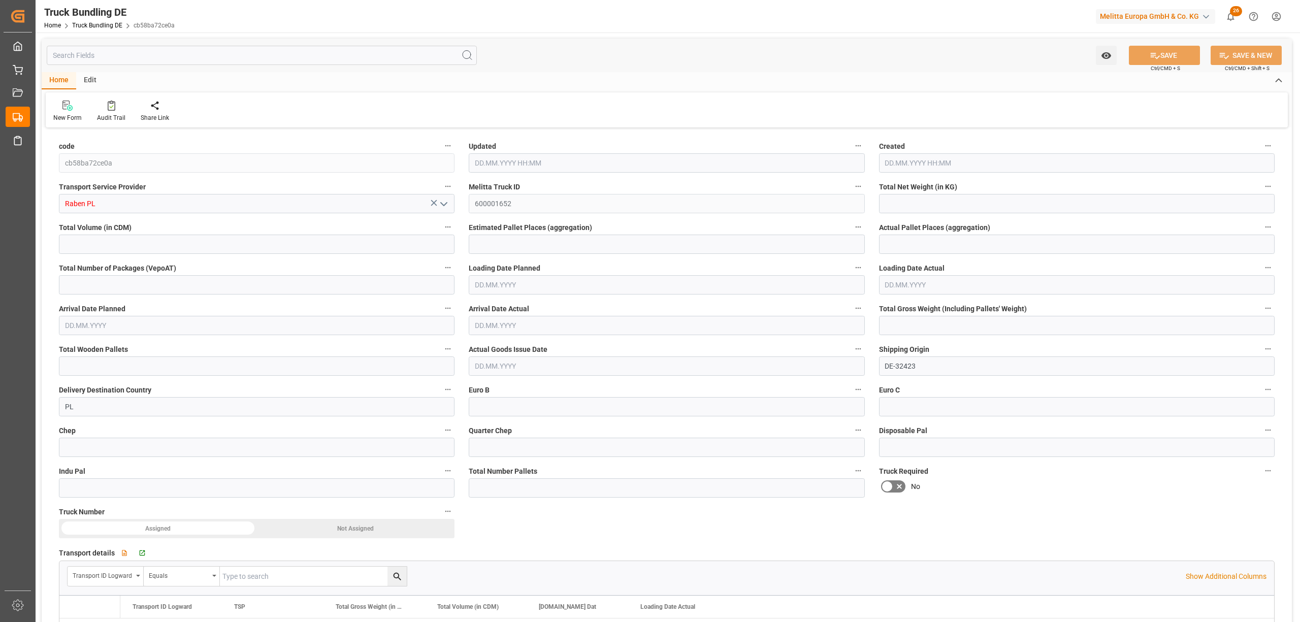
type input "0"
type input "[DATE] 12:09"
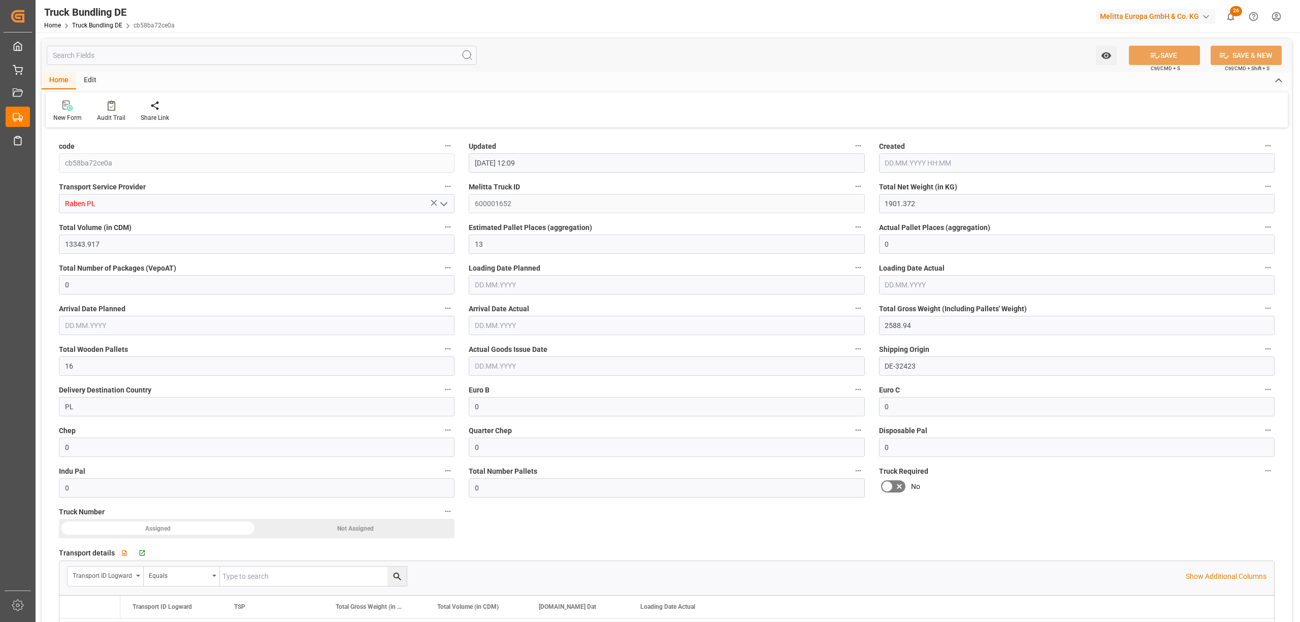
type input "[DATE] 12:09"
type input "[DATE]"
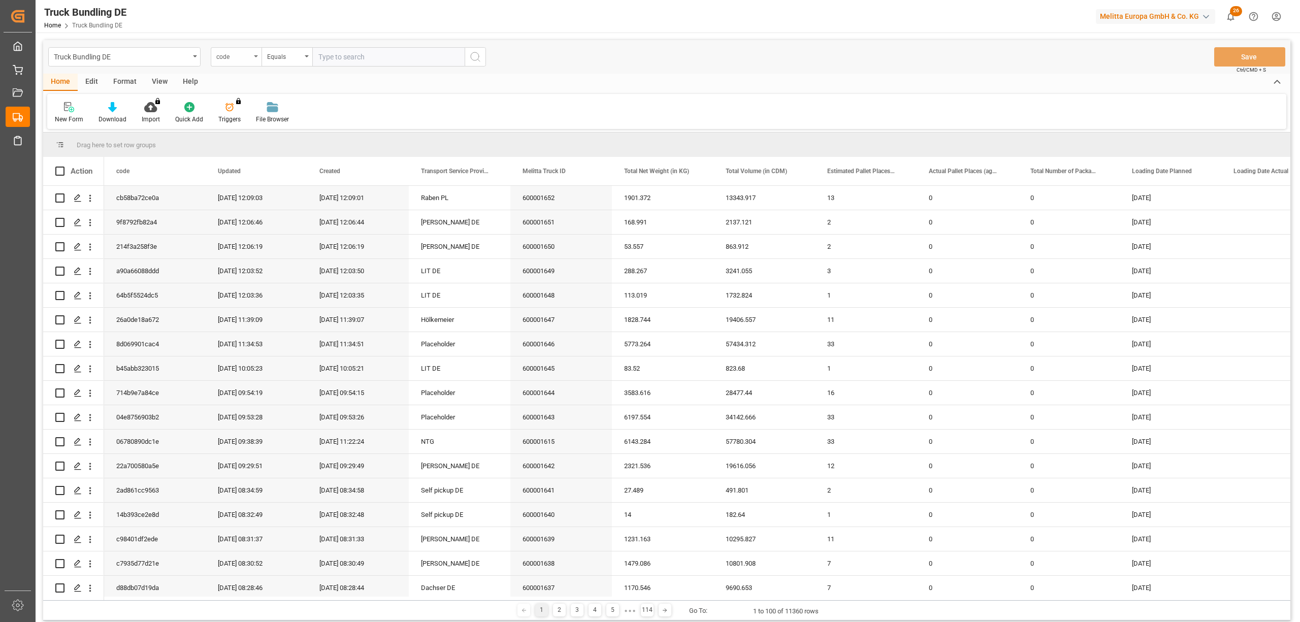
click at [224, 59] on div "code" at bounding box center [233, 56] width 35 height 12
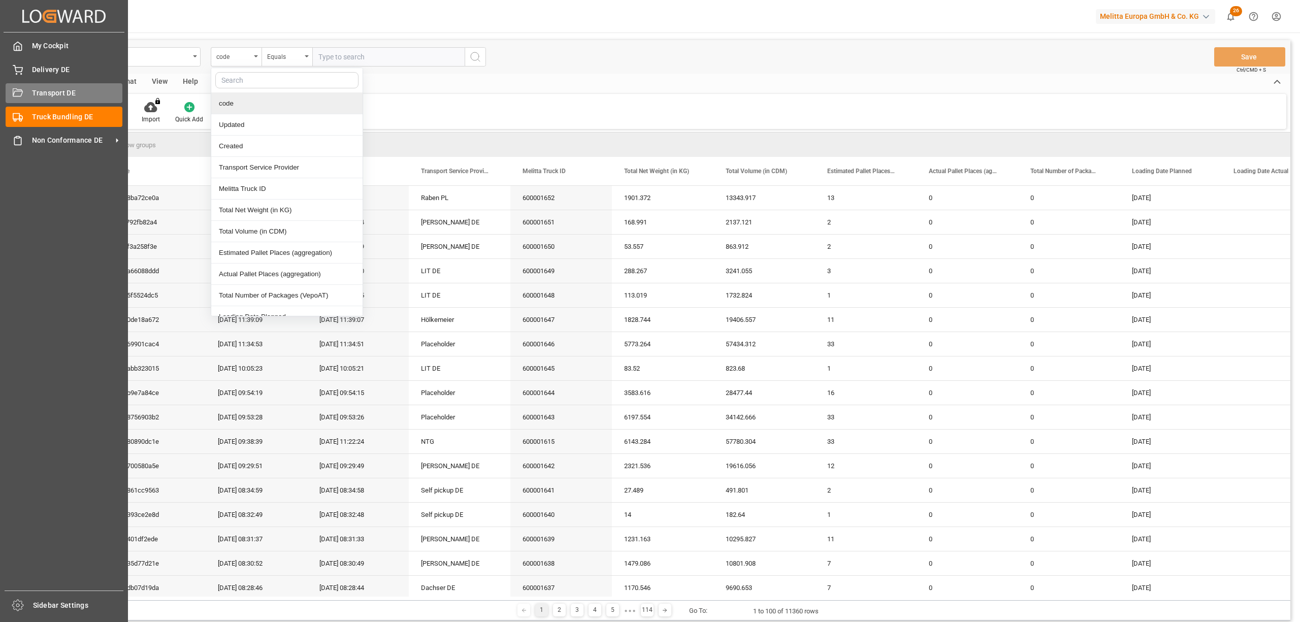
click at [32, 88] on span "Transport DE" at bounding box center [77, 93] width 91 height 11
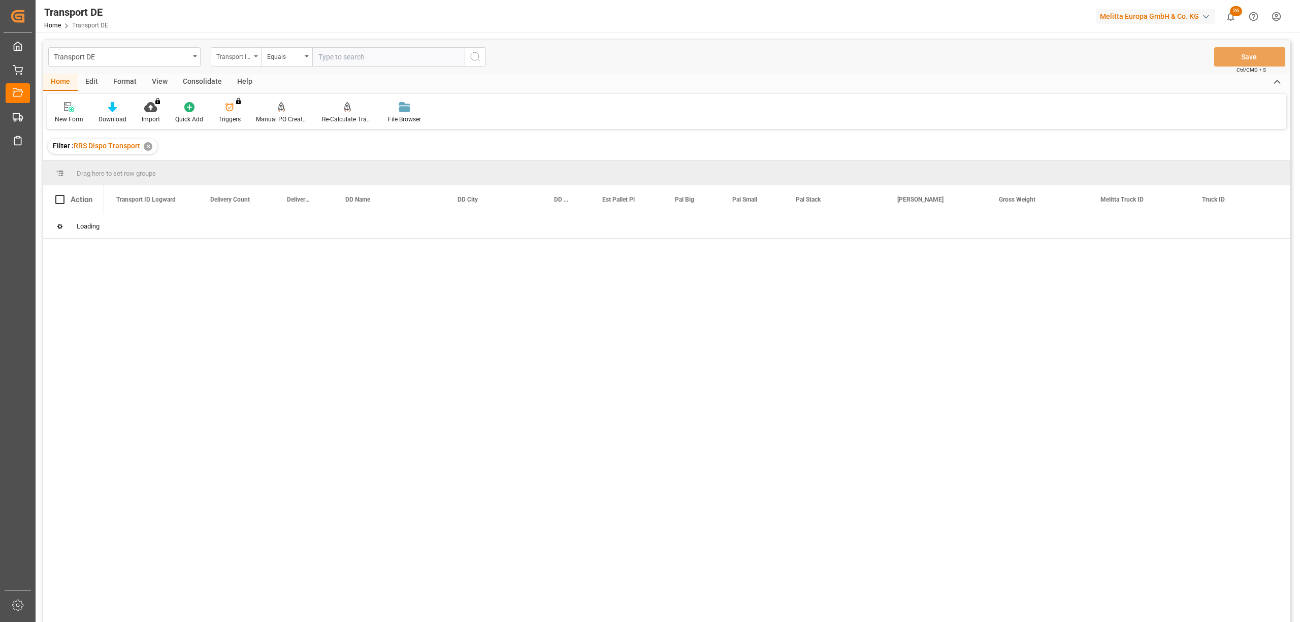
click at [230, 58] on div "Transport ID Logward" at bounding box center [233, 56] width 35 height 12
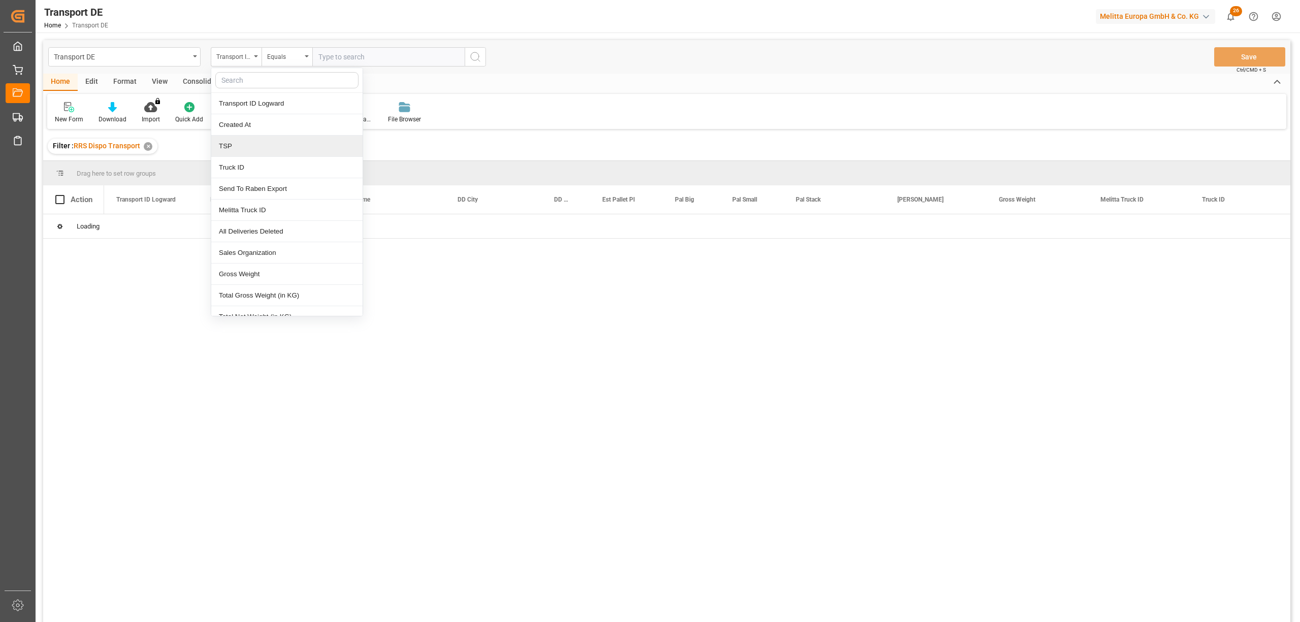
click at [230, 143] on div "TSP" at bounding box center [286, 146] width 151 height 21
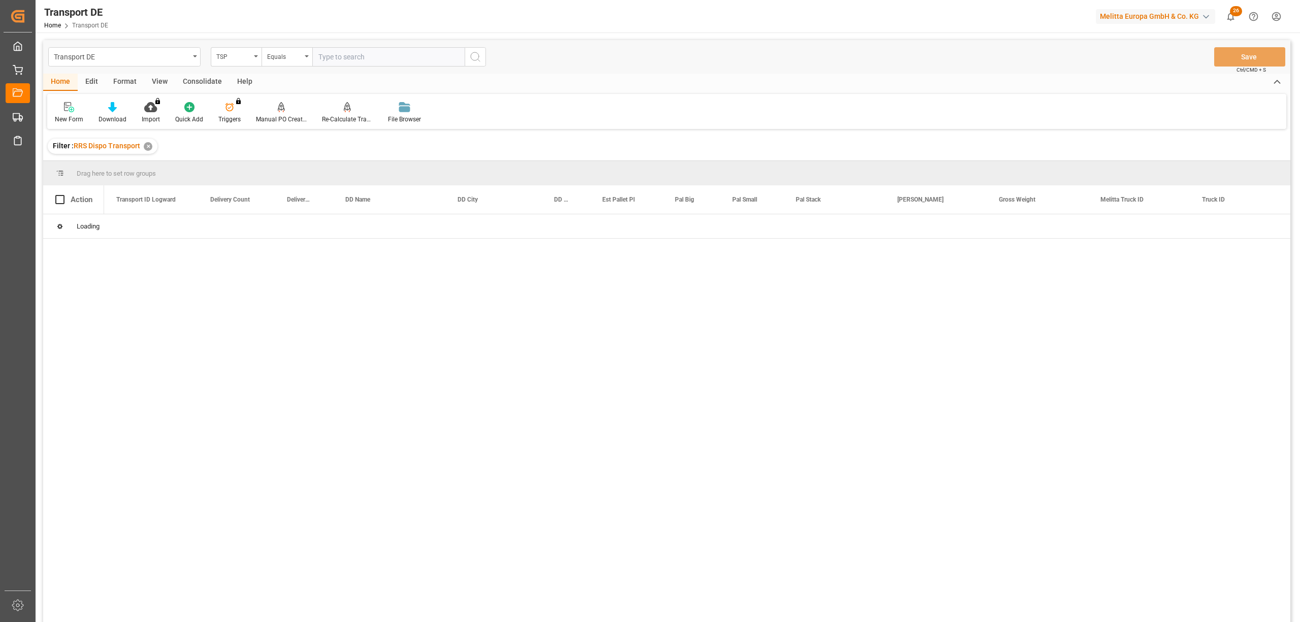
click at [285, 59] on div "Equals" at bounding box center [284, 56] width 35 height 12
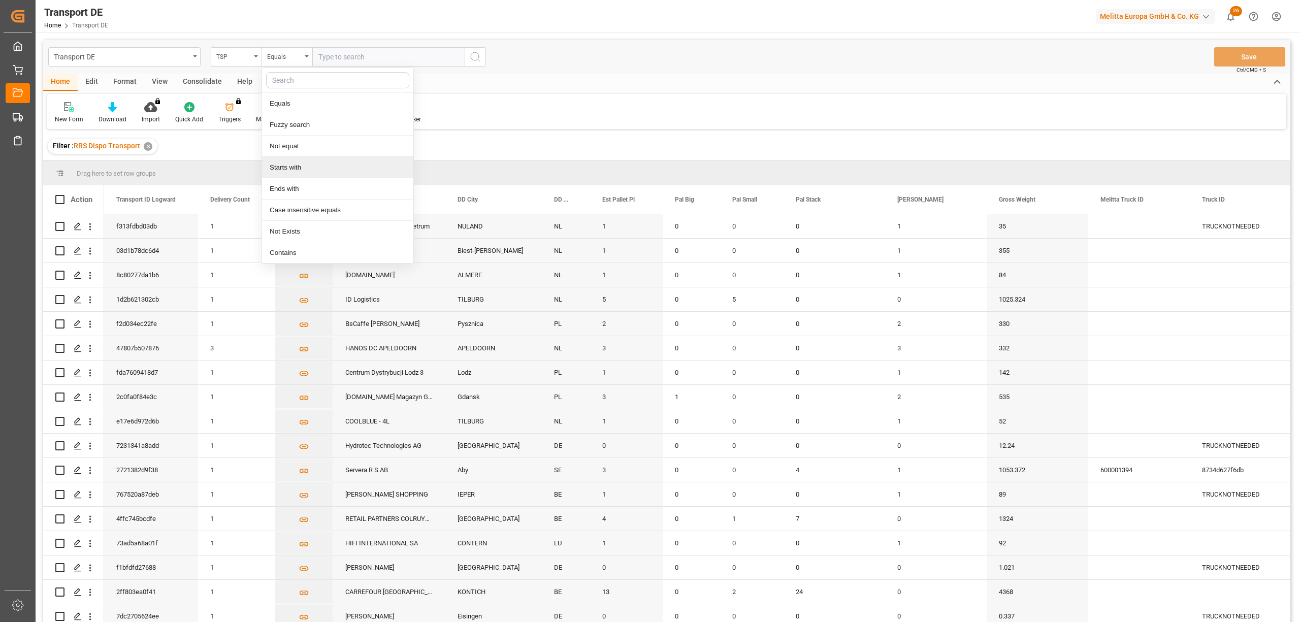
click at [286, 167] on div "Starts with" at bounding box center [337, 167] width 151 height 21
type input "[PERSON_NAME]"
click at [478, 55] on circle "search button" at bounding box center [475, 56] width 8 height 8
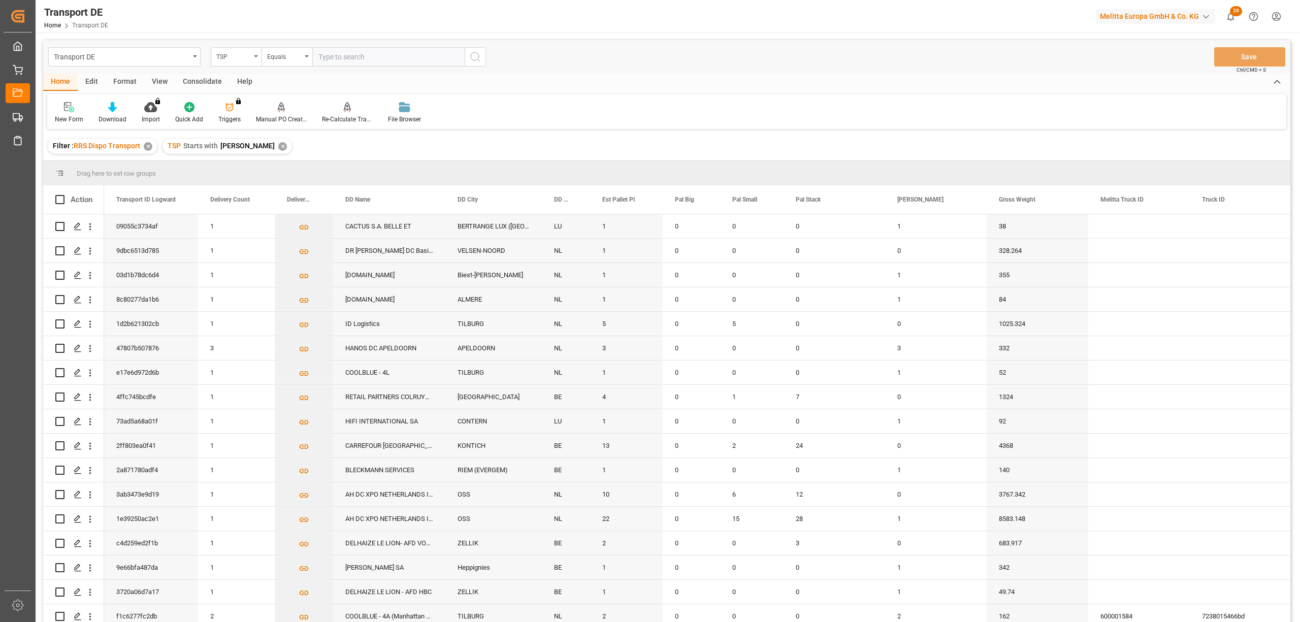
click at [203, 82] on div "Consolidate" at bounding box center [202, 82] width 54 height 17
click at [71, 118] on div "Consolidation List" at bounding box center [80, 119] width 50 height 9
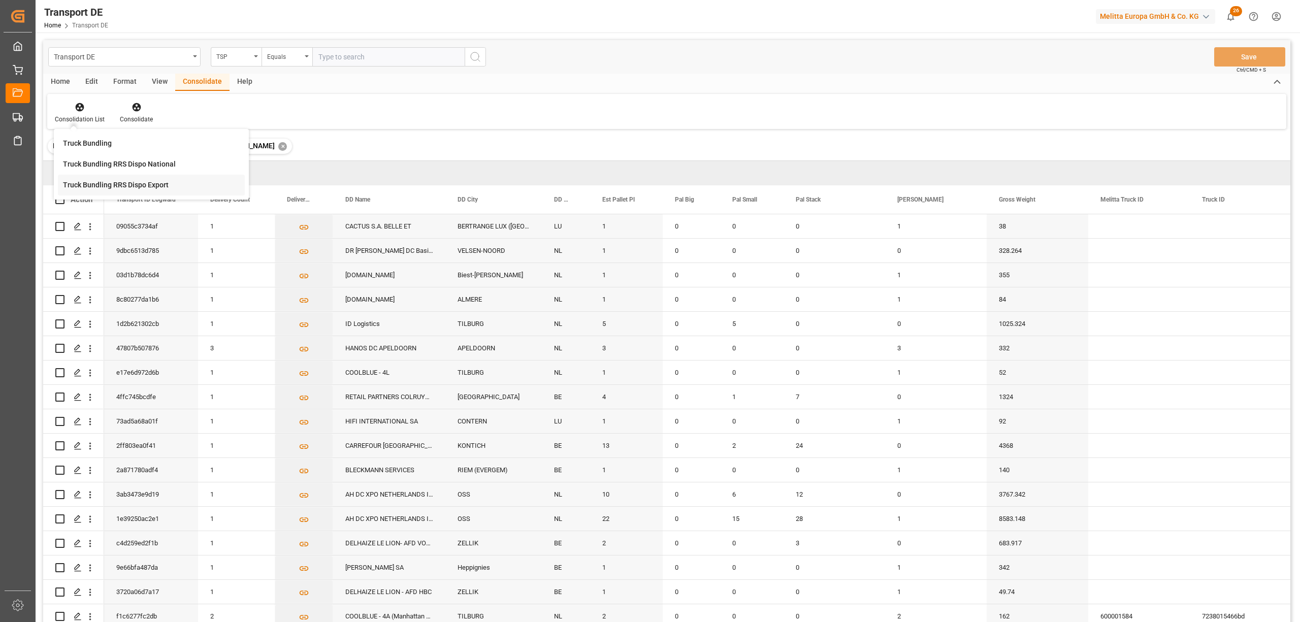
click at [92, 185] on div "Truck Bundling RRS Dispo Export" at bounding box center [116, 185] width 106 height 11
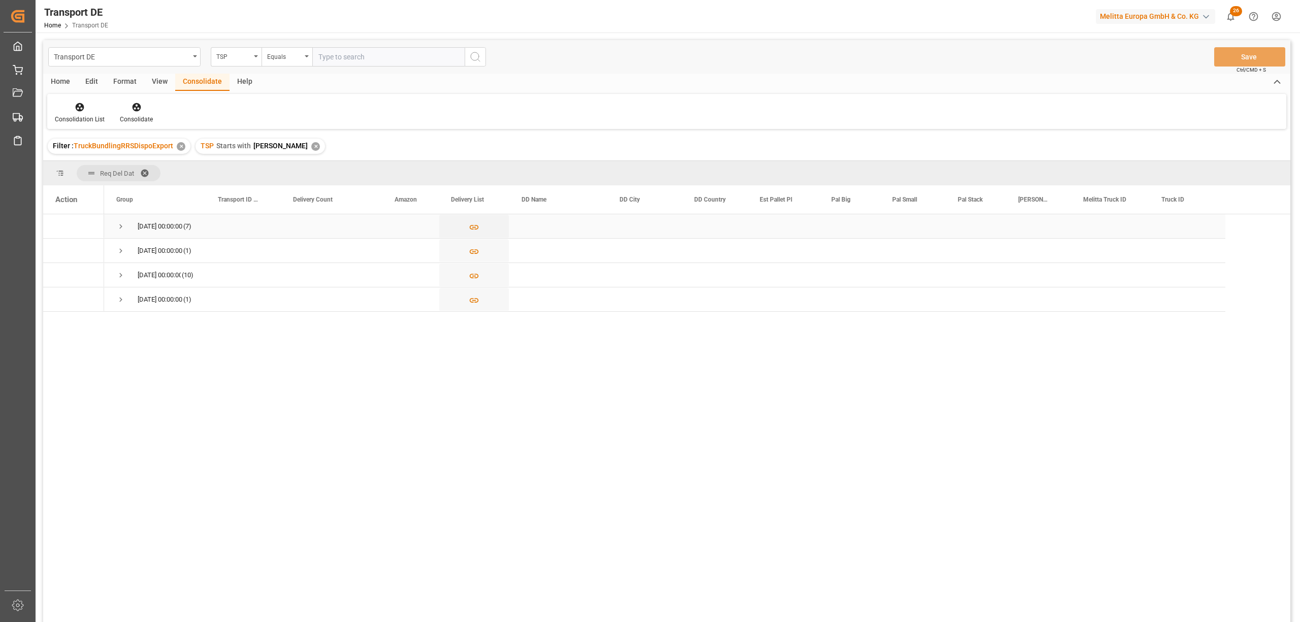
click at [119, 228] on span "Press SPACE to select this row." at bounding box center [120, 226] width 9 height 9
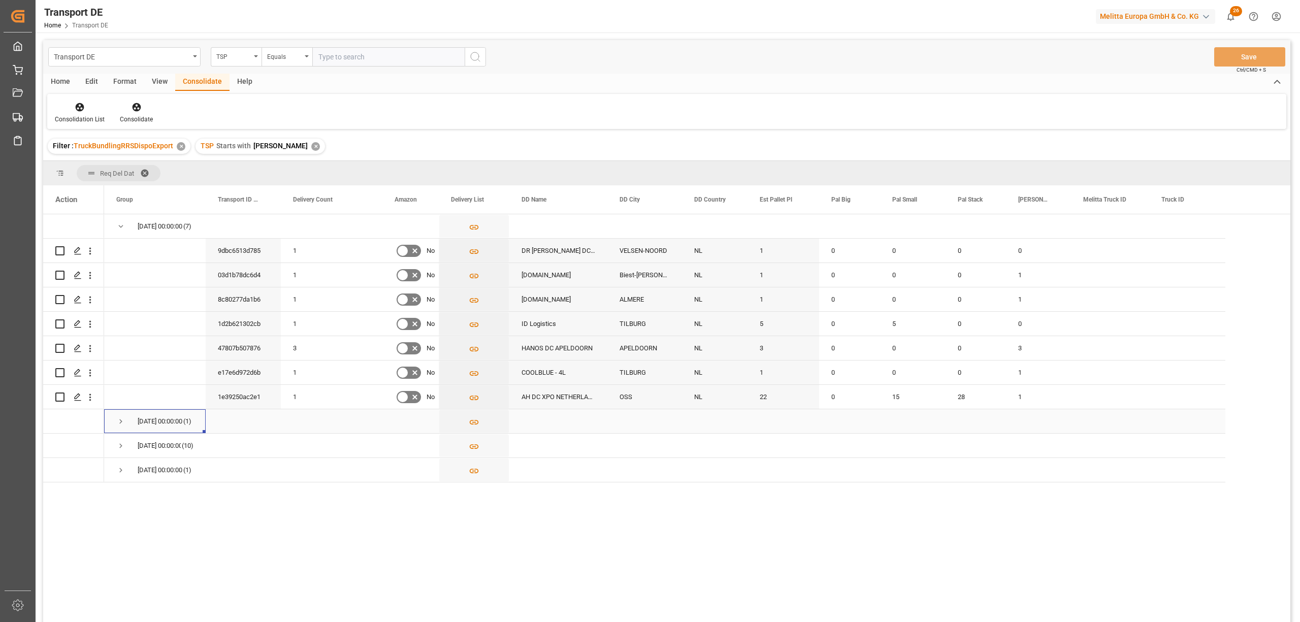
drag, startPoint x: 121, startPoint y: 421, endPoint x: 134, endPoint y: 427, distance: 14.3
click at [122, 421] on span "Press SPACE to select this row." at bounding box center [120, 421] width 9 height 9
click at [122, 471] on span "Press SPACE to select this row." at bounding box center [120, 470] width 9 height 9
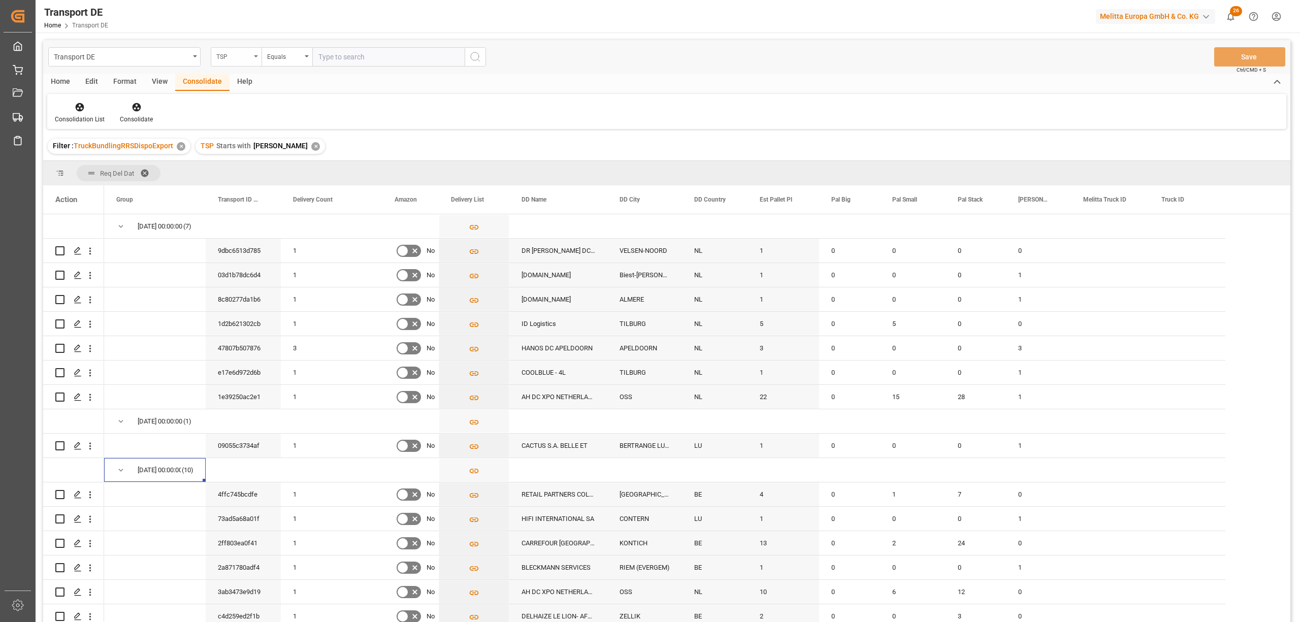
click at [234, 55] on div "TSP" at bounding box center [233, 56] width 35 height 12
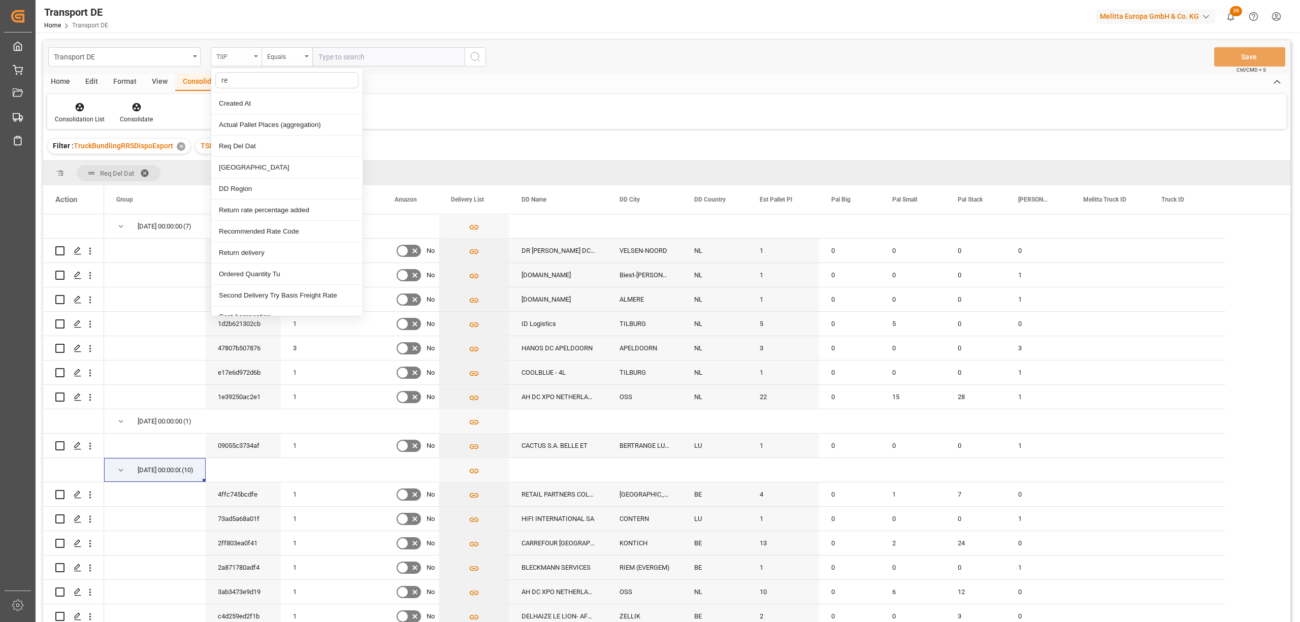
type input "req"
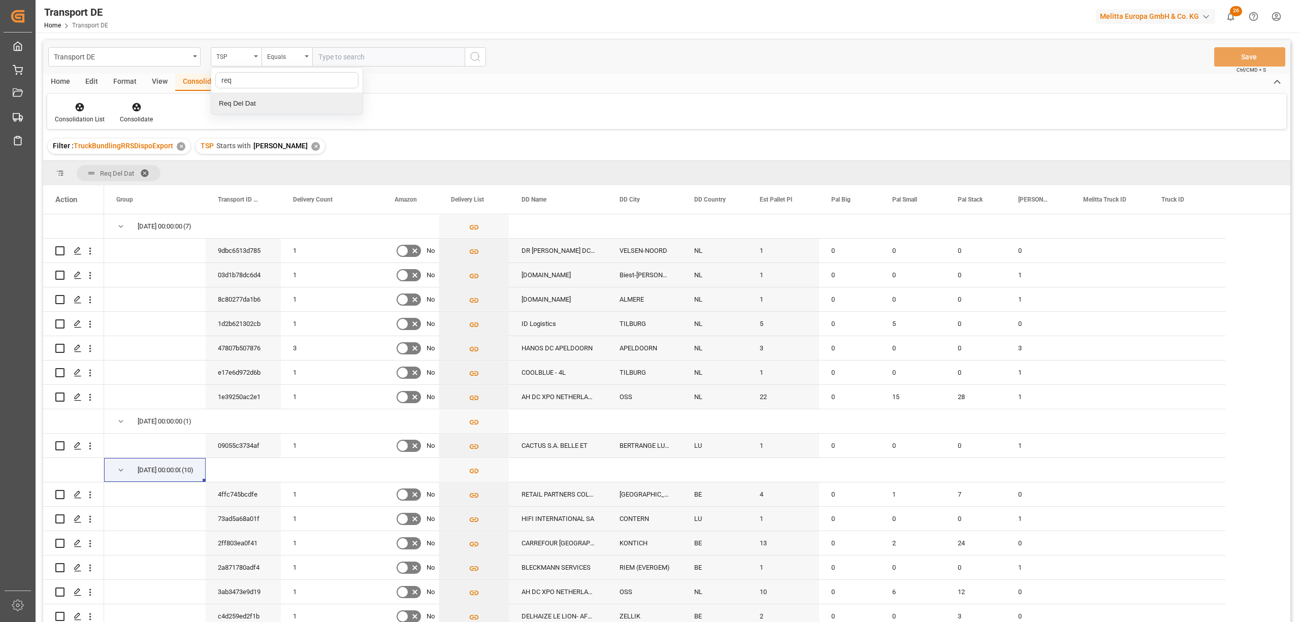
click at [253, 103] on div "Req Del Dat" at bounding box center [286, 103] width 151 height 21
click at [282, 57] on div "Equals" at bounding box center [284, 56] width 35 height 12
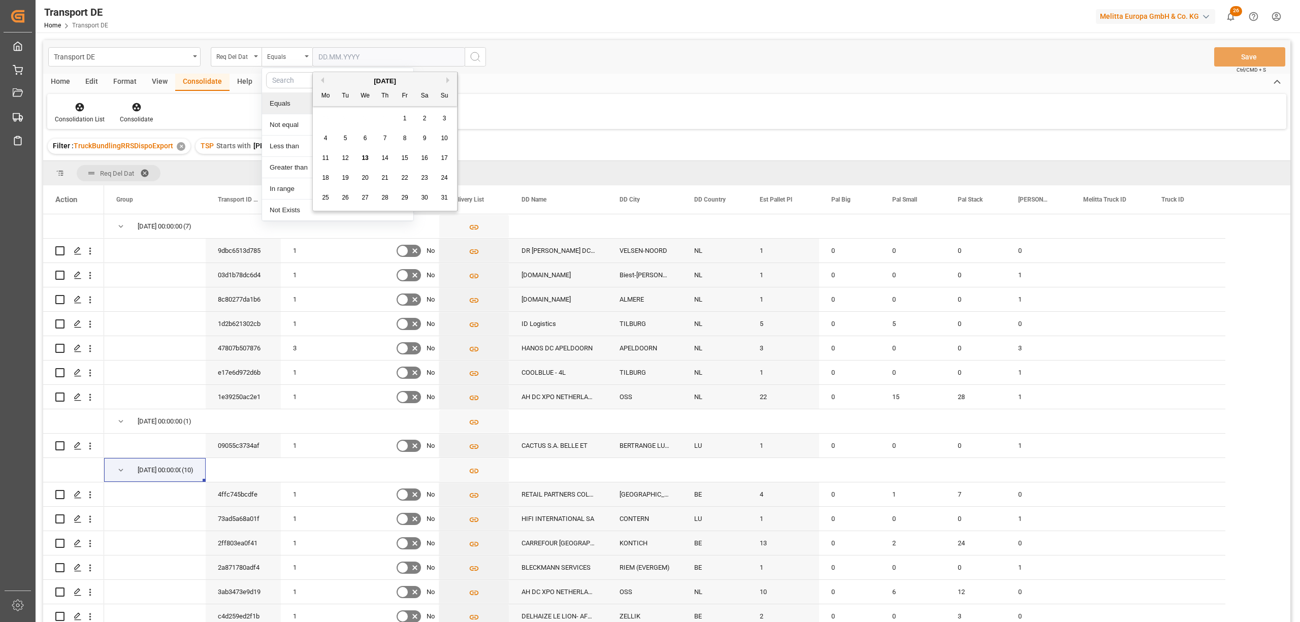
drag, startPoint x: 342, startPoint y: 55, endPoint x: 351, endPoint y: 59, distance: 10.5
click at [342, 55] on input "text" at bounding box center [388, 56] width 152 height 19
type input "[DATE]"
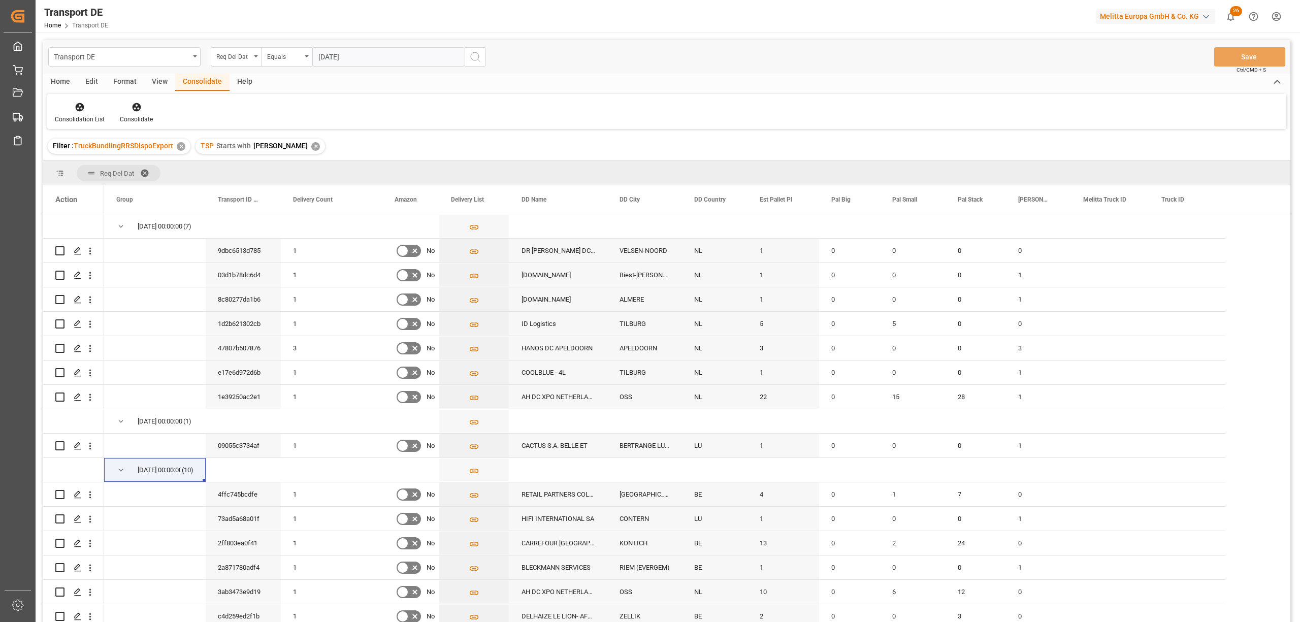
click at [473, 56] on icon "search button" at bounding box center [475, 57] width 12 height 12
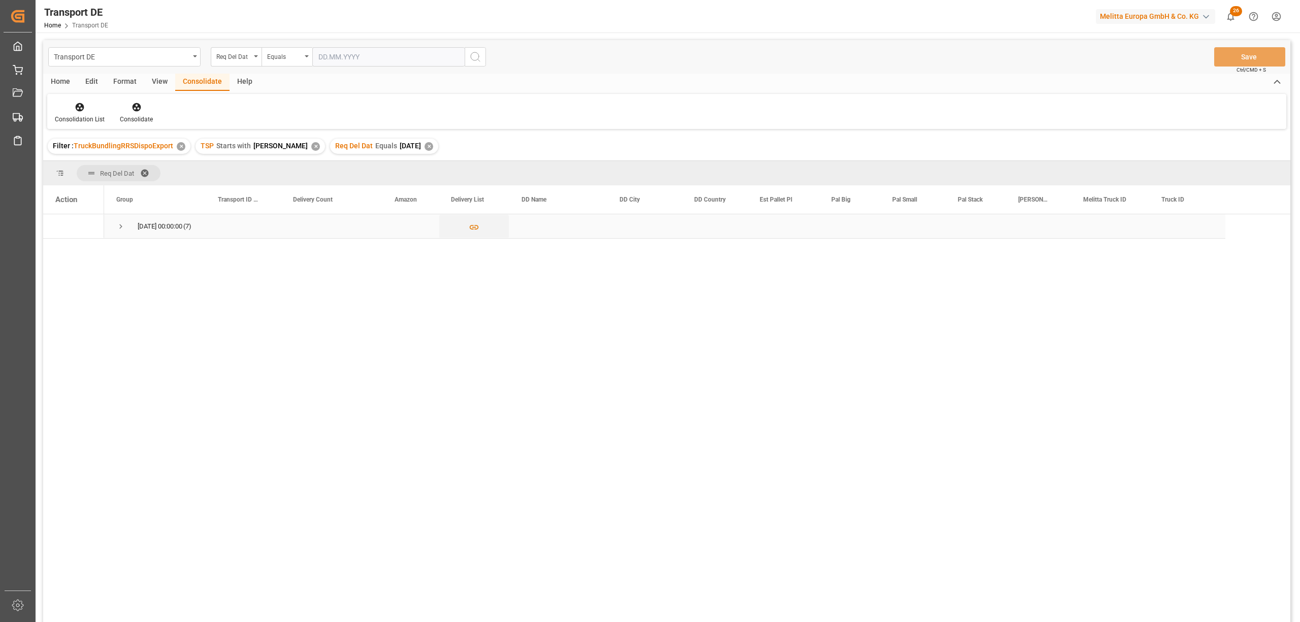
click at [118, 225] on span "Press SPACE to select this row." at bounding box center [120, 226] width 9 height 9
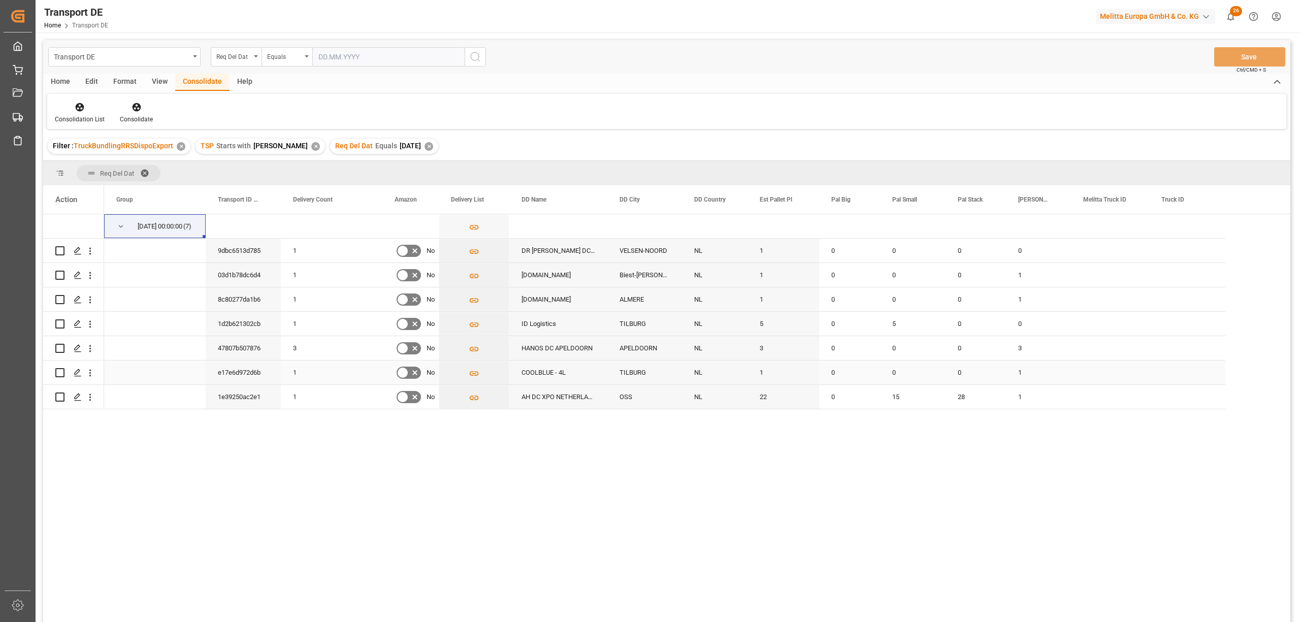
click at [59, 374] on input "Press Space to toggle row selection (unchecked)" at bounding box center [59, 372] width 9 height 9
click at [136, 105] on icon at bounding box center [136, 107] width 9 height 9
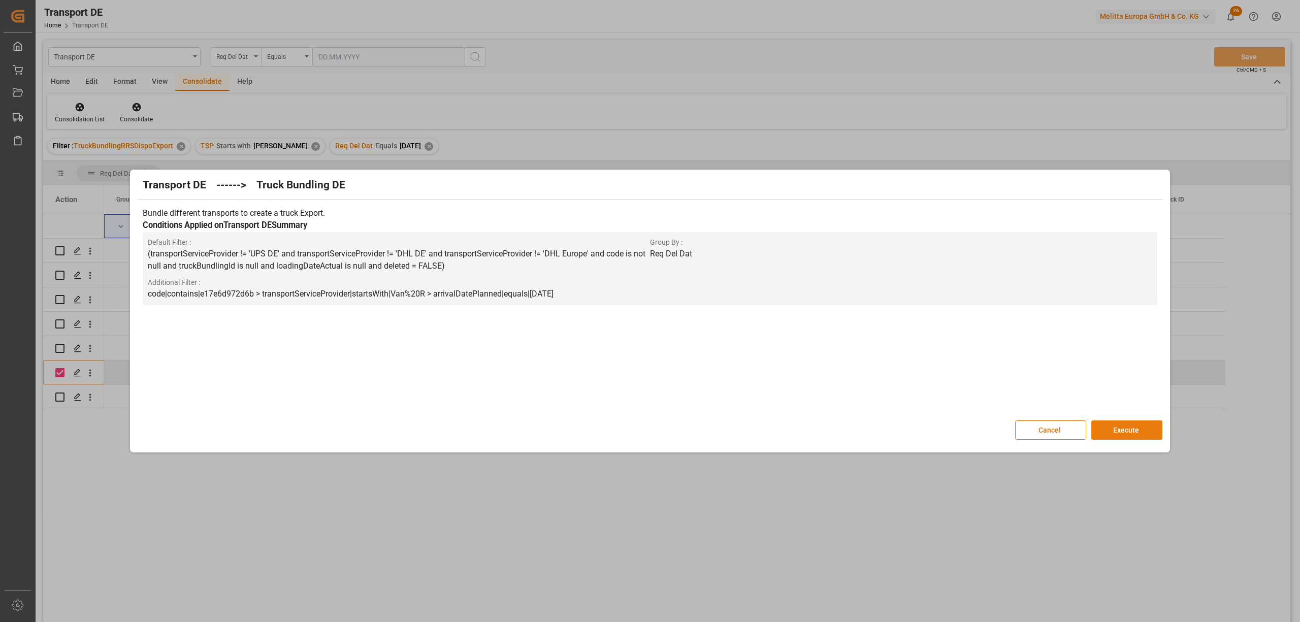
click at [1117, 433] on button "Execute" at bounding box center [1126, 429] width 71 height 19
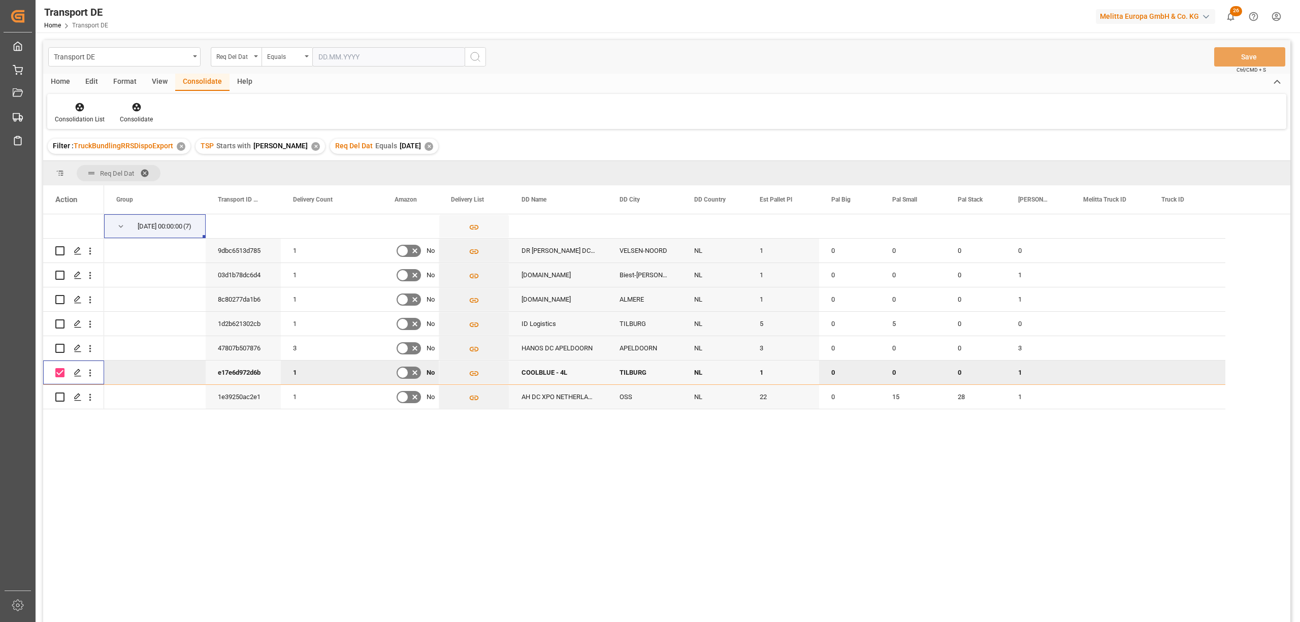
click at [60, 372] on input "Press Space to toggle row selection (checked)" at bounding box center [59, 372] width 9 height 9
checkbox input "false"
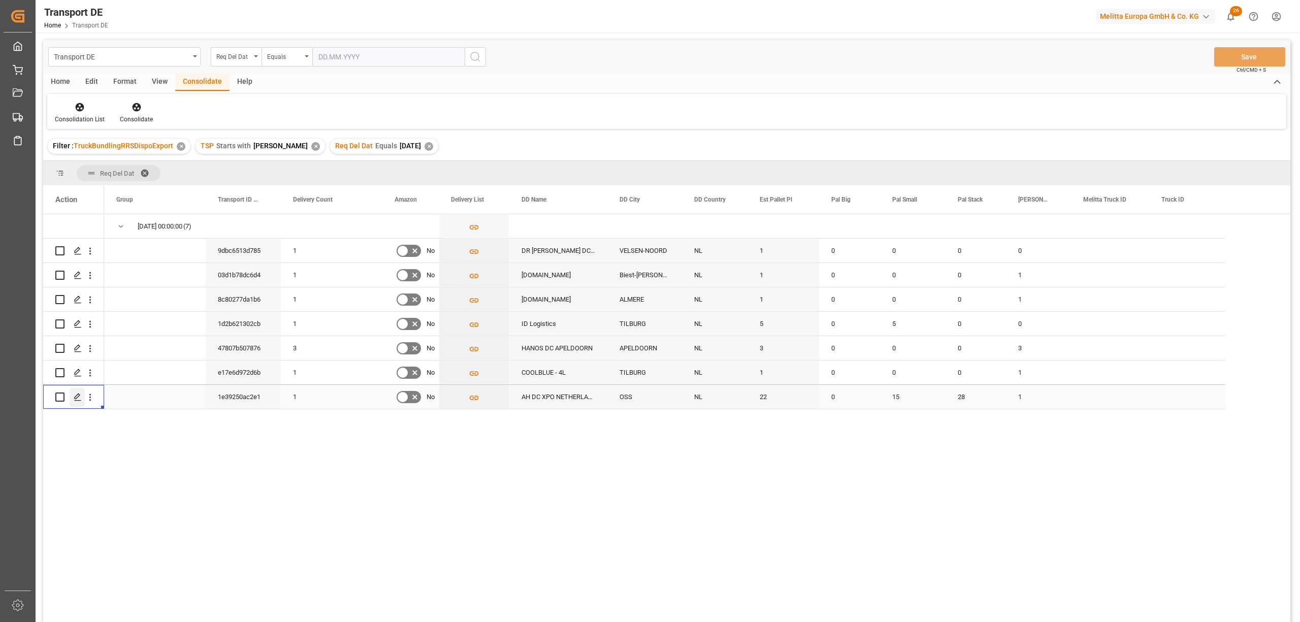
click at [78, 398] on icon "Press SPACE to select this row." at bounding box center [78, 397] width 8 height 8
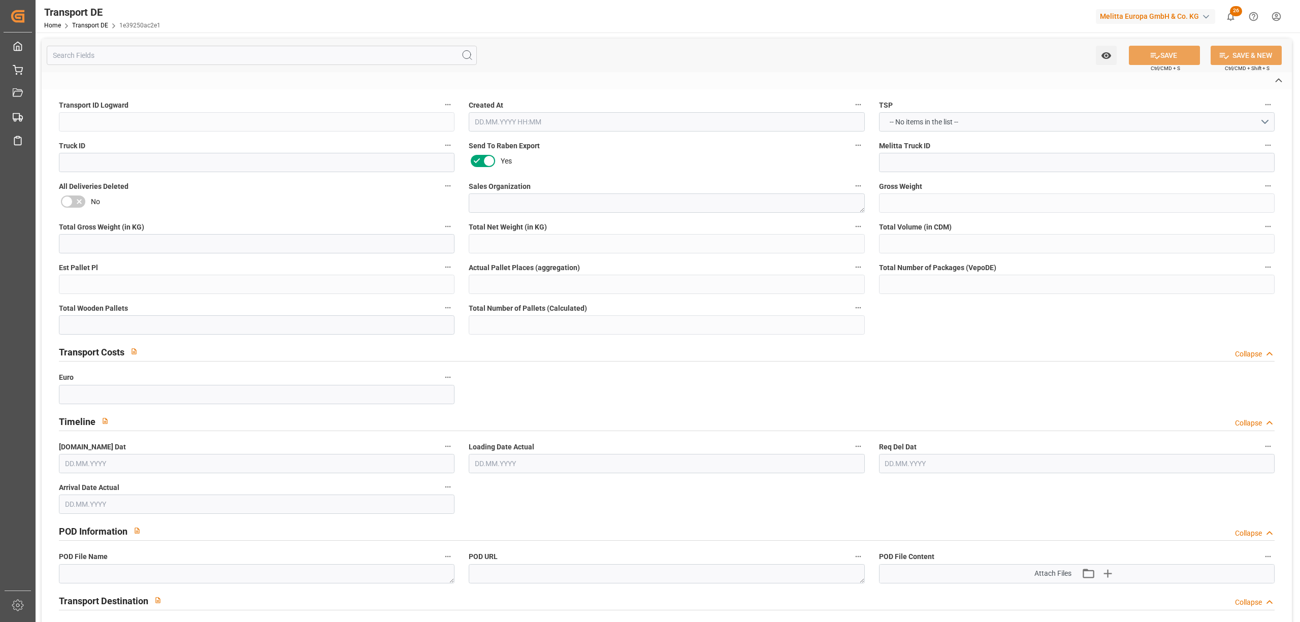
type input "1e39250ac2e1"
type textarea "0103"
type textarea "0000107028"
type textarea "AH DC XPO NETHERLANDS II BV"
type input "MARKERMEER 1"
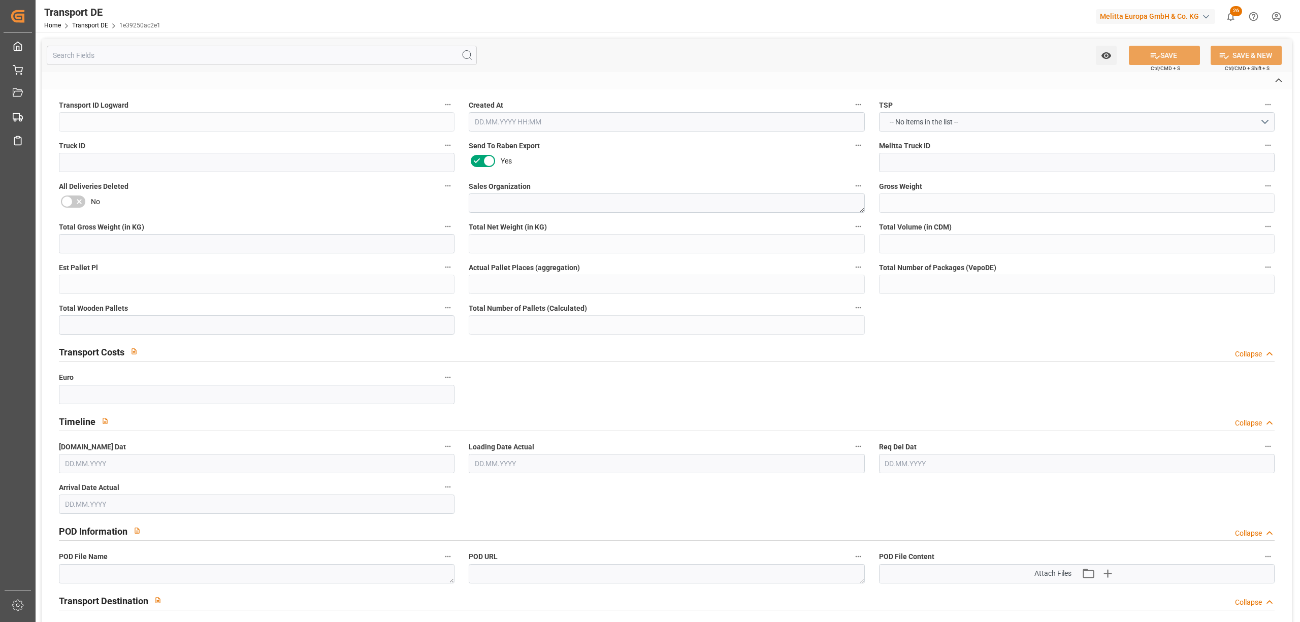
type input "5347 JM"
type textarea "OSS"
type input "NL"
type input "DE-32423"
type textarea "4329301011b8"
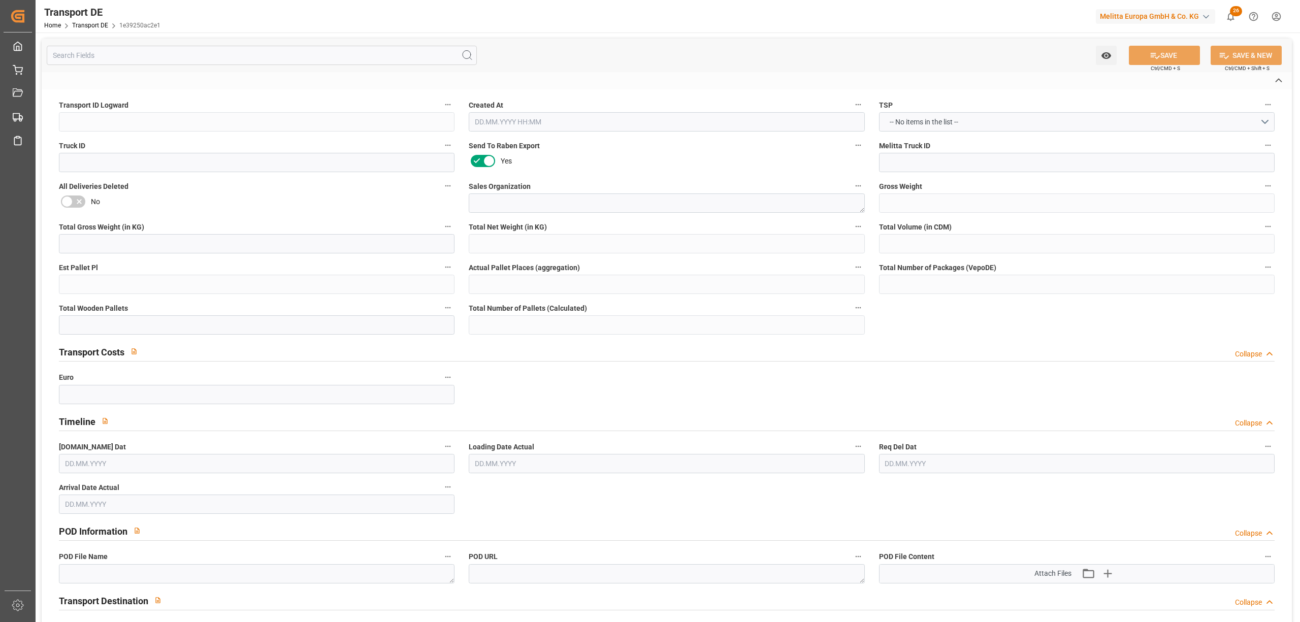
type input "NLB10"
type input "CPT"
type input "NL001128310B01"
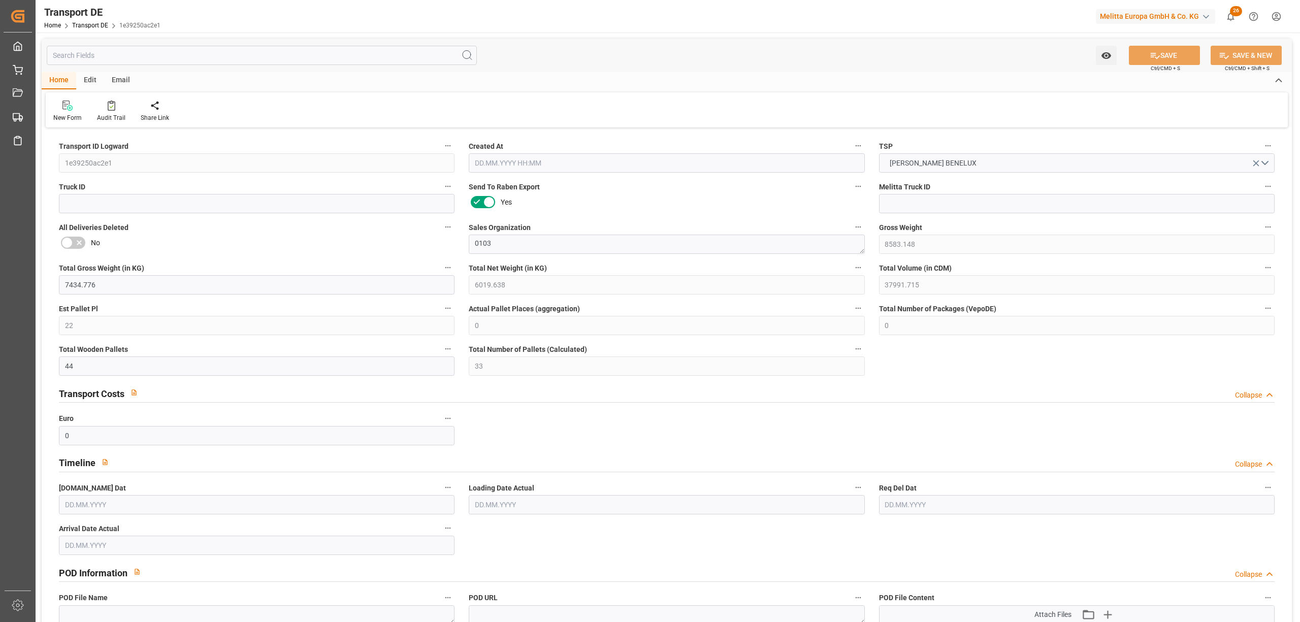
type input "8583.148"
type input "7434.776"
type input "6019.638"
type input "37991.715"
type input "22"
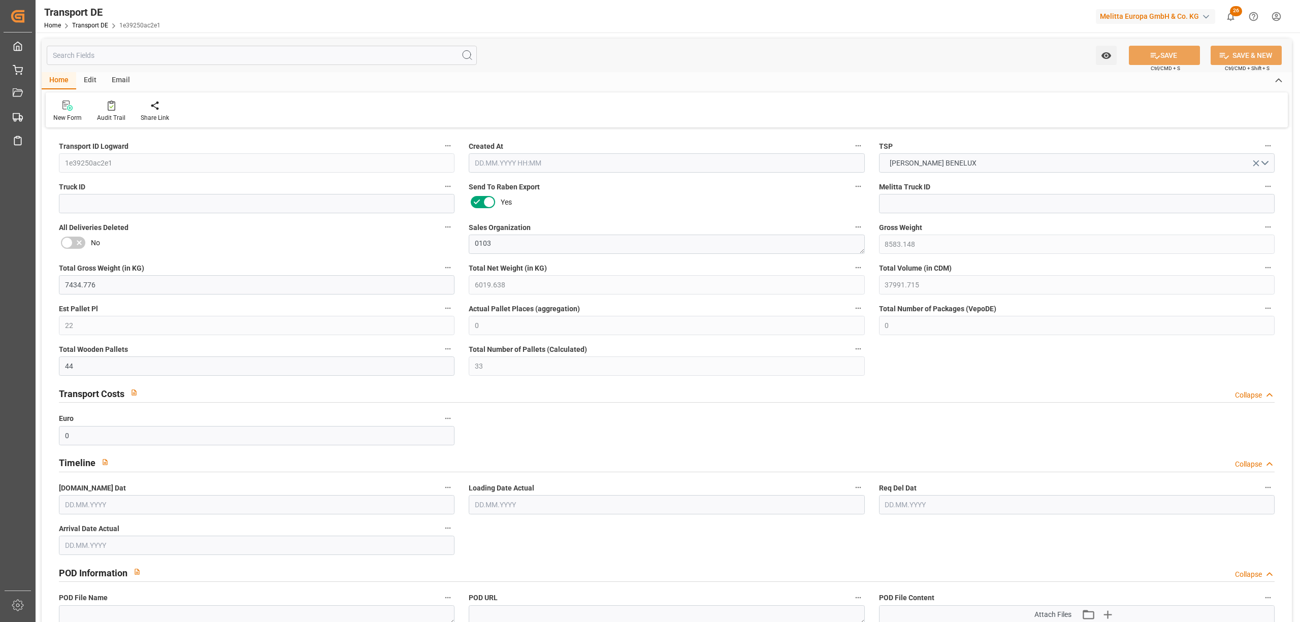
type input "0"
type input "44"
type input "33"
type input "0"
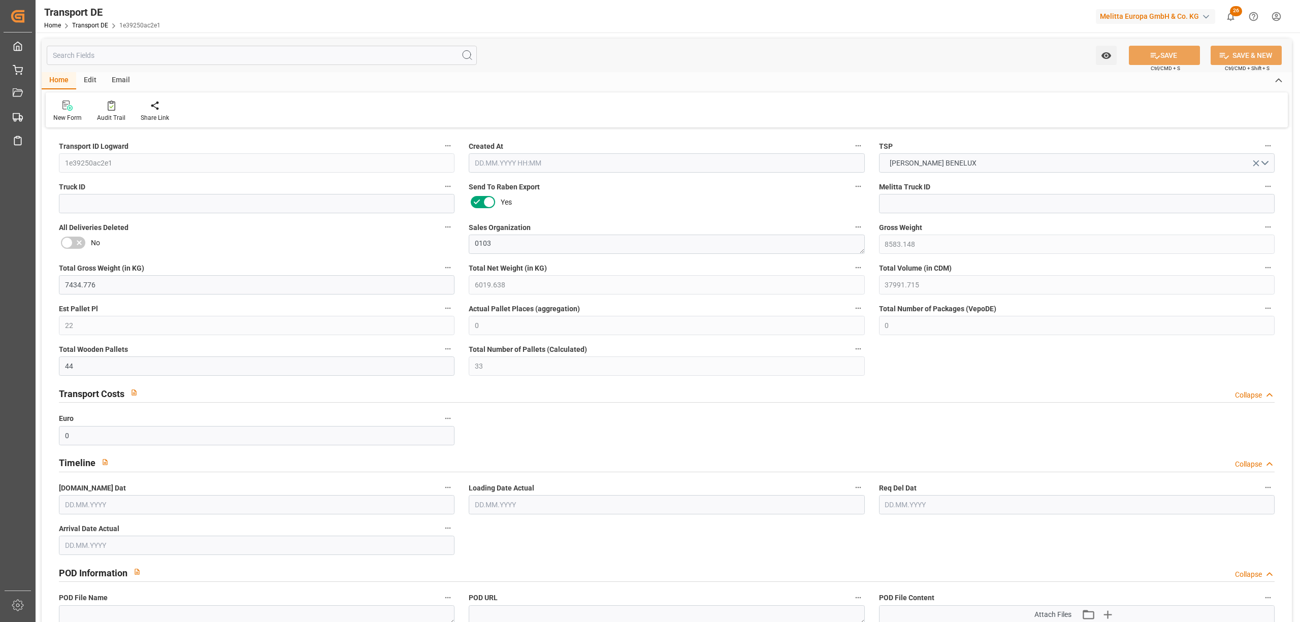
type input "53"
type input "0"
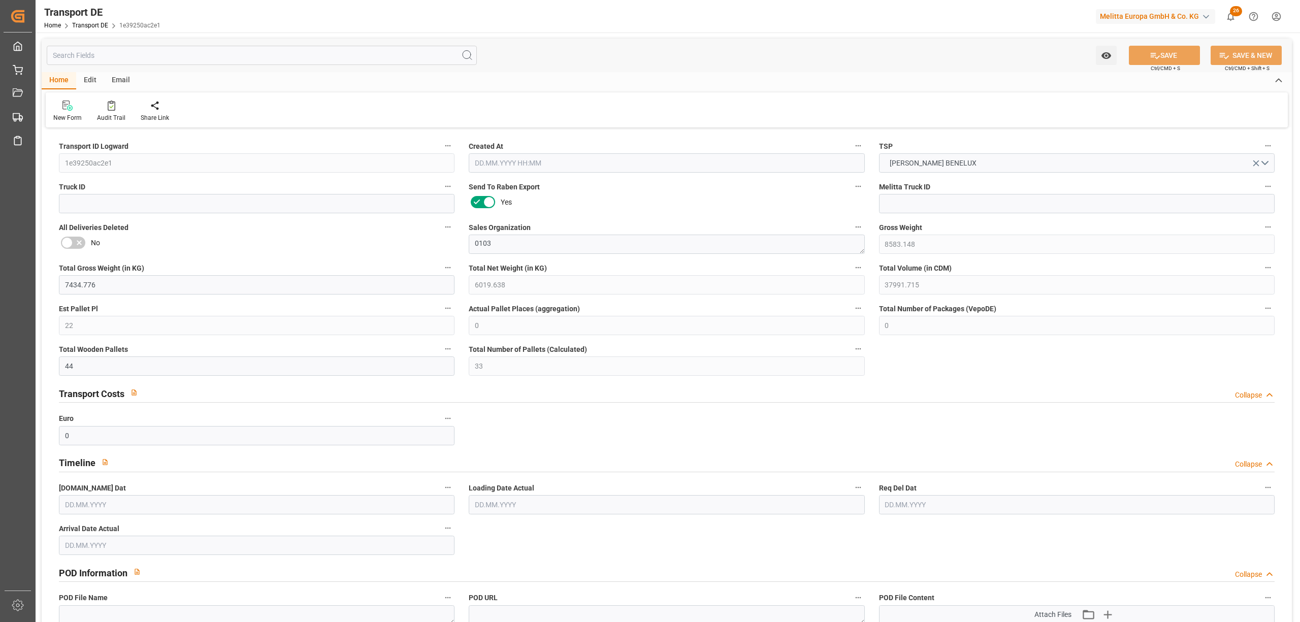
type input "0"
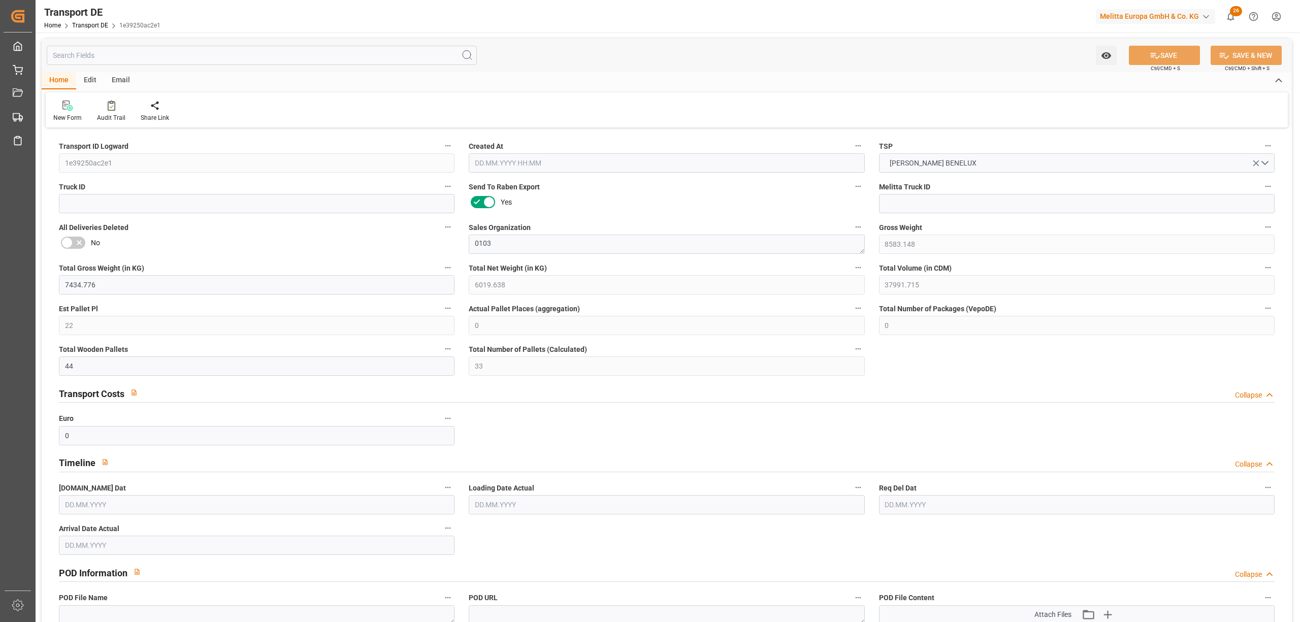
type input "0"
type input "15"
type input "28"
type input "0"
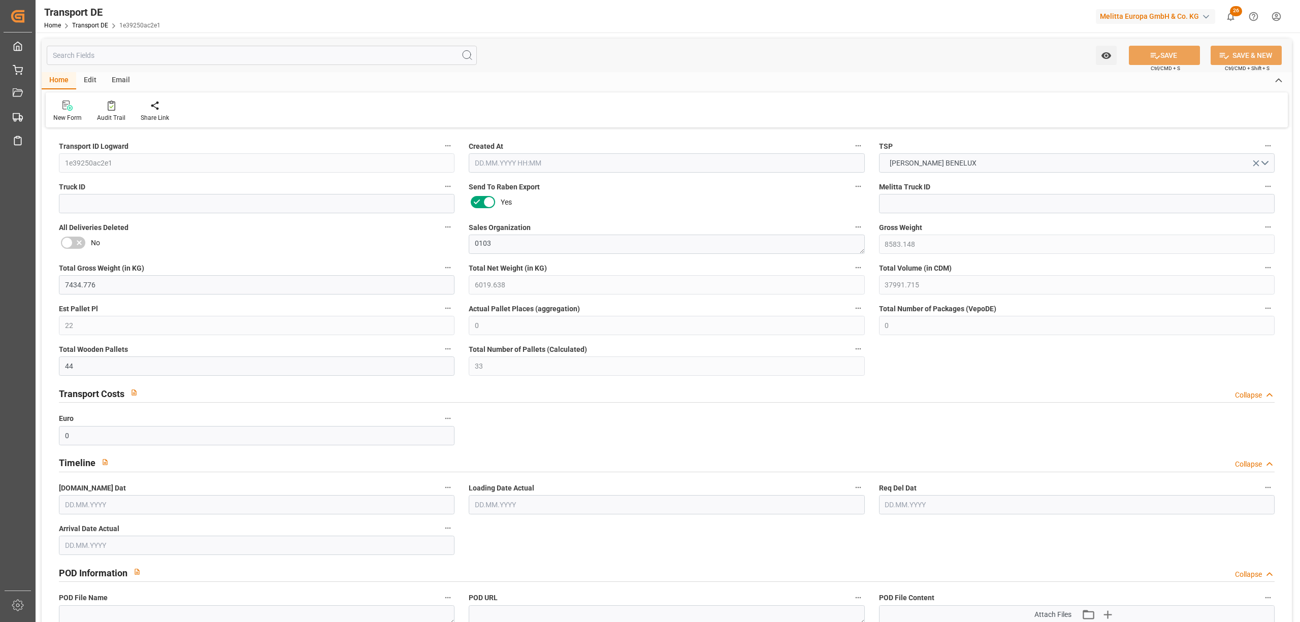
type input "0"
type input "1"
type input "0"
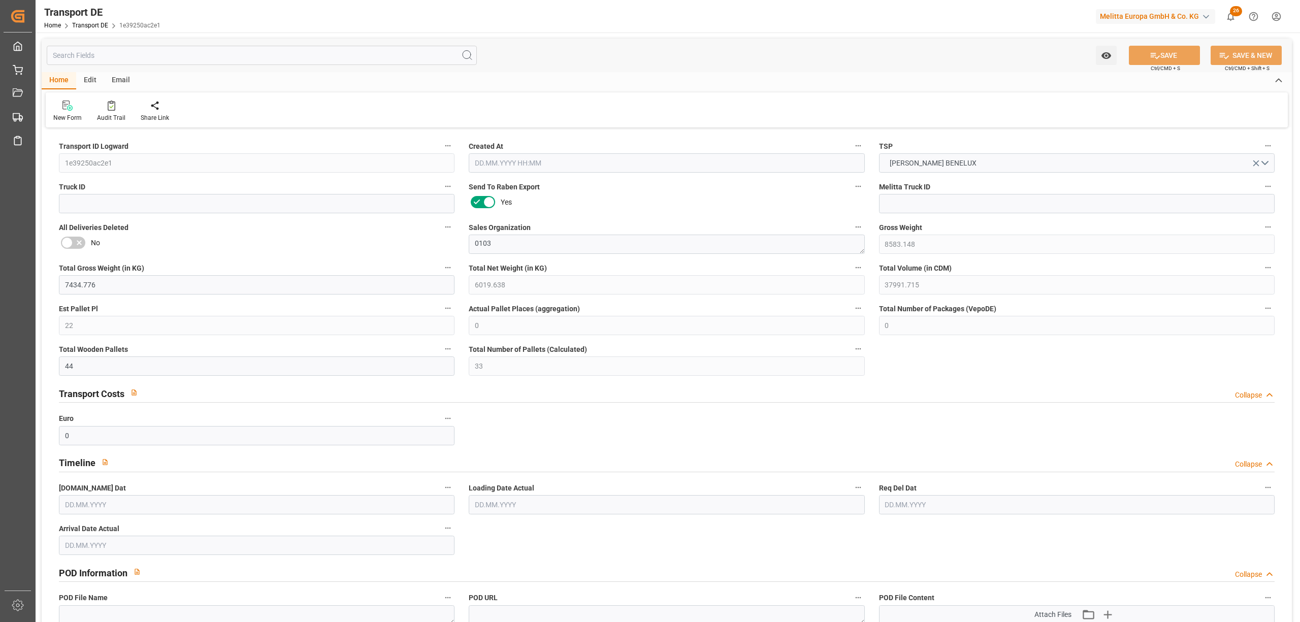
type input "3621"
type input "978.5393"
type input "901.2783"
type input "13.08.2025 11:50"
type input "[DATE]"
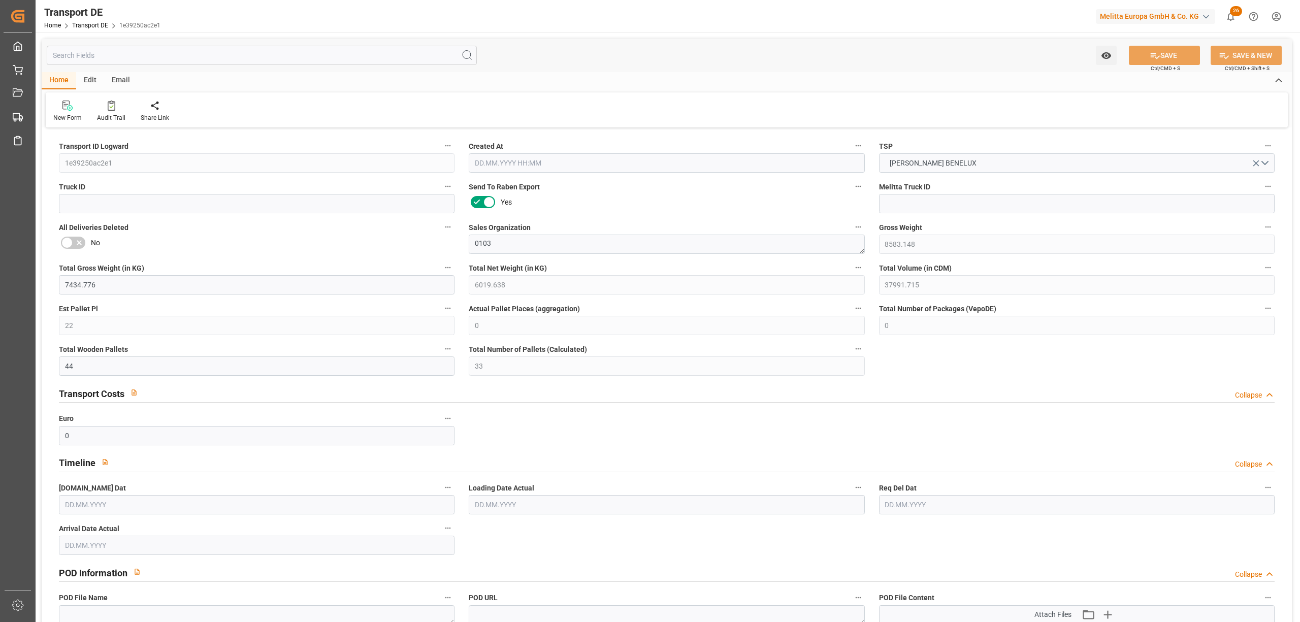
type input "15.08.2025"
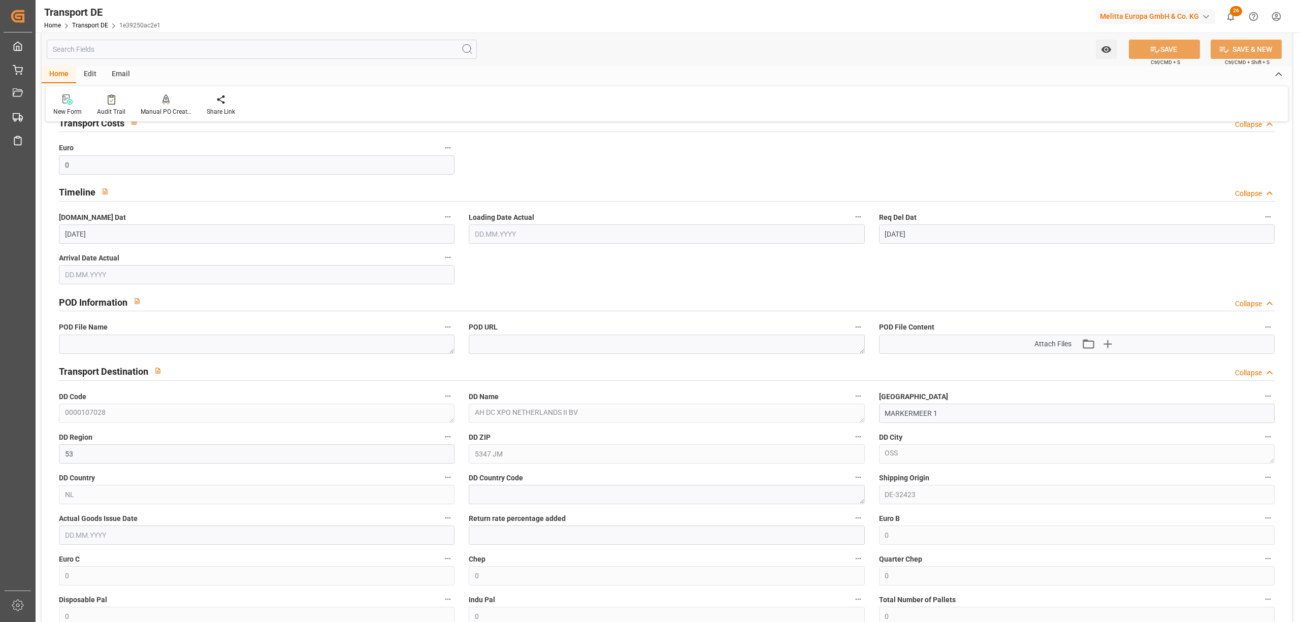
scroll to position [609, 0]
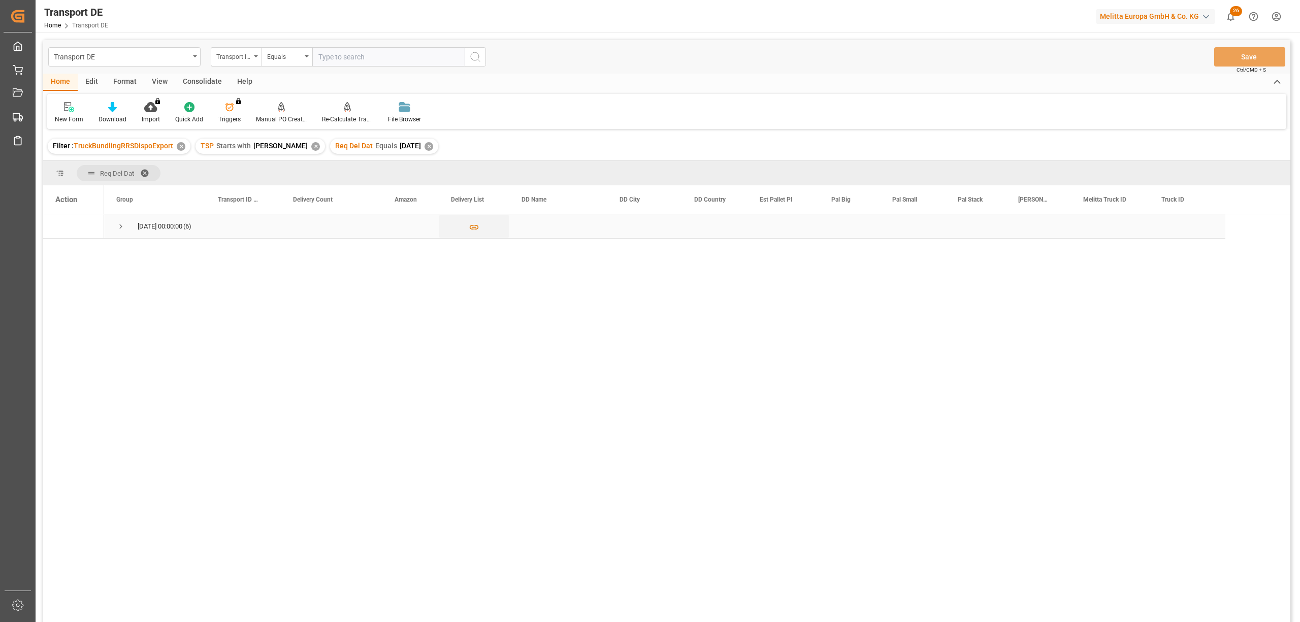
click at [118, 223] on span "Press SPACE to select this row." at bounding box center [120, 226] width 9 height 9
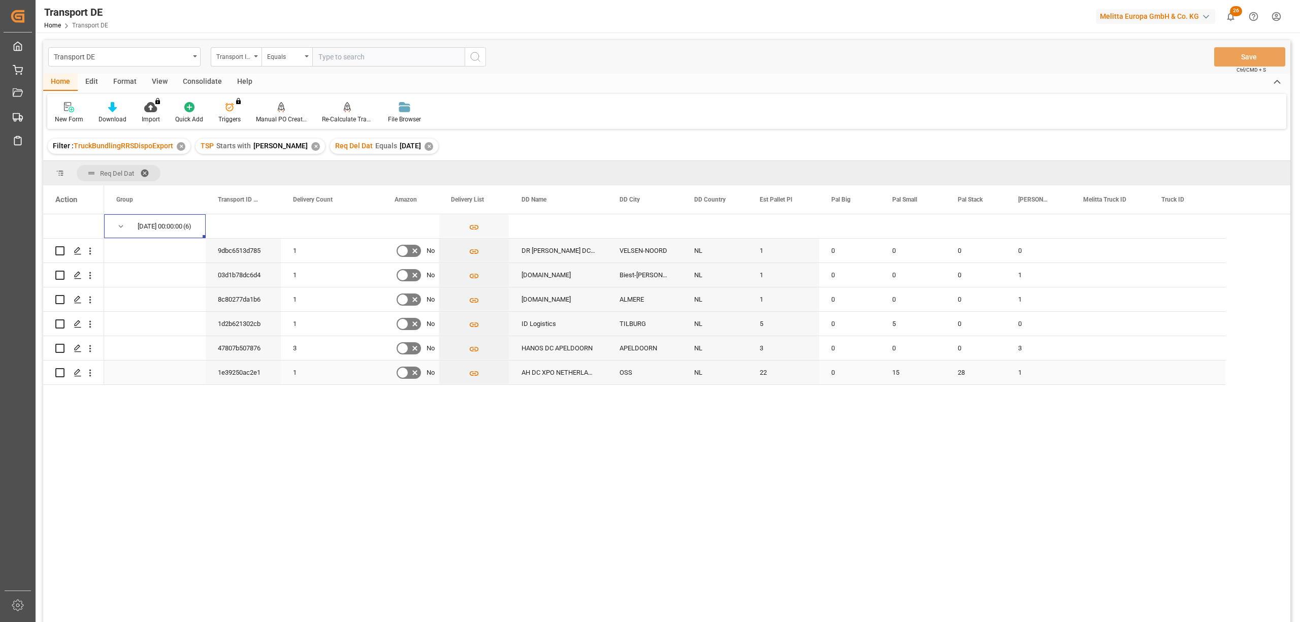
click at [59, 372] on input "Press Space to toggle row selection (unchecked)" at bounding box center [59, 372] width 9 height 9
click at [56, 372] on input "Press Space to toggle row selection (checked)" at bounding box center [59, 372] width 9 height 9
checkbox input "false"
click at [206, 80] on div "Consolidate" at bounding box center [202, 82] width 54 height 17
click at [75, 115] on div "Consolidation List" at bounding box center [80, 119] width 50 height 9
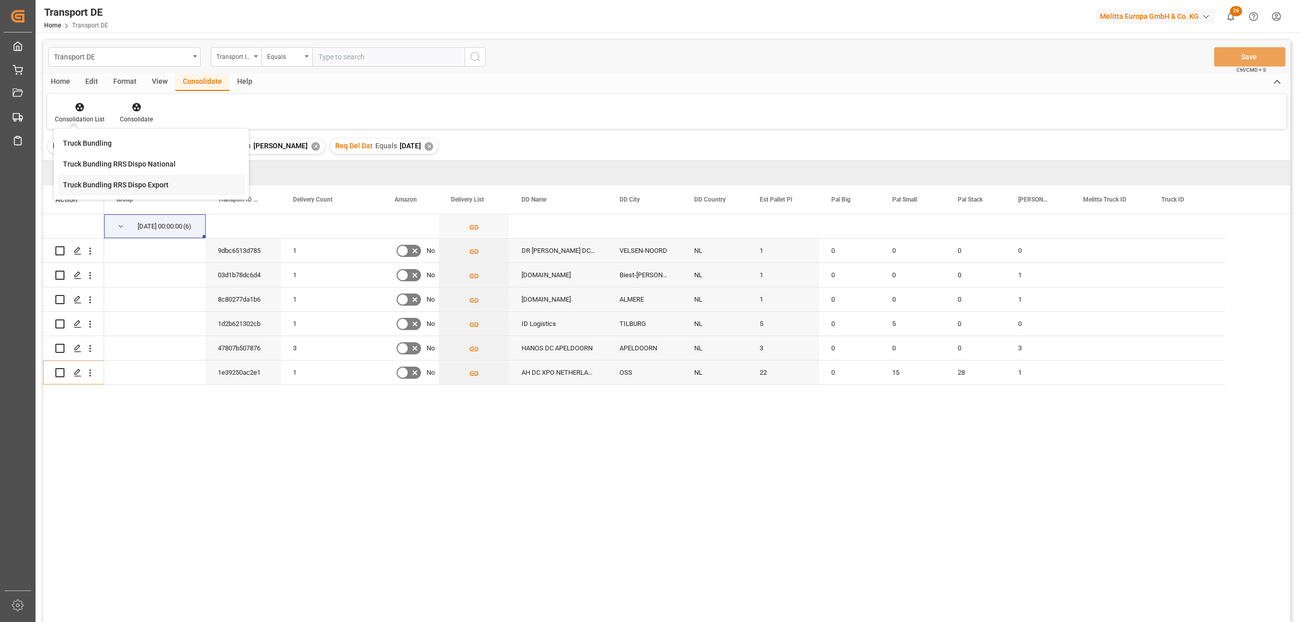
click at [108, 186] on div "Transport DE Transport ID Logward Equals Save Ctrl/CMD + S Home Edit Format Vie…" at bounding box center [666, 344] width 1247 height 609
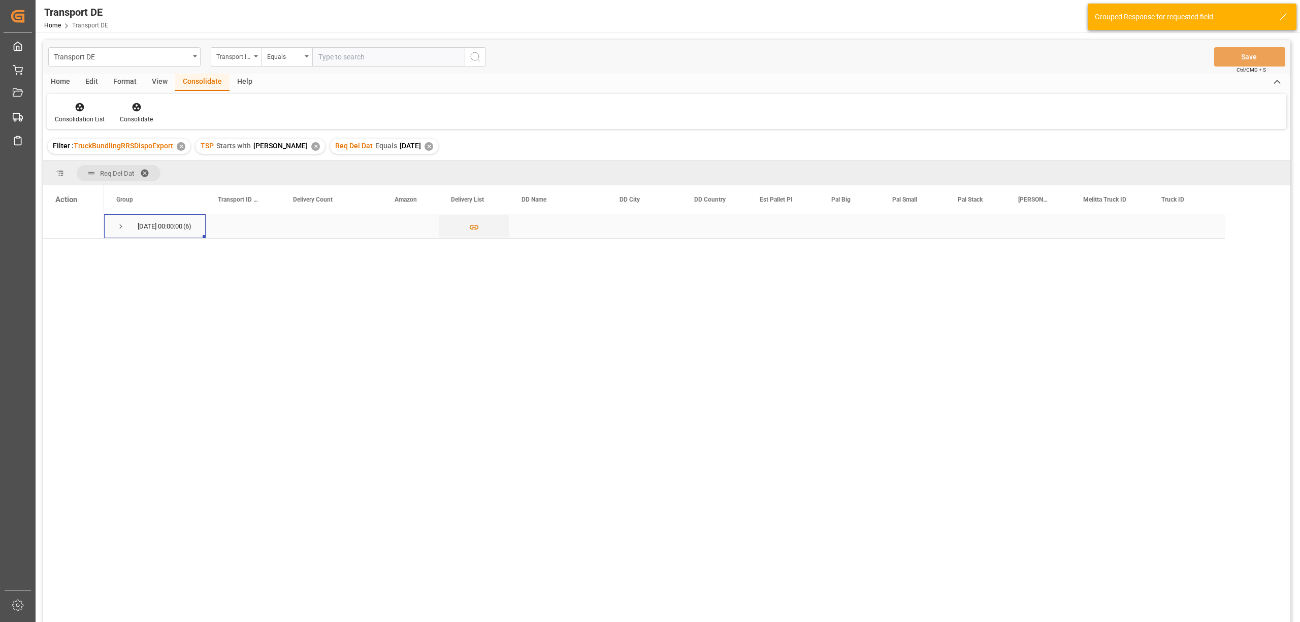
click at [118, 226] on span "Press SPACE to select this row." at bounding box center [120, 226] width 9 height 9
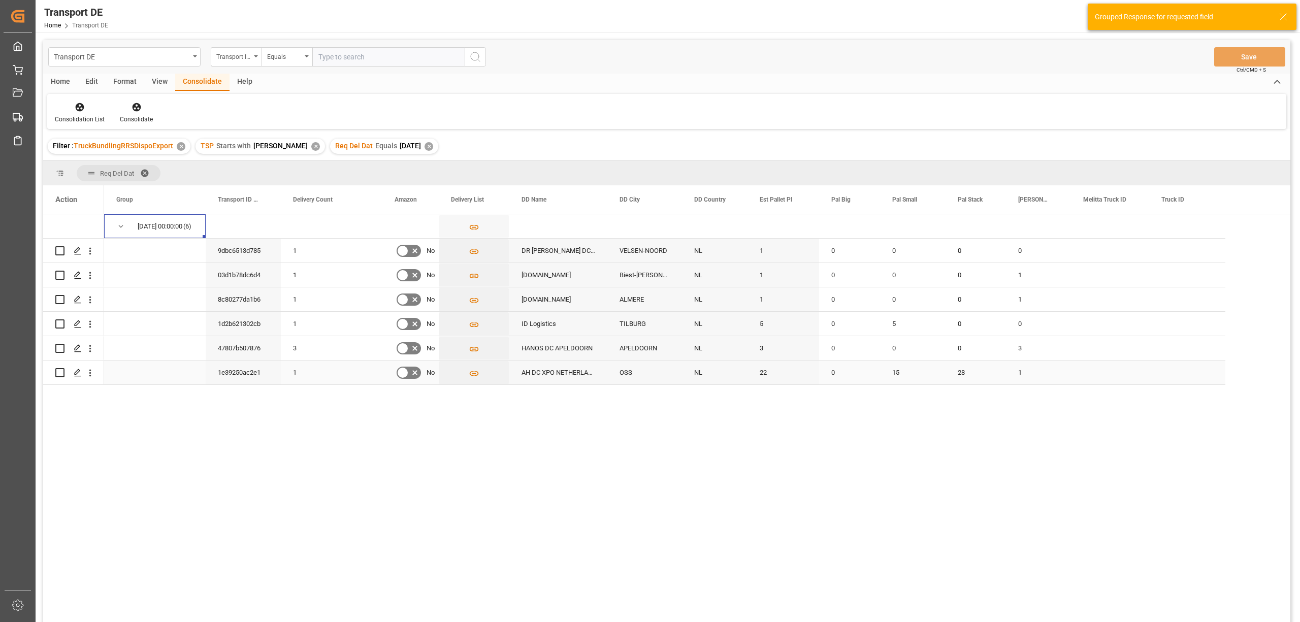
click at [56, 373] on input "Press Space to toggle row selection (unchecked)" at bounding box center [59, 372] width 9 height 9
checkbox input "true"
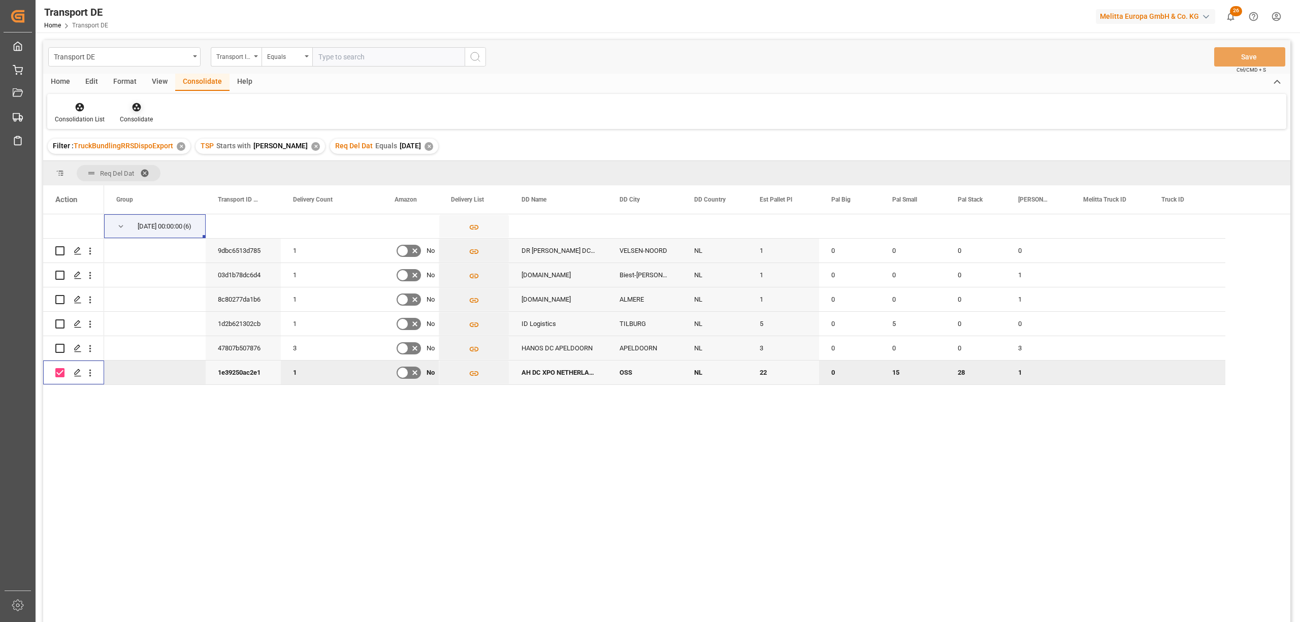
click at [135, 108] on icon at bounding box center [136, 107] width 9 height 9
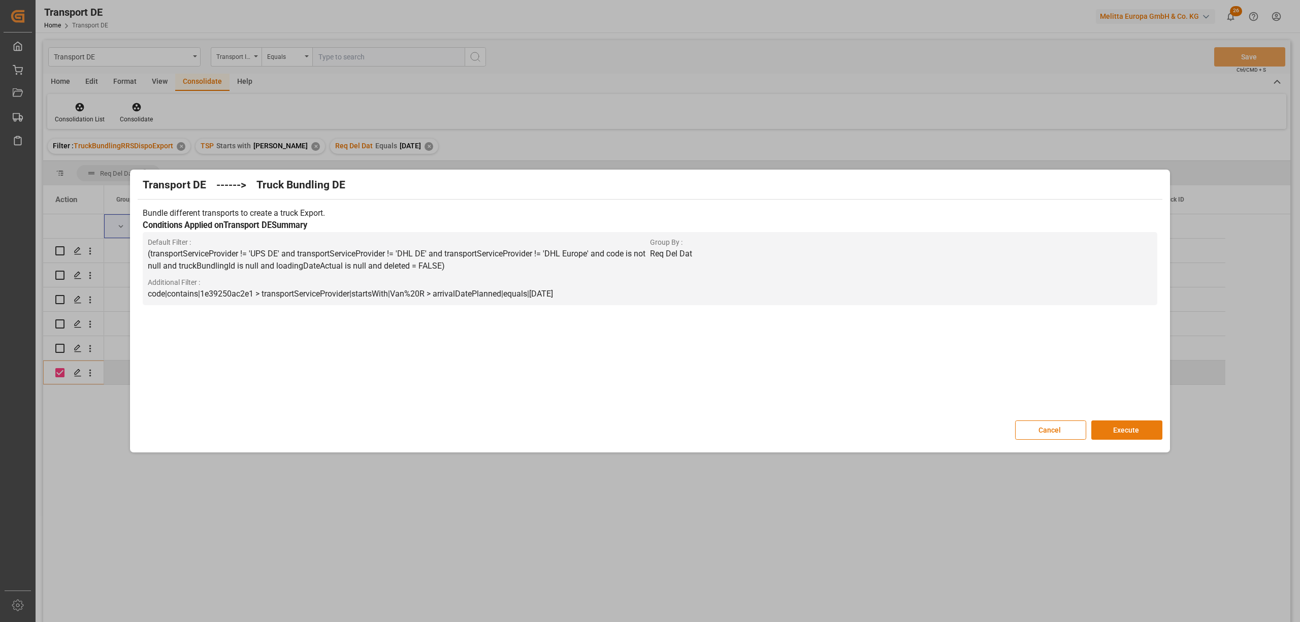
click at [1126, 430] on button "Execute" at bounding box center [1126, 429] width 71 height 19
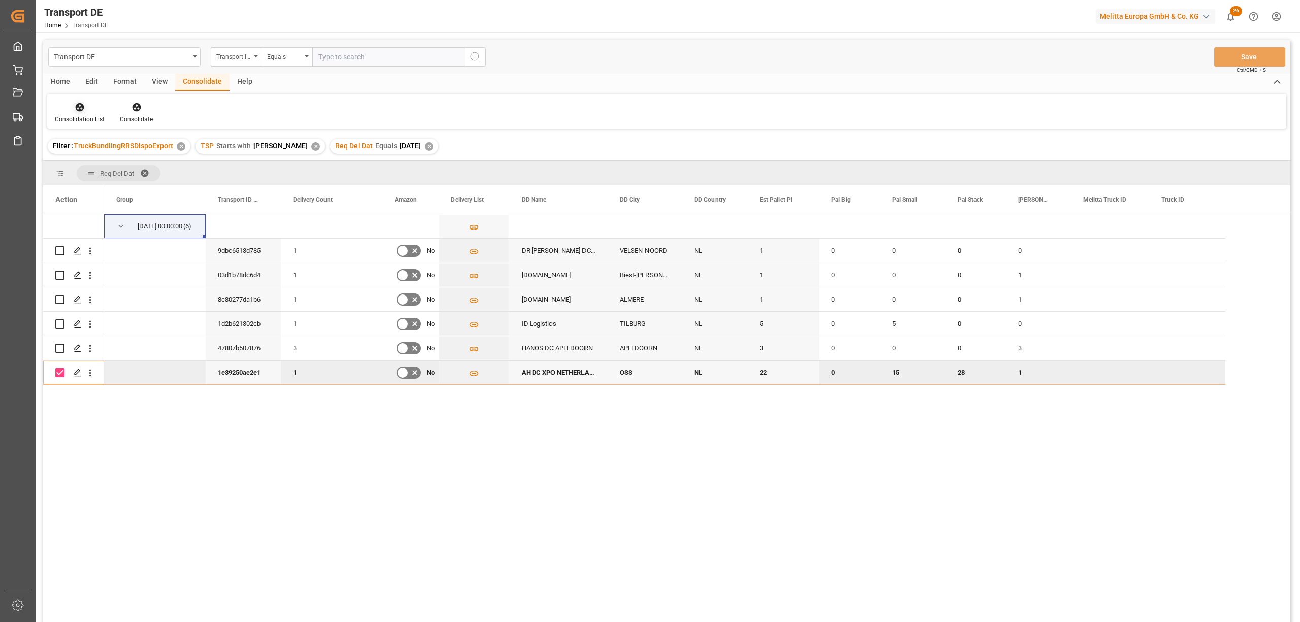
click at [84, 115] on div "Consolidation List" at bounding box center [80, 119] width 50 height 9
click at [93, 182] on div "Transport DE Transport ID Logward Equals Save Ctrl/CMD + S Home Edit Format Vie…" at bounding box center [666, 344] width 1247 height 609
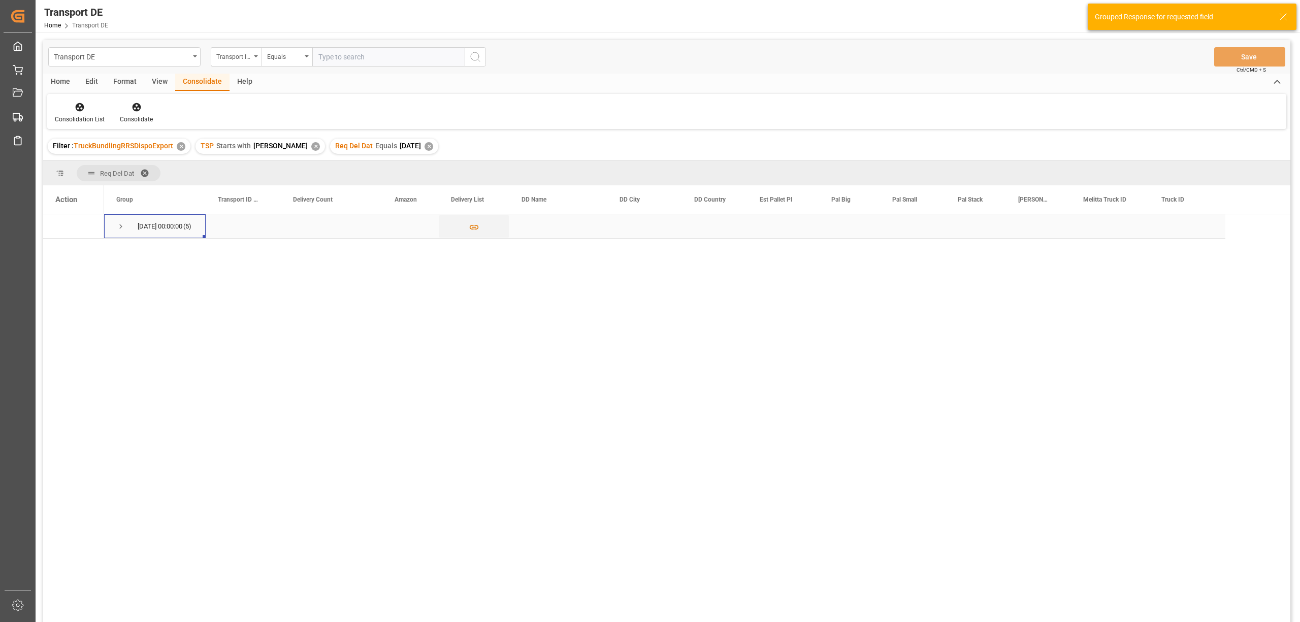
click at [117, 224] on span "Press SPACE to select this row." at bounding box center [120, 226] width 9 height 9
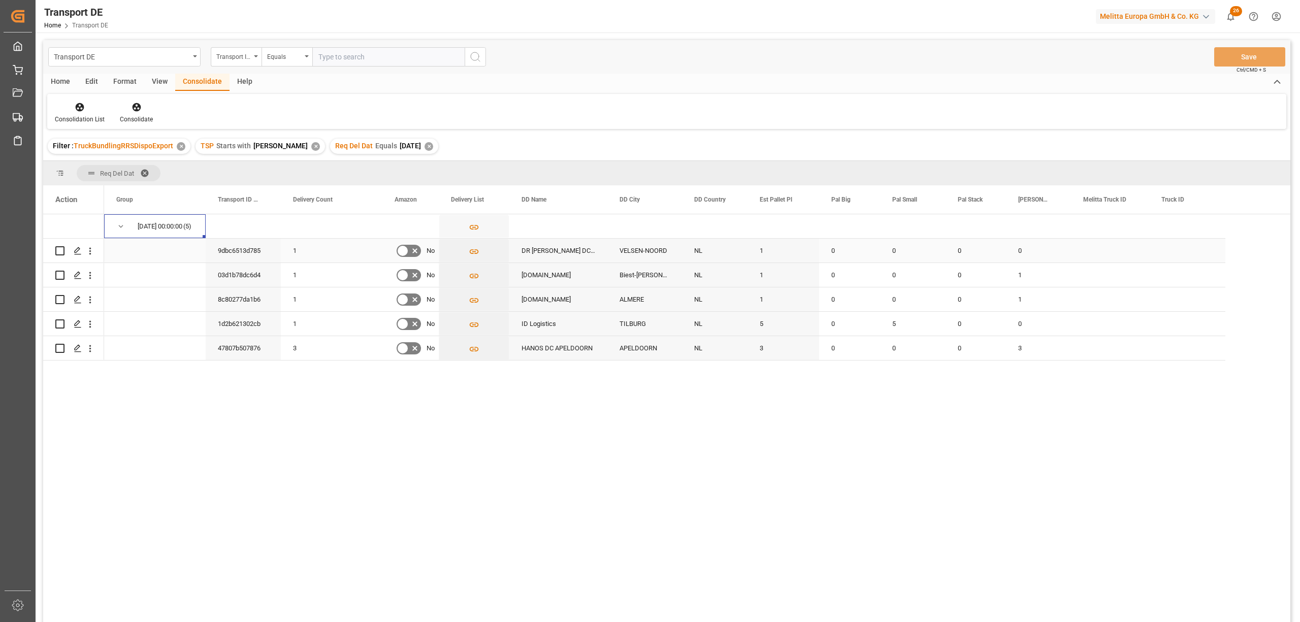
click at [59, 250] on input "Press Space to toggle row selection (unchecked)" at bounding box center [59, 250] width 9 height 9
checkbox input "true"
click at [59, 271] on input "Press Space to toggle row selection (unchecked)" at bounding box center [59, 275] width 9 height 9
checkbox input "true"
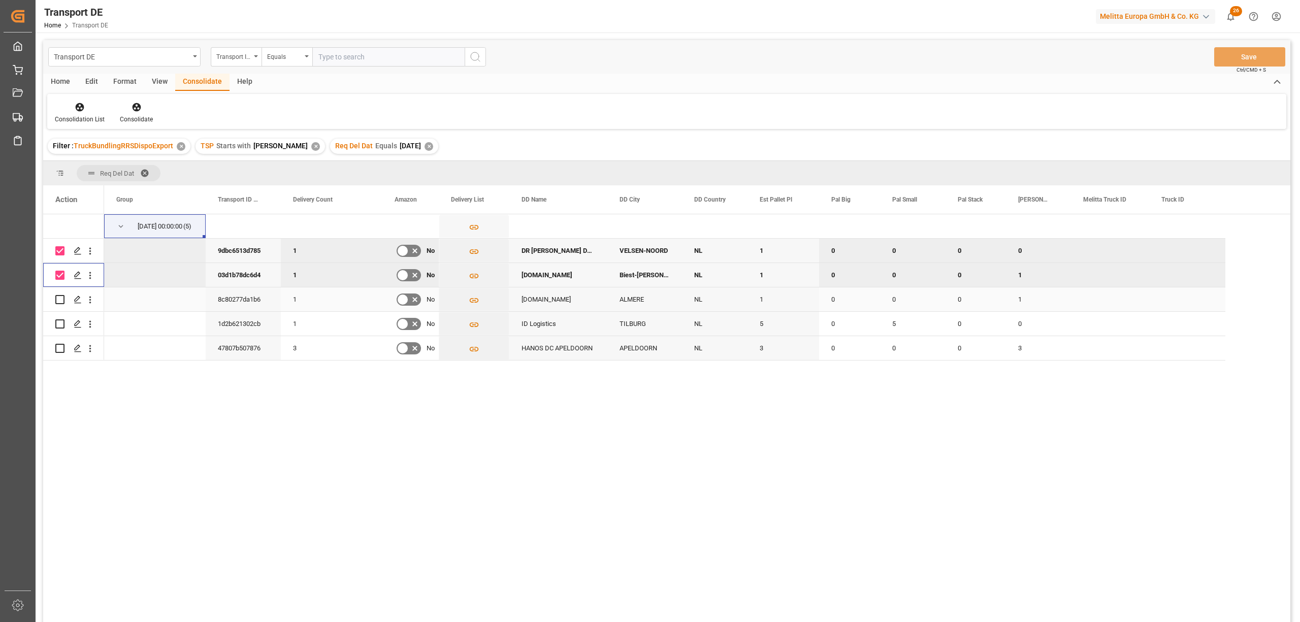
click at [59, 299] on input "Press Space to toggle row selection (unchecked)" at bounding box center [59, 299] width 9 height 9
checkbox input "true"
click at [59, 322] on input "Press Space to toggle row selection (unchecked)" at bounding box center [59, 323] width 9 height 9
checkbox input "true"
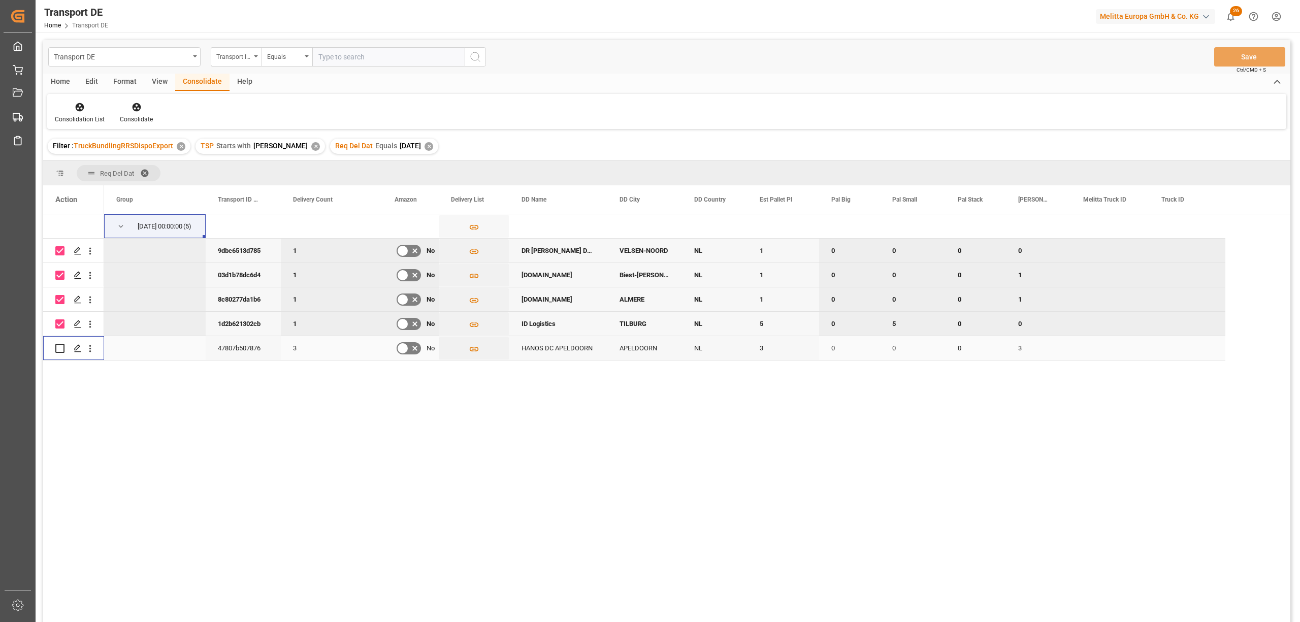
click at [57, 345] on input "Press Space to toggle row selection (unchecked)" at bounding box center [59, 348] width 9 height 9
checkbox input "true"
click at [141, 110] on div at bounding box center [136, 107] width 33 height 11
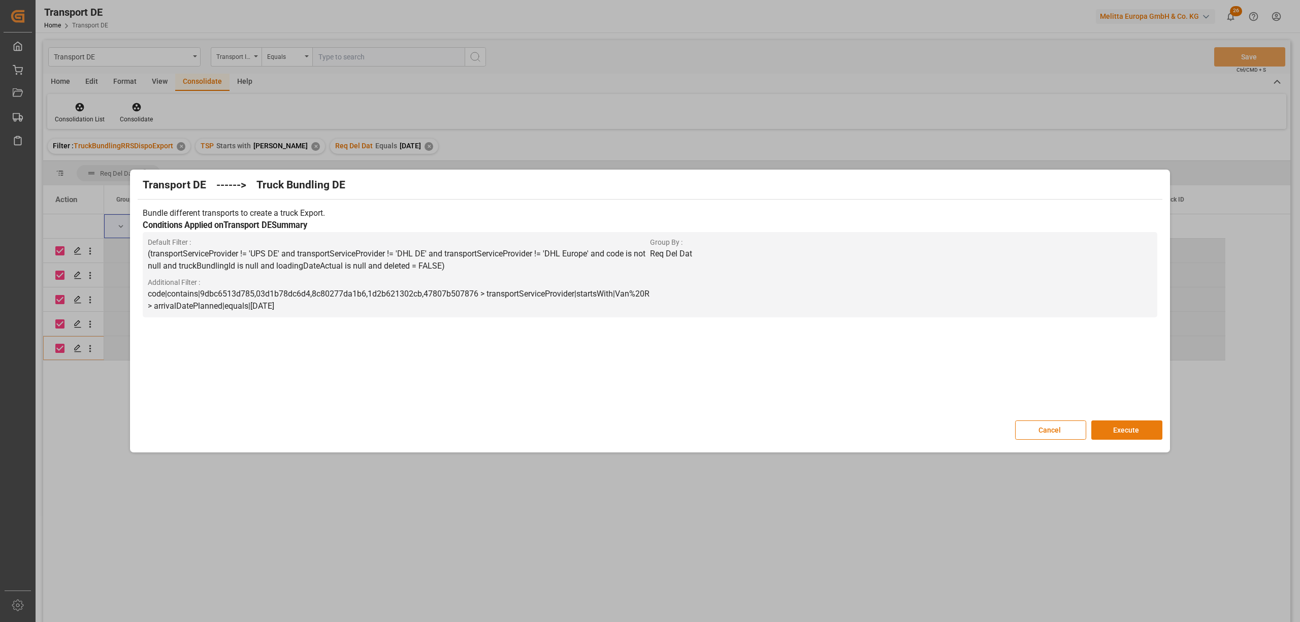
click at [1131, 437] on button "Execute" at bounding box center [1126, 429] width 71 height 19
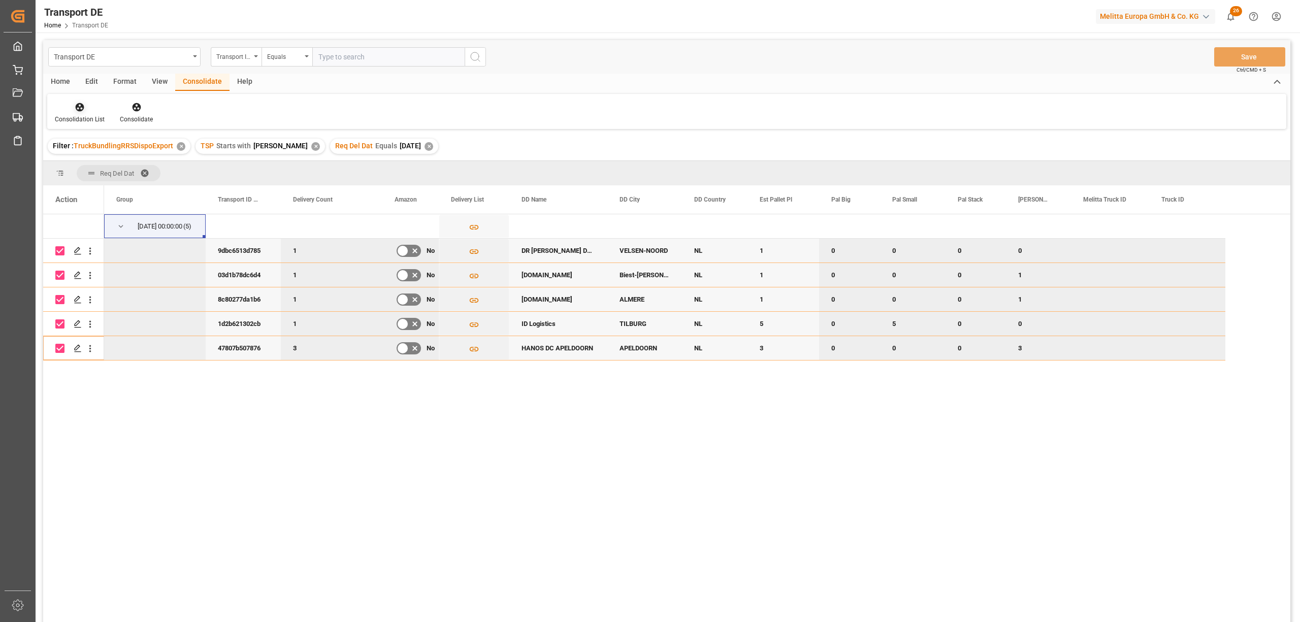
click at [75, 107] on icon at bounding box center [80, 107] width 10 height 10
click at [110, 189] on div "Transport DE Transport ID Logward Equals Save Ctrl/CMD + S Home Edit Format Vie…" at bounding box center [666, 344] width 1247 height 609
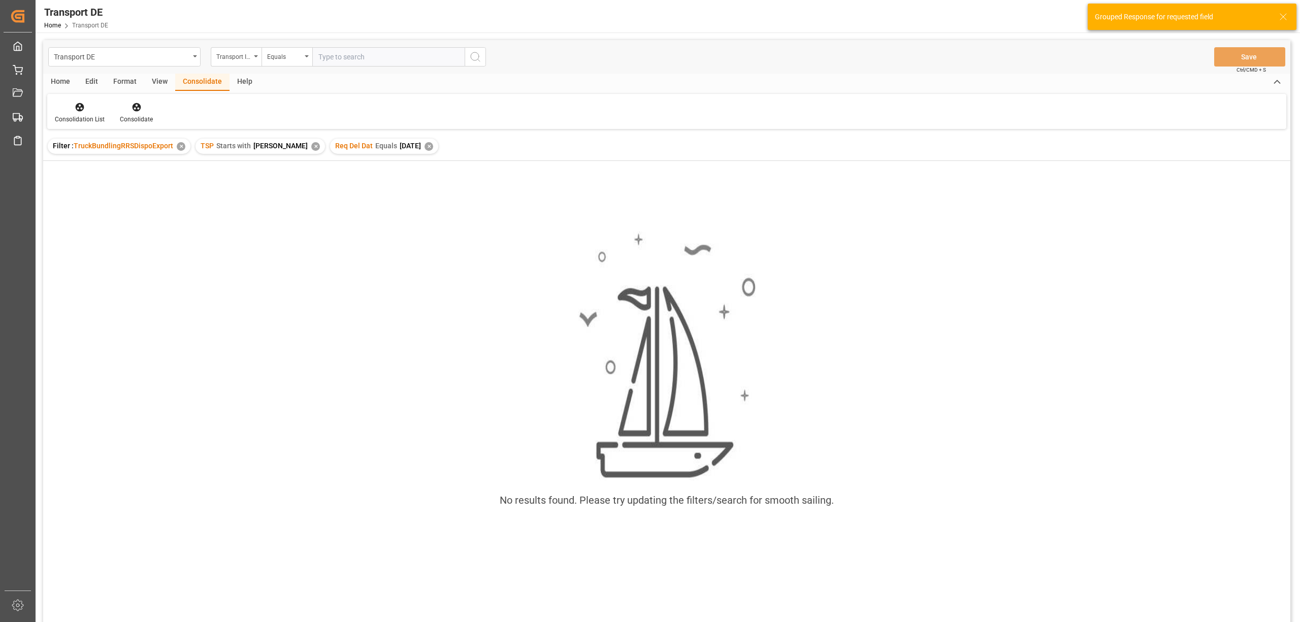
click at [425, 146] on div "✕" at bounding box center [429, 146] width 9 height 9
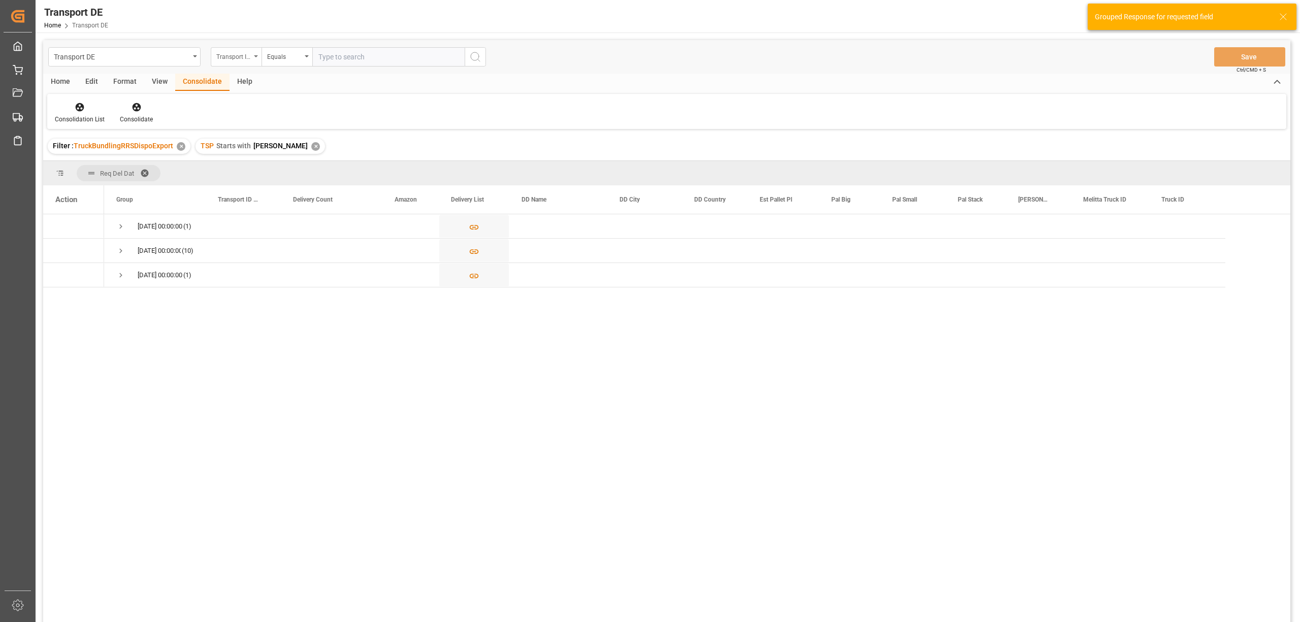
click at [222, 57] on div "Transport ID Logward" at bounding box center [233, 56] width 35 height 12
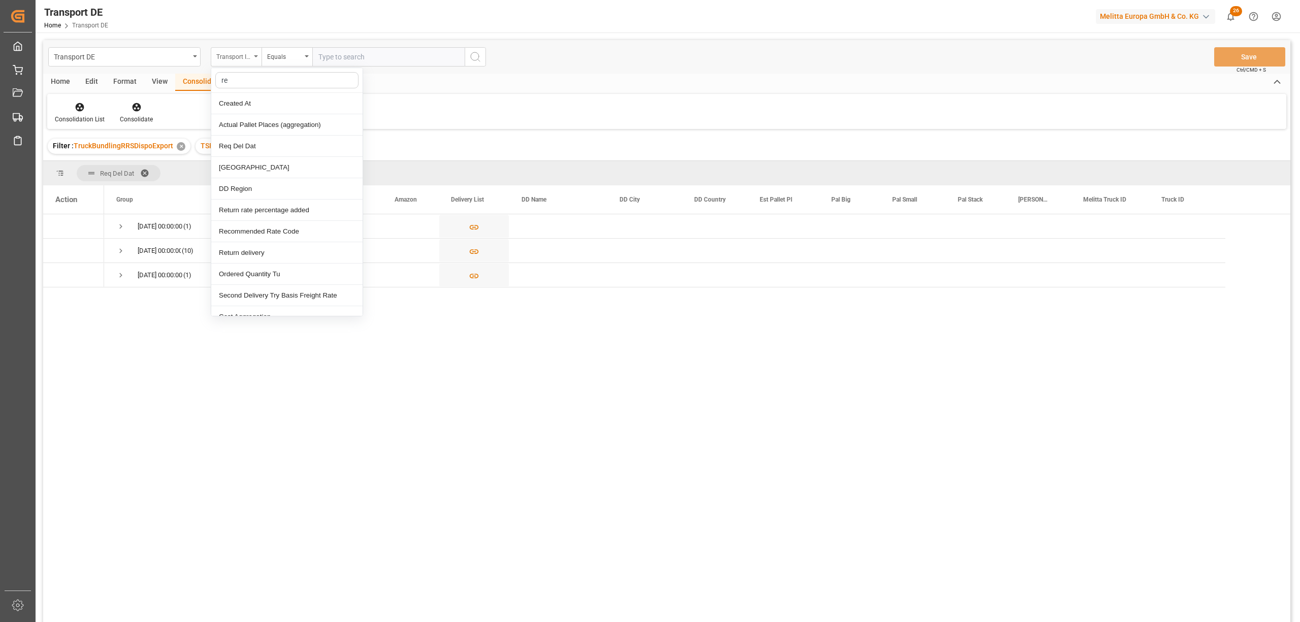
type input "req"
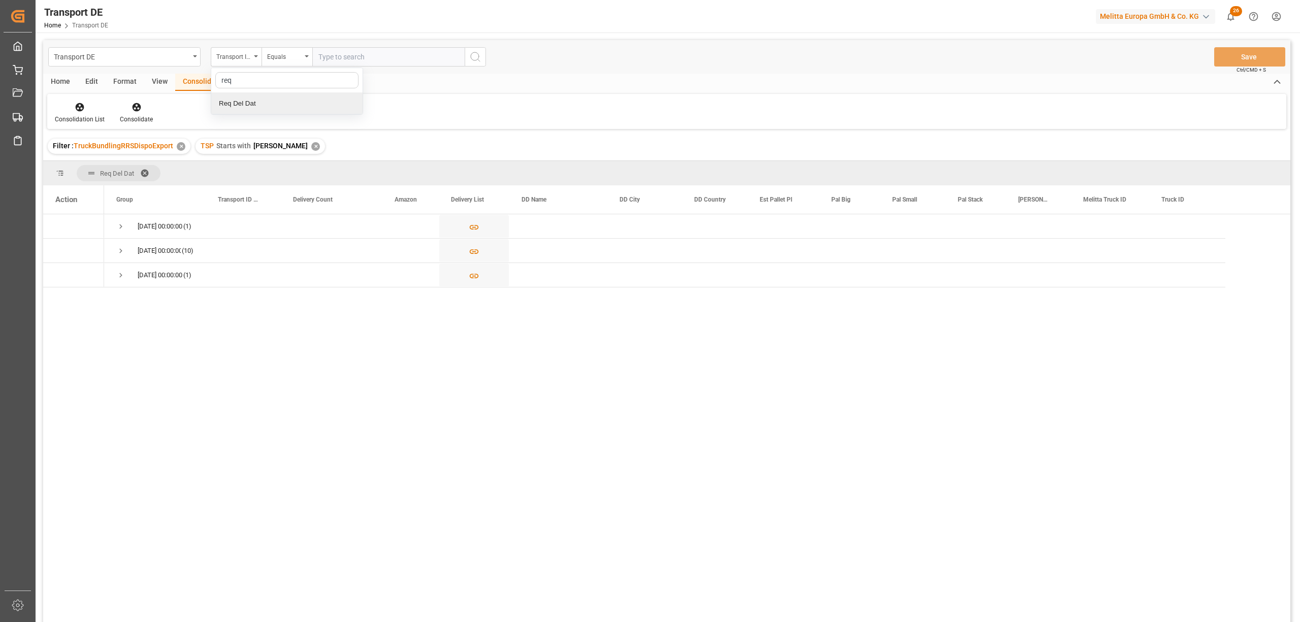
click at [253, 108] on div "Req Del Dat" at bounding box center [286, 103] width 151 height 21
click at [286, 57] on div "Equals" at bounding box center [284, 56] width 35 height 12
click at [296, 189] on div "In range" at bounding box center [337, 188] width 151 height 21
click at [320, 58] on input "text" at bounding box center [350, 56] width 76 height 19
type input "17.08.2025"
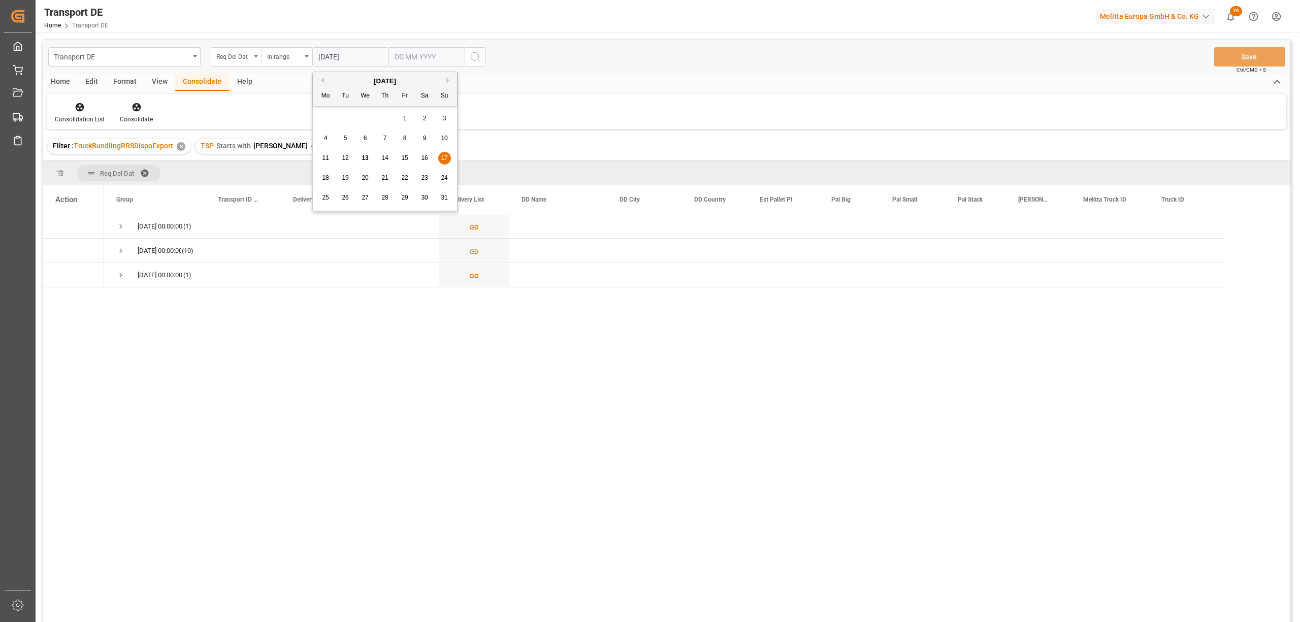
click at [388, 56] on input "text" at bounding box center [350, 56] width 76 height 19
type input "[DATE]"
click at [474, 59] on icon "search button" at bounding box center [475, 57] width 12 height 12
click at [120, 222] on span "Press SPACE to select this row." at bounding box center [120, 226] width 9 height 9
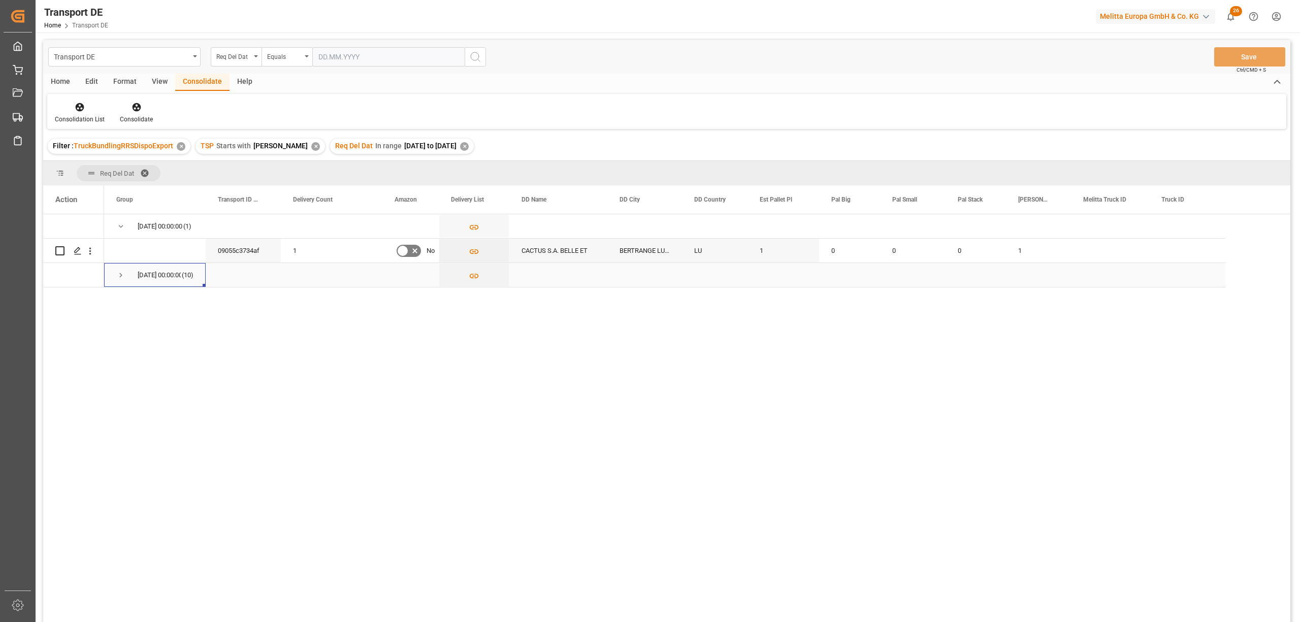
click at [119, 277] on span "Press SPACE to select this row." at bounding box center [120, 275] width 9 height 9
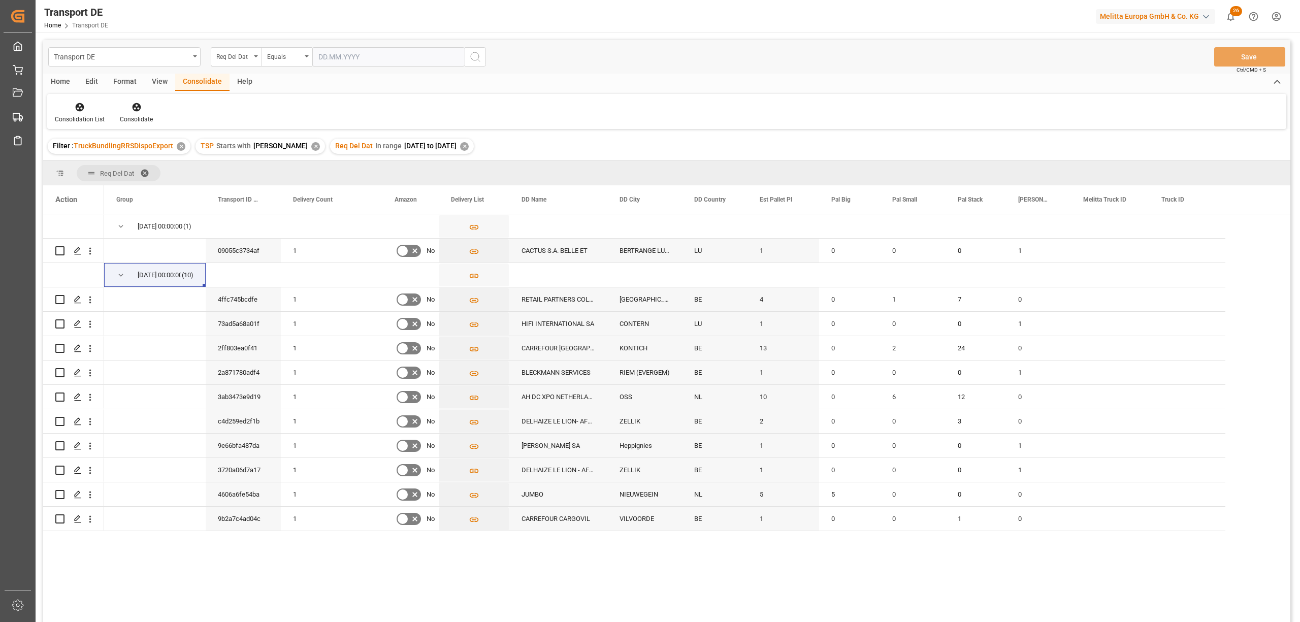
click at [63, 78] on div "Home" at bounding box center [60, 82] width 35 height 17
click at [112, 117] on div "Download" at bounding box center [113, 119] width 28 height 9
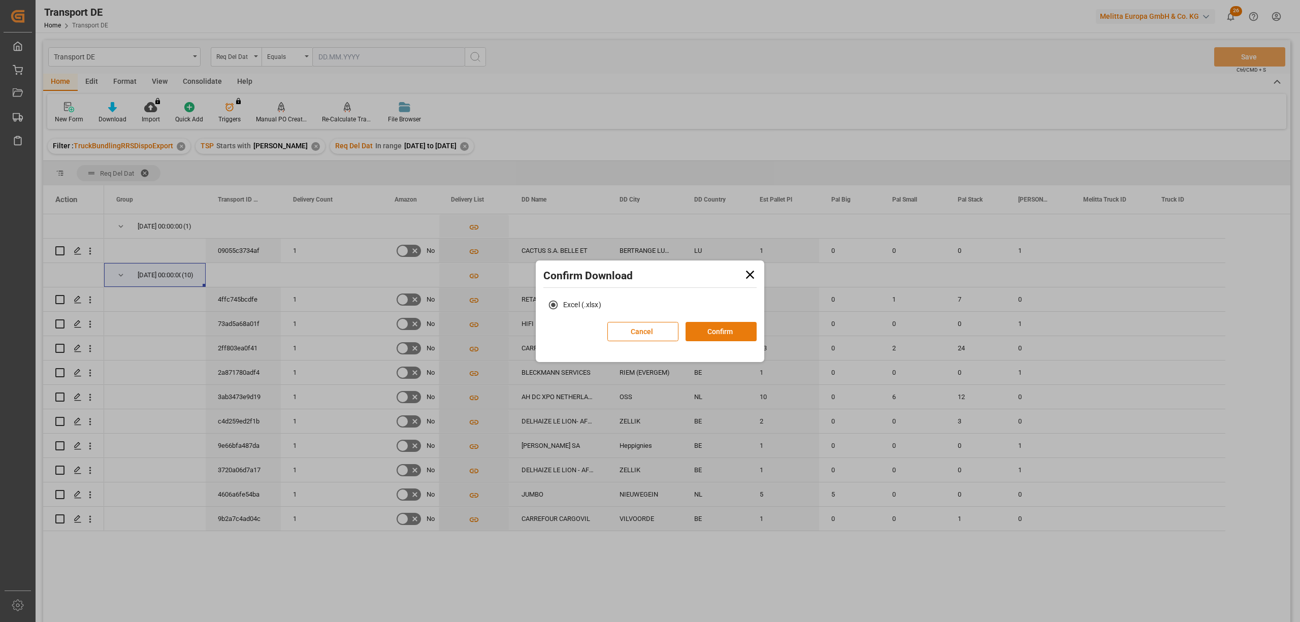
click at [715, 335] on button "Confirm" at bounding box center [721, 331] width 71 height 19
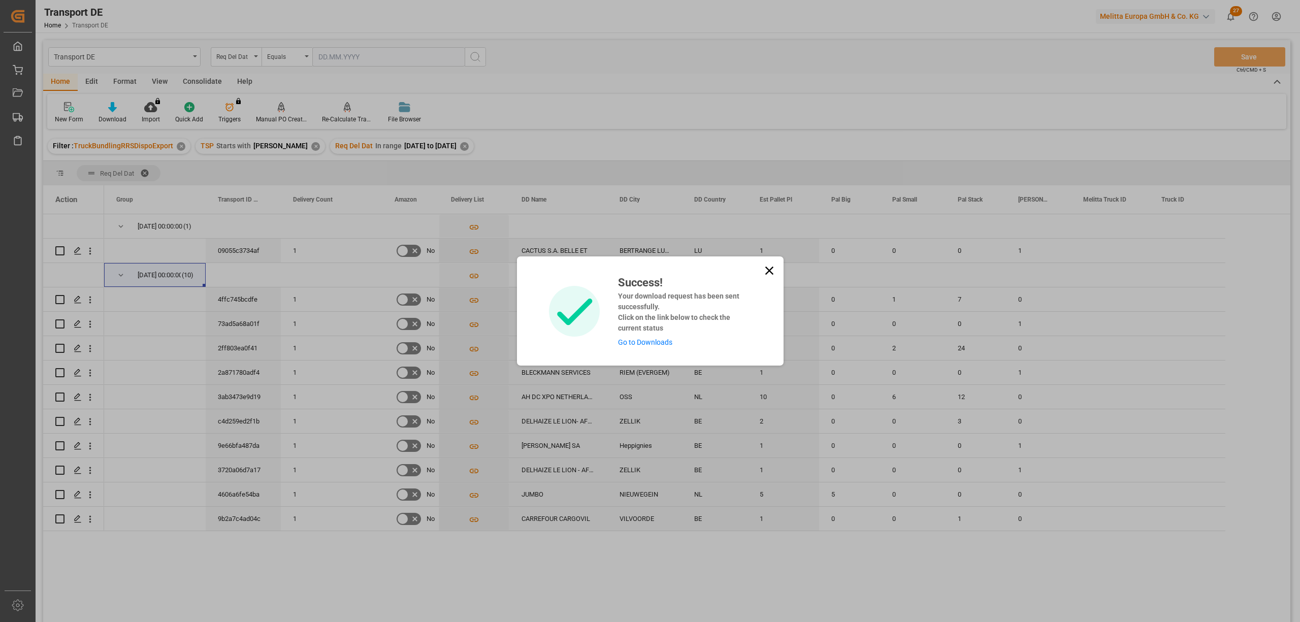
click at [771, 267] on icon at bounding box center [769, 271] width 14 height 14
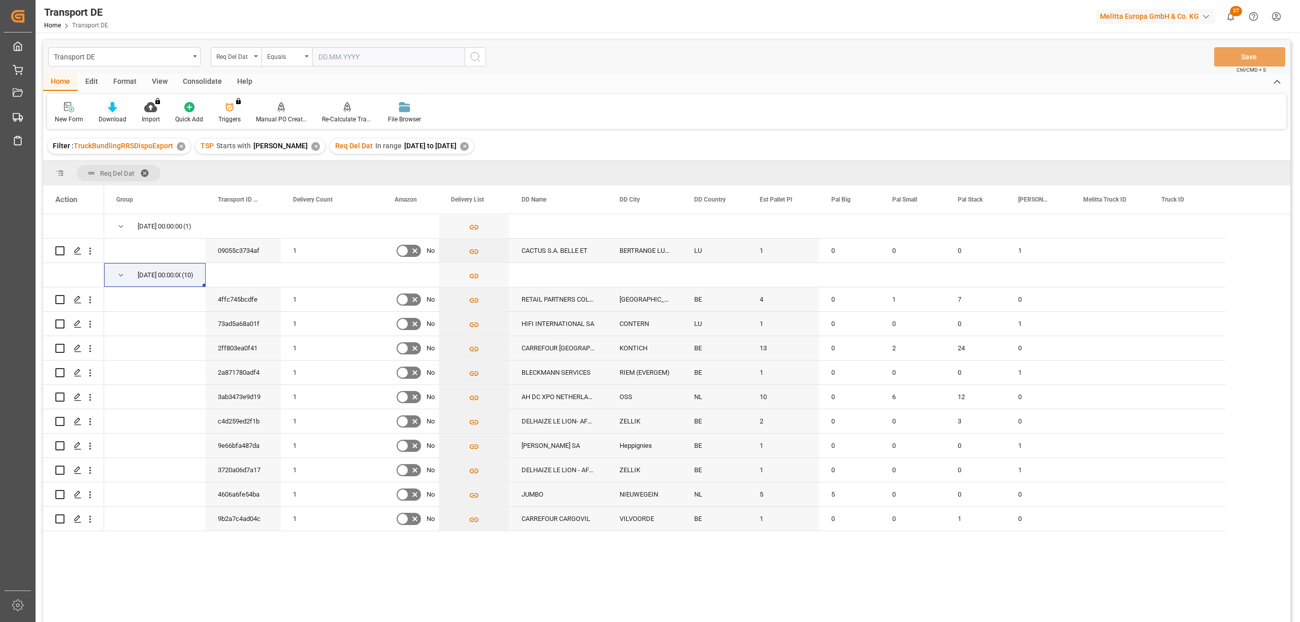
click at [108, 112] on icon at bounding box center [112, 107] width 9 height 10
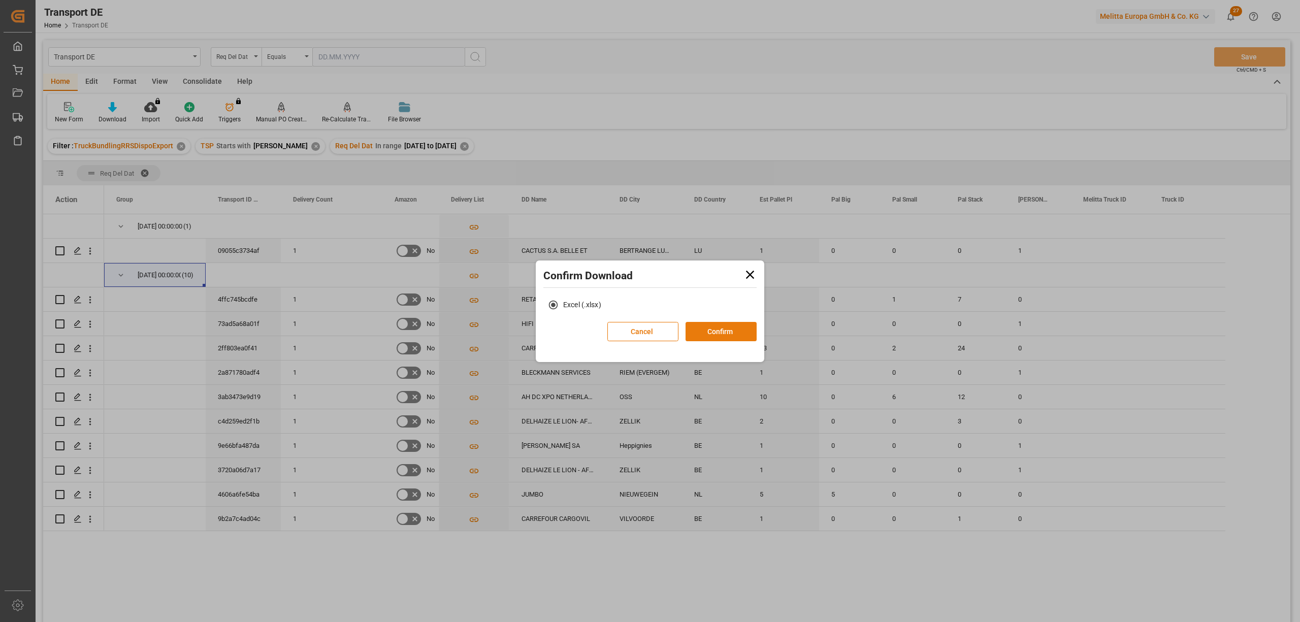
click at [716, 332] on button "Confirm" at bounding box center [721, 331] width 71 height 19
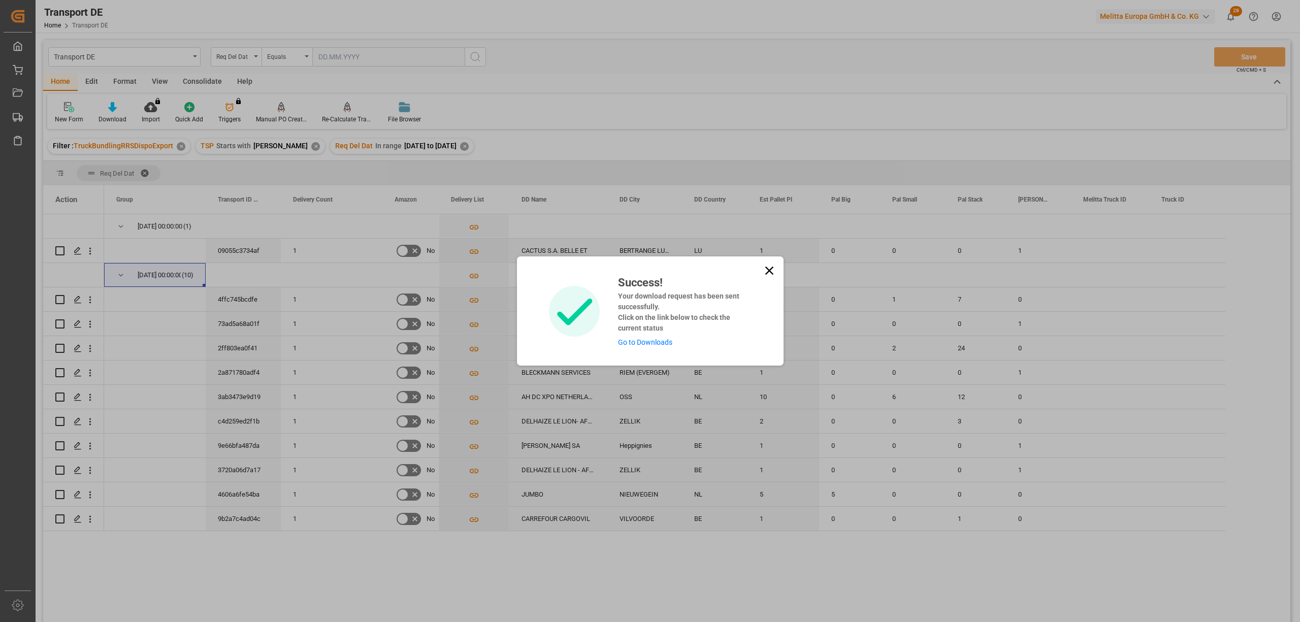
click at [655, 345] on link "Go to Downloads" at bounding box center [645, 342] width 54 height 8
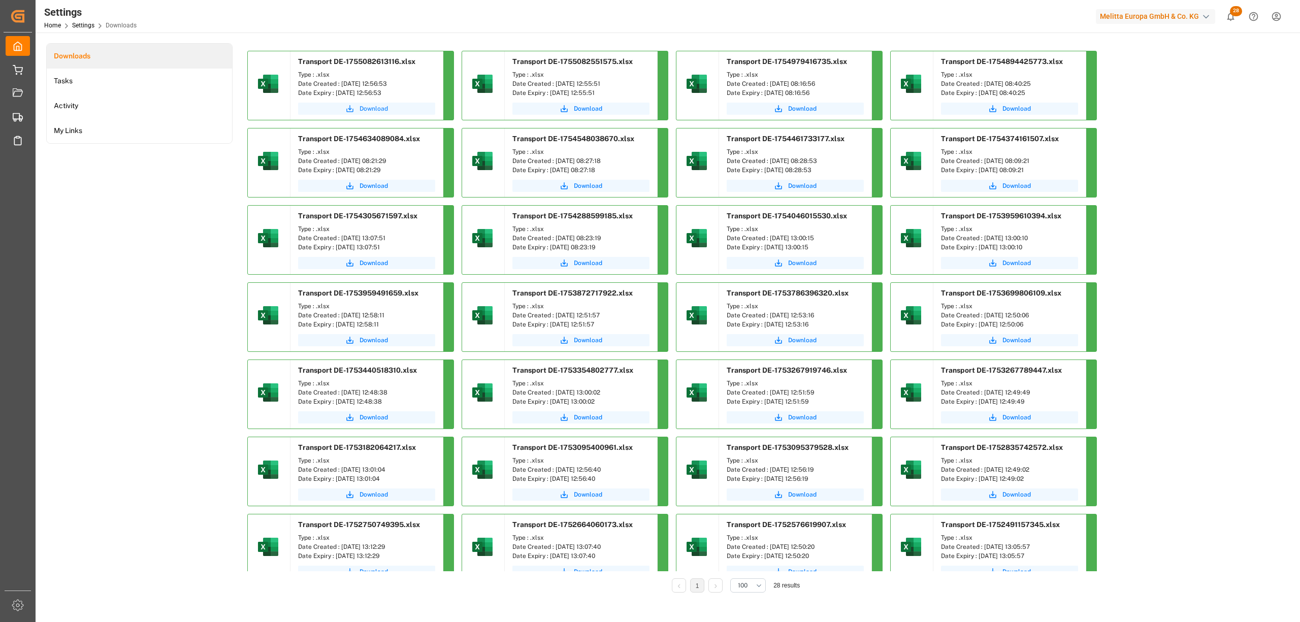
click at [364, 111] on span "Download" at bounding box center [374, 108] width 28 height 9
click at [366, 108] on span "Download" at bounding box center [374, 108] width 28 height 9
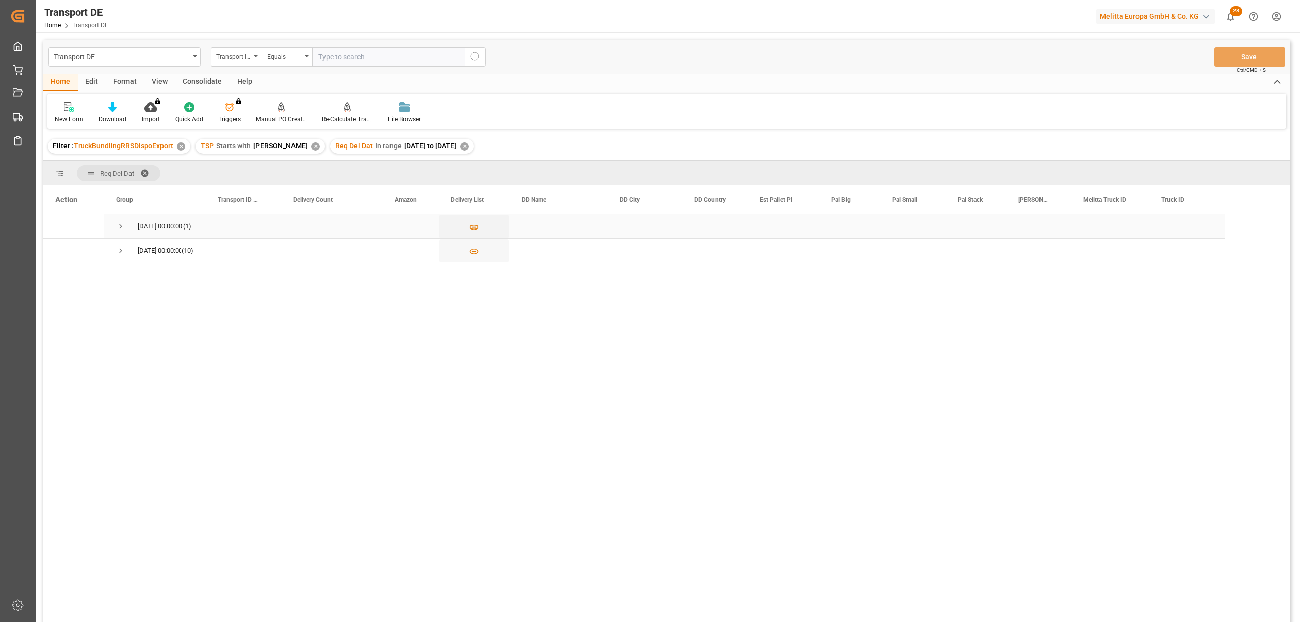
click at [118, 223] on span "Press SPACE to select this row." at bounding box center [120, 226] width 9 height 9
click at [66, 111] on icon at bounding box center [69, 107] width 10 height 10
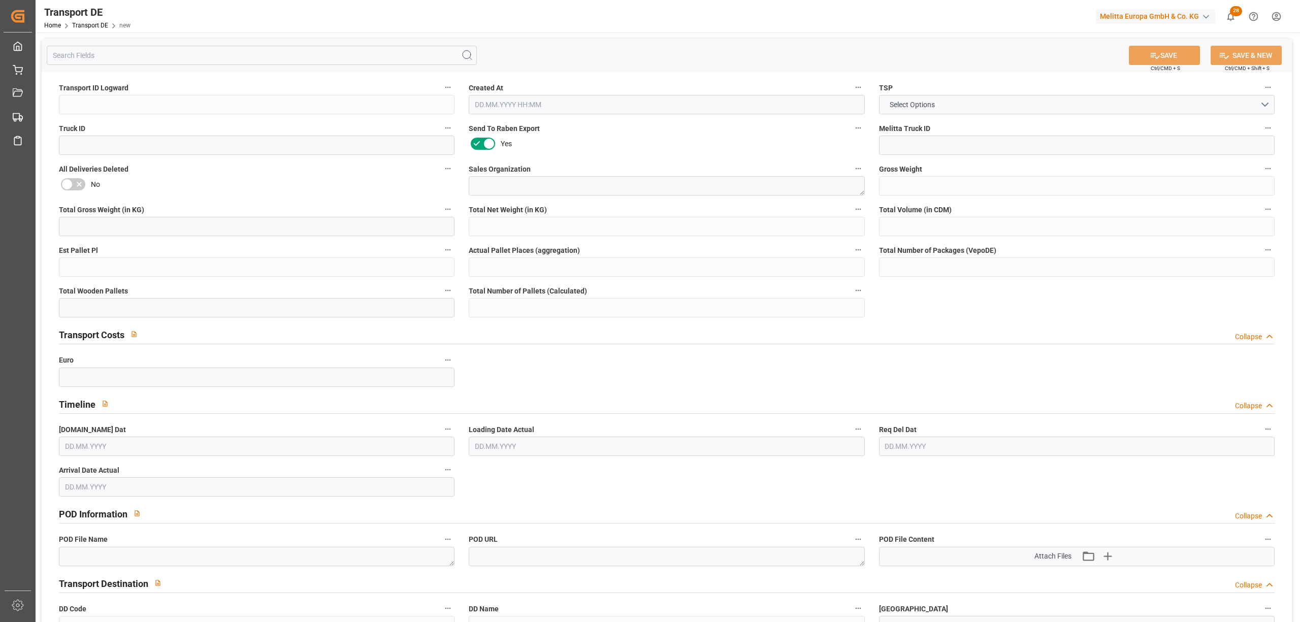
type input "0"
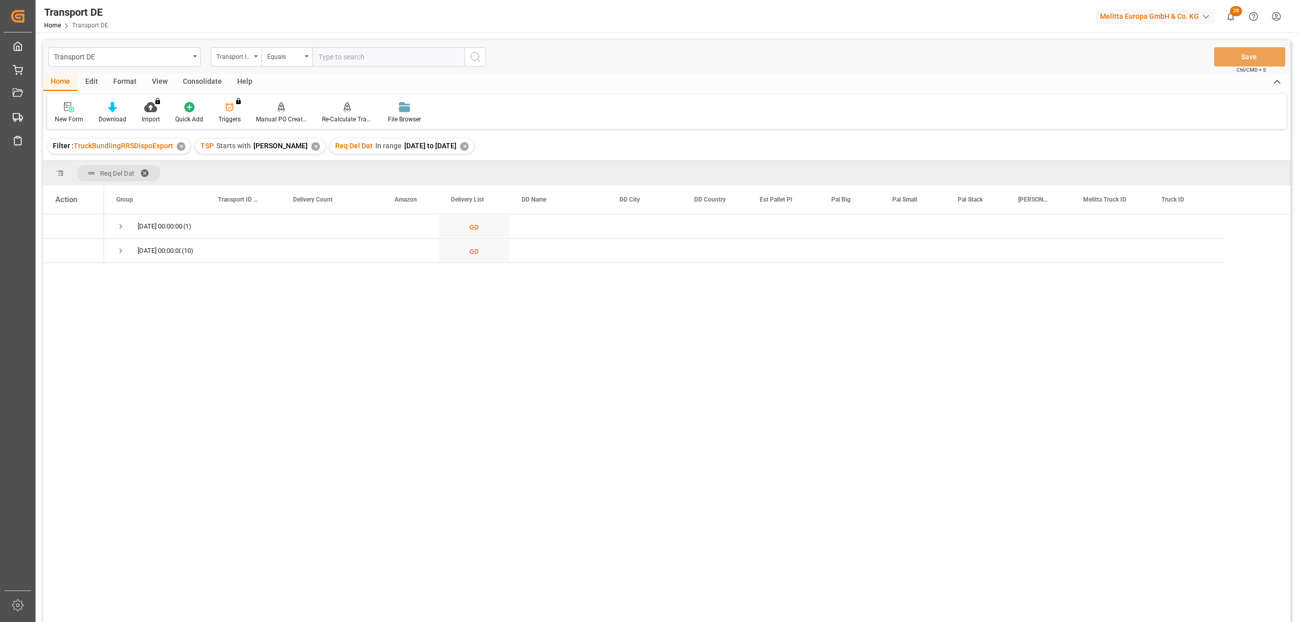
click at [214, 82] on div "Consolidate" at bounding box center [202, 82] width 54 height 17
click at [79, 112] on div "Consolidation List" at bounding box center [79, 113] width 65 height 22
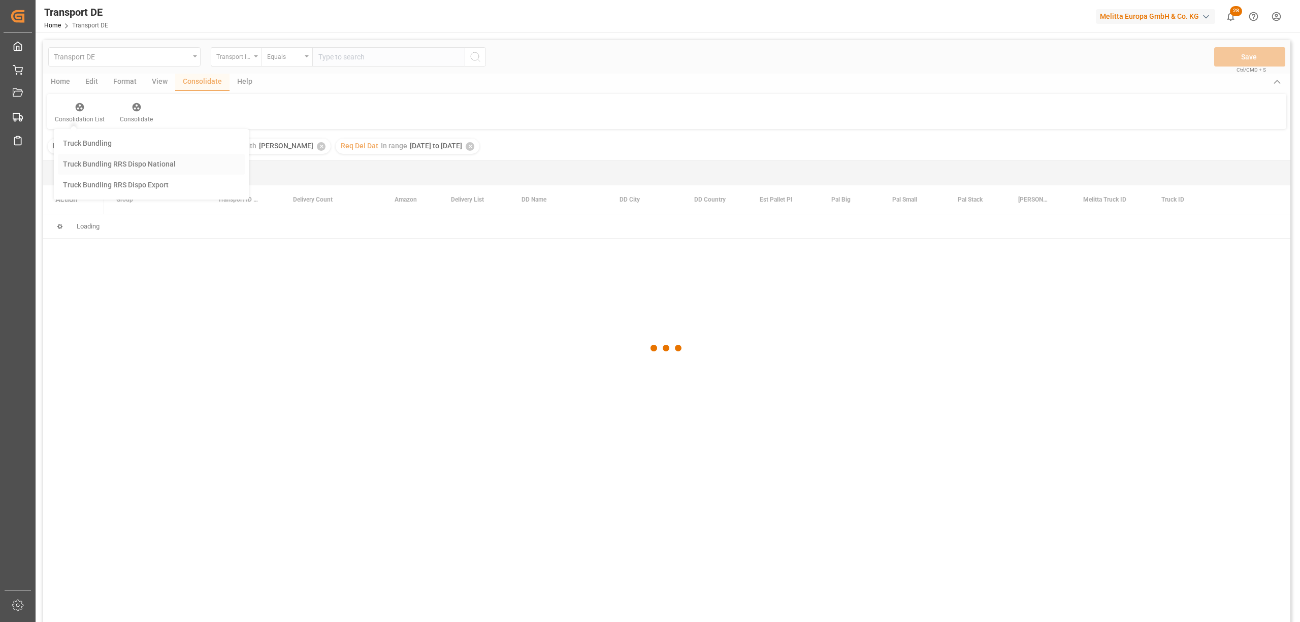
click at [90, 163] on div "Transport DE Transport ID Logward Equals Save Ctrl/CMD + S Home Edit Format Vie…" at bounding box center [666, 344] width 1247 height 609
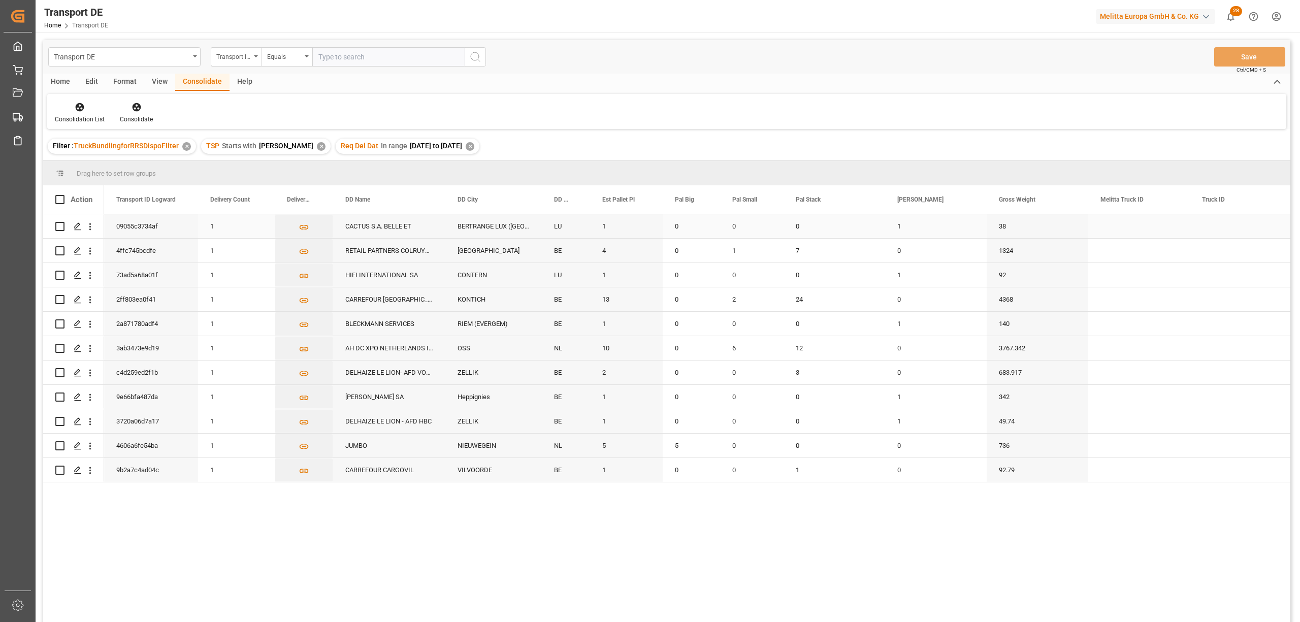
click at [59, 226] on input "Press Space to toggle row selection (unchecked)" at bounding box center [59, 226] width 9 height 9
checkbox input "true"
click at [59, 275] on input "Press Space to toggle row selection (unchecked)" at bounding box center [59, 275] width 9 height 9
checkbox input "true"
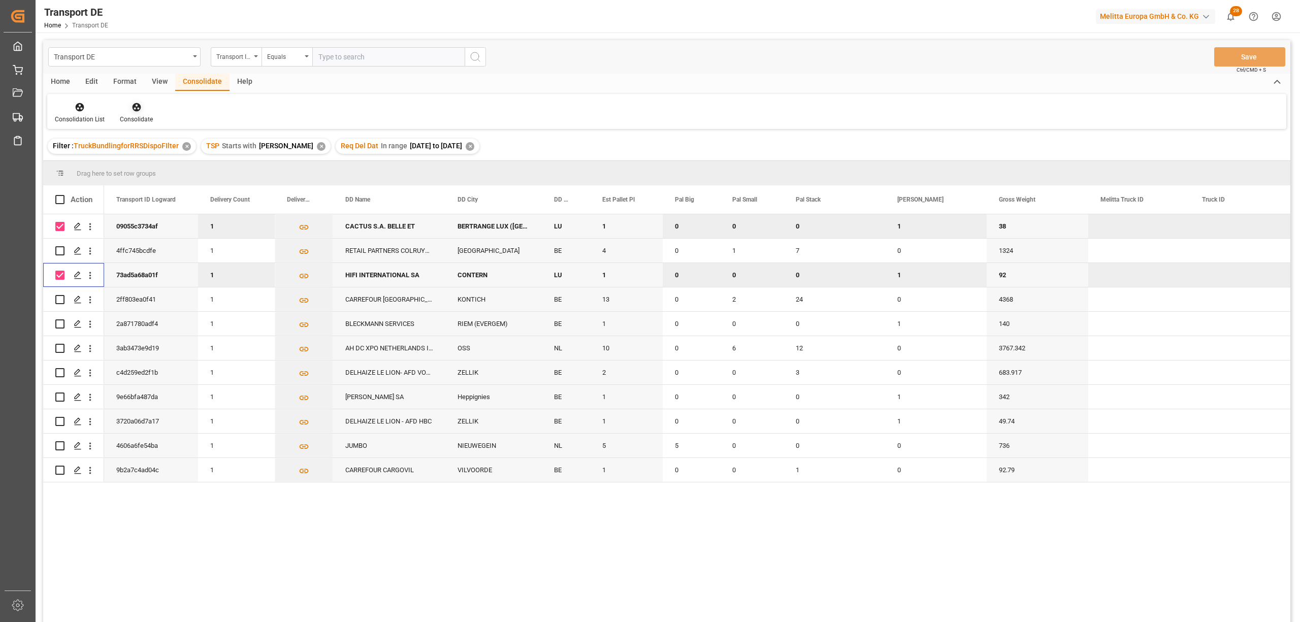
click at [134, 105] on icon at bounding box center [136, 107] width 9 height 9
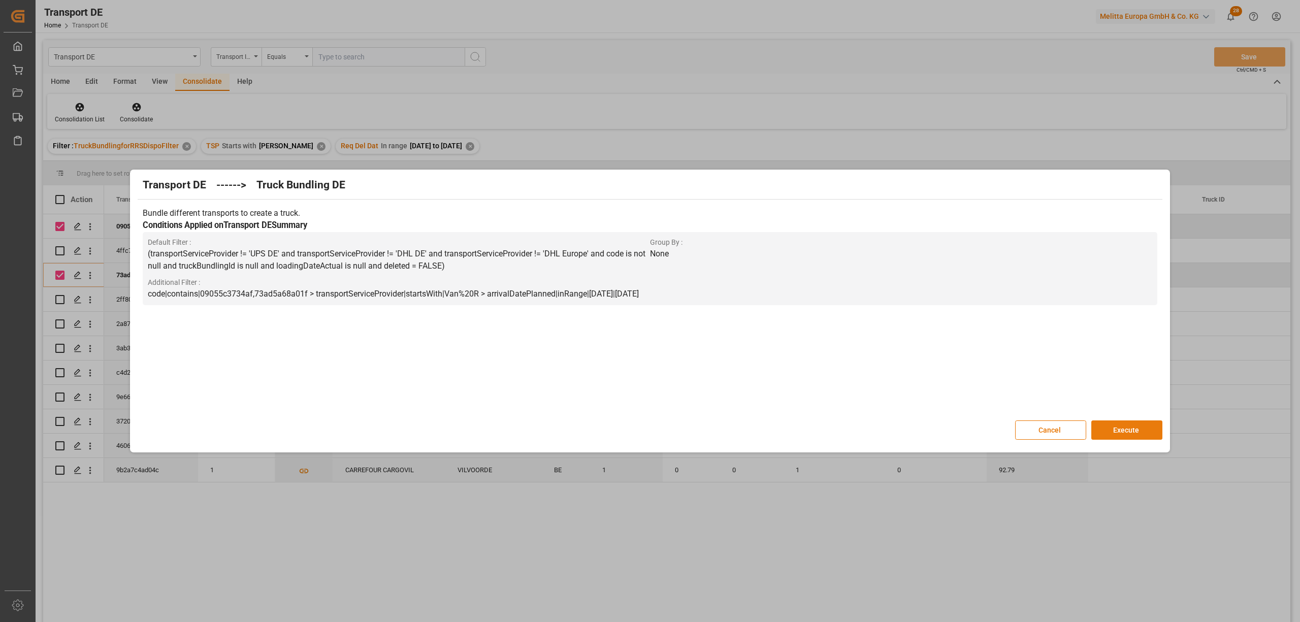
click at [1115, 427] on button "Execute" at bounding box center [1126, 429] width 71 height 19
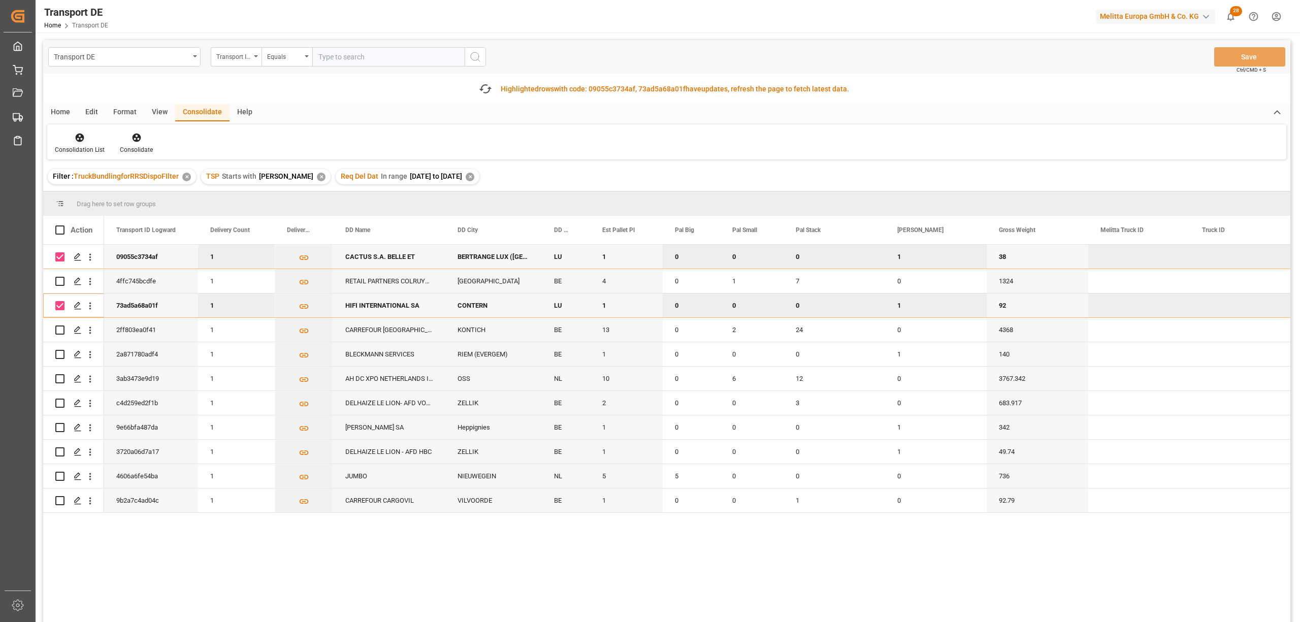
click at [69, 148] on div "Consolidation List" at bounding box center [80, 149] width 50 height 9
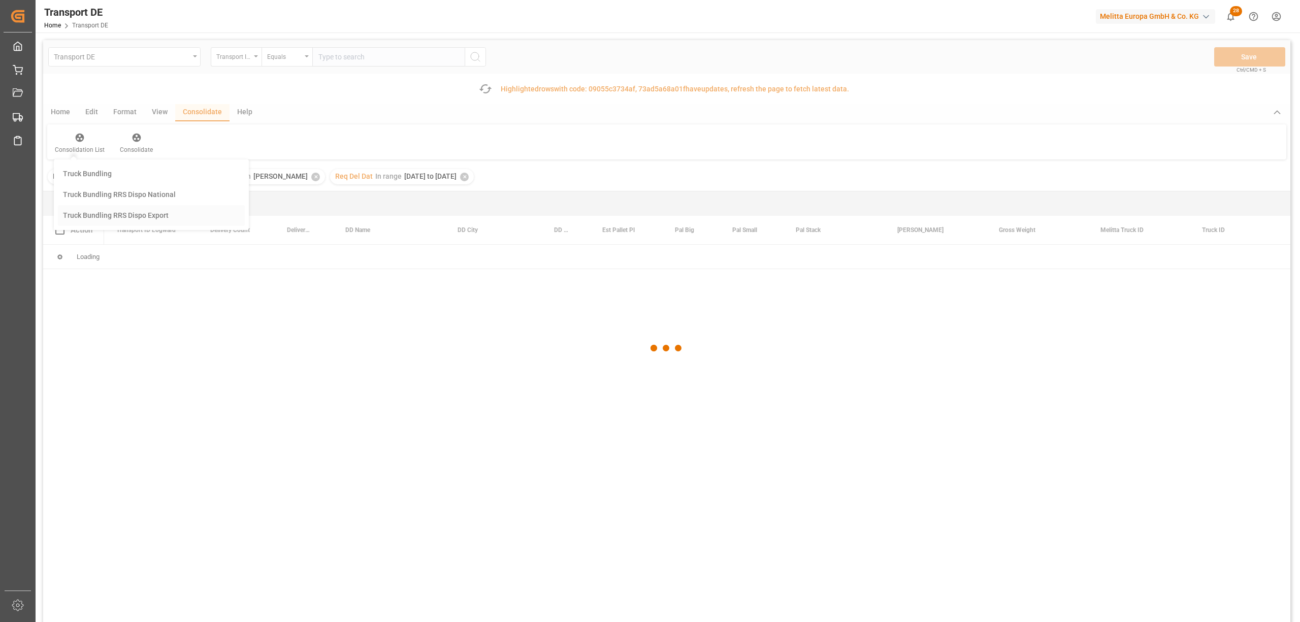
click at [86, 214] on div "Transport DE Transport ID Logward Equals Save Ctrl/CMD + S Fetch latest updates…" at bounding box center [666, 359] width 1247 height 639
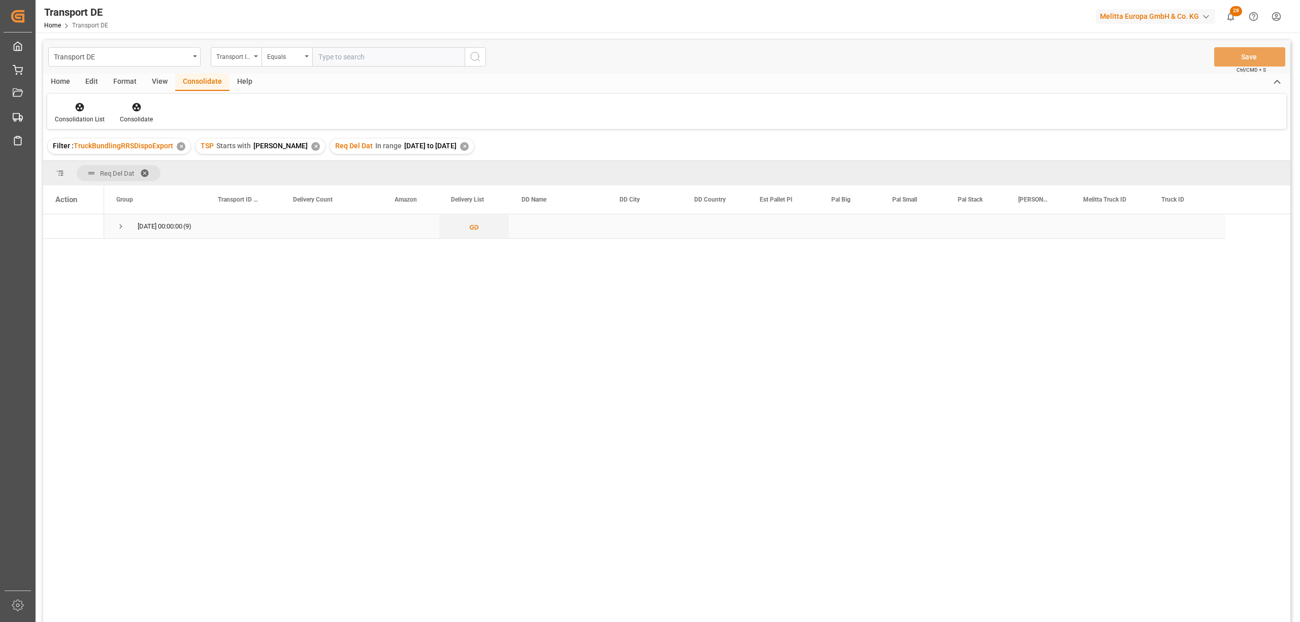
click at [121, 224] on span "Press SPACE to select this row." at bounding box center [120, 226] width 9 height 9
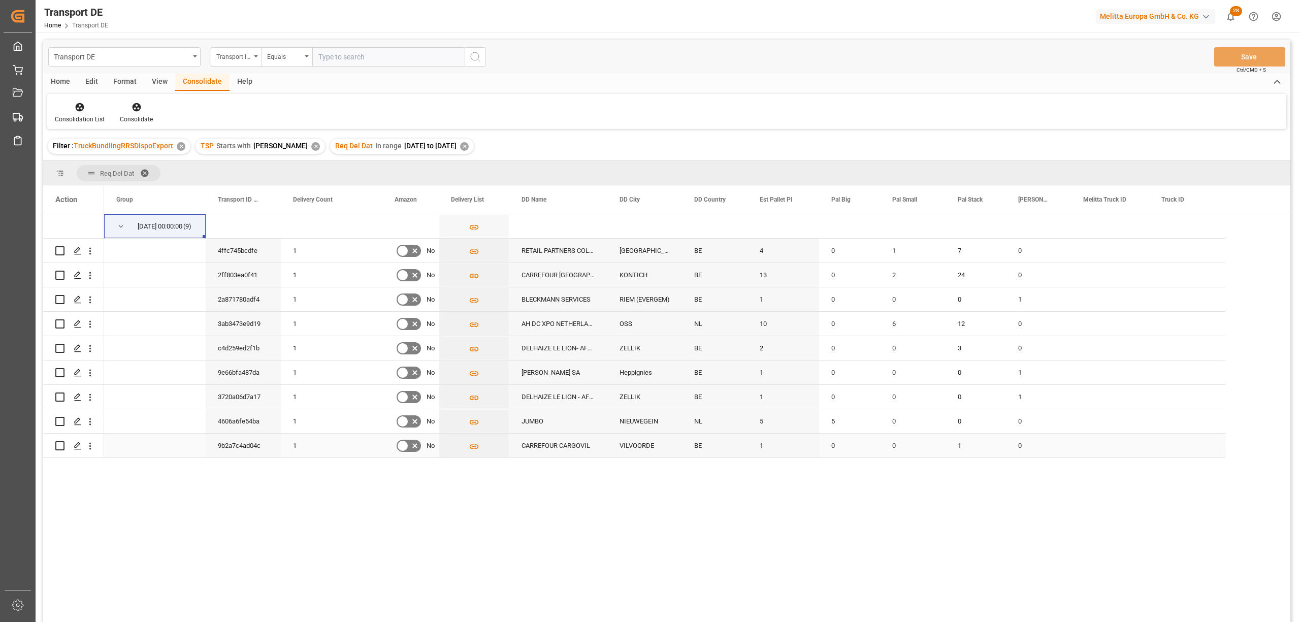
drag, startPoint x: 55, startPoint y: 443, endPoint x: 68, endPoint y: 440, distance: 12.7
click at [55, 443] on input "Press Space to toggle row selection (unchecked)" at bounding box center [59, 445] width 9 height 9
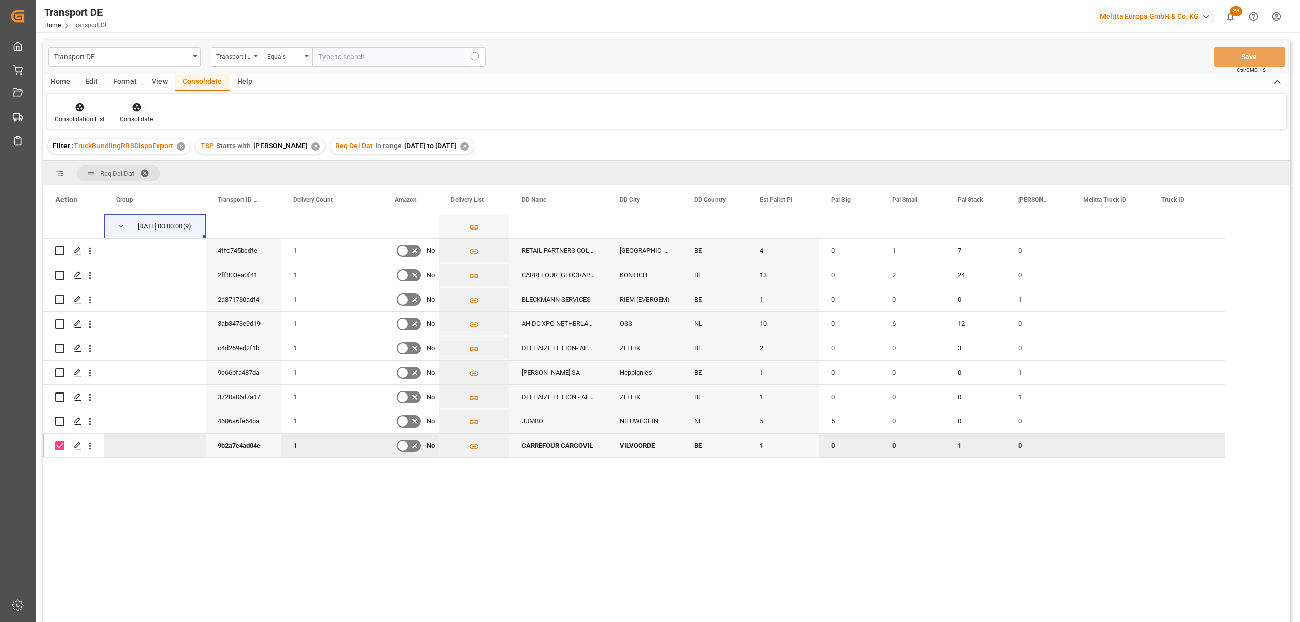
click at [137, 108] on icon at bounding box center [137, 107] width 10 height 10
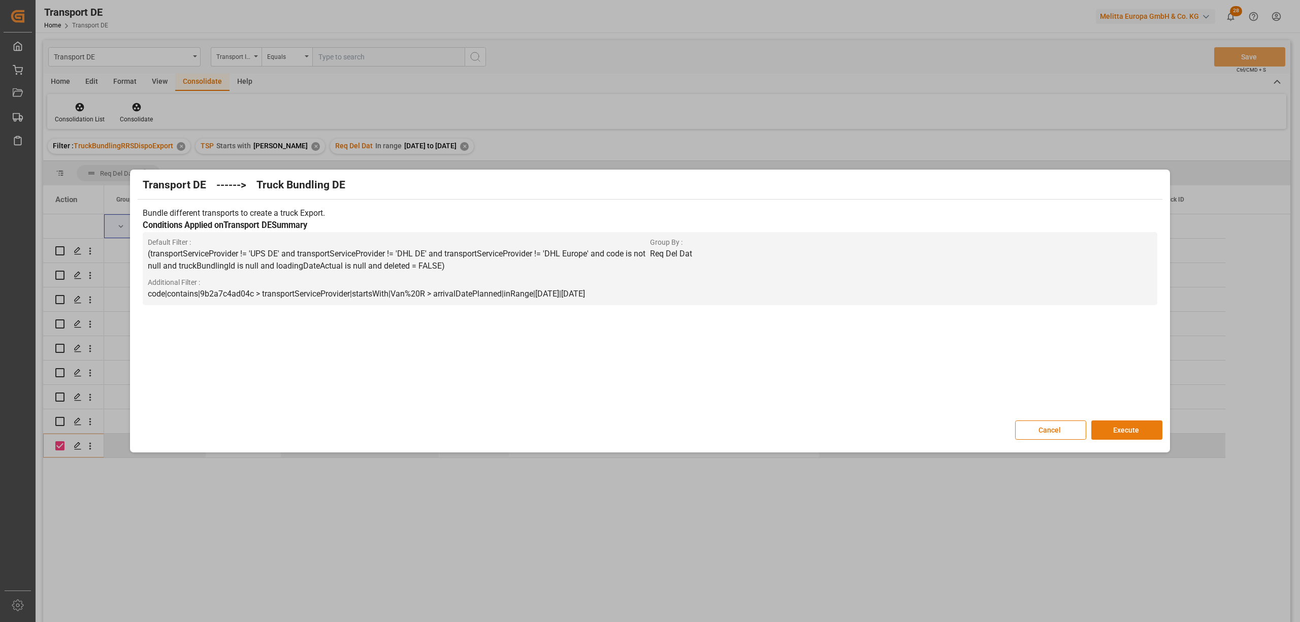
click at [1150, 433] on button "Execute" at bounding box center [1126, 429] width 71 height 19
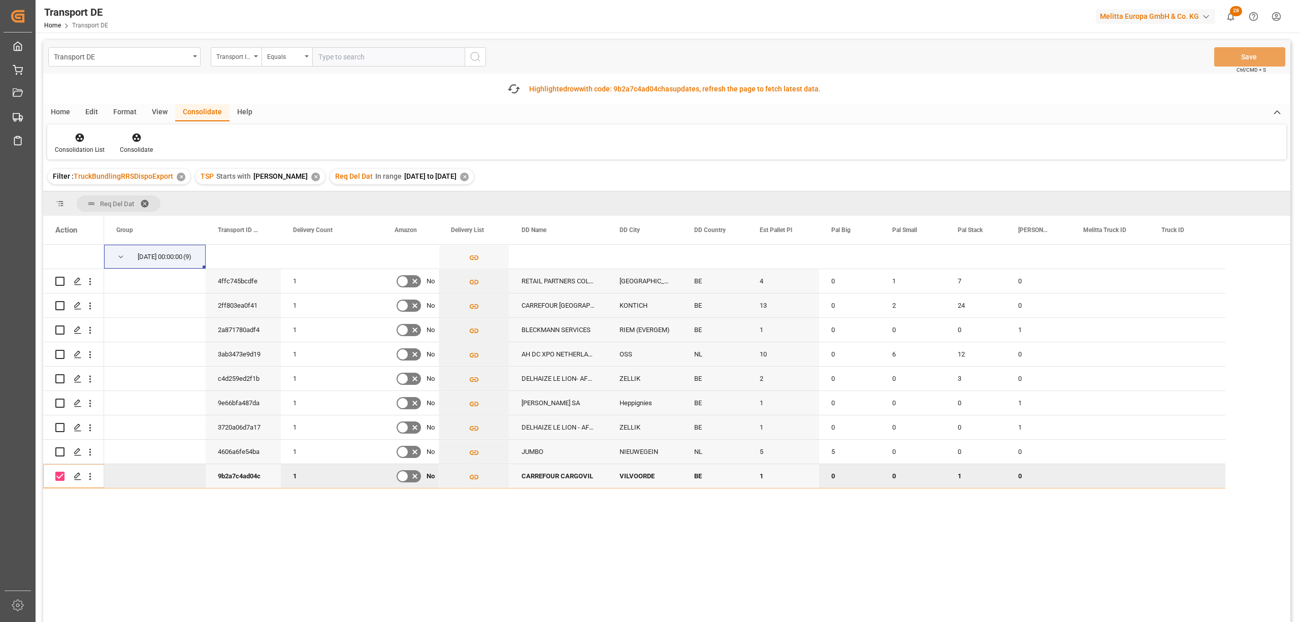
click at [59, 478] on input "Press Space to toggle row selection (checked)" at bounding box center [59, 476] width 9 height 9
checkbox input "false"
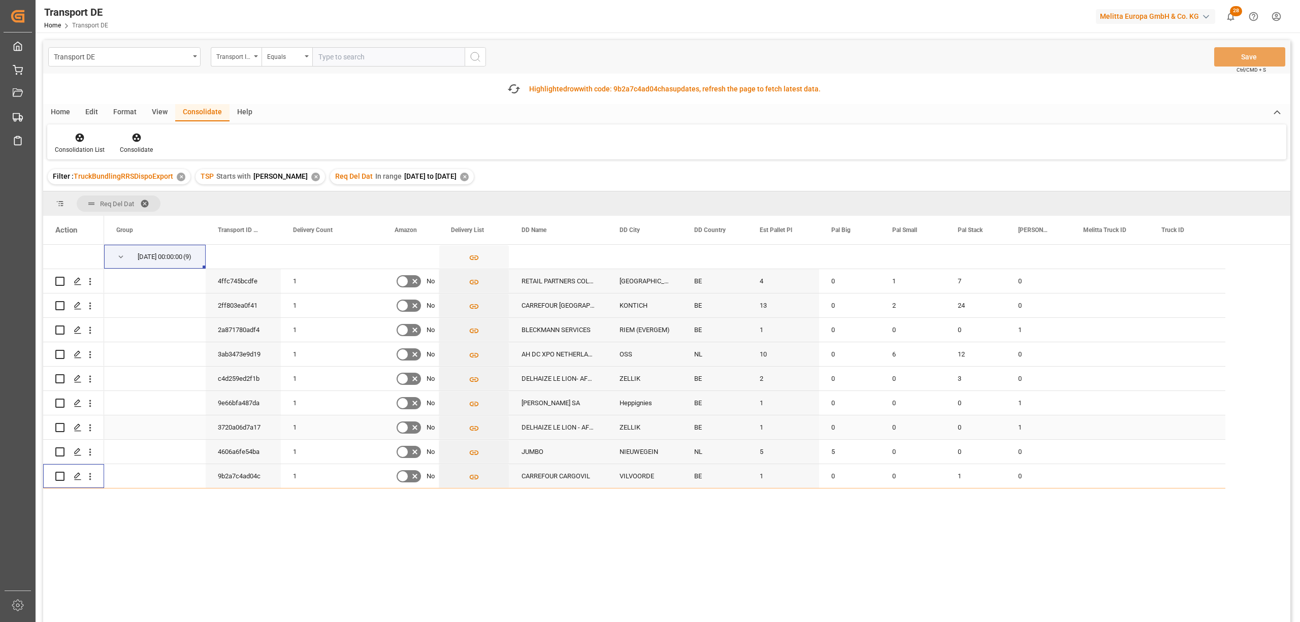
click at [58, 427] on input "Press Space to toggle row selection (unchecked)" at bounding box center [59, 427] width 9 height 9
checkbox input "true"
click at [134, 134] on icon at bounding box center [136, 138] width 9 height 9
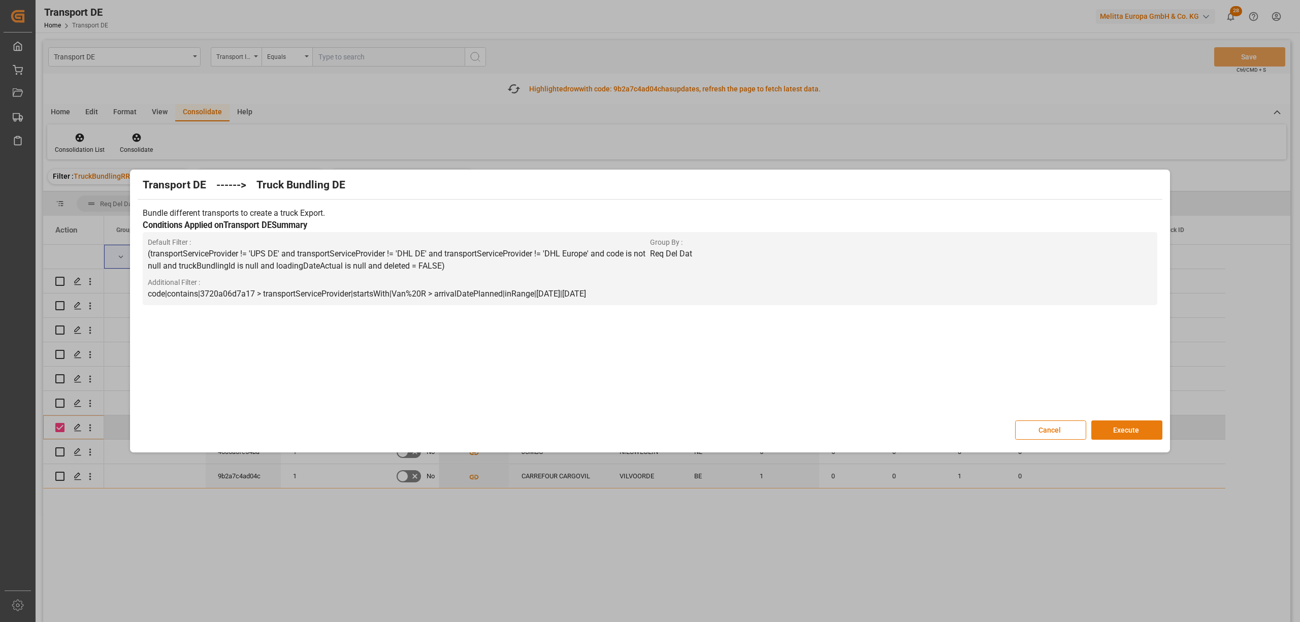
click at [1140, 432] on button "Execute" at bounding box center [1126, 429] width 71 height 19
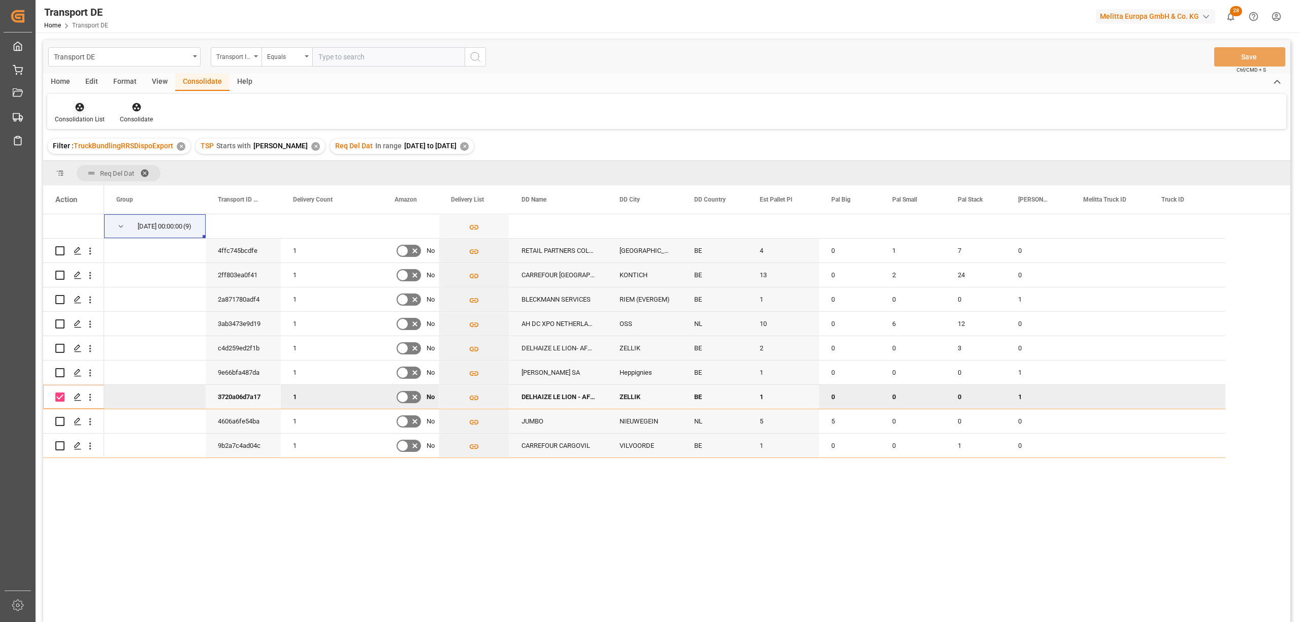
click at [76, 117] on div "Consolidation List" at bounding box center [80, 119] width 50 height 9
click at [95, 187] on div "Transport DE Transport ID Logward Equals Save Ctrl/CMD + S Home Edit Format Vie…" at bounding box center [666, 344] width 1247 height 609
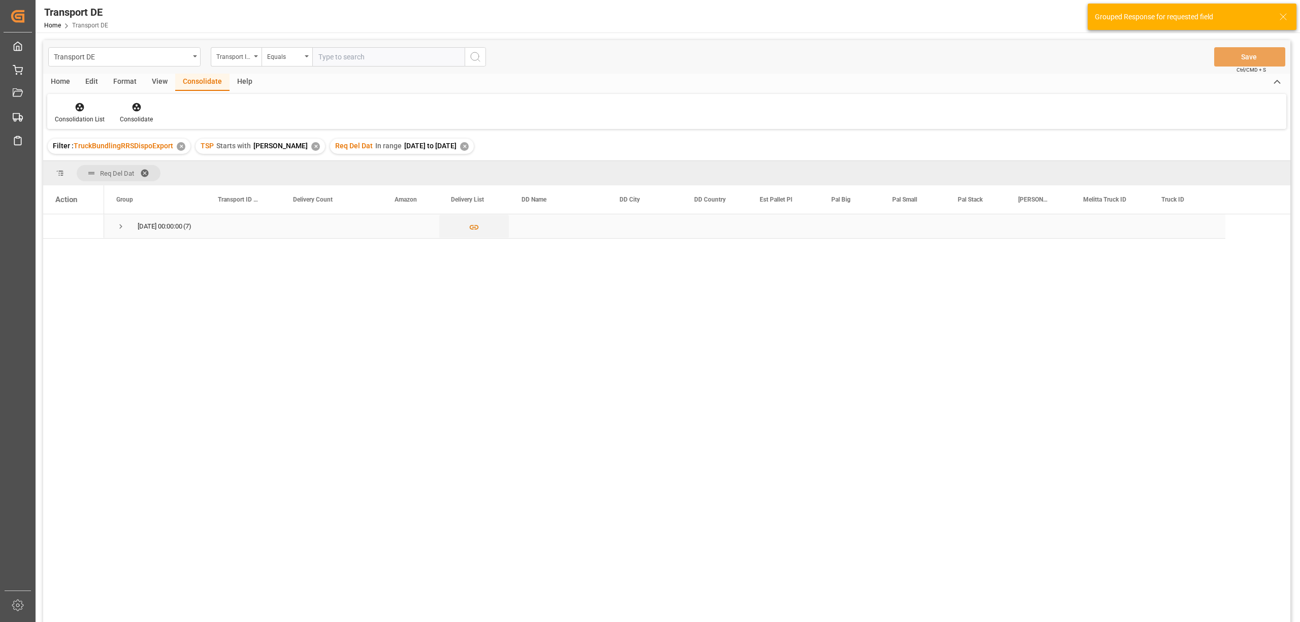
click at [117, 223] on span "Press SPACE to select this row." at bounding box center [120, 226] width 9 height 9
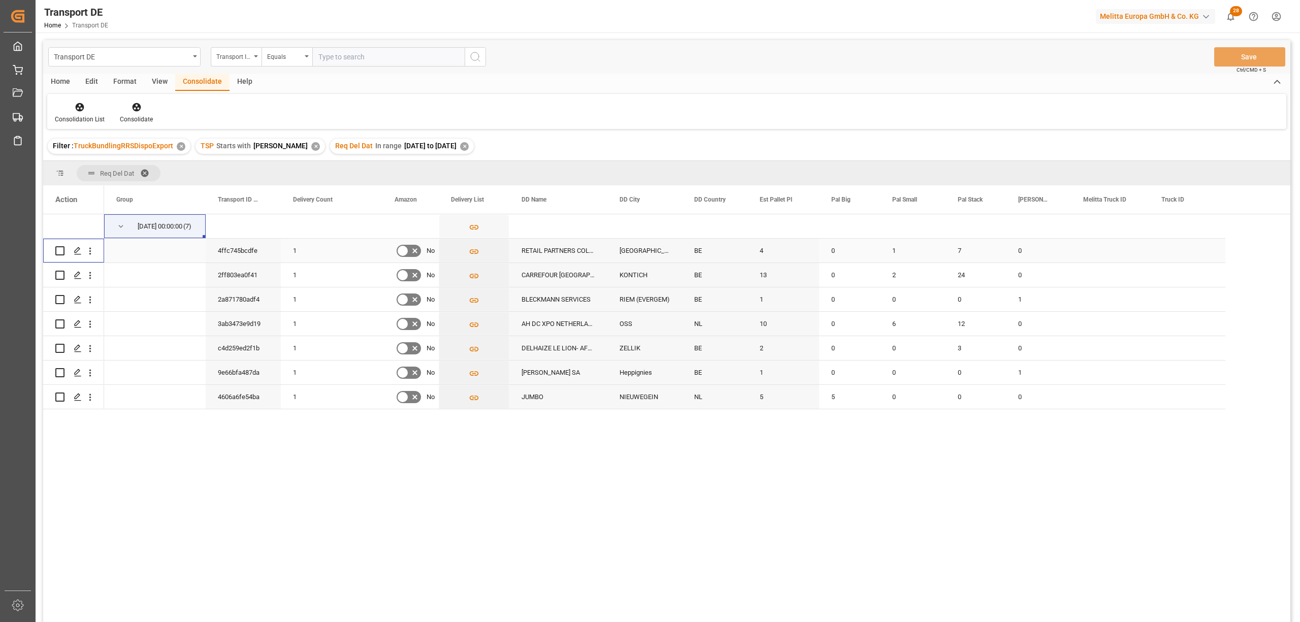
click at [58, 251] on input "Press Space to toggle row selection (unchecked)" at bounding box center [59, 250] width 9 height 9
checkbox input "true"
click at [61, 273] on input "Press Space to toggle row selection (unchecked)" at bounding box center [59, 275] width 9 height 9
checkbox input "true"
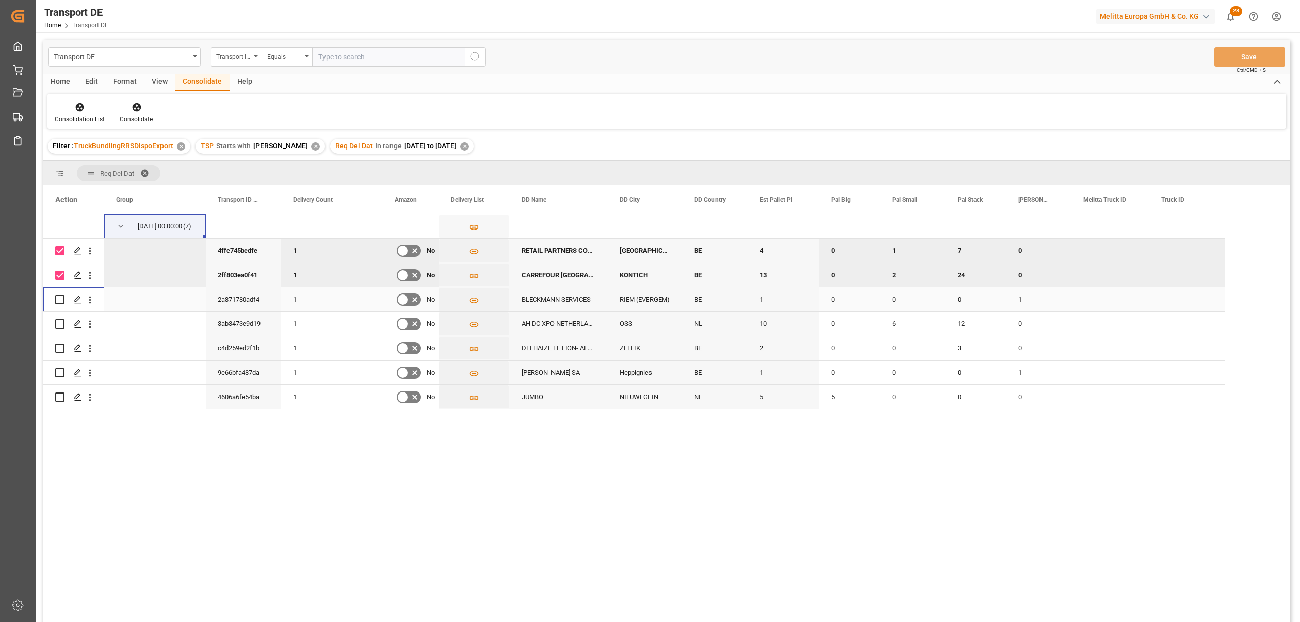
click at [58, 298] on input "Press Space to toggle row selection (unchecked)" at bounding box center [59, 299] width 9 height 9
click at [61, 302] on input "Press Space to toggle row selection (checked)" at bounding box center [59, 299] width 9 height 9
checkbox input "false"
click at [56, 275] on input "Press Space to toggle row selection (checked)" at bounding box center [59, 275] width 9 height 9
checkbox input "false"
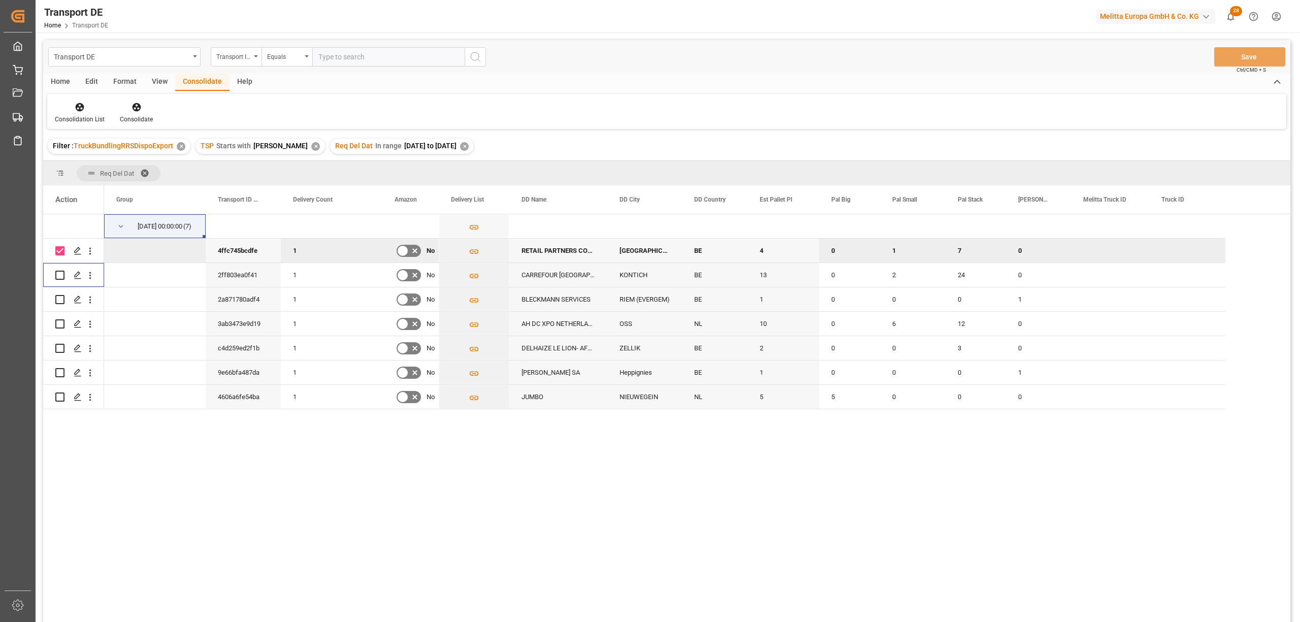
click at [58, 252] on input "Press Space to toggle row selection (checked)" at bounding box center [59, 250] width 9 height 9
checkbox input "false"
click at [57, 347] on input "Press Space to toggle row selection (unchecked)" at bounding box center [59, 348] width 9 height 9
checkbox input "true"
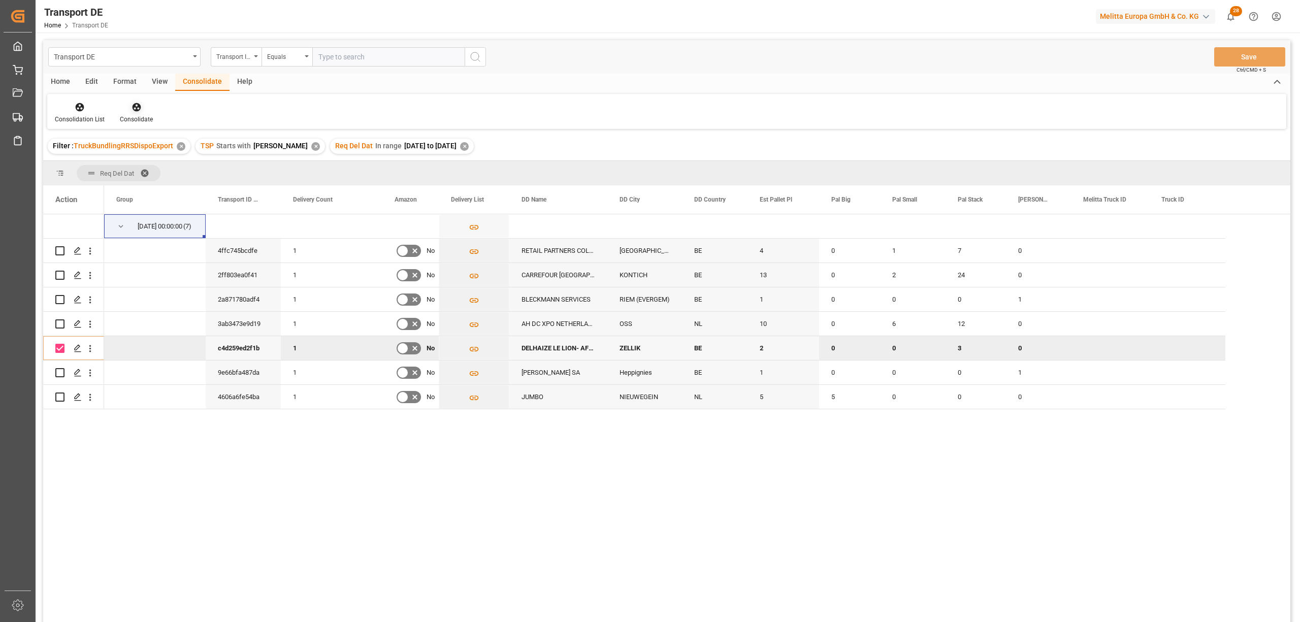
click at [133, 112] on icon at bounding box center [137, 107] width 10 height 10
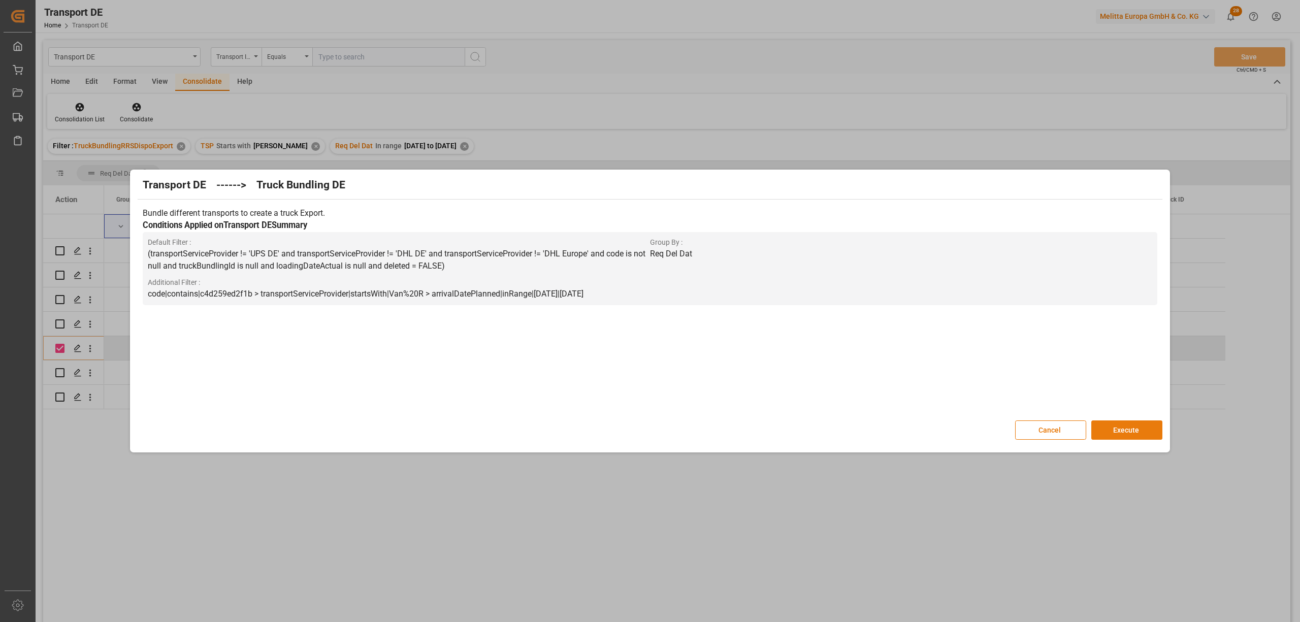
click at [1141, 436] on button "Execute" at bounding box center [1126, 429] width 71 height 19
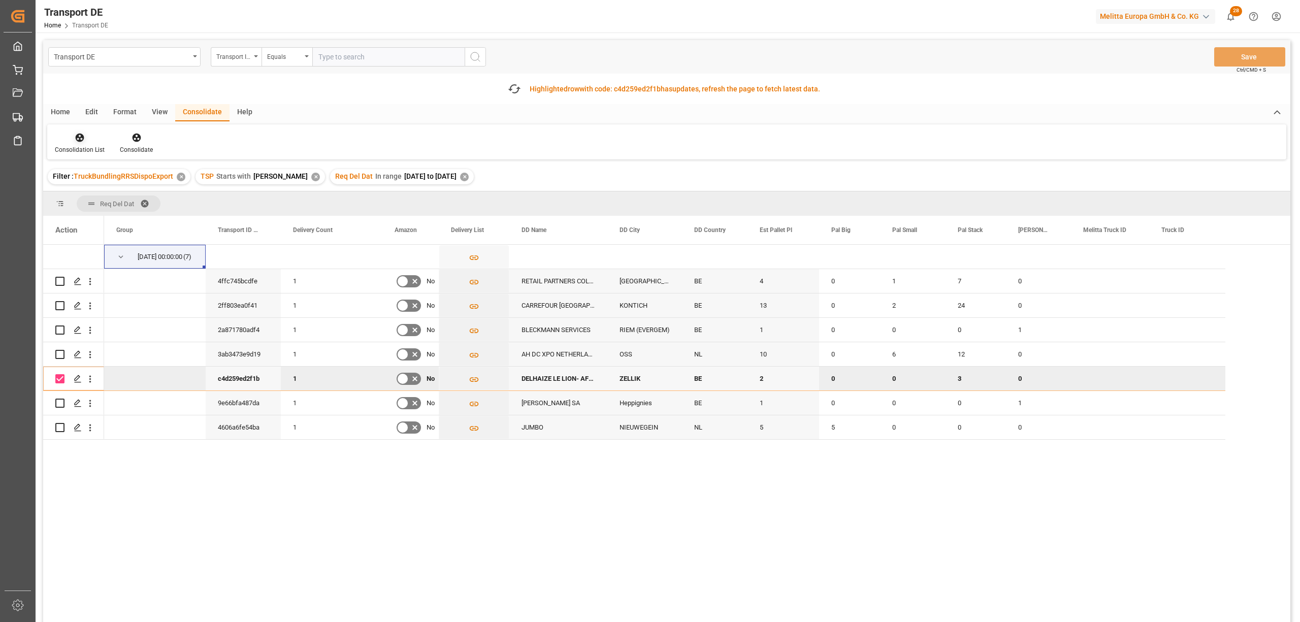
click at [80, 143] on div "Consolidation List" at bounding box center [79, 143] width 65 height 22
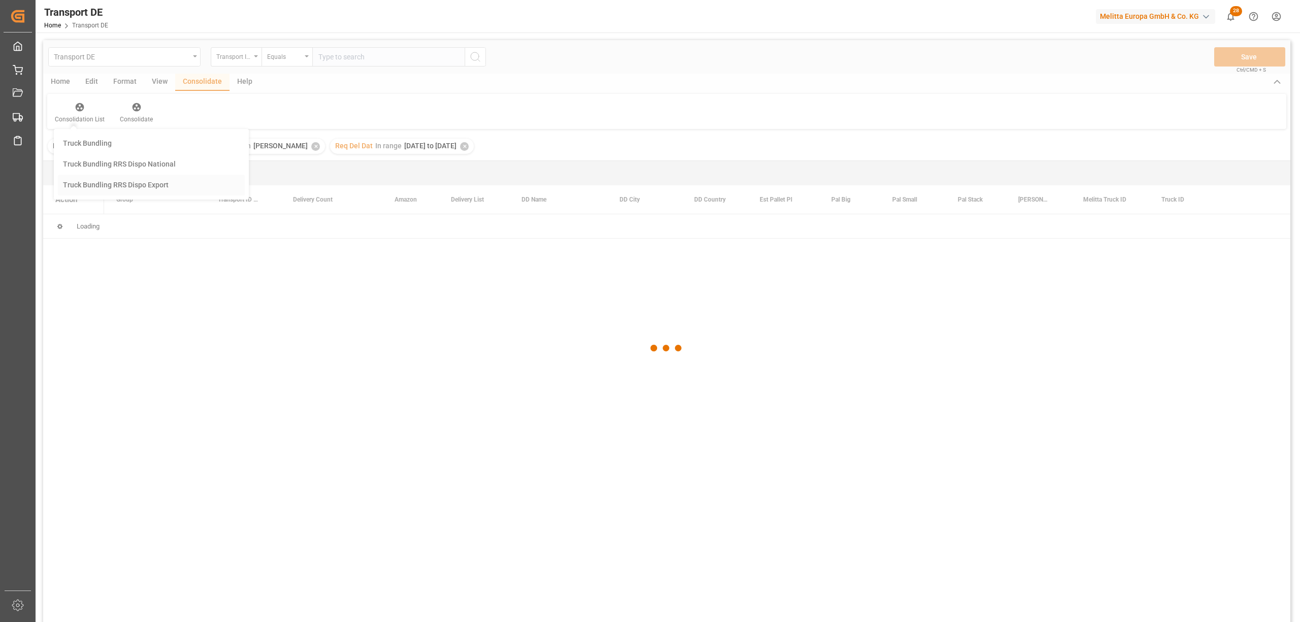
click at [103, 219] on div "Transport DE Transport ID Logward Equals Save Ctrl/CMD + S Home Edit Format Vie…" at bounding box center [666, 344] width 1247 height 609
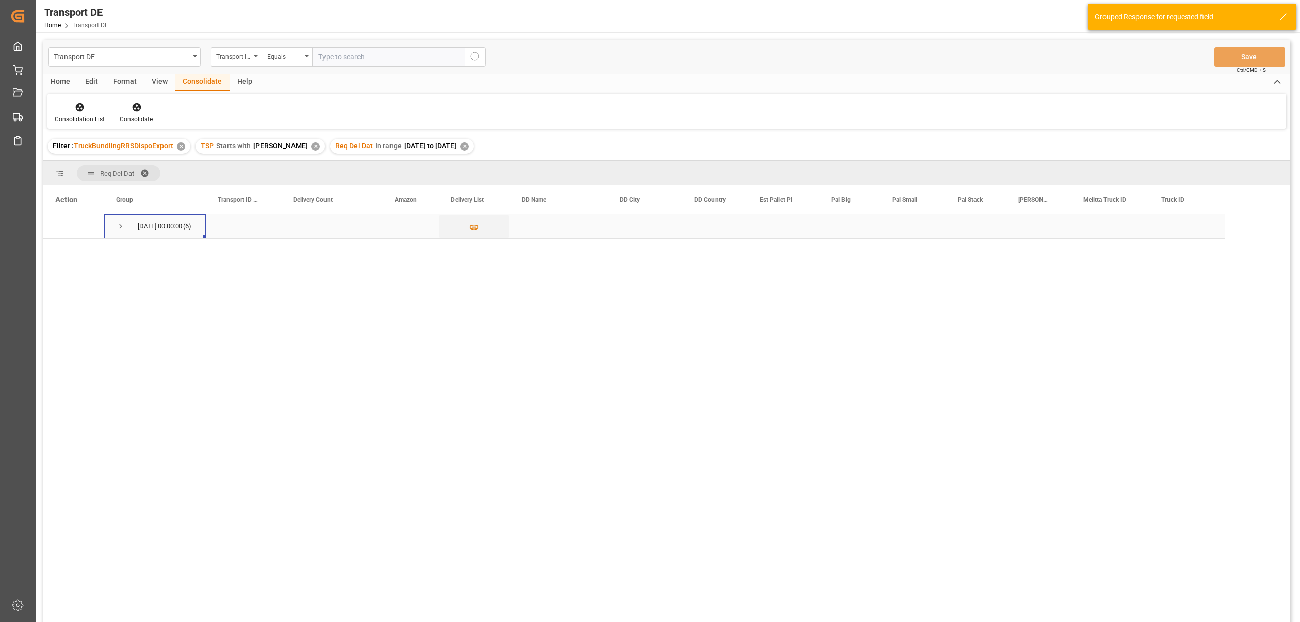
click at [119, 226] on span "Press SPACE to select this row." at bounding box center [120, 226] width 9 height 9
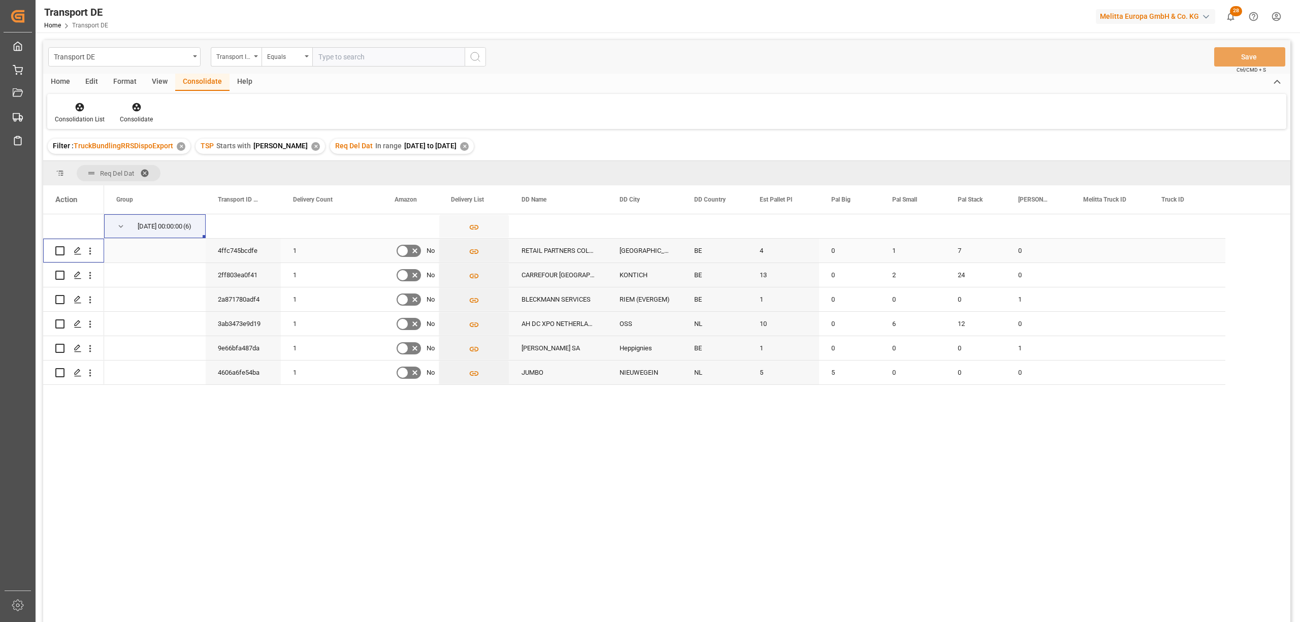
click at [58, 249] on input "Press Space to toggle row selection (unchecked)" at bounding box center [59, 250] width 9 height 9
checkbox input "true"
click at [61, 277] on input "Press Space to toggle row selection (unchecked)" at bounding box center [59, 275] width 9 height 9
checkbox input "true"
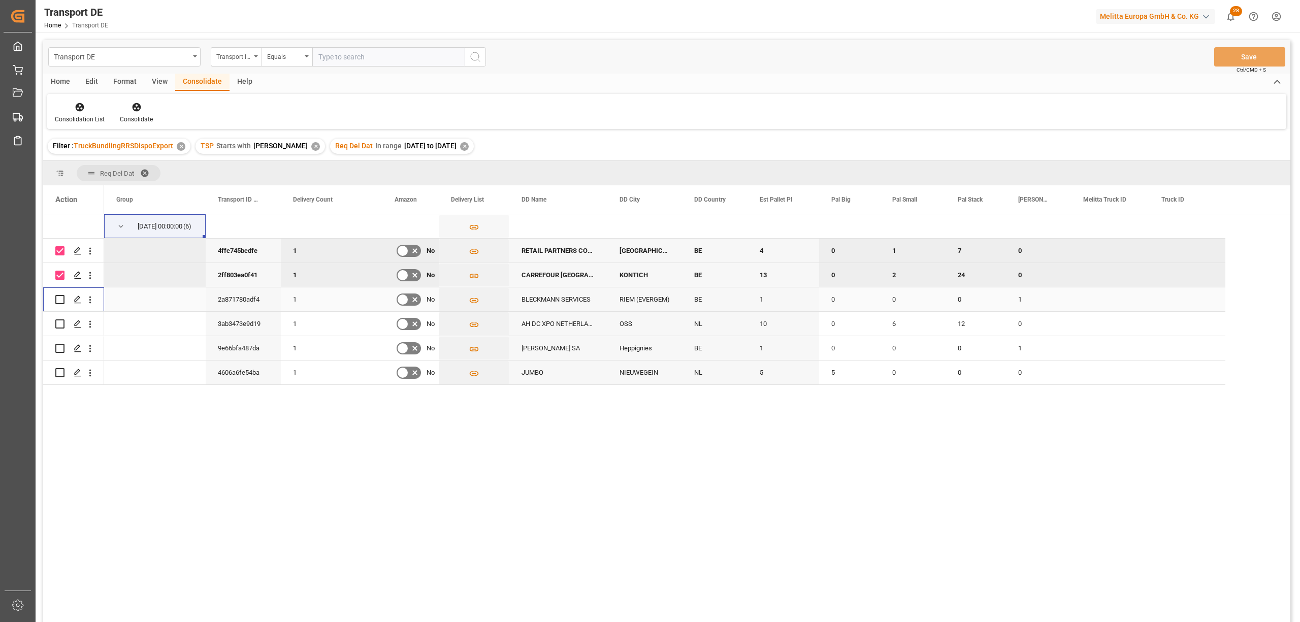
click at [62, 301] on input "Press Space to toggle row selection (unchecked)" at bounding box center [59, 299] width 9 height 9
checkbox input "true"
click at [62, 348] on input "Press Space to toggle row selection (unchecked)" at bounding box center [59, 348] width 9 height 9
checkbox input "true"
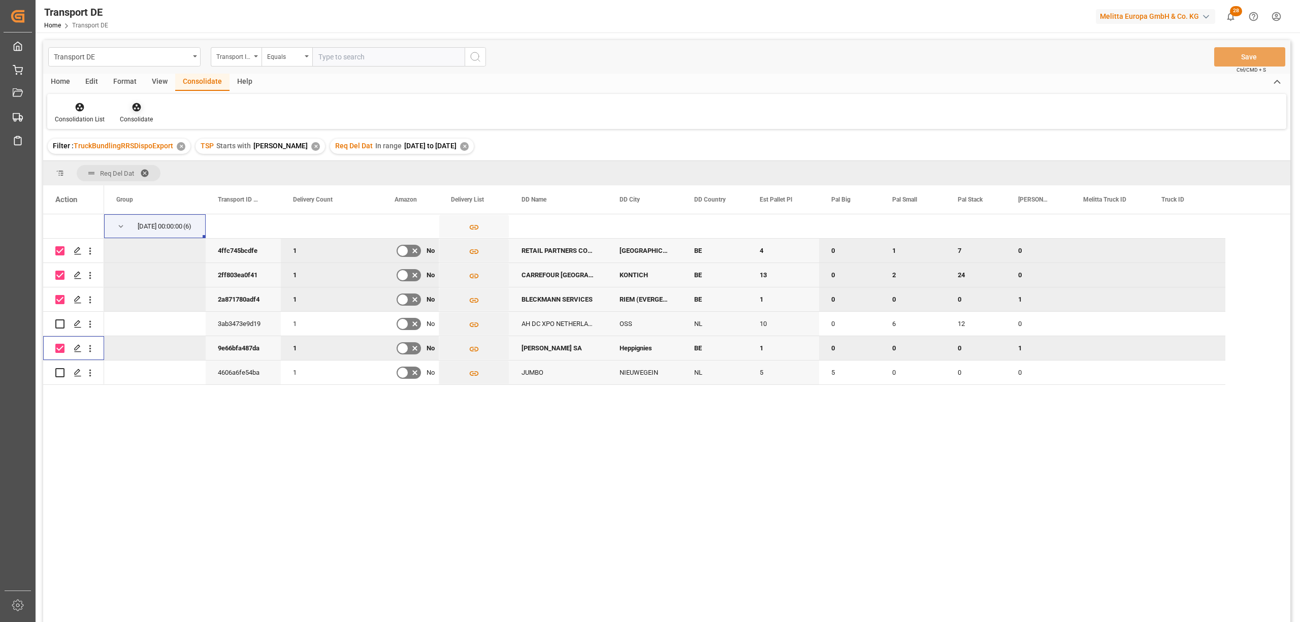
click at [134, 108] on icon at bounding box center [137, 107] width 10 height 10
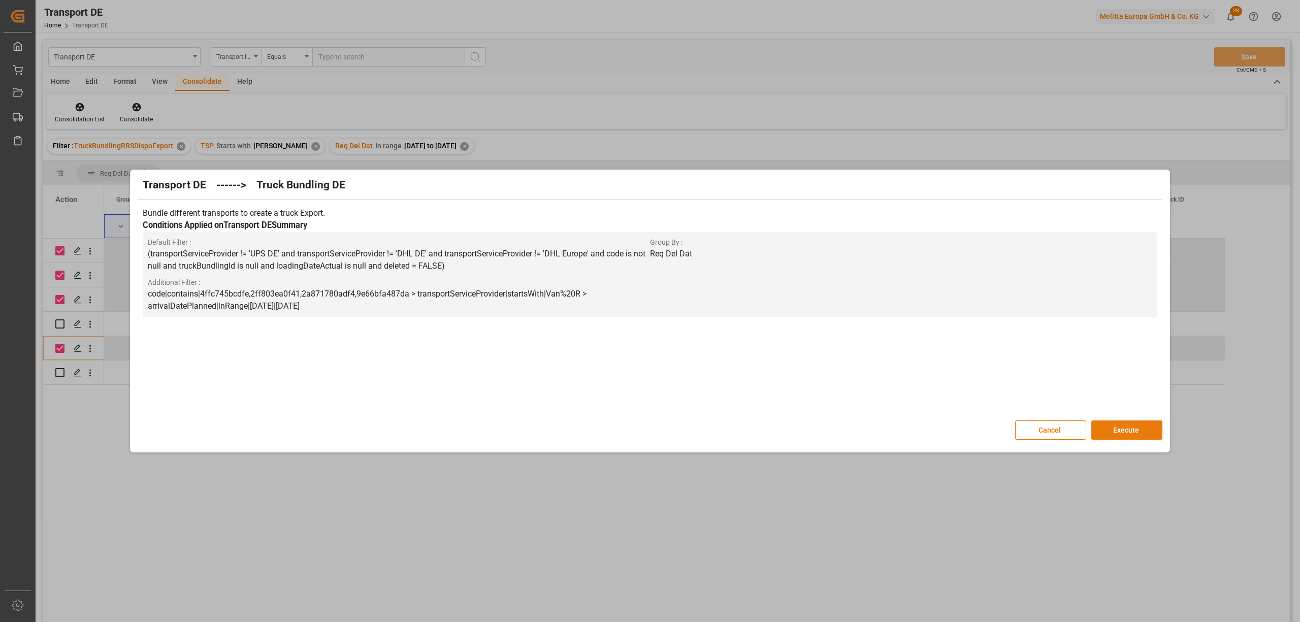
click at [1127, 435] on button "Execute" at bounding box center [1126, 429] width 71 height 19
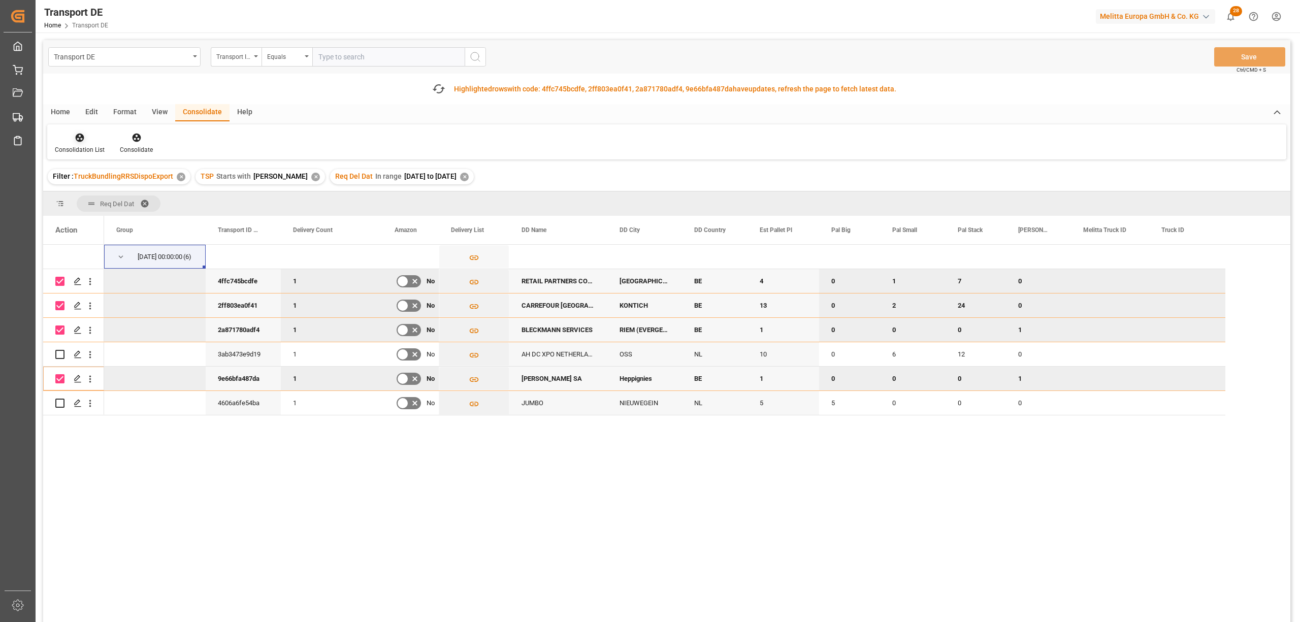
click at [75, 142] on icon at bounding box center [80, 138] width 10 height 10
click at [121, 216] on div "Transport DE Transport ID Logward Equals Save Ctrl/CMD + S Fetch latest updates…" at bounding box center [666, 359] width 1247 height 639
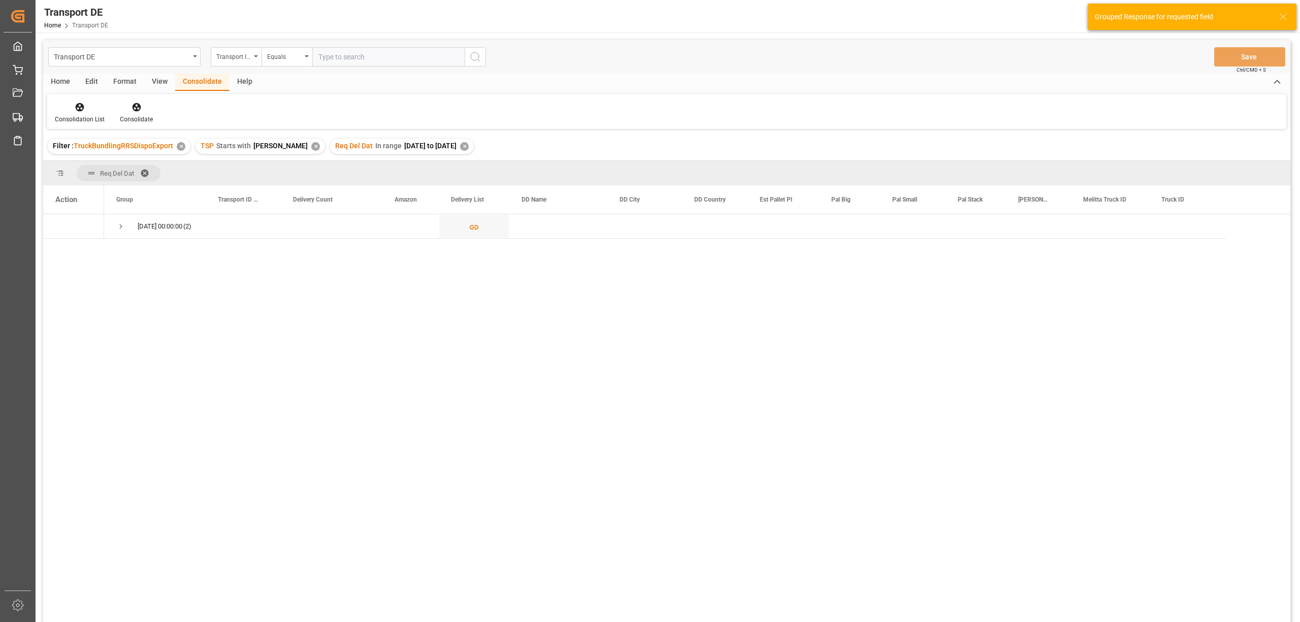
click at [465, 143] on div "Req Del Dat In range 2025-08-17 to 2025-08-18 ✕" at bounding box center [402, 146] width 144 height 15
click at [460, 145] on div "✕" at bounding box center [464, 146] width 9 height 9
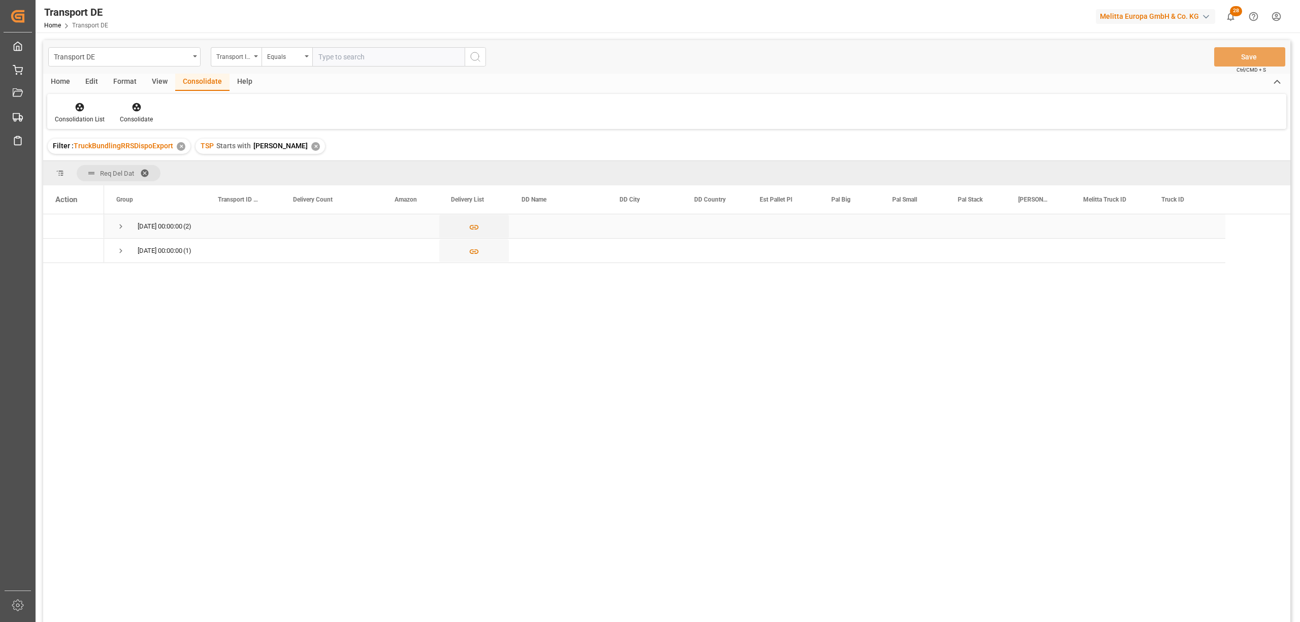
click at [116, 224] on div "18.08.2025 00:00:00 (2)" at bounding box center [155, 226] width 102 height 24
click at [120, 224] on span "Press SPACE to select this row." at bounding box center [120, 226] width 9 height 9
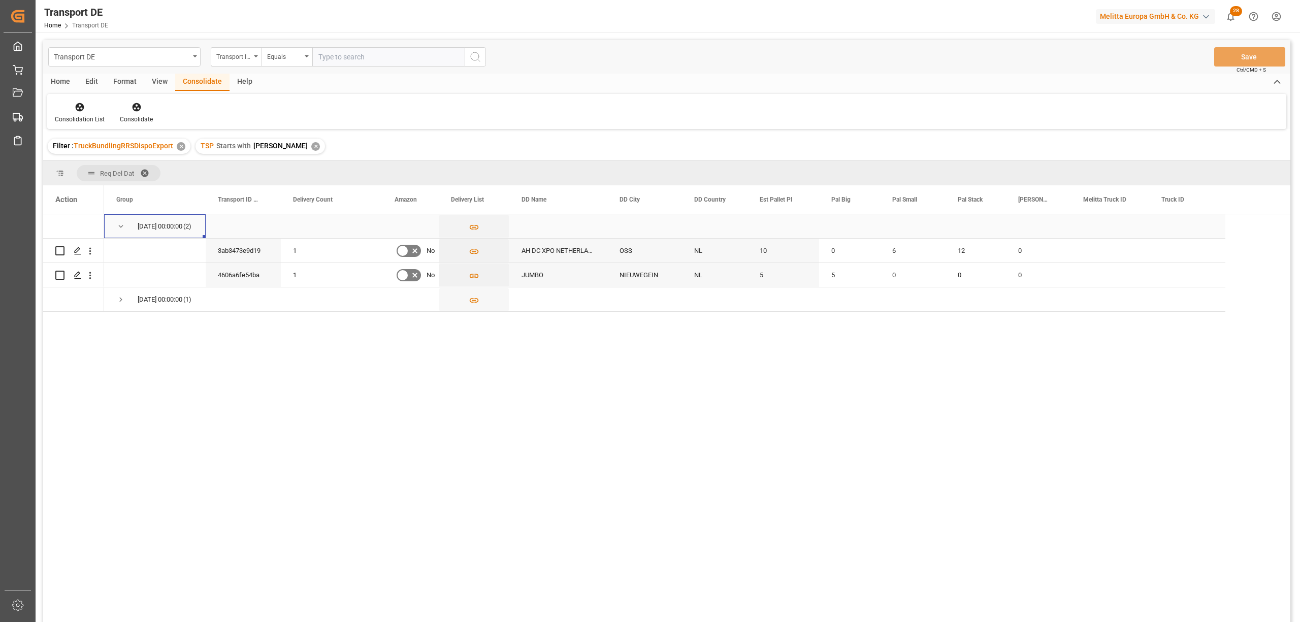
click at [118, 223] on span "Press SPACE to select this row." at bounding box center [120, 226] width 9 height 9
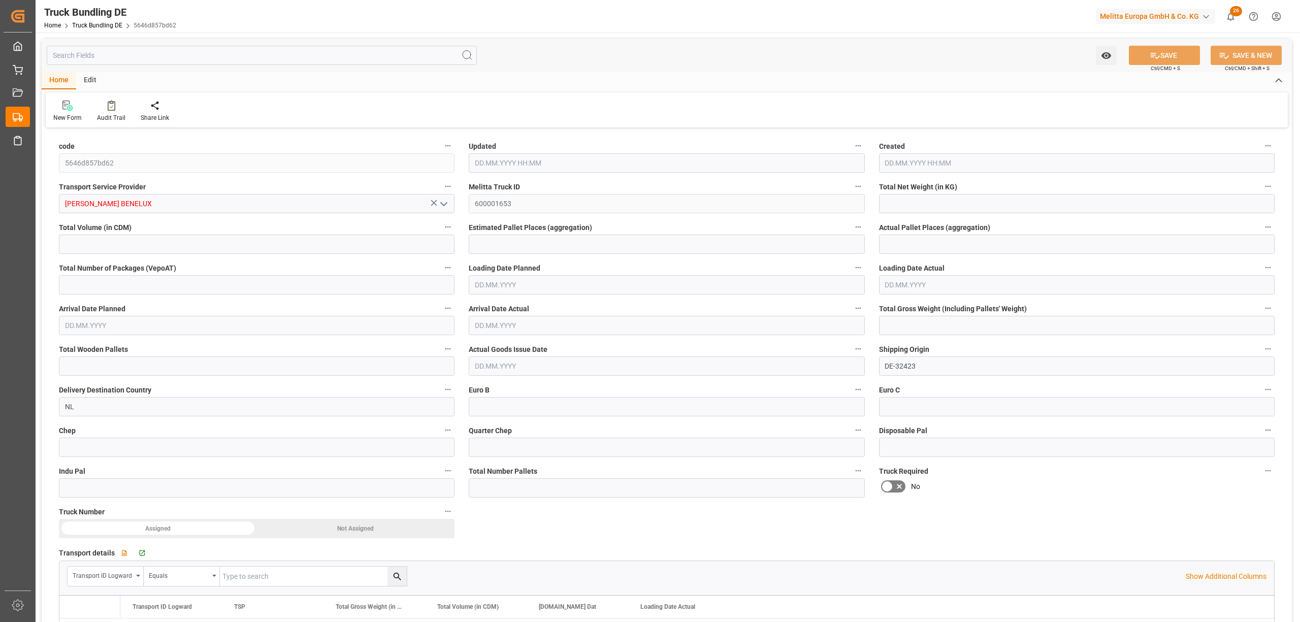
type input "21.577"
type input "389.799"
type input "1"
type input "0"
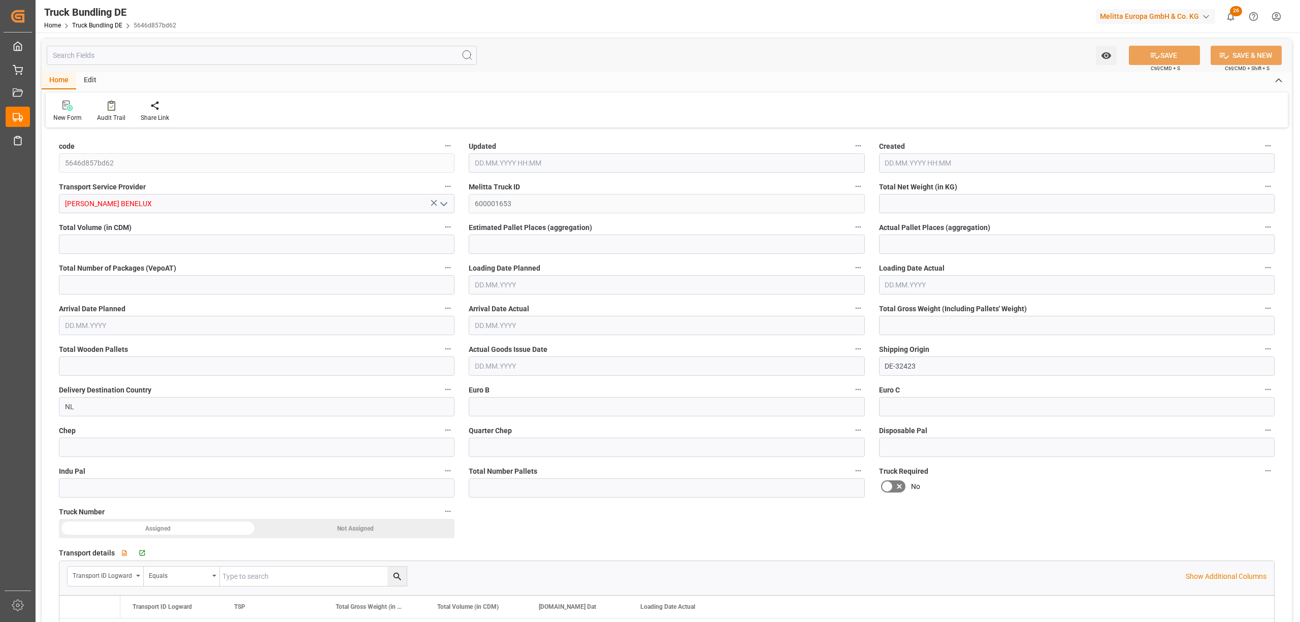
type input "52"
type input "1"
type input "0"
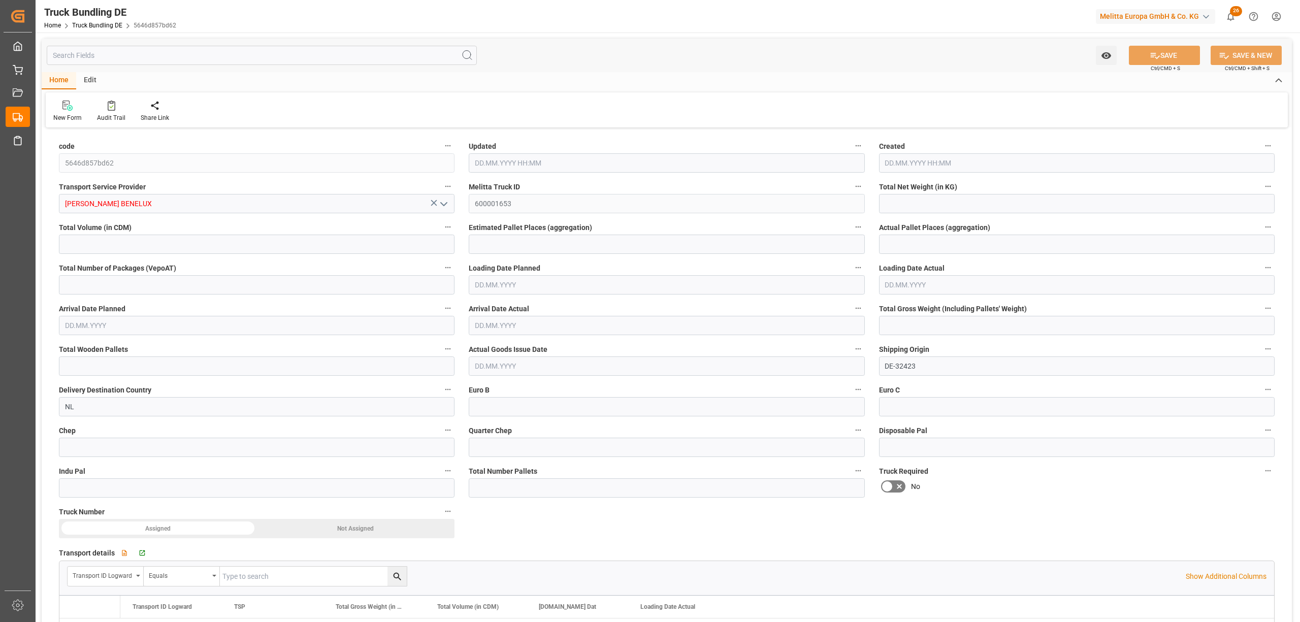
type input "0"
type input "[DATE] 12:49"
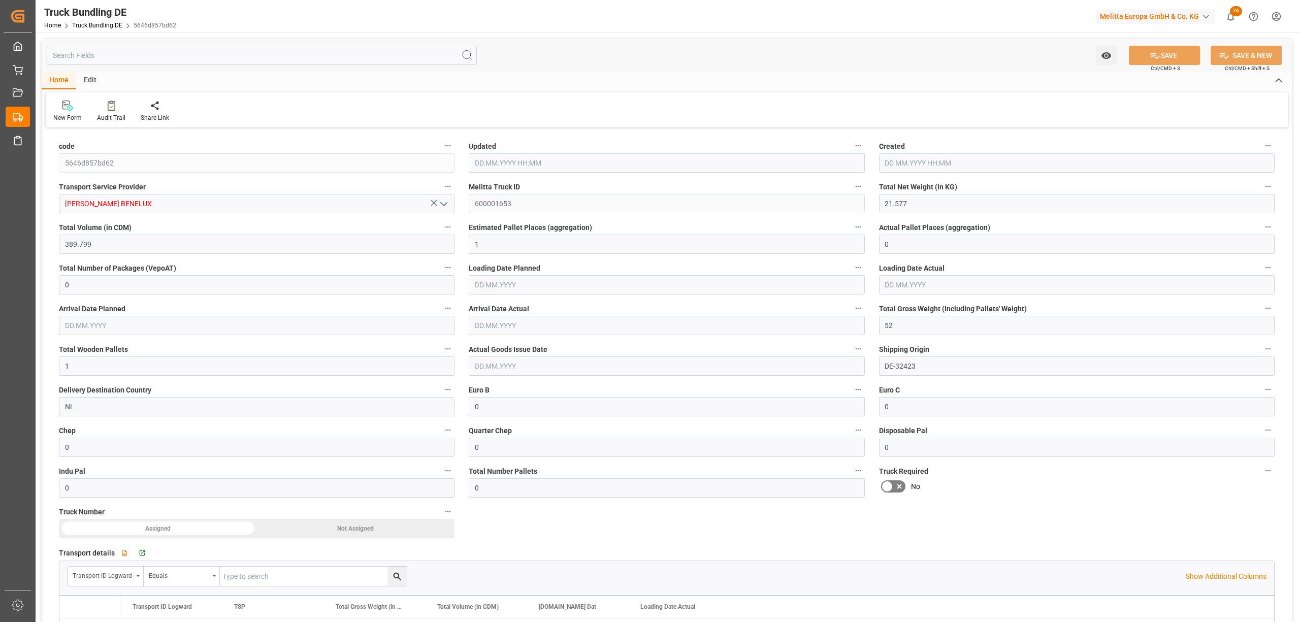
type input "[DATE] 12:49"
type input "[DATE]"
type input "70.02"
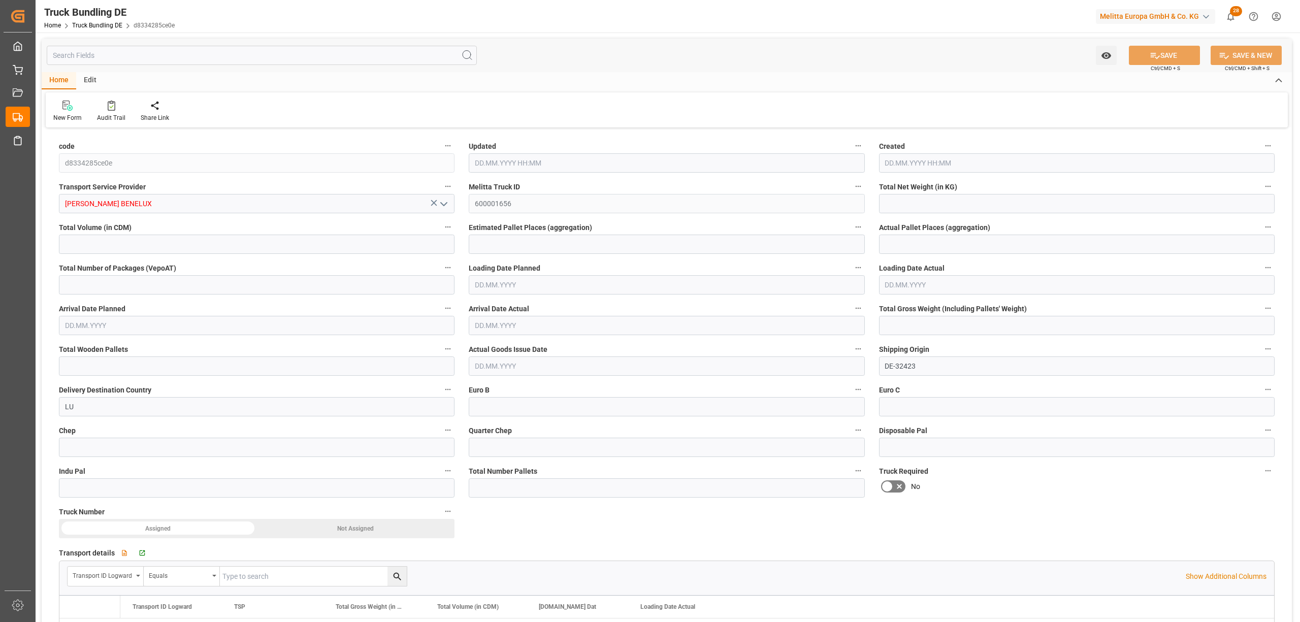
type input "473.736"
type input "2"
type input "0"
type input "130"
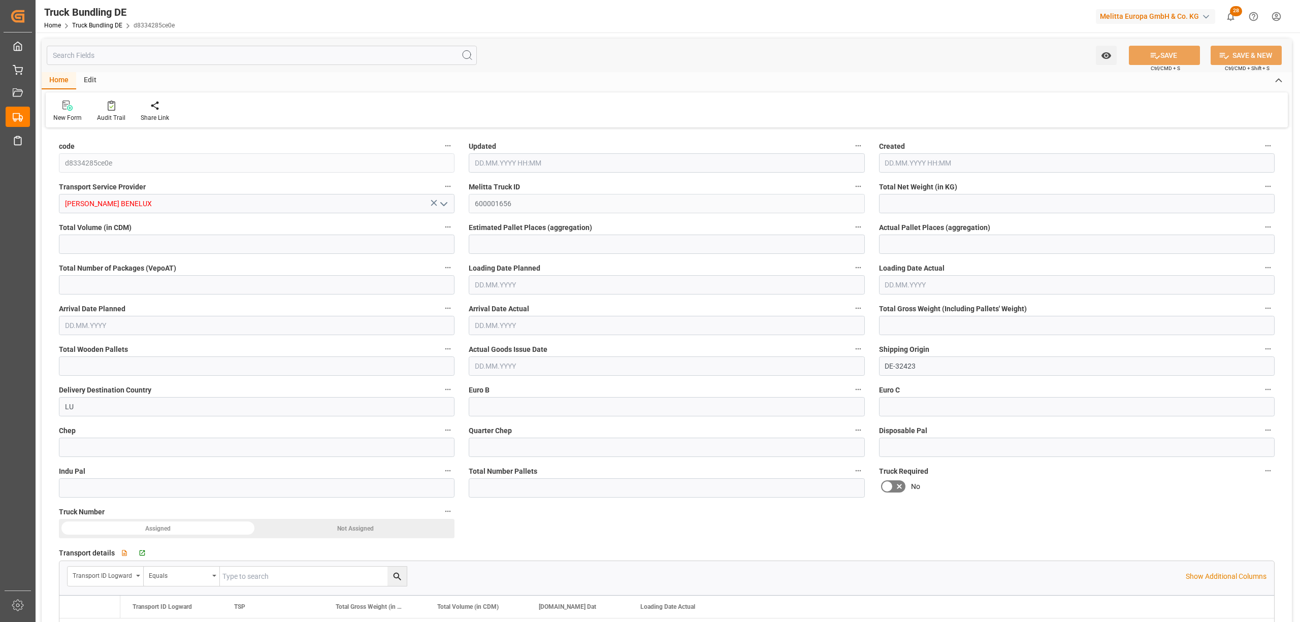
type input "2"
type input "0"
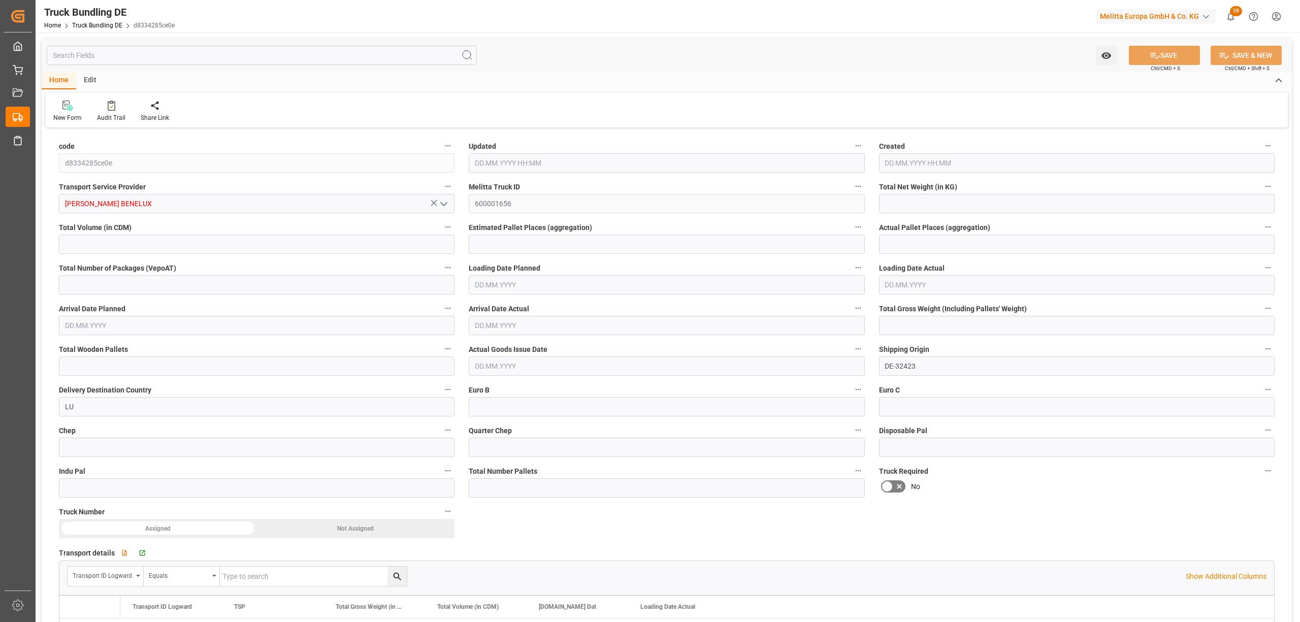
type input "0"
type input "[DATE] 13:01"
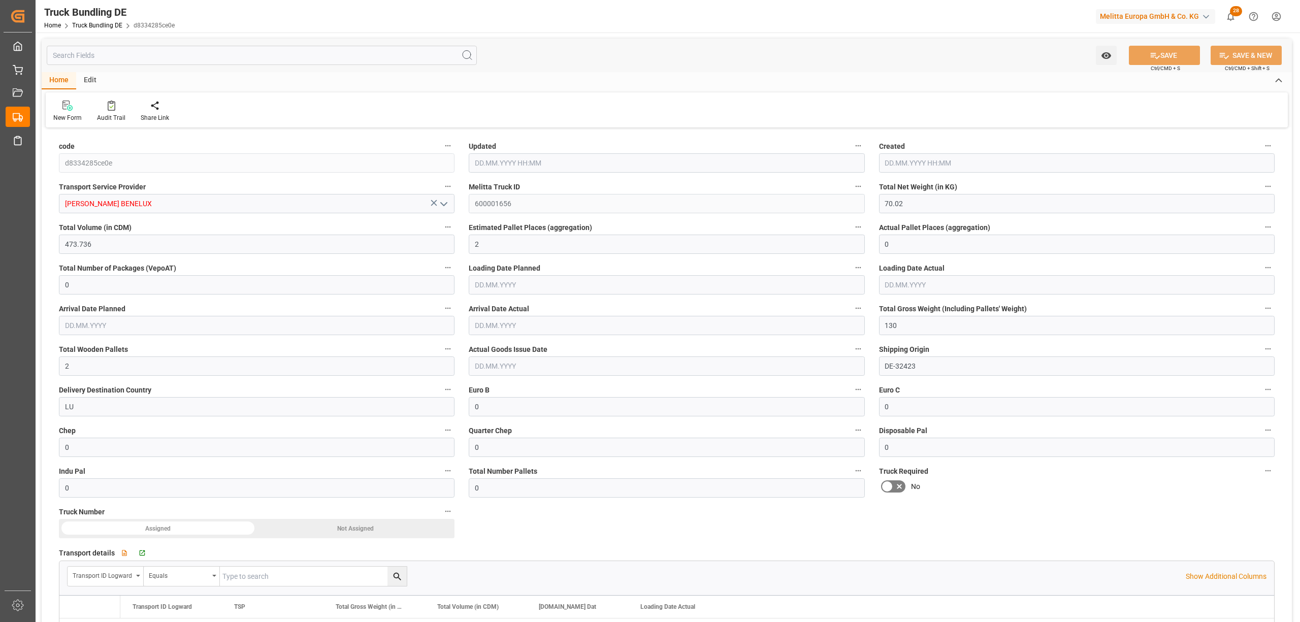
type input "[DATE]"
type input "[DATE] 13:03"
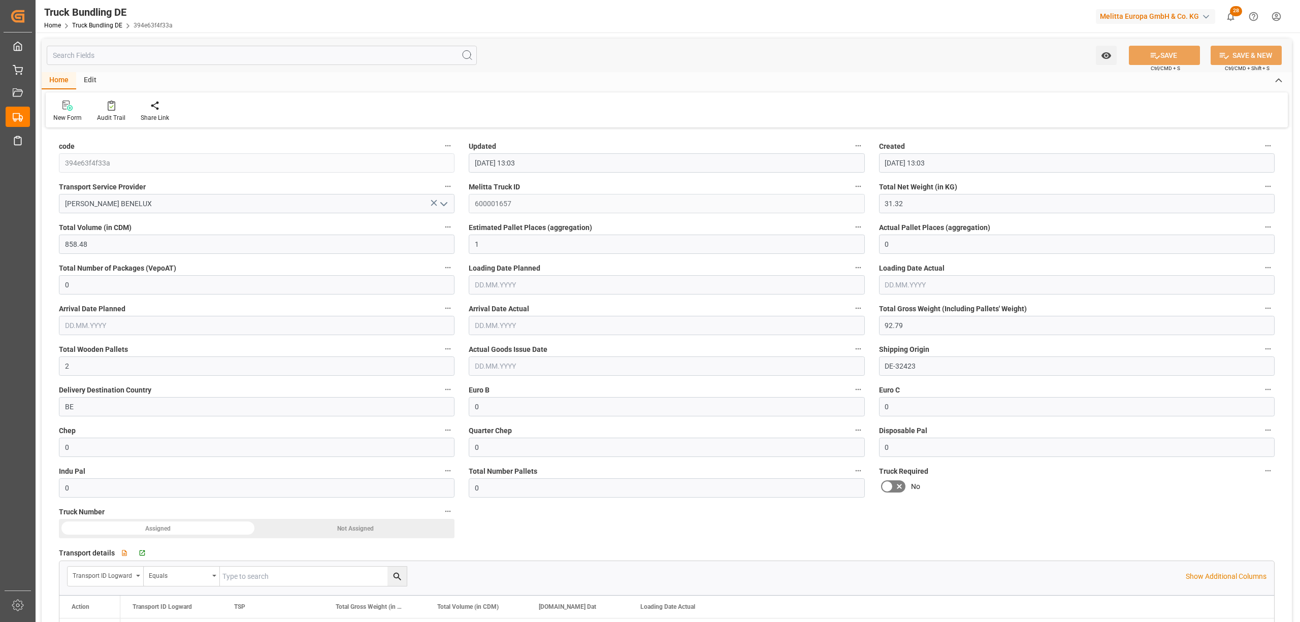
type input "[DATE]"
type input "[DATE] 13:04"
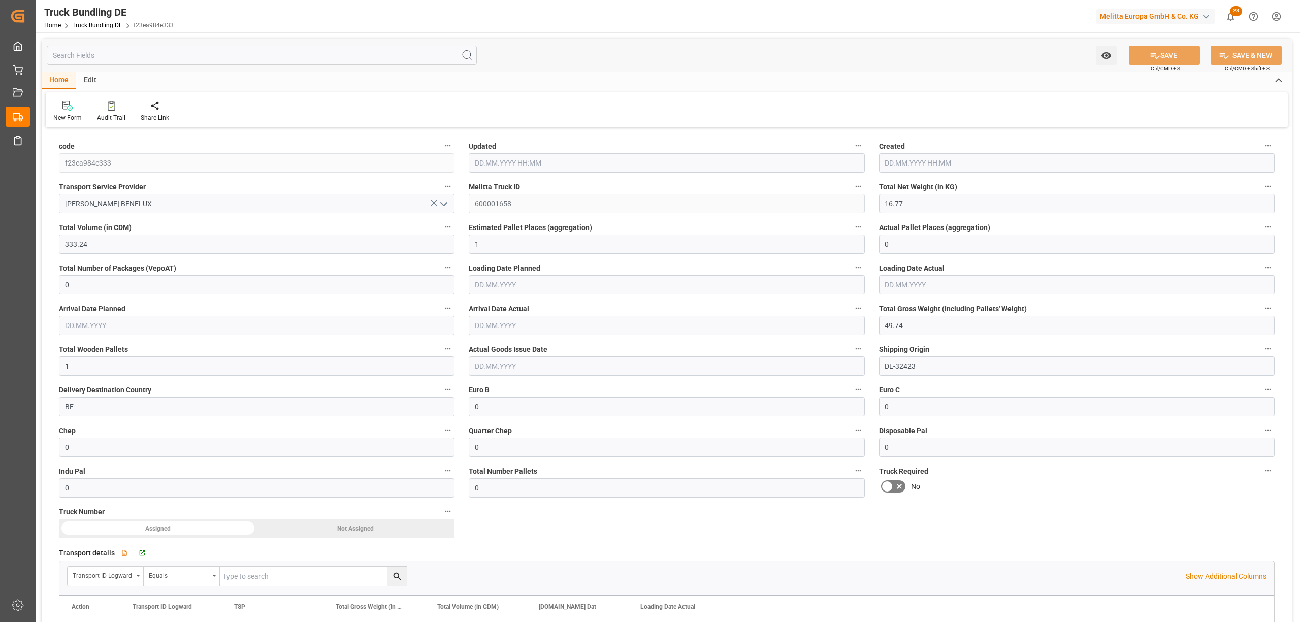
type input "[DATE]"
type input "[DATE] 13:04"
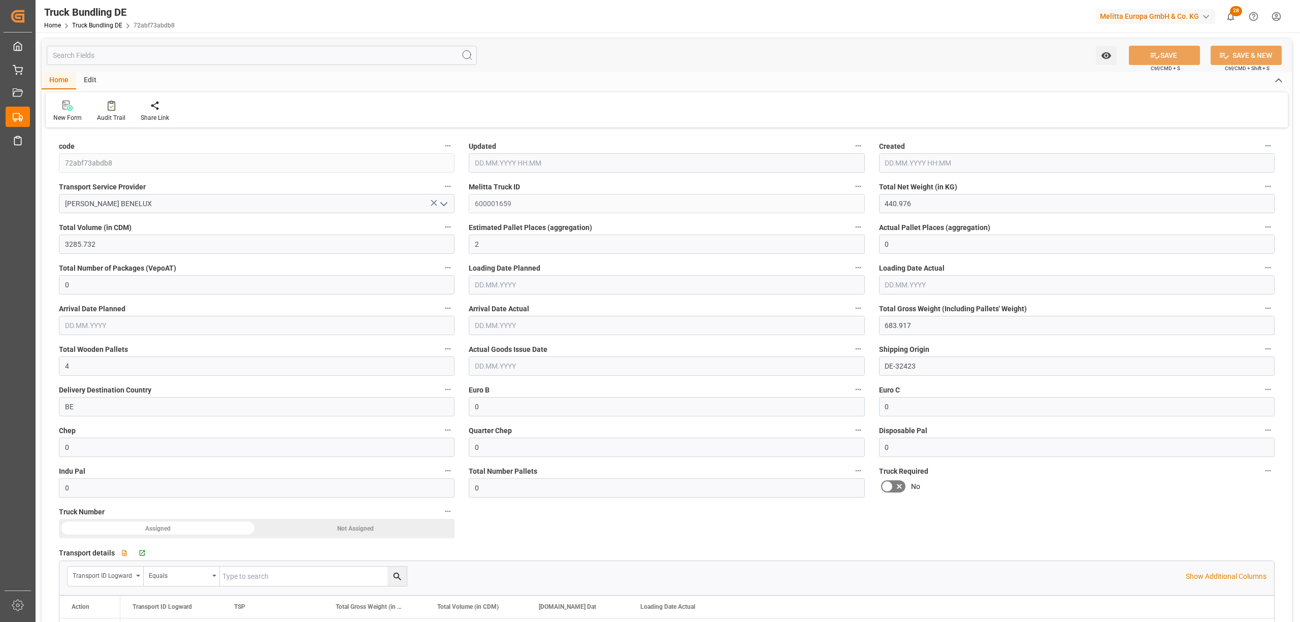
type input "[DATE]"
type input "4031.86"
type input "31590.321"
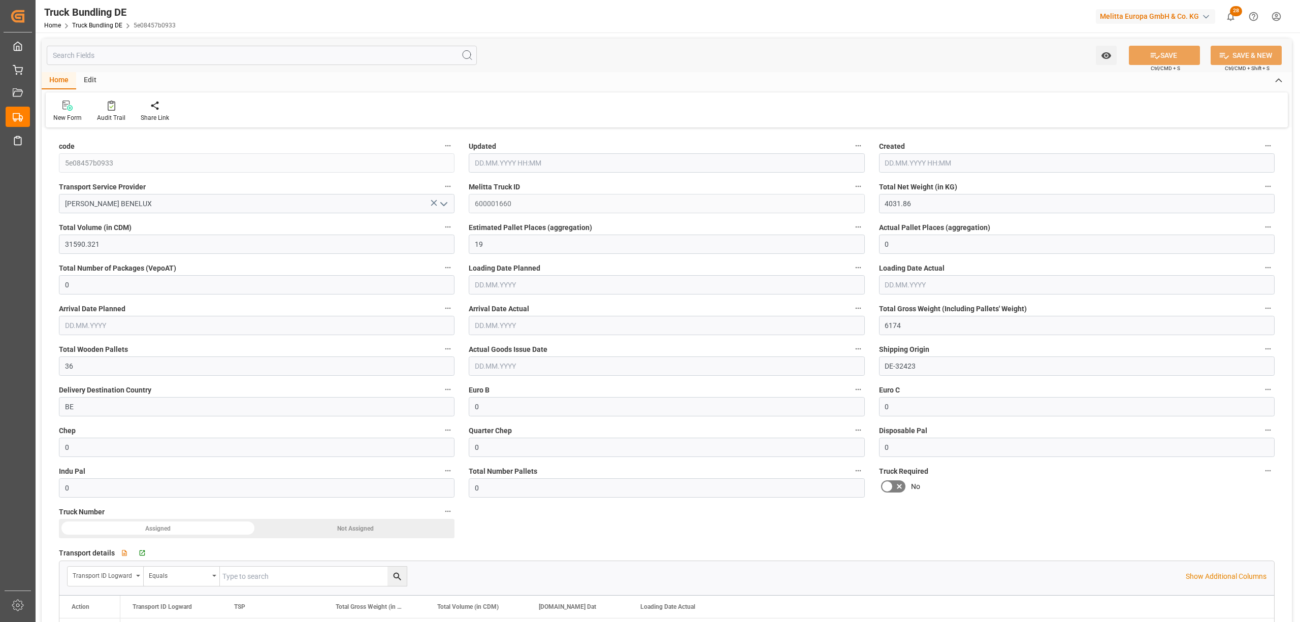
type input "19"
type input "0"
type input "6174"
type input "36"
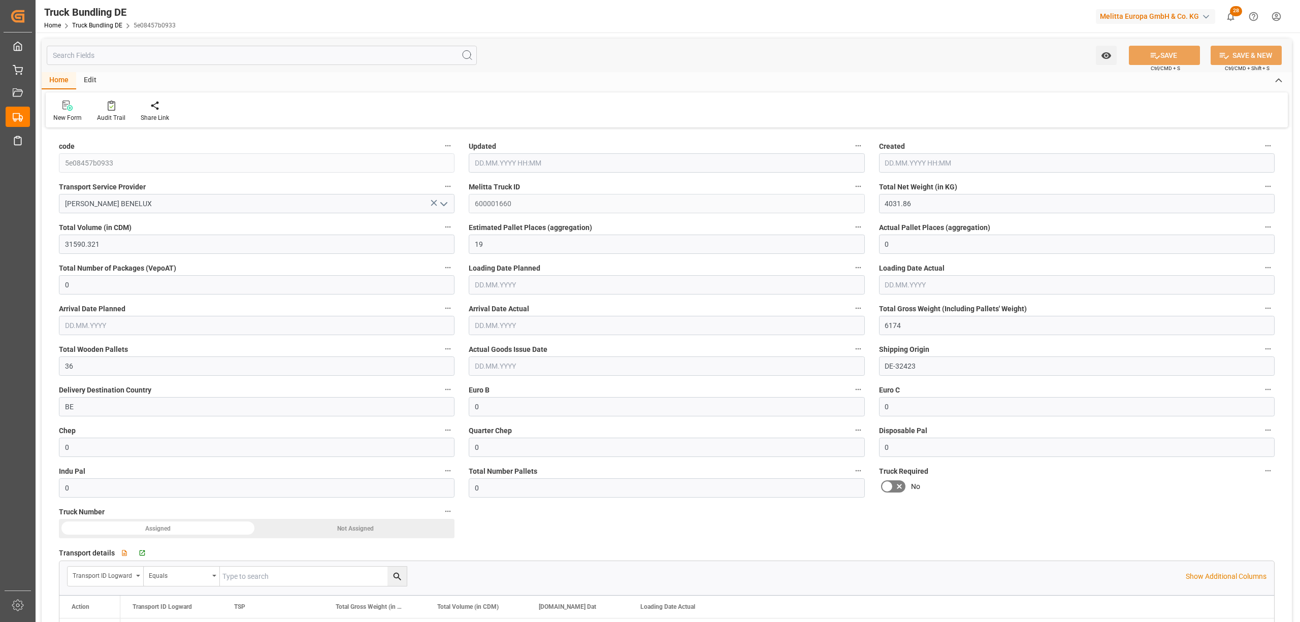
type input "0"
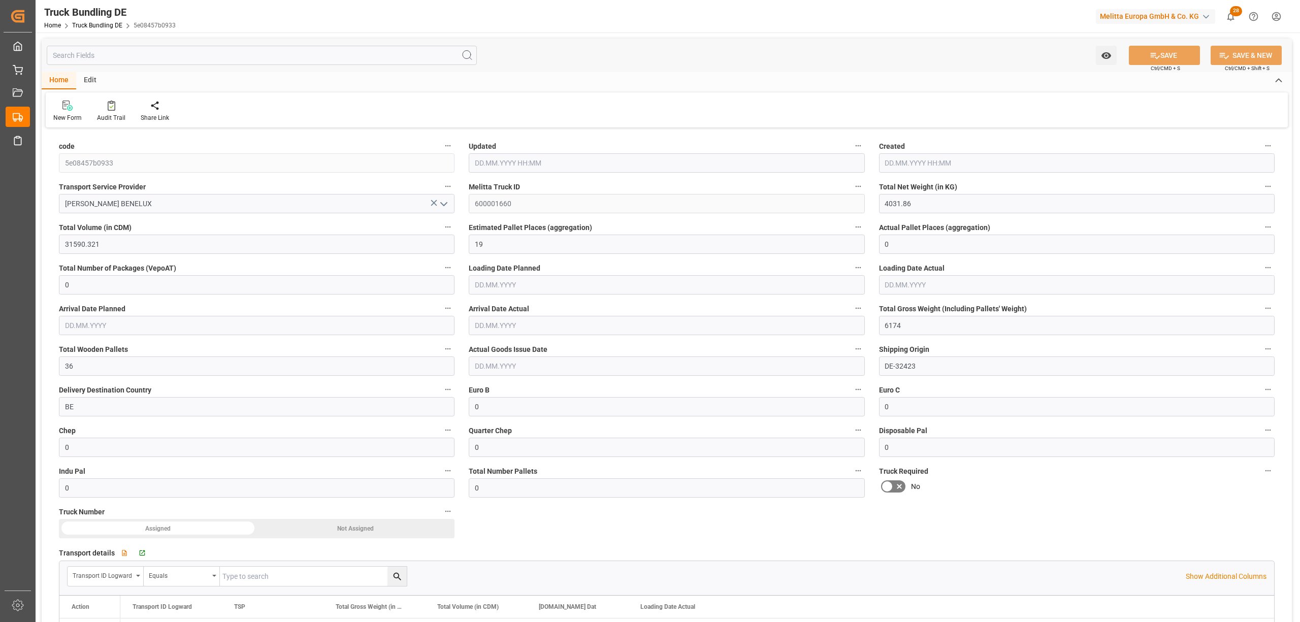
type input "0"
type input "[DATE] 13:05"
type input "[DATE]"
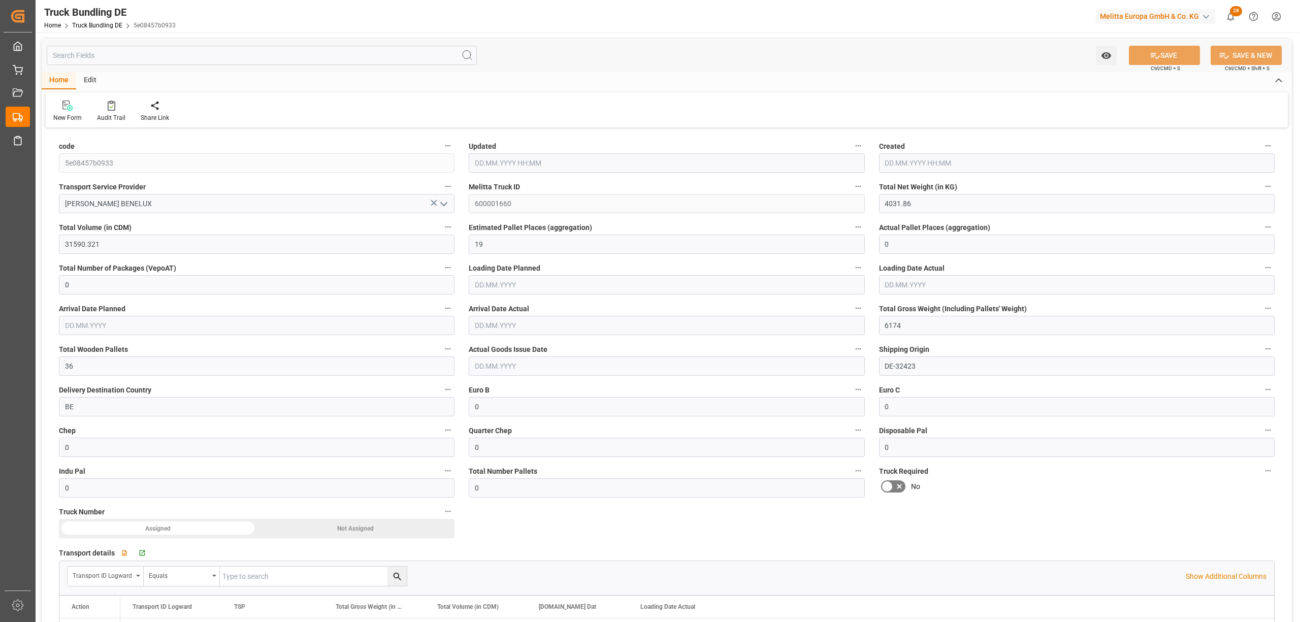
type input "[DATE]"
